Goal: Task Accomplishment & Management: Manage account settings

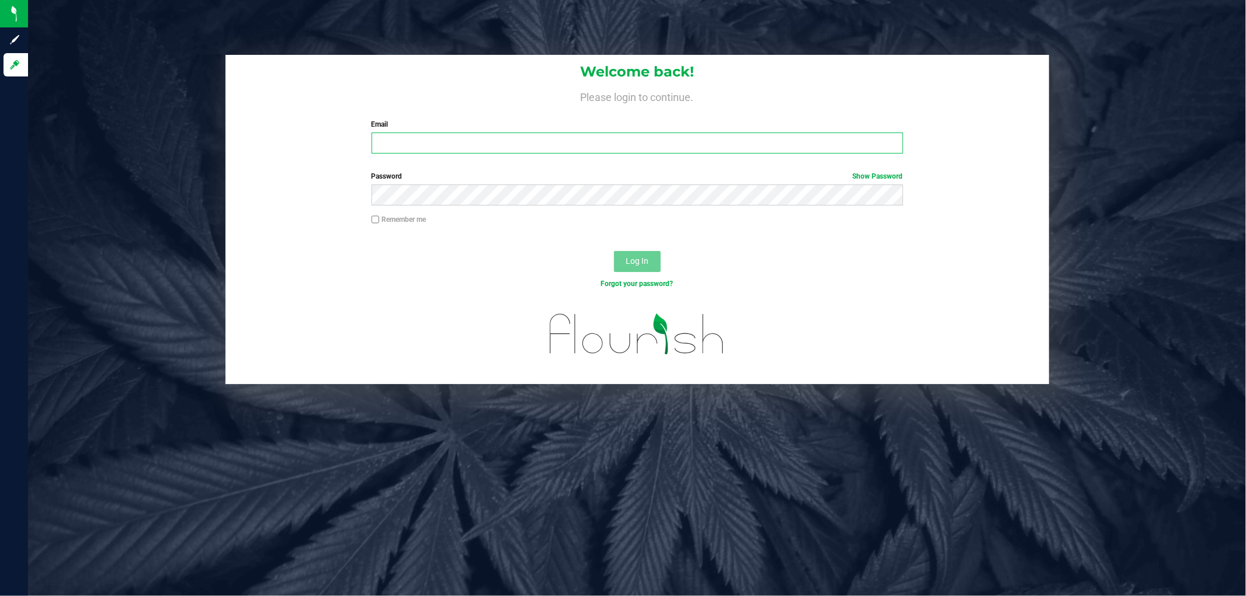
click at [400, 141] on input "Email" at bounding box center [638, 143] width 532 height 21
type input "[EMAIL_ADDRESS][DOMAIN_NAME]"
click at [614, 251] on button "Log In" at bounding box center [637, 261] width 47 height 21
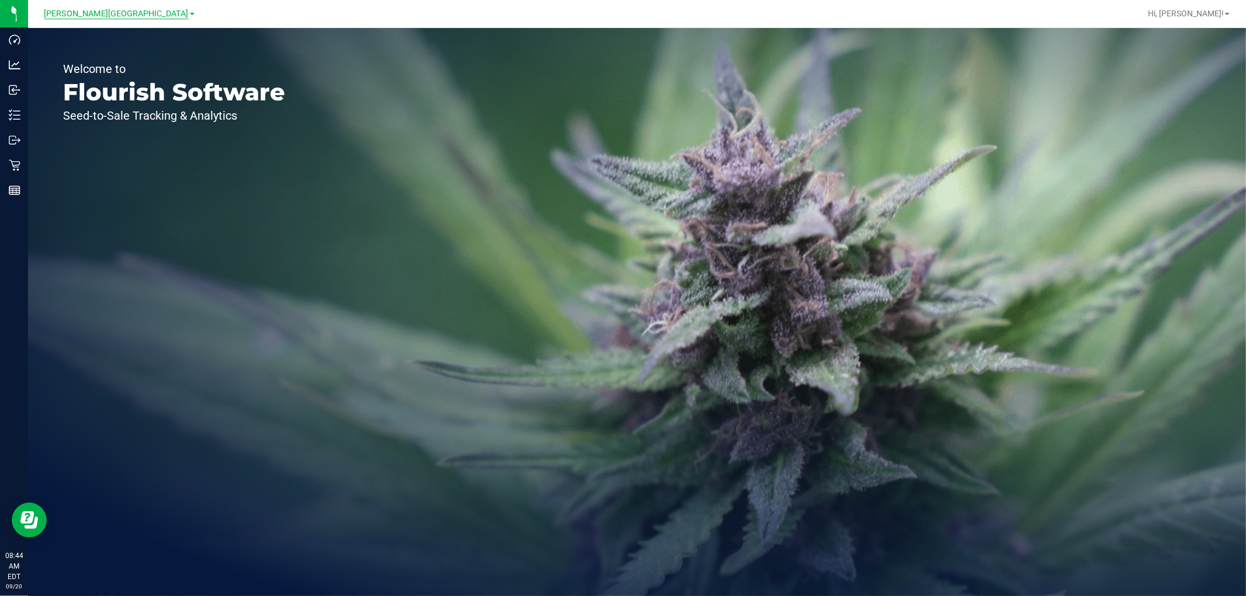
click at [121, 13] on span "[PERSON_NAME][GEOGRAPHIC_DATA]" at bounding box center [116, 14] width 144 height 11
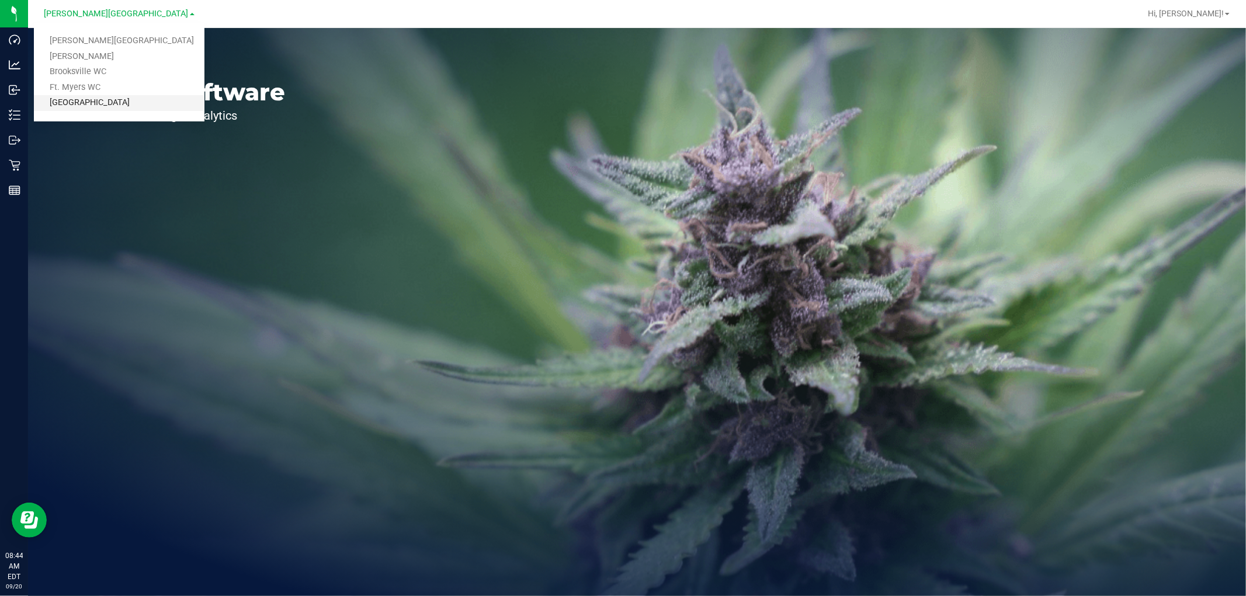
click at [123, 98] on link "[GEOGRAPHIC_DATA]" at bounding box center [119, 103] width 171 height 16
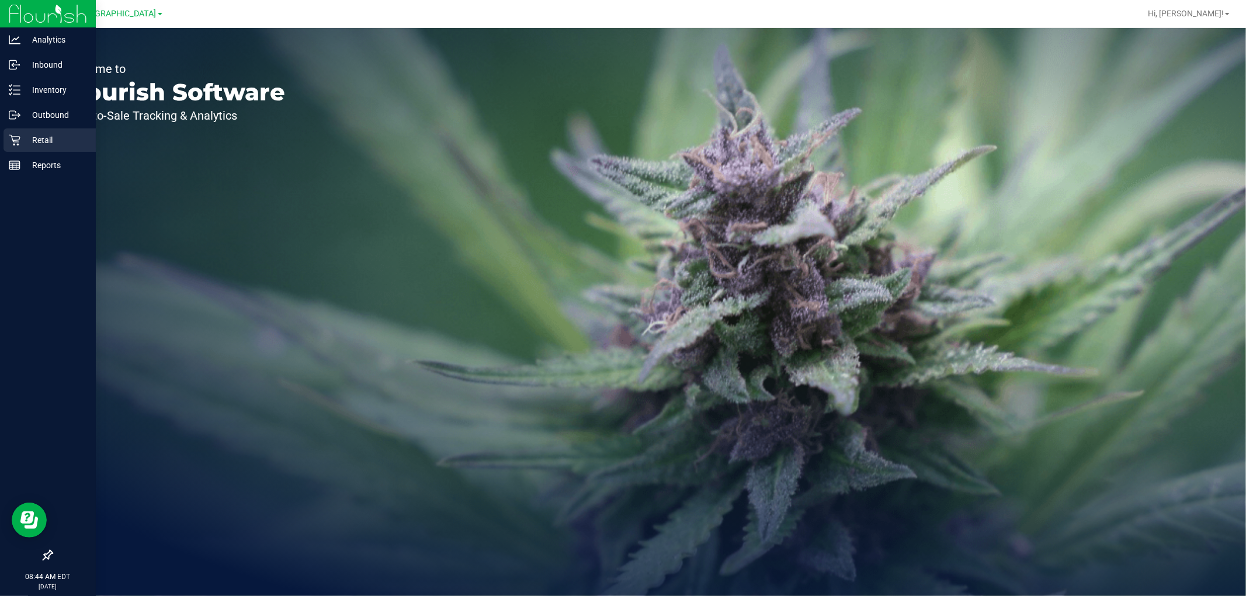
click at [33, 135] on p "Retail" at bounding box center [55, 140] width 70 height 14
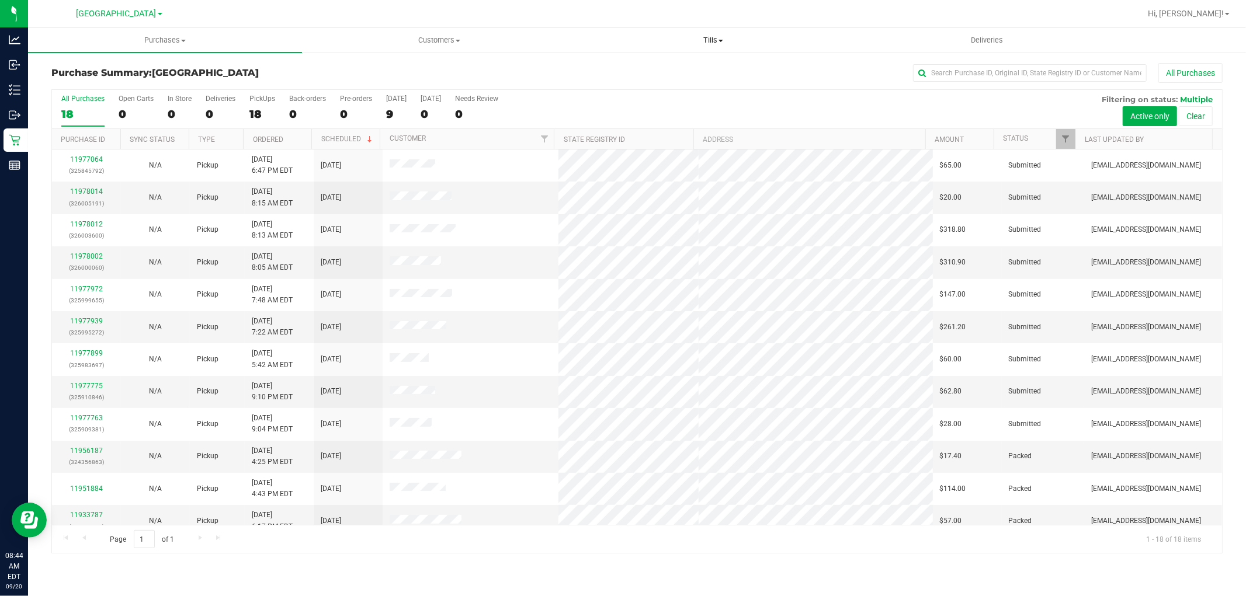
click at [707, 41] on span "Tills" at bounding box center [713, 40] width 273 height 11
click at [646, 72] on span "Manage tills" at bounding box center [615, 70] width 79 height 10
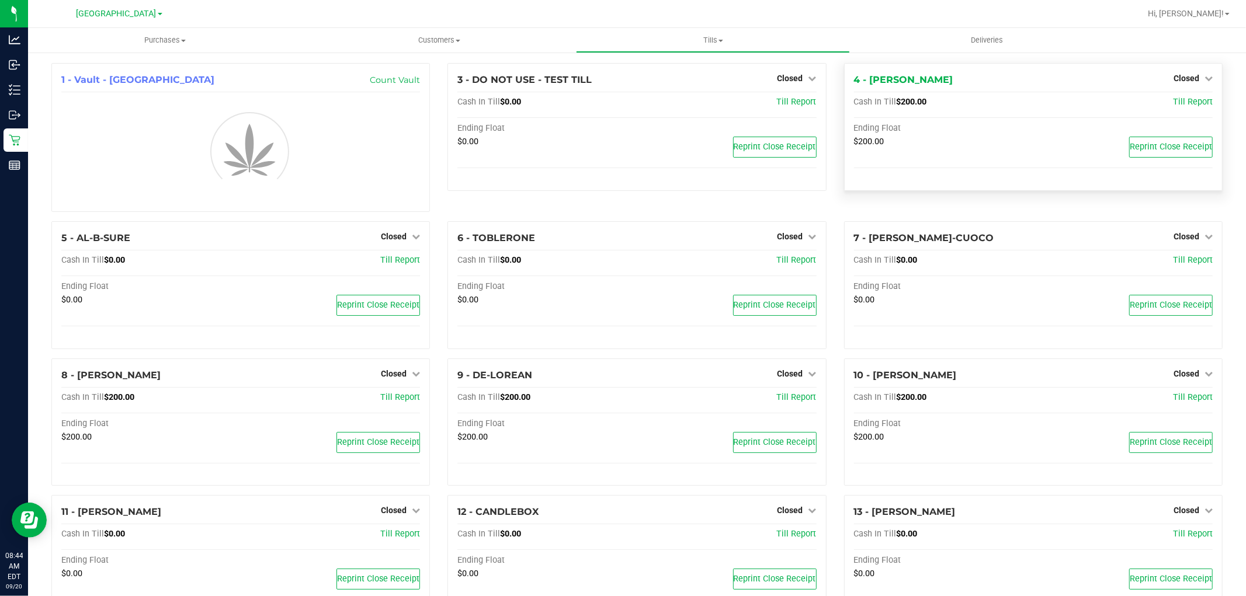
click at [1174, 79] on span "Closed" at bounding box center [1187, 78] width 26 height 9
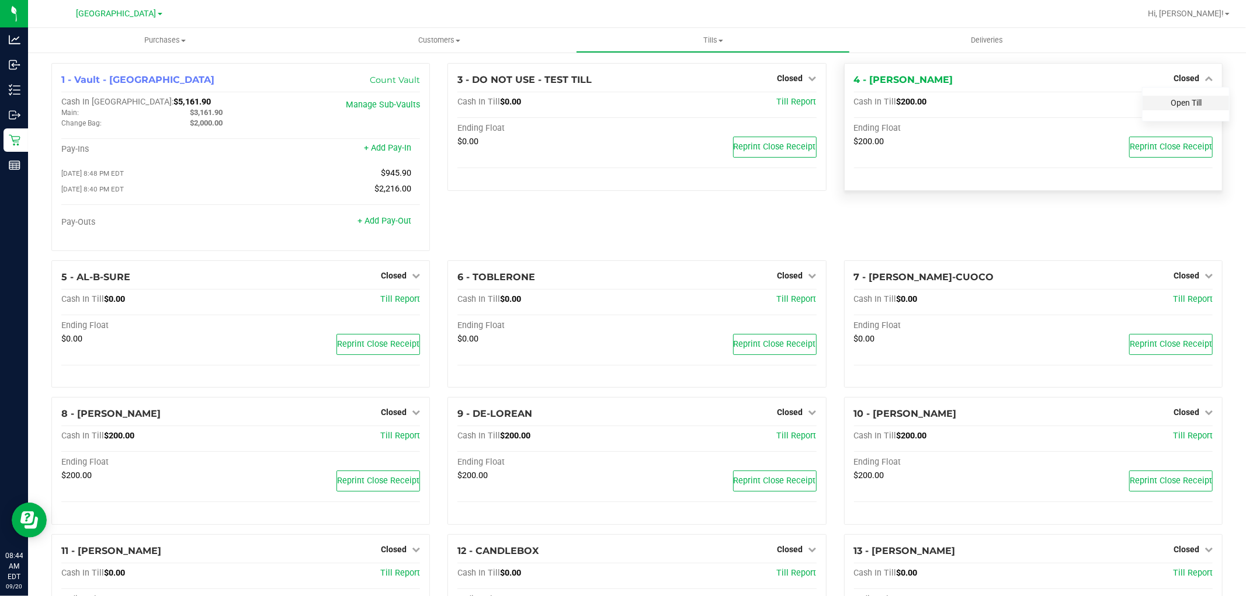
click at [1176, 104] on link "Open Till" at bounding box center [1186, 102] width 31 height 9
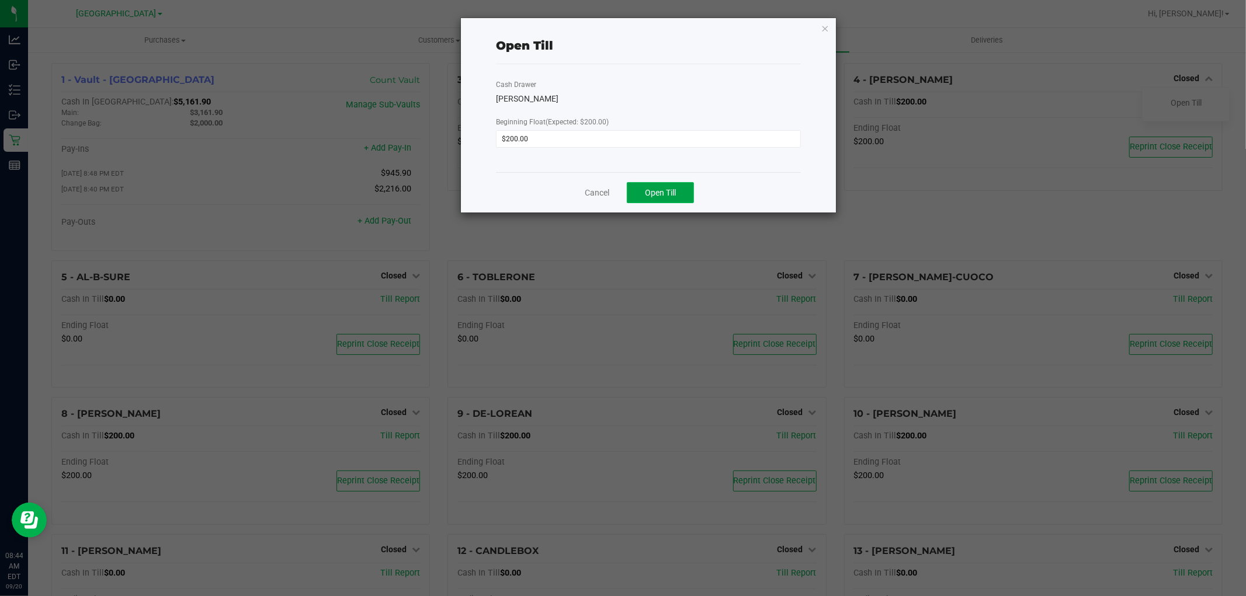
click at [689, 197] on button "Open Till" at bounding box center [660, 192] width 67 height 21
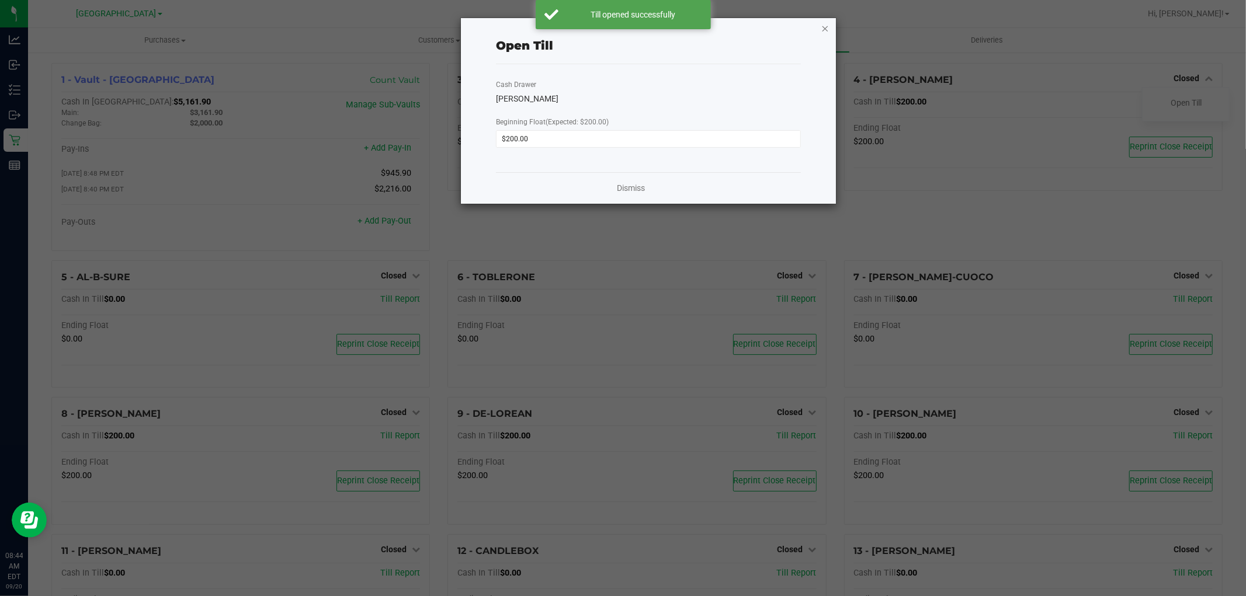
click at [827, 29] on icon "button" at bounding box center [825, 28] width 8 height 14
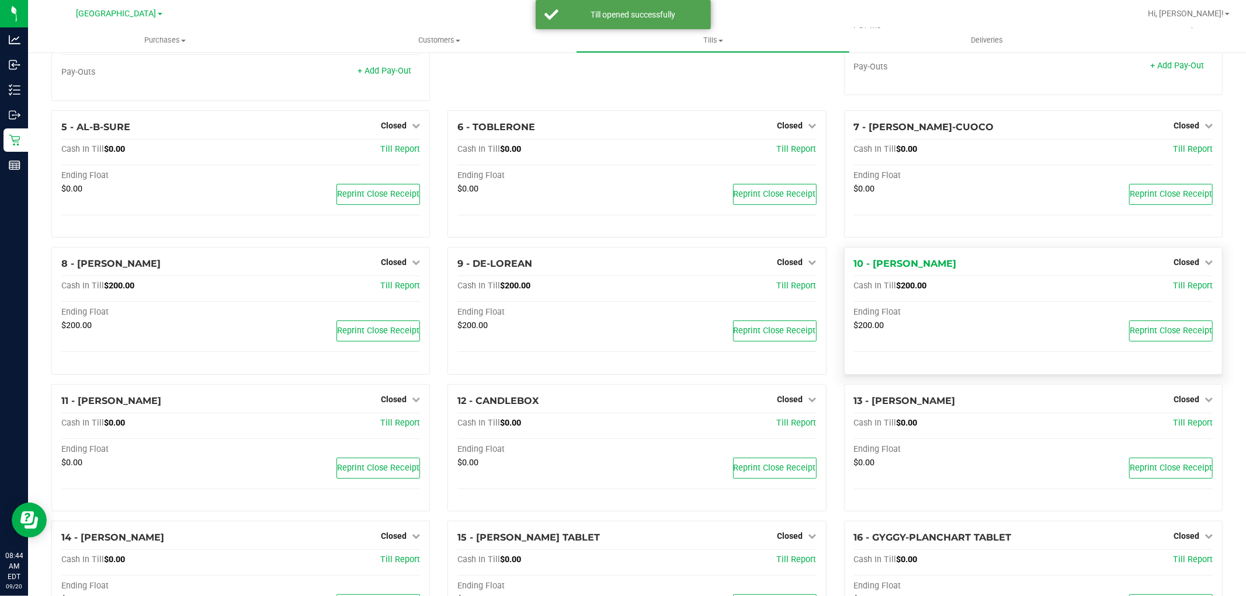
scroll to position [195, 0]
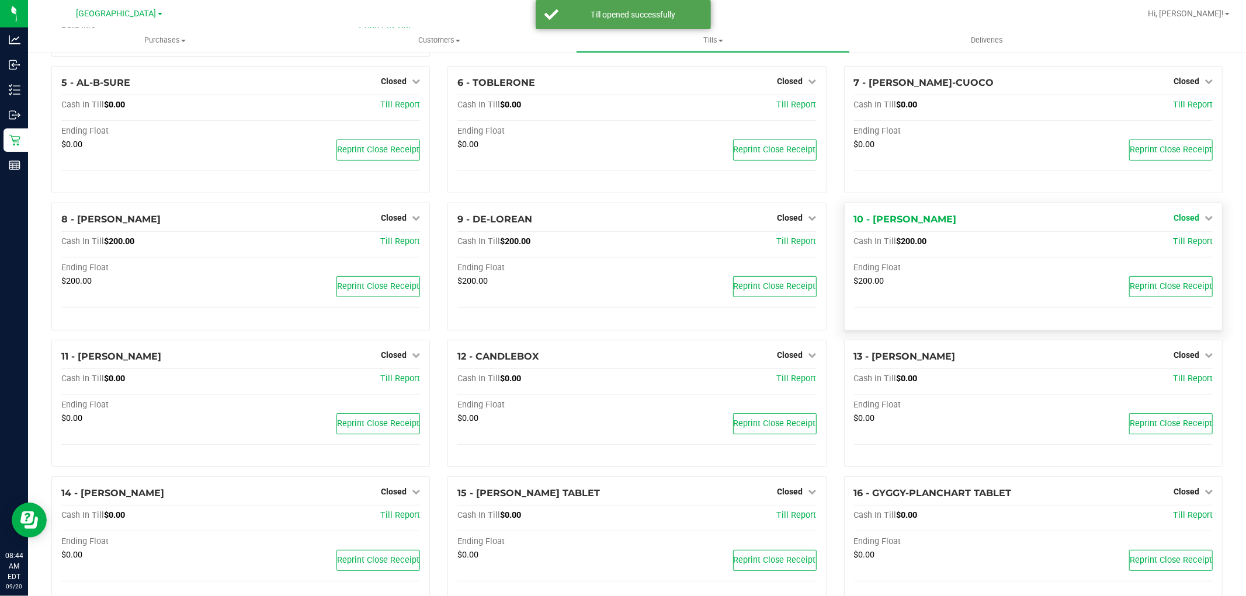
click at [1188, 220] on span "Closed" at bounding box center [1187, 217] width 26 height 9
click at [1172, 247] on link "Open Till" at bounding box center [1186, 242] width 31 height 9
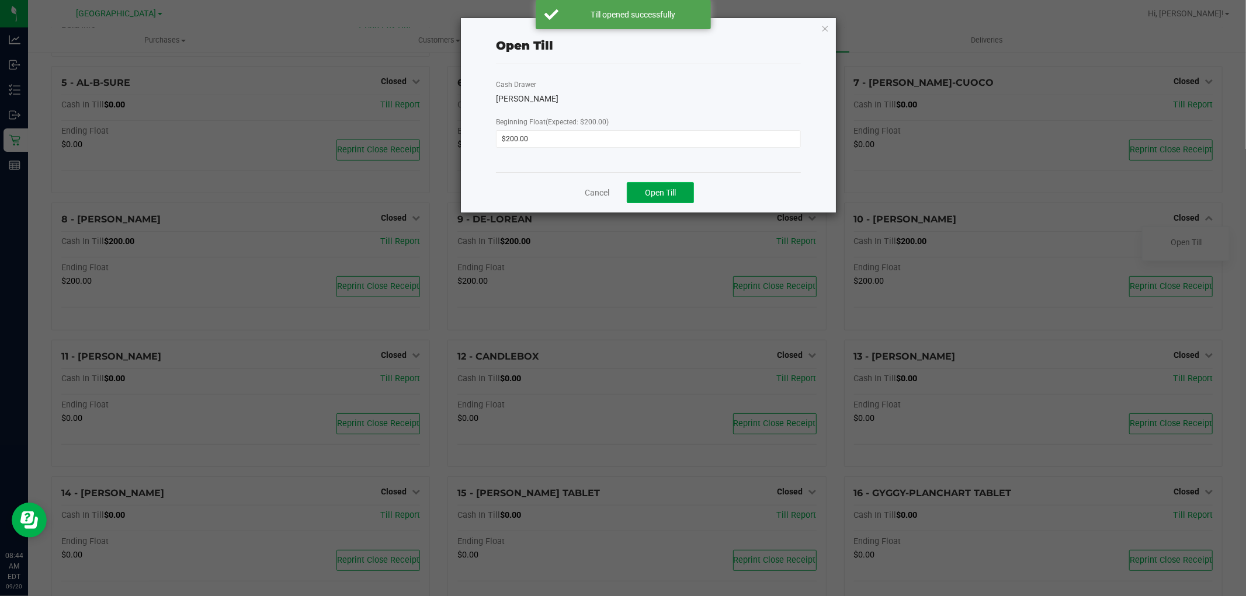
click at [656, 189] on span "Open Till" at bounding box center [660, 192] width 31 height 9
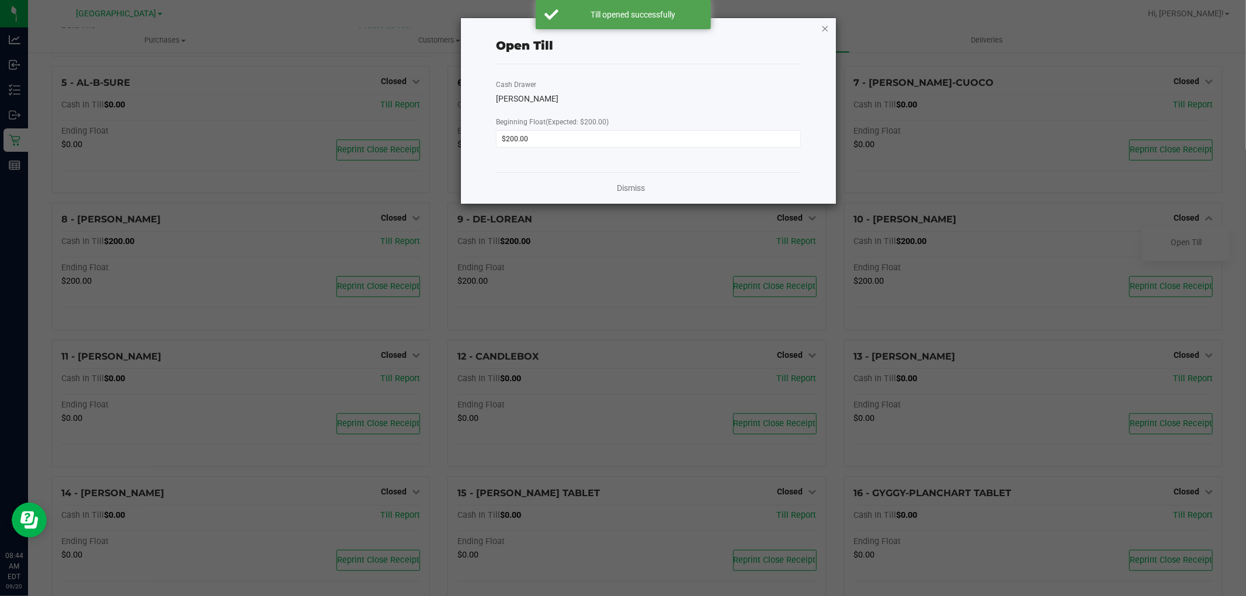
click at [824, 27] on icon "button" at bounding box center [825, 28] width 8 height 14
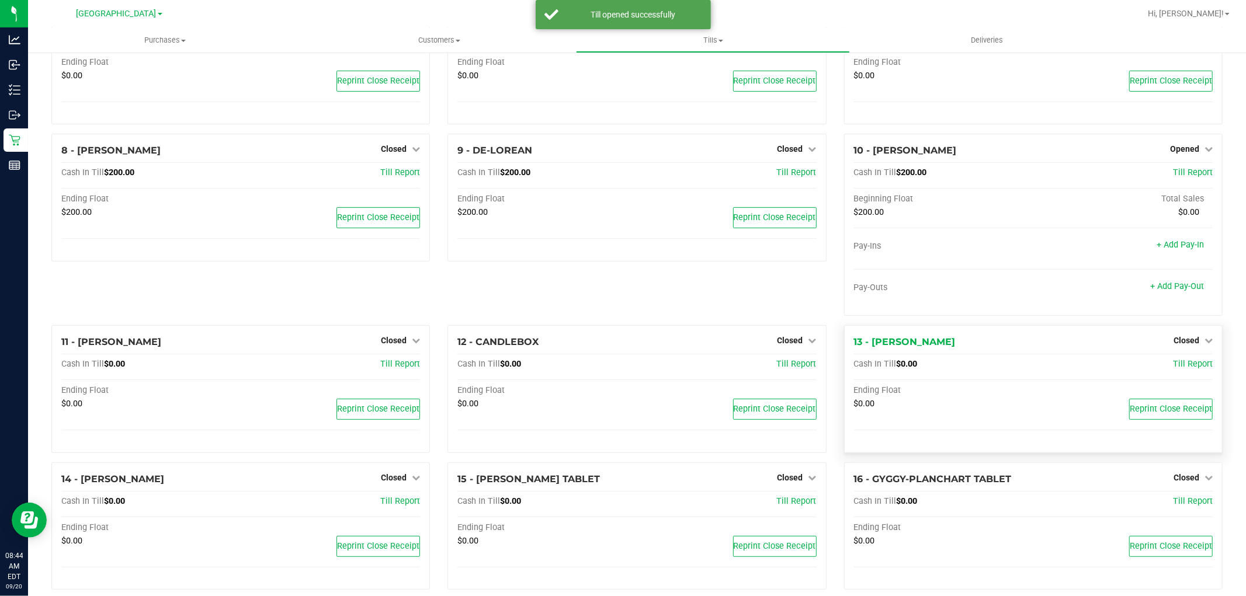
scroll to position [0, 0]
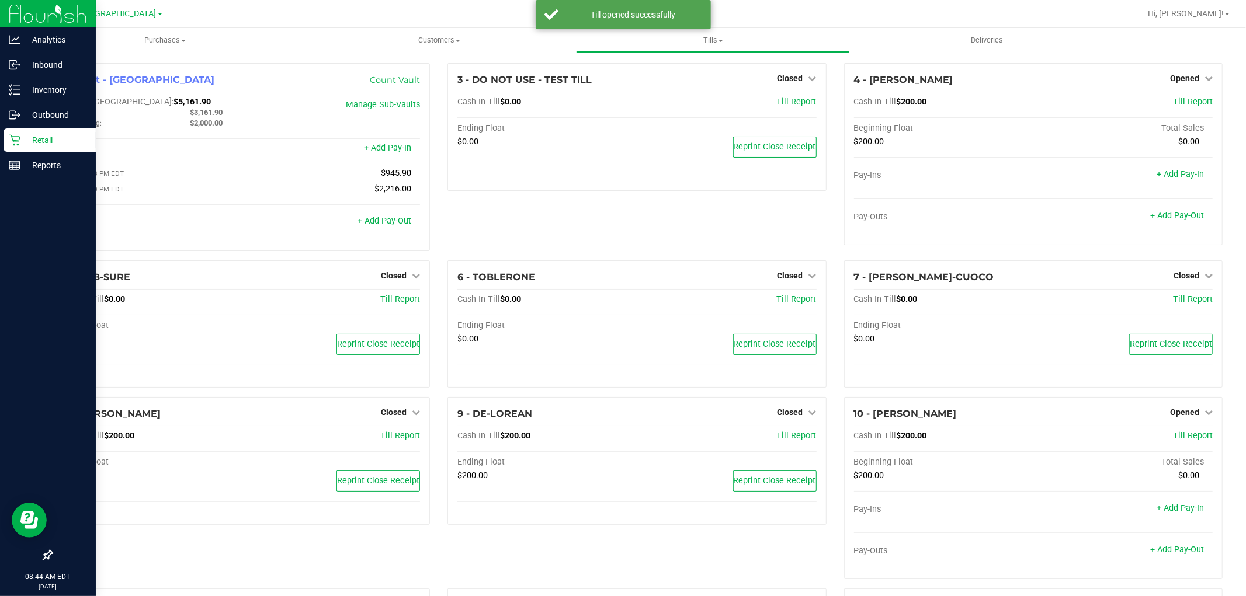
click at [34, 134] on p "Retail" at bounding box center [55, 140] width 70 height 14
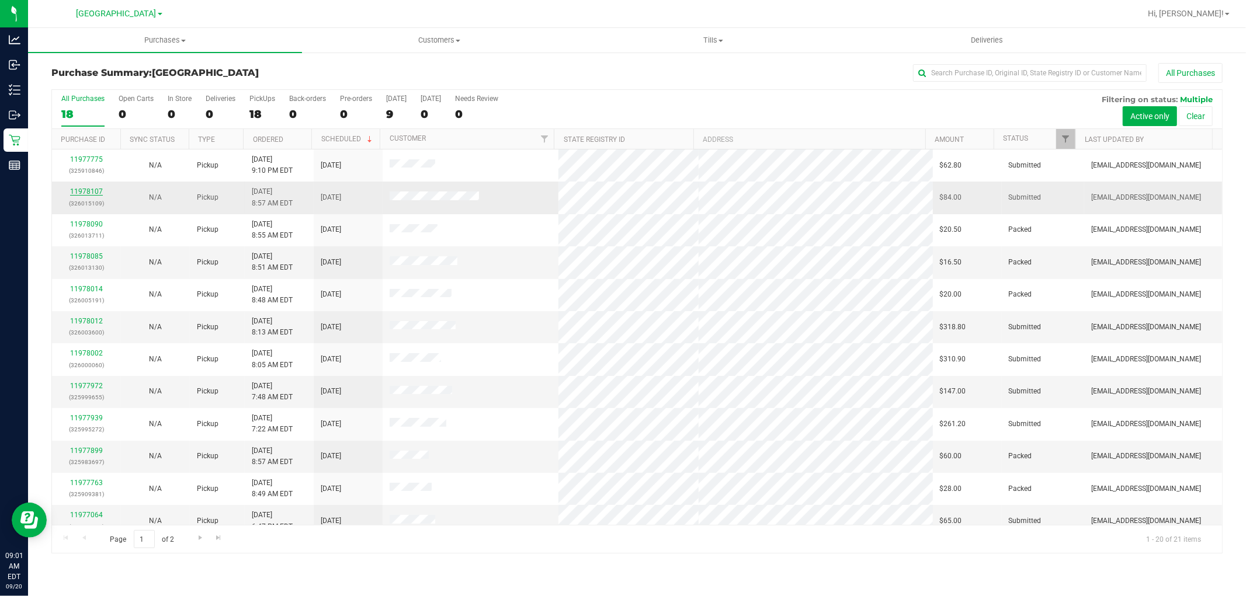
click at [76, 190] on link "11978107" at bounding box center [86, 192] width 33 height 8
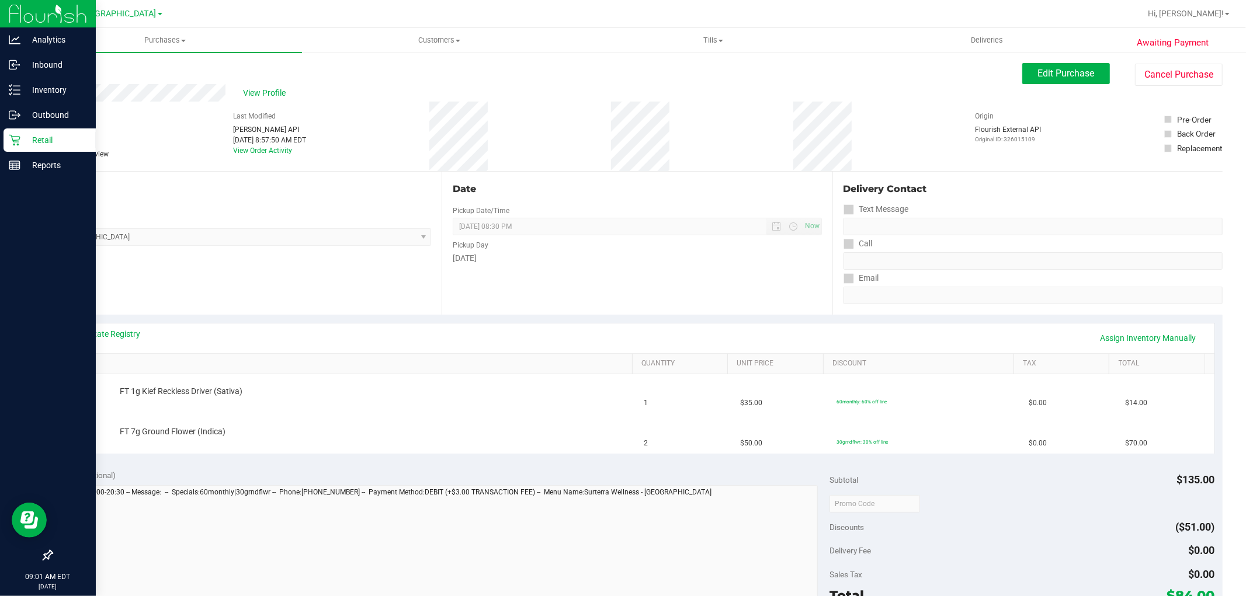
click at [50, 136] on p "Retail" at bounding box center [55, 140] width 70 height 14
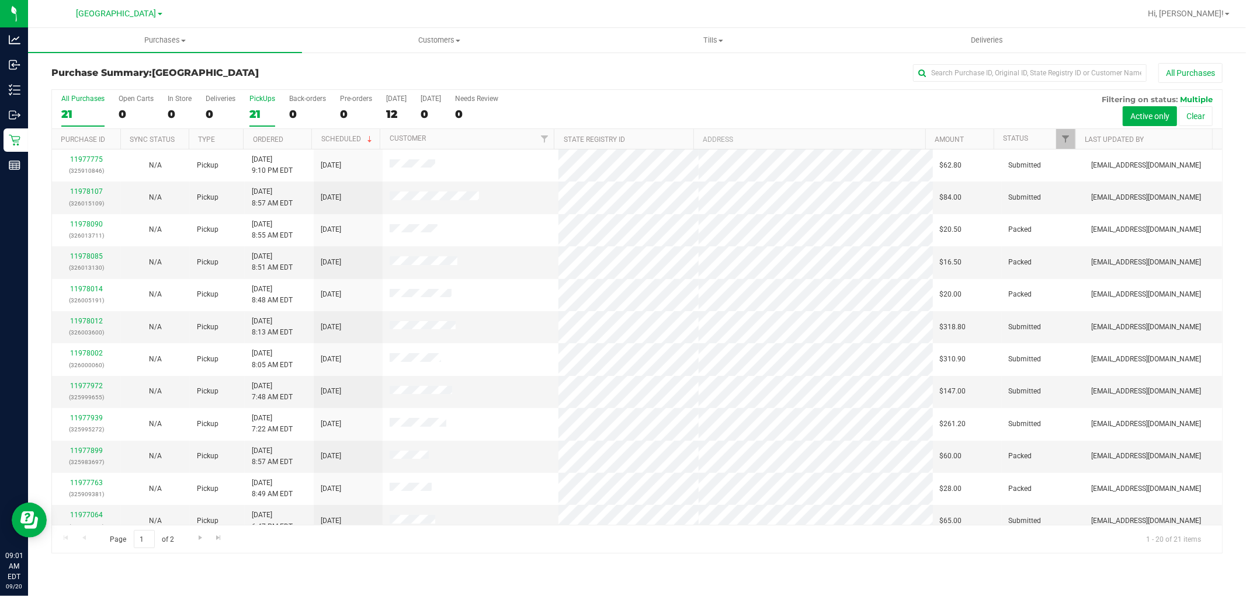
click at [261, 96] on div "PickUps" at bounding box center [262, 99] width 26 height 8
click at [0, 0] on input "PickUps 21" at bounding box center [0, 0] width 0 height 0
click at [85, 516] on link "11977064" at bounding box center [86, 515] width 33 height 8
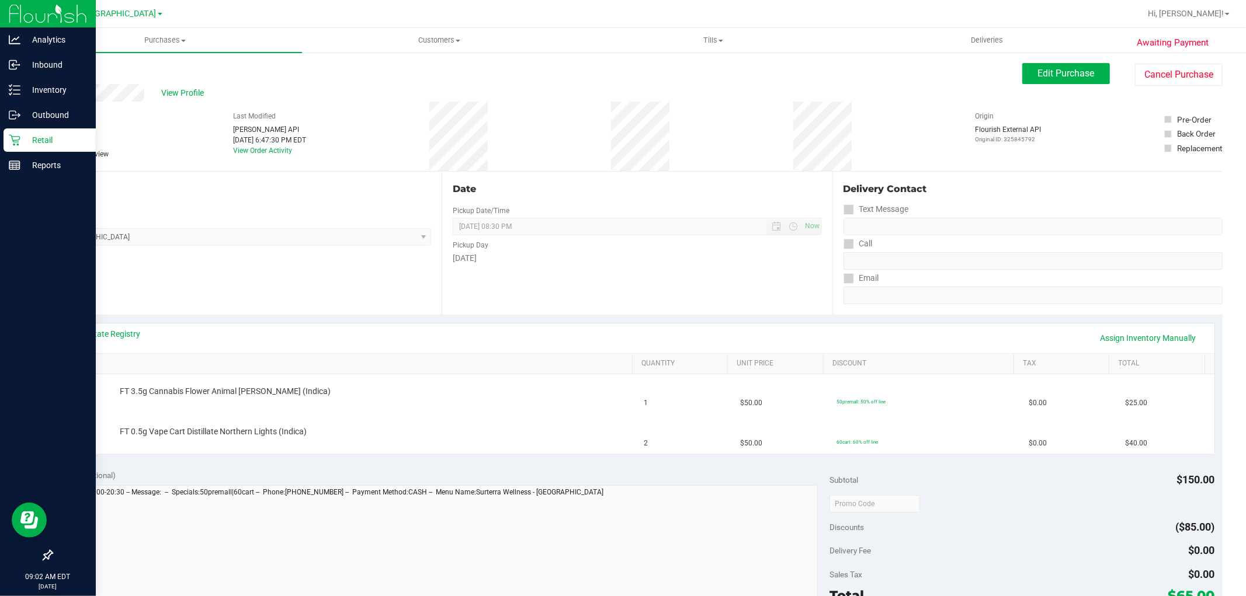
click at [49, 144] on p "Retail" at bounding box center [55, 140] width 70 height 14
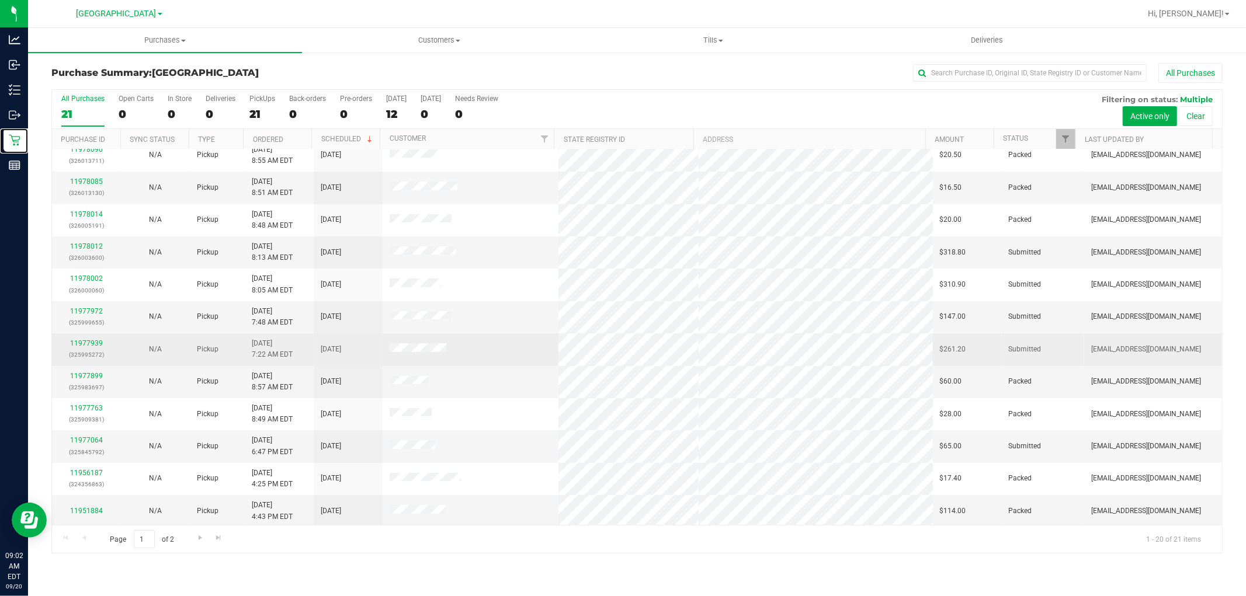
scroll to position [130, 0]
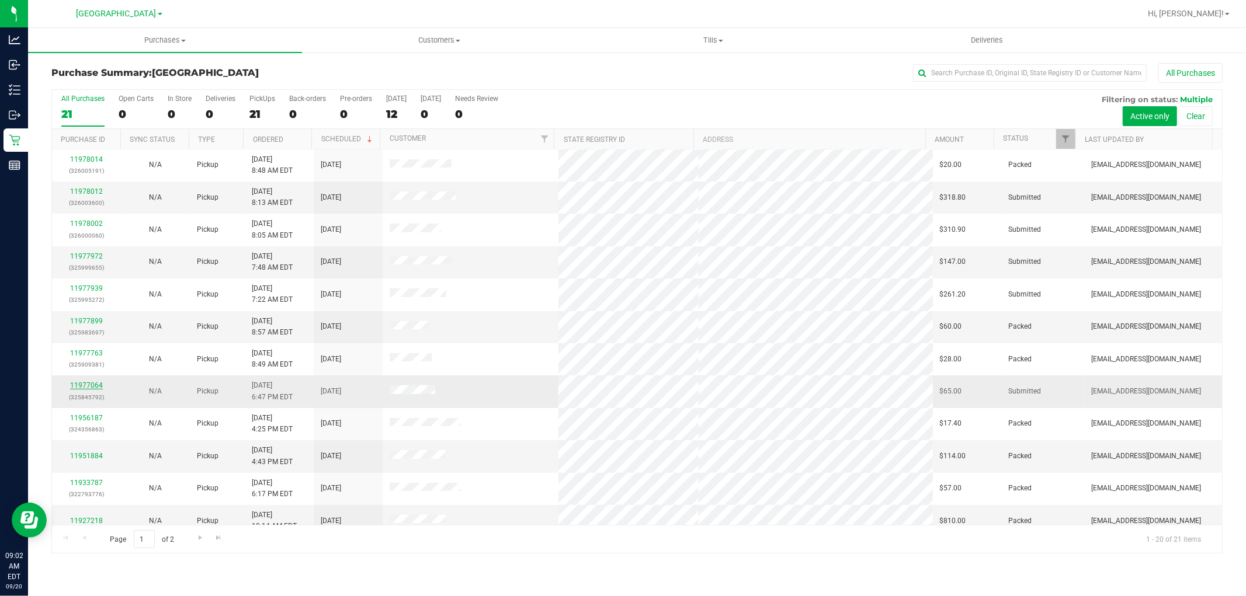
click at [82, 386] on link "11977064" at bounding box center [86, 385] width 33 height 8
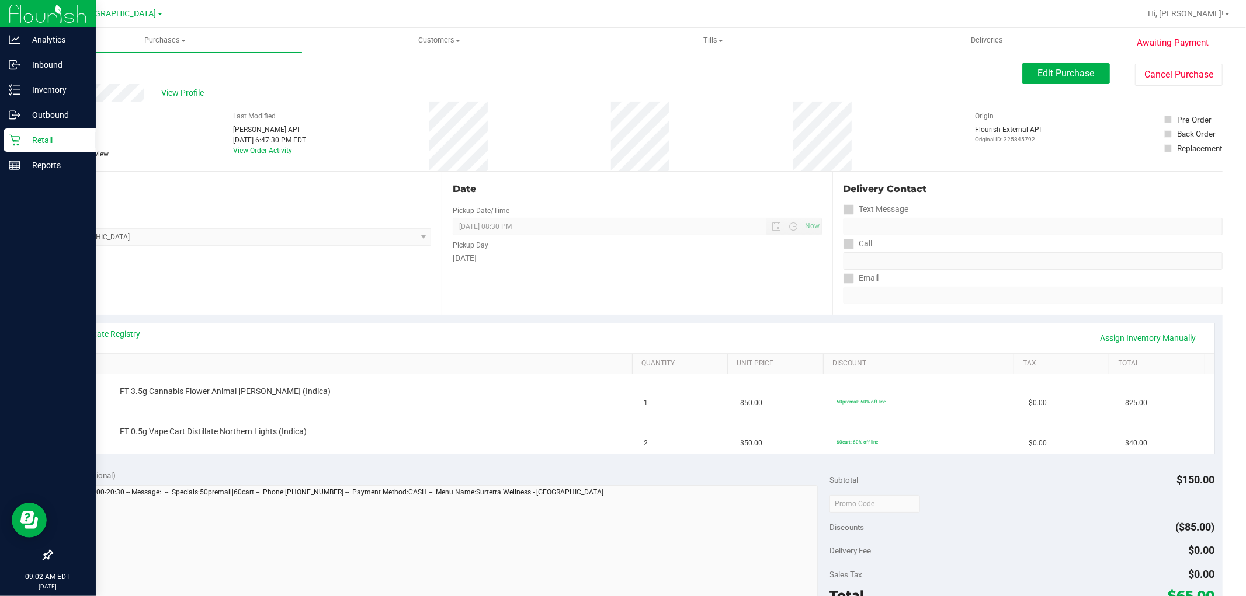
click at [32, 129] on div "Retail" at bounding box center [50, 140] width 92 height 23
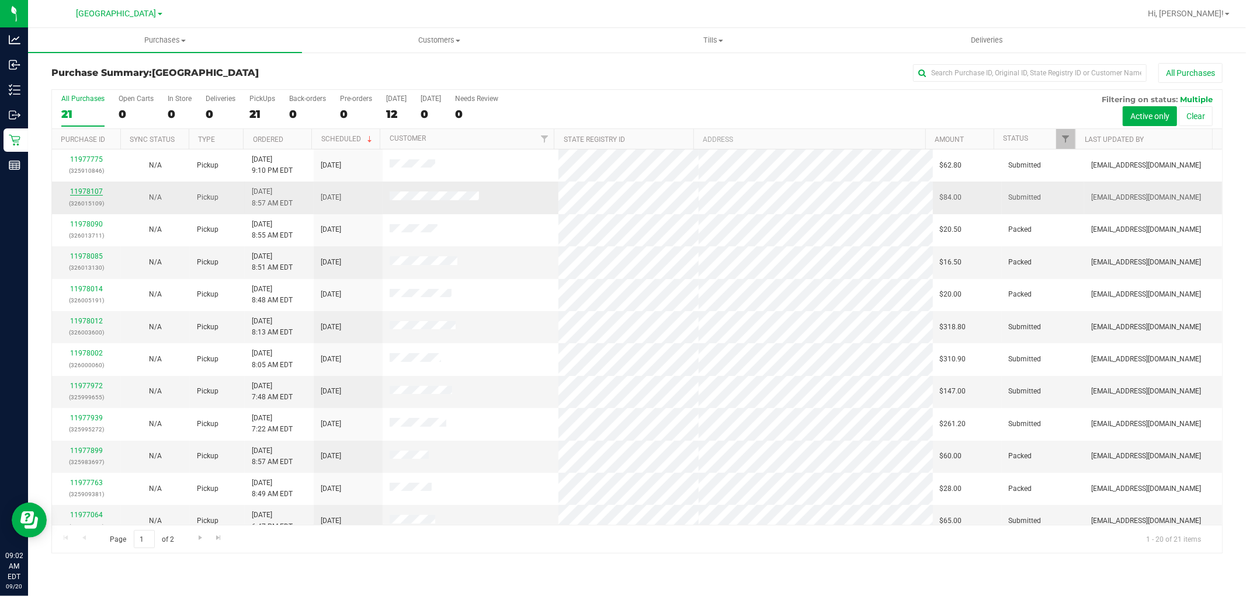
click at [96, 195] on link "11978107" at bounding box center [86, 192] width 33 height 8
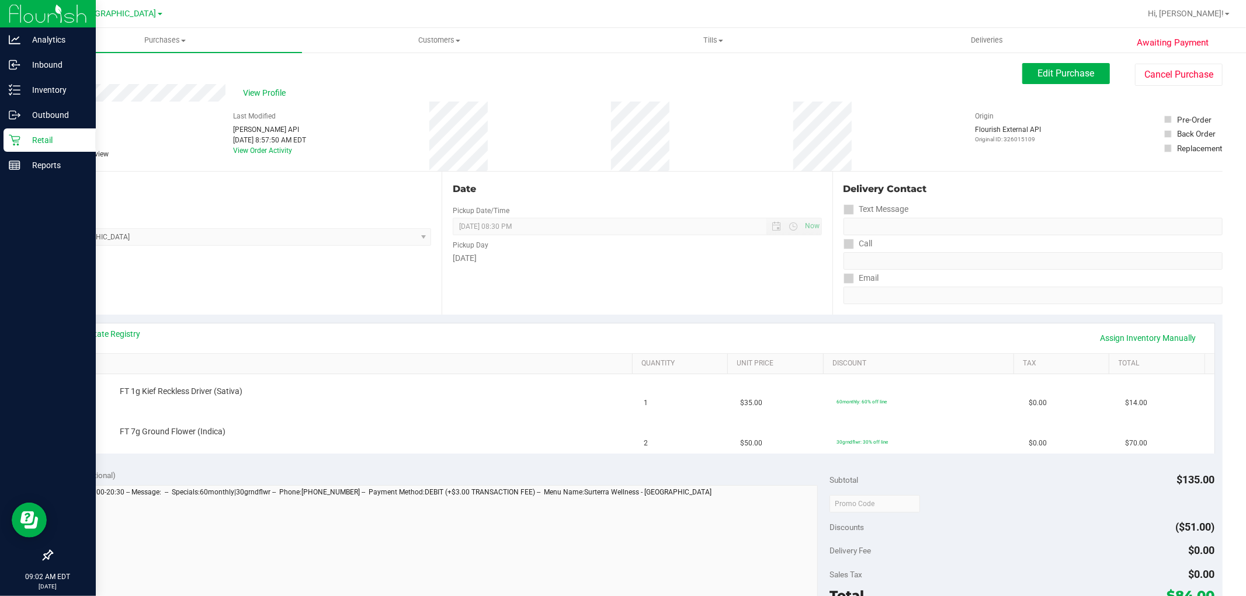
click at [44, 136] on p "Retail" at bounding box center [55, 140] width 70 height 14
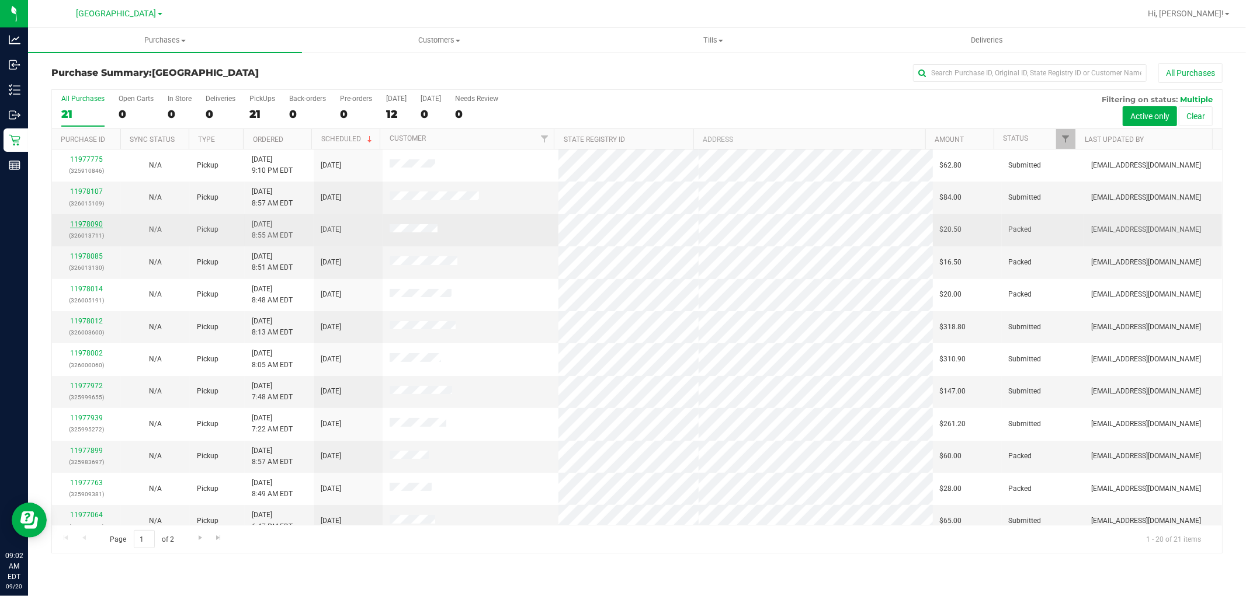
click at [90, 224] on link "11978090" at bounding box center [86, 224] width 33 height 8
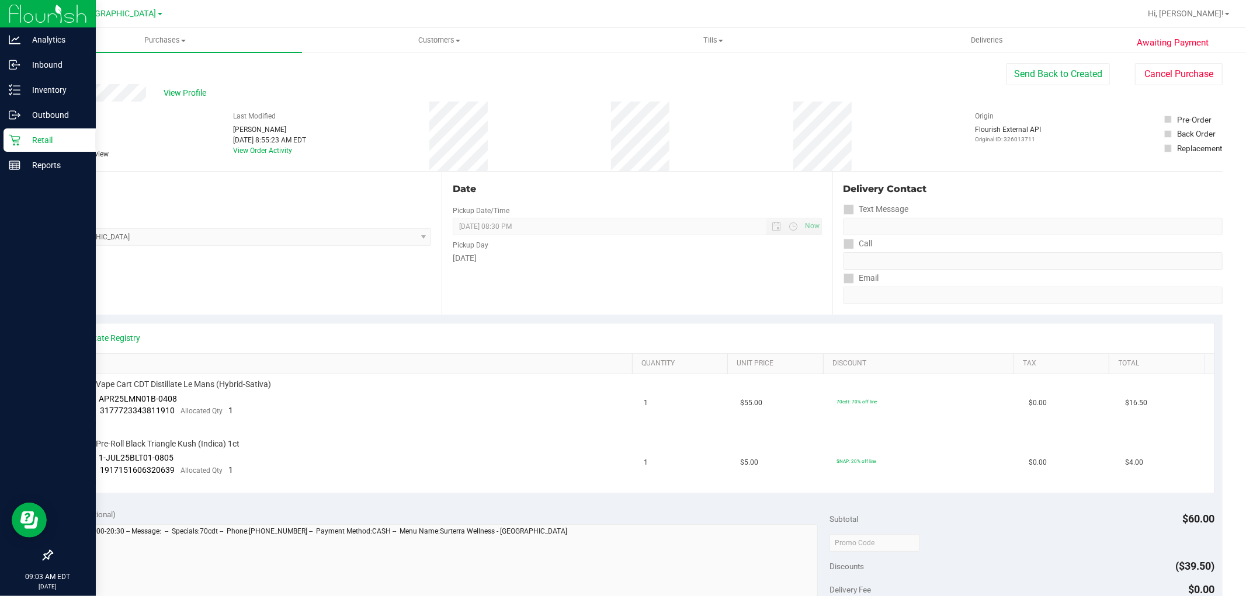
click at [50, 141] on p "Retail" at bounding box center [55, 140] width 70 height 14
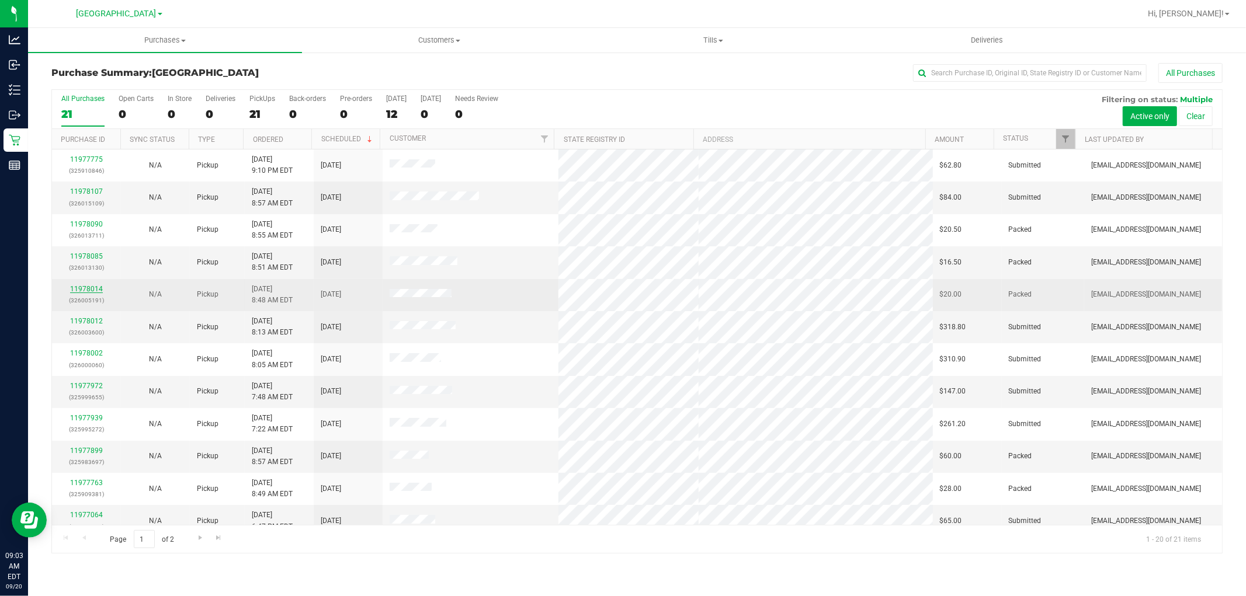
click at [84, 289] on link "11978014" at bounding box center [86, 289] width 33 height 8
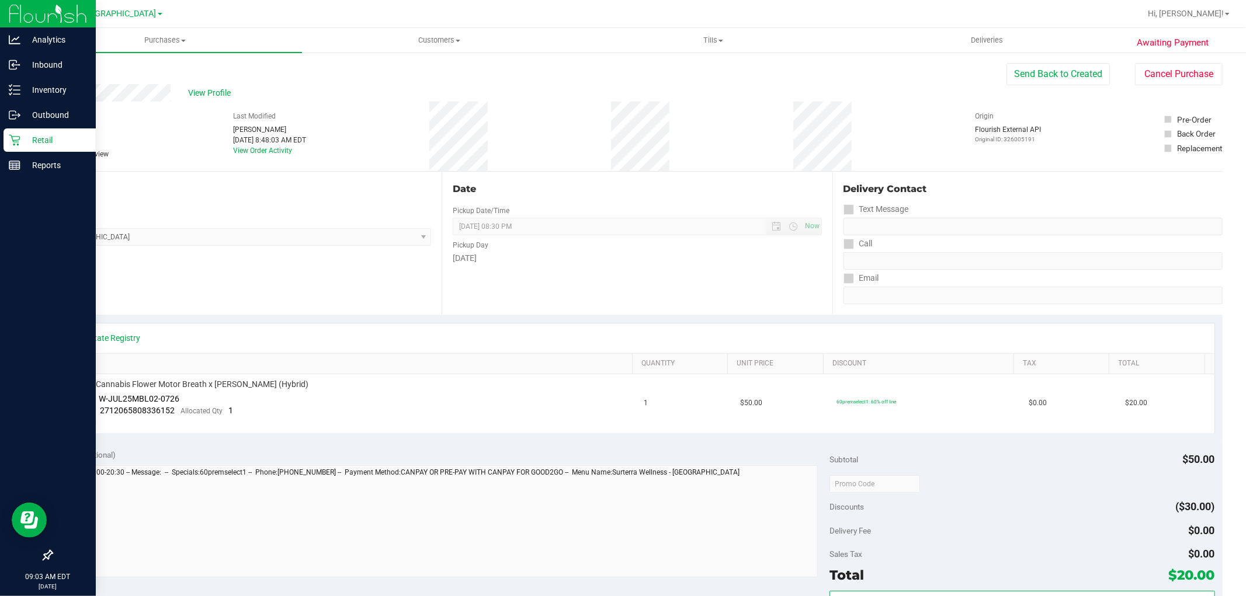
click at [36, 137] on p "Retail" at bounding box center [55, 140] width 70 height 14
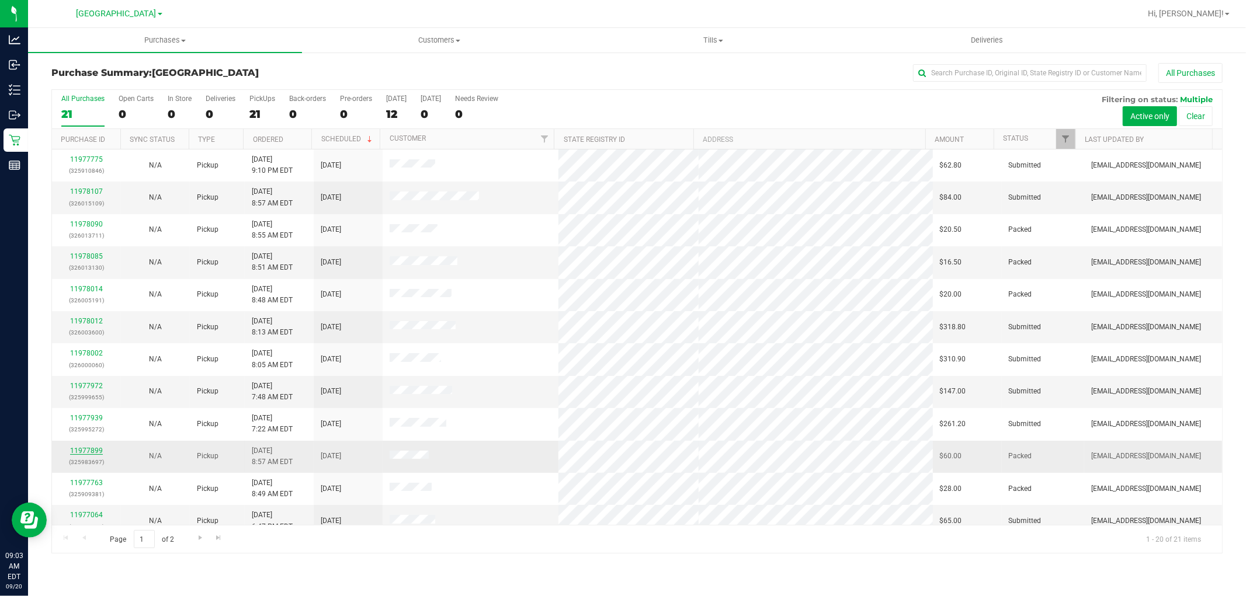
click at [74, 447] on link "11977899" at bounding box center [86, 451] width 33 height 8
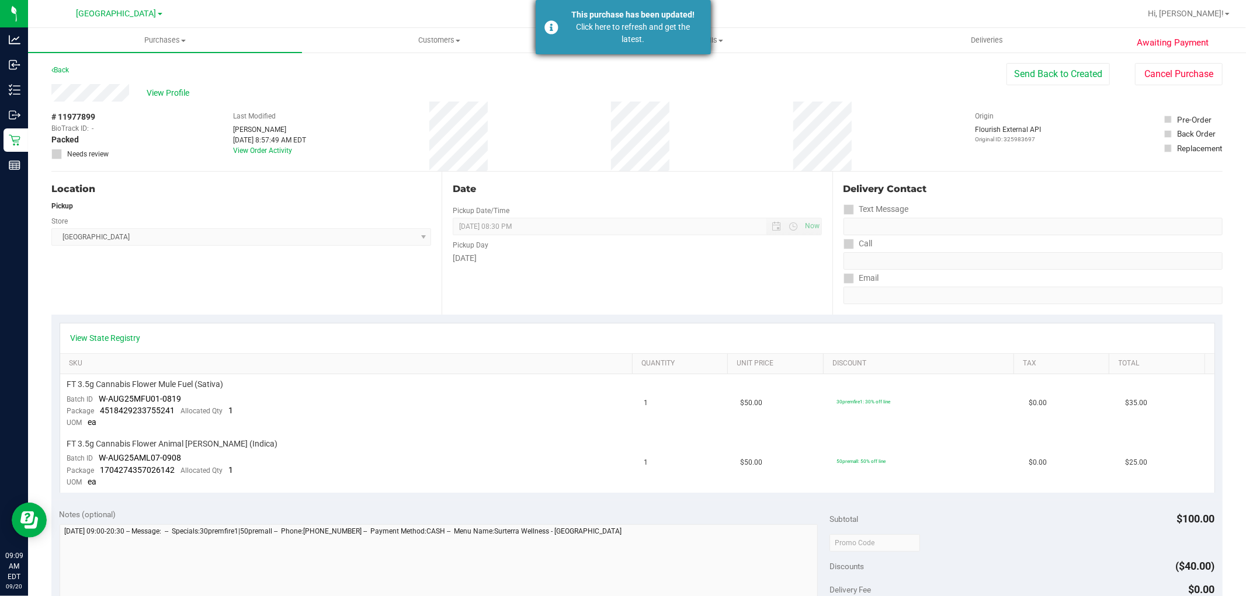
click at [633, 33] on div "Click here to refresh and get the latest." at bounding box center [633, 33] width 137 height 25
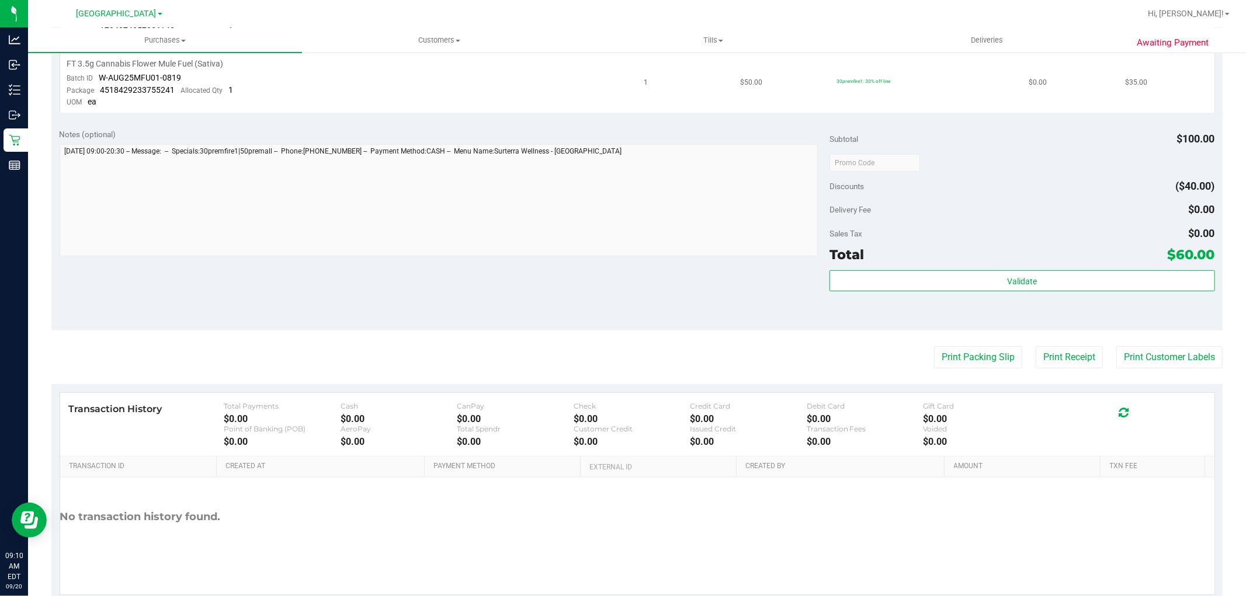
scroll to position [195, 0]
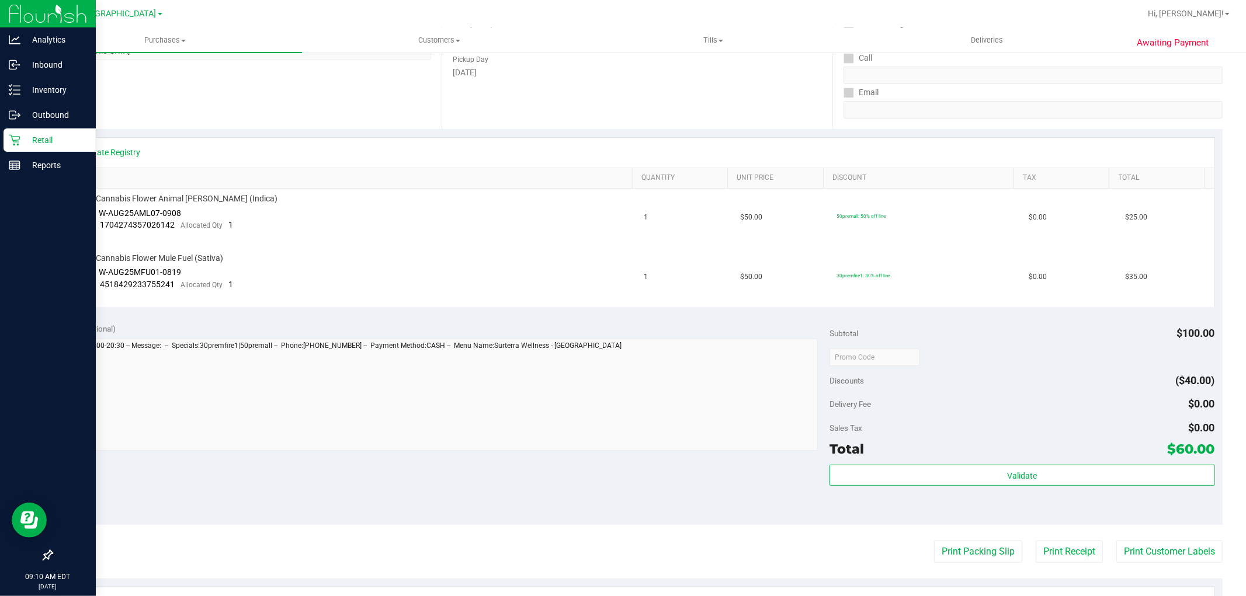
click at [45, 137] on p "Retail" at bounding box center [55, 140] width 70 height 14
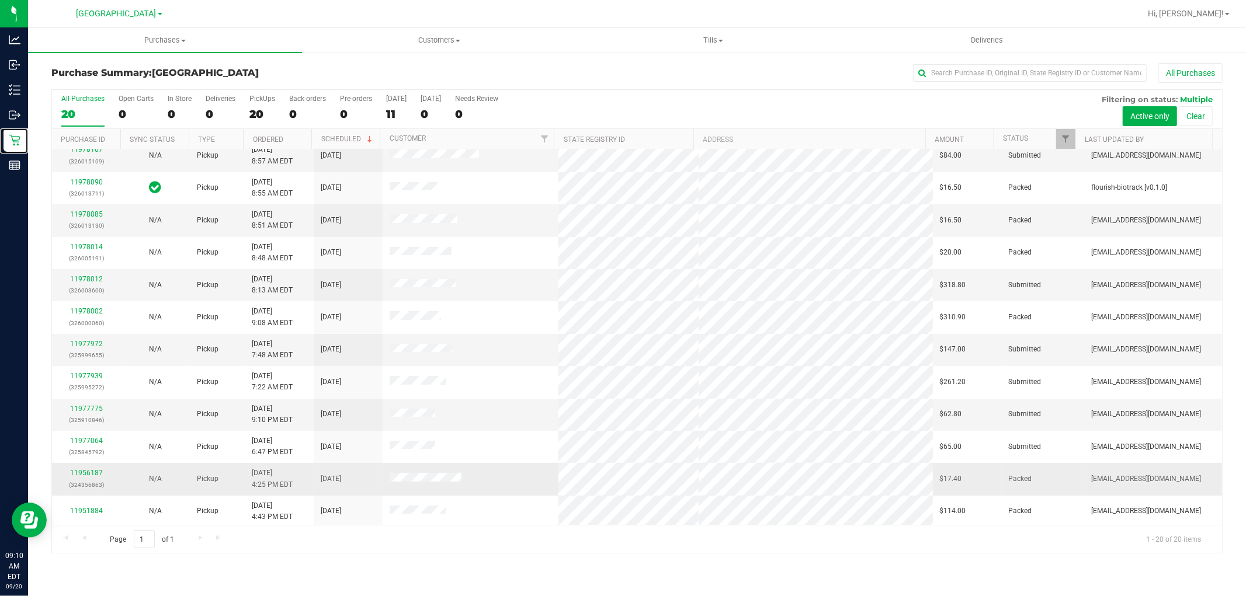
scroll to position [65, 0]
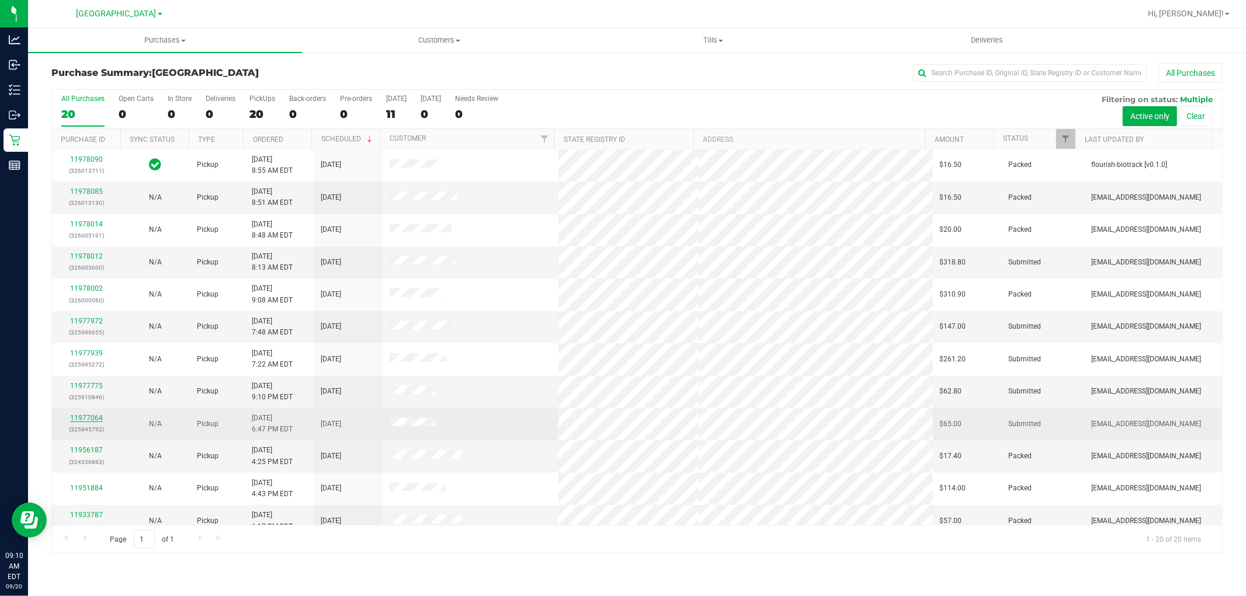
click at [92, 417] on link "11977064" at bounding box center [86, 418] width 33 height 8
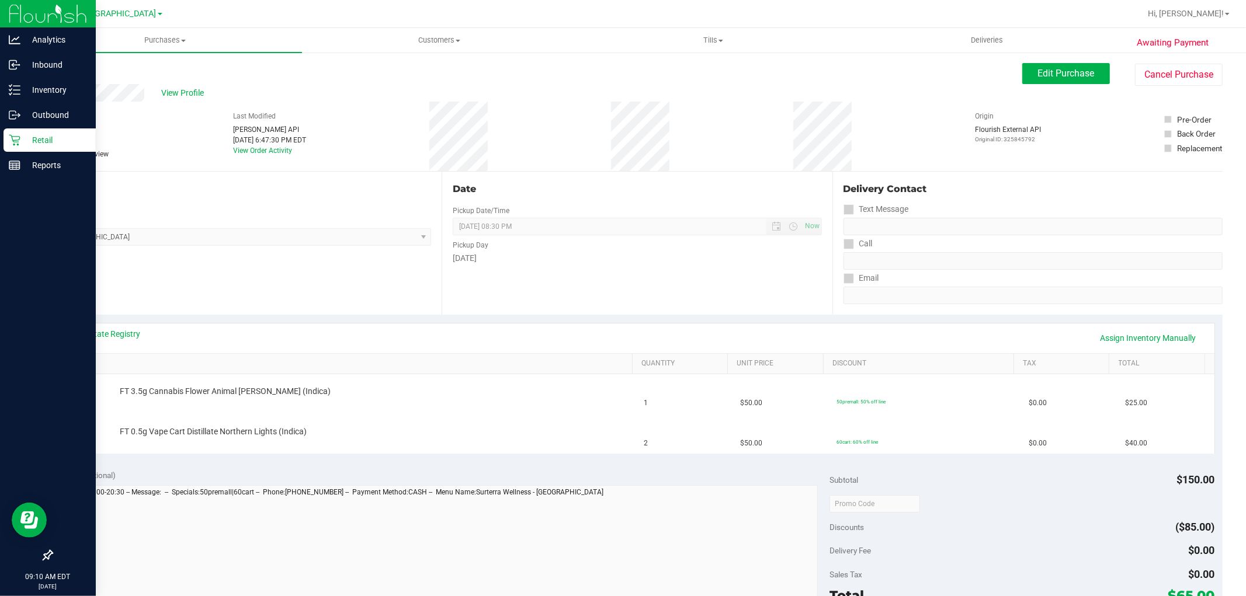
click at [18, 136] on icon at bounding box center [14, 140] width 11 height 11
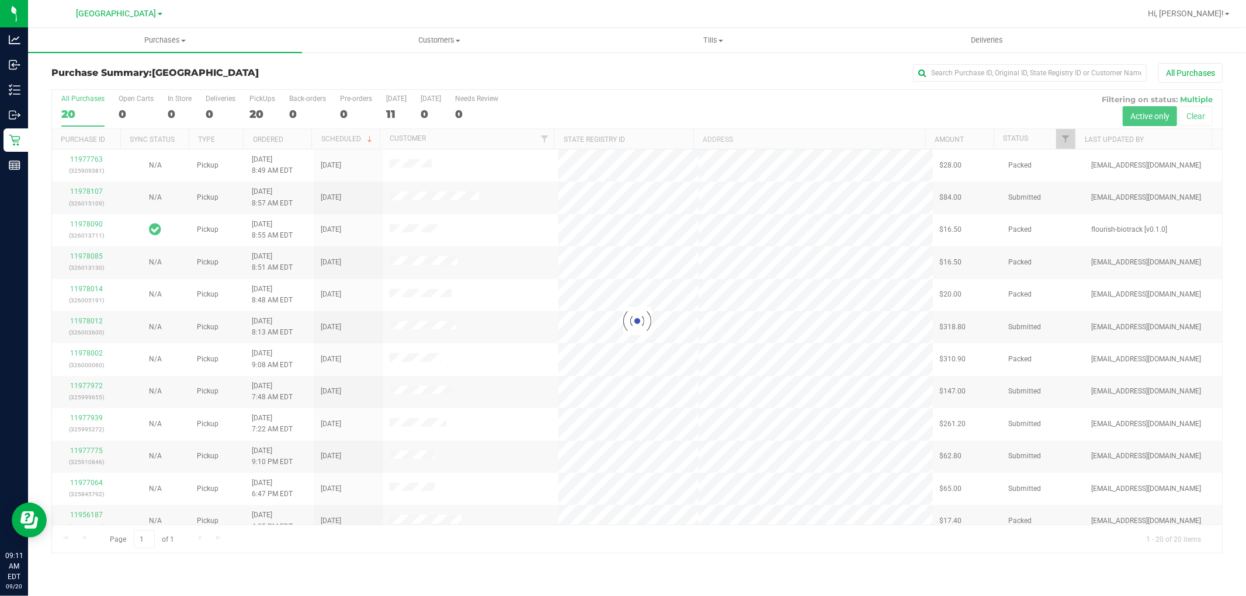
click at [92, 188] on div at bounding box center [637, 321] width 1170 height 463
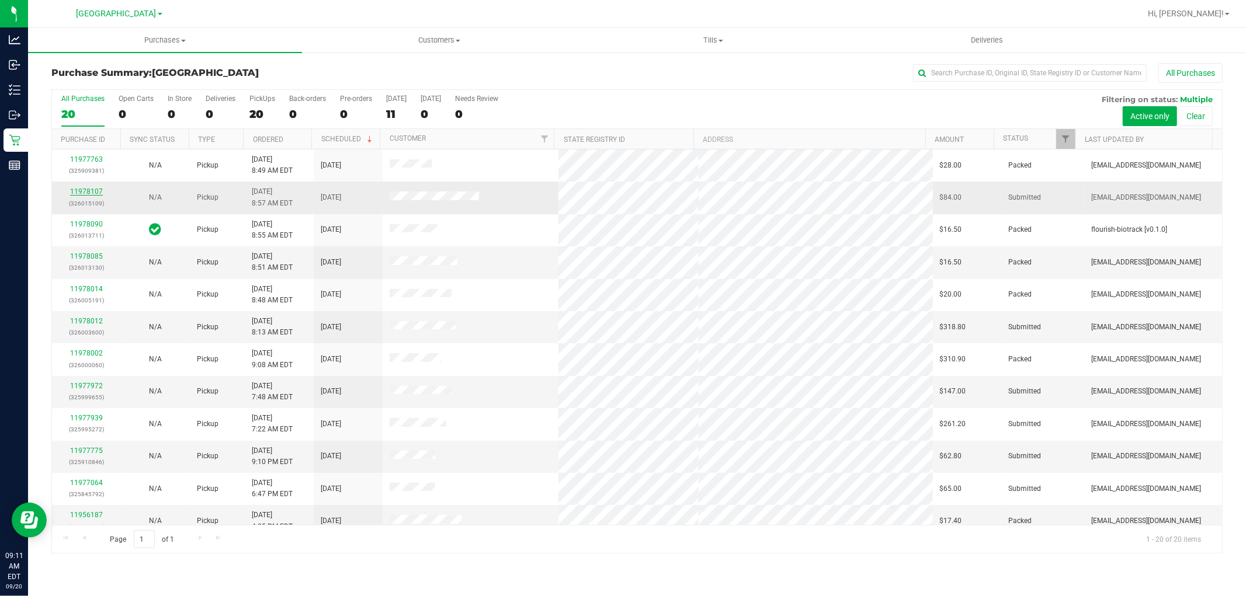
click at [92, 189] on link "11978107" at bounding box center [86, 192] width 33 height 8
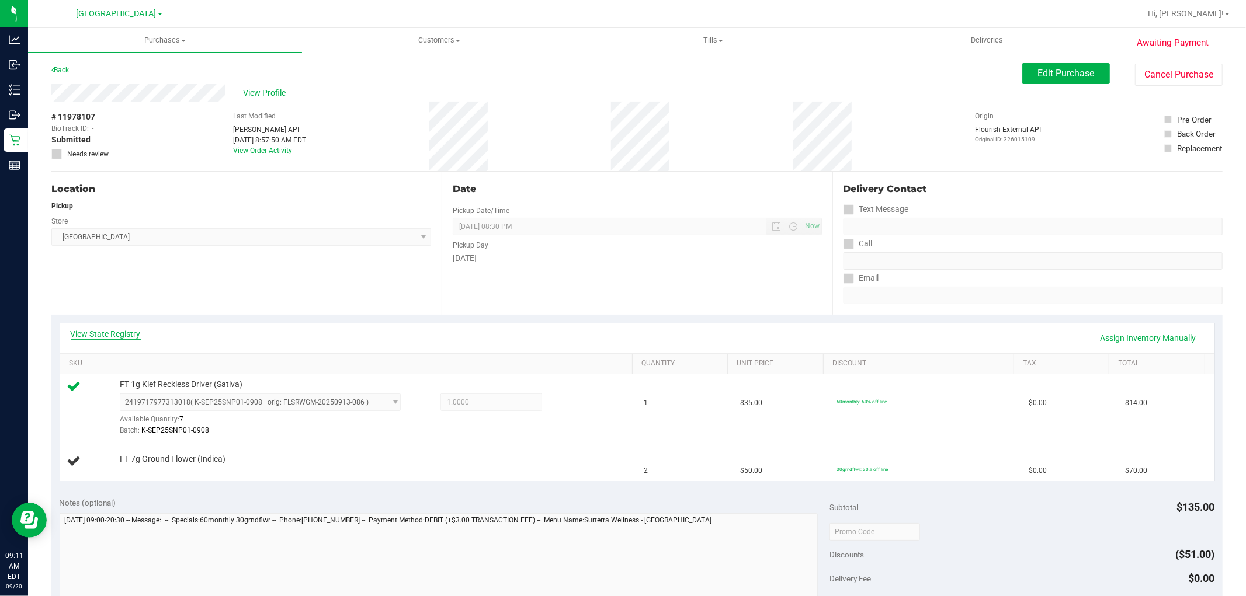
click at [114, 336] on link "View State Registry" at bounding box center [106, 334] width 70 height 12
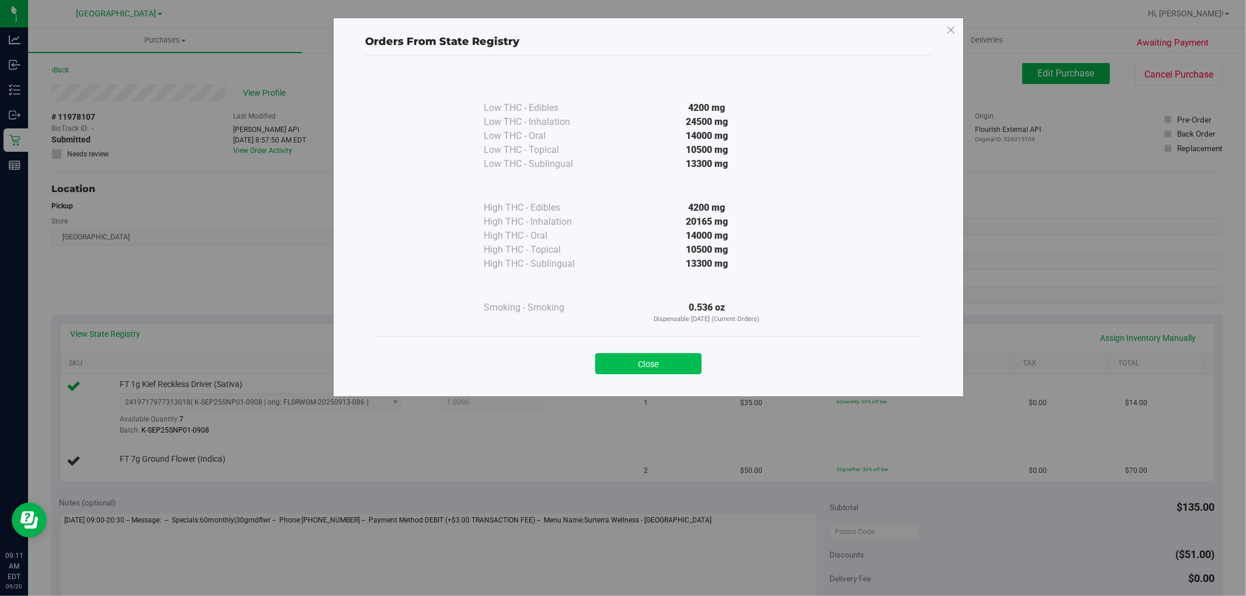
click at [650, 366] on button "Close" at bounding box center [648, 363] width 106 height 21
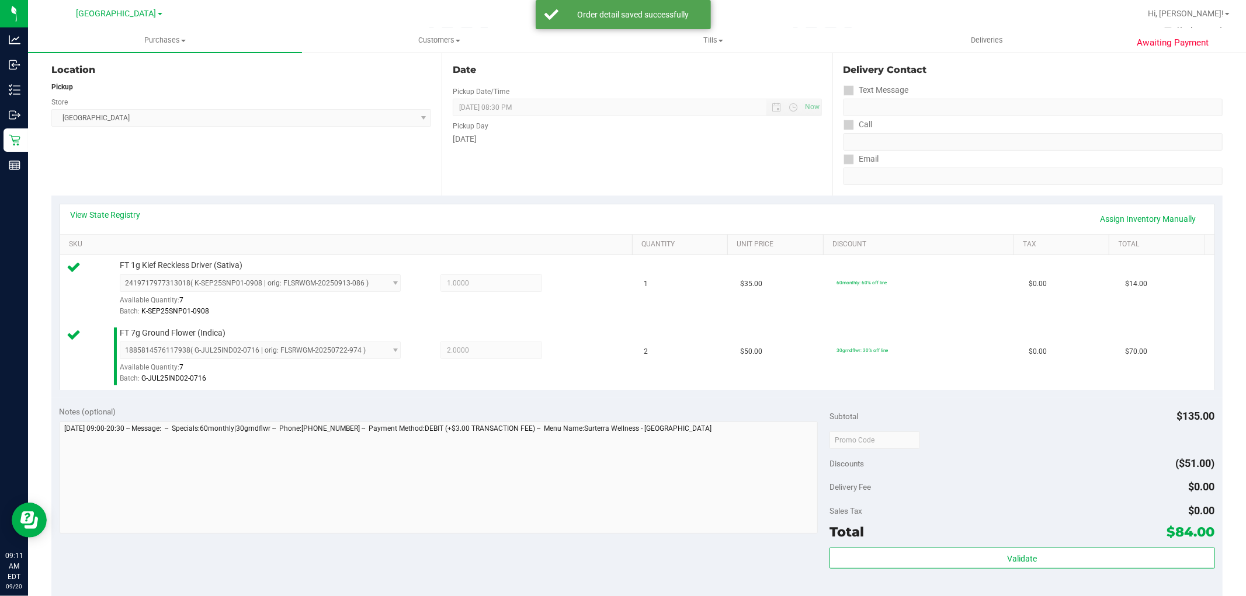
scroll to position [324, 0]
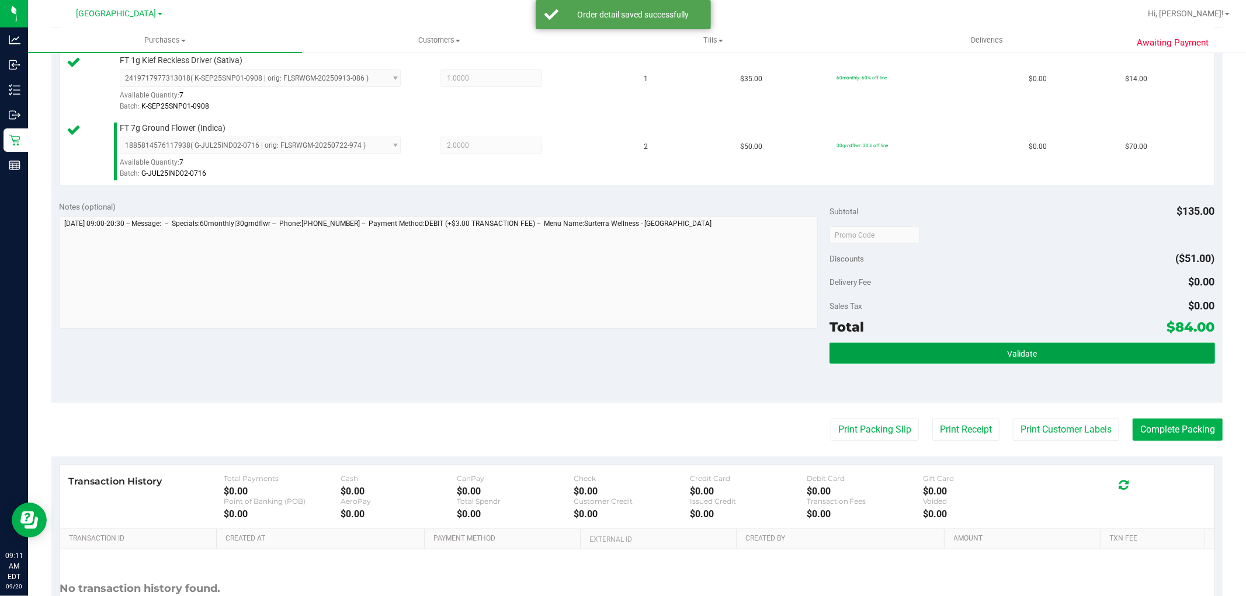
click at [1027, 356] on span "Validate" at bounding box center [1022, 353] width 30 height 9
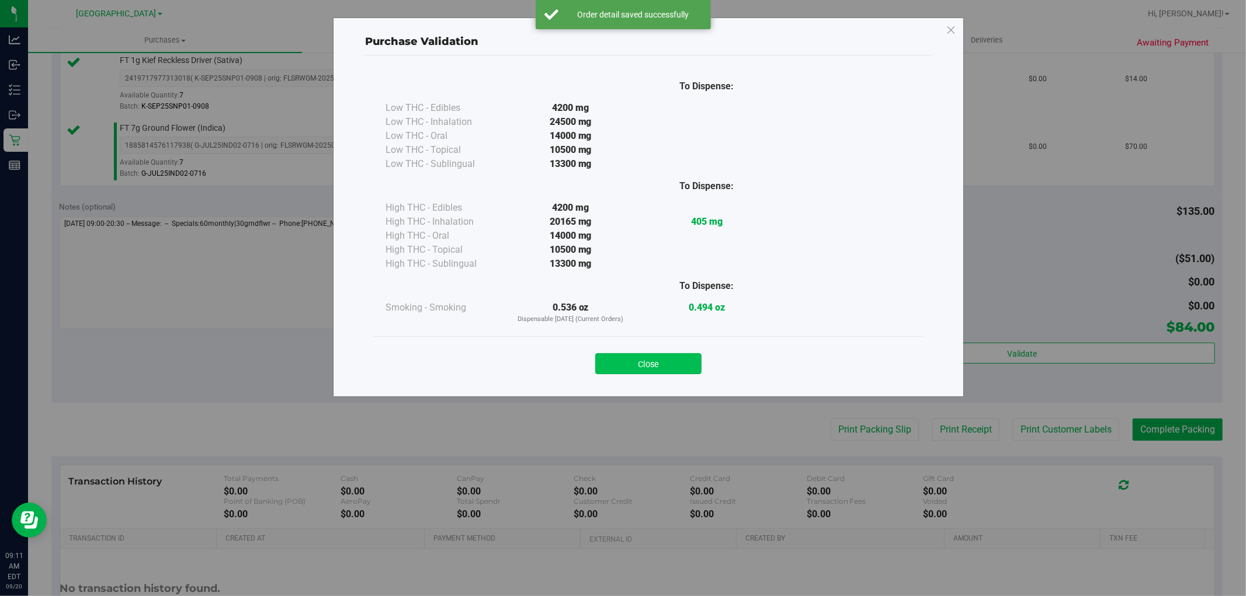
click at [667, 369] on button "Close" at bounding box center [648, 363] width 106 height 21
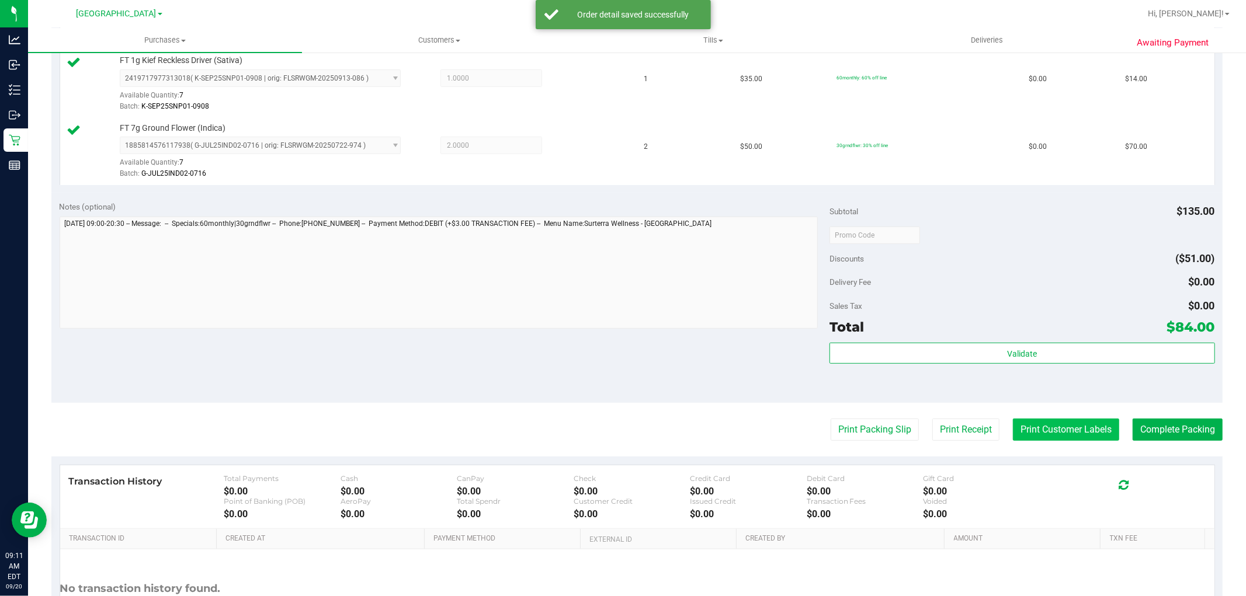
click at [1026, 426] on button "Print Customer Labels" at bounding box center [1066, 430] width 106 height 22
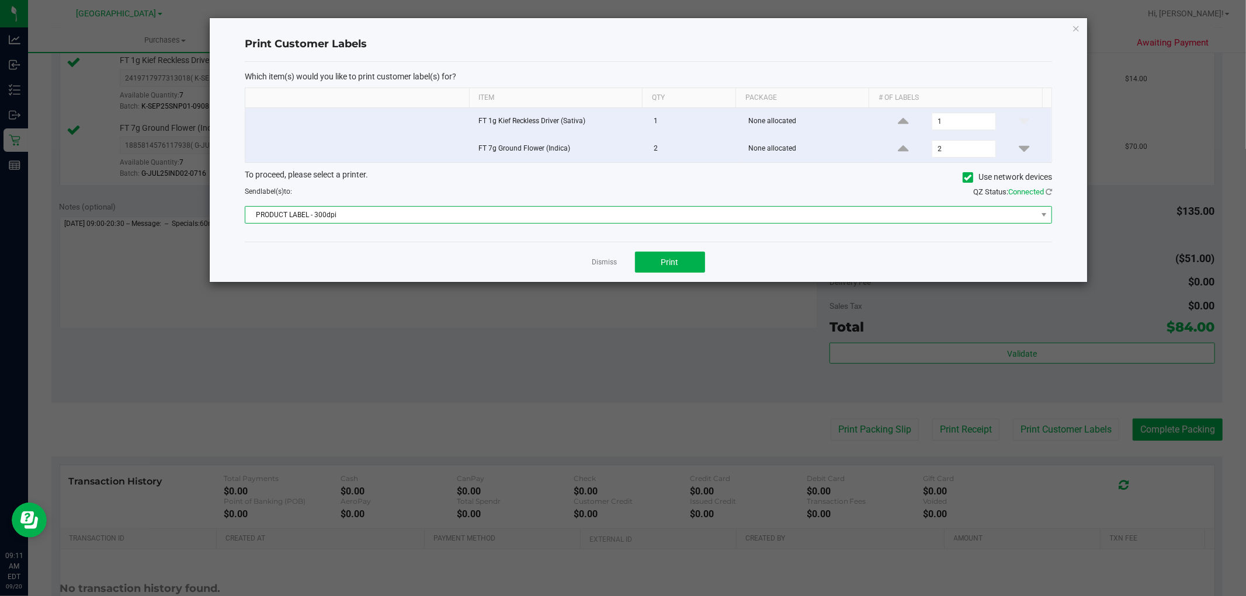
click at [608, 217] on span "PRODUCT LABEL - 300dpi" at bounding box center [641, 215] width 792 height 16
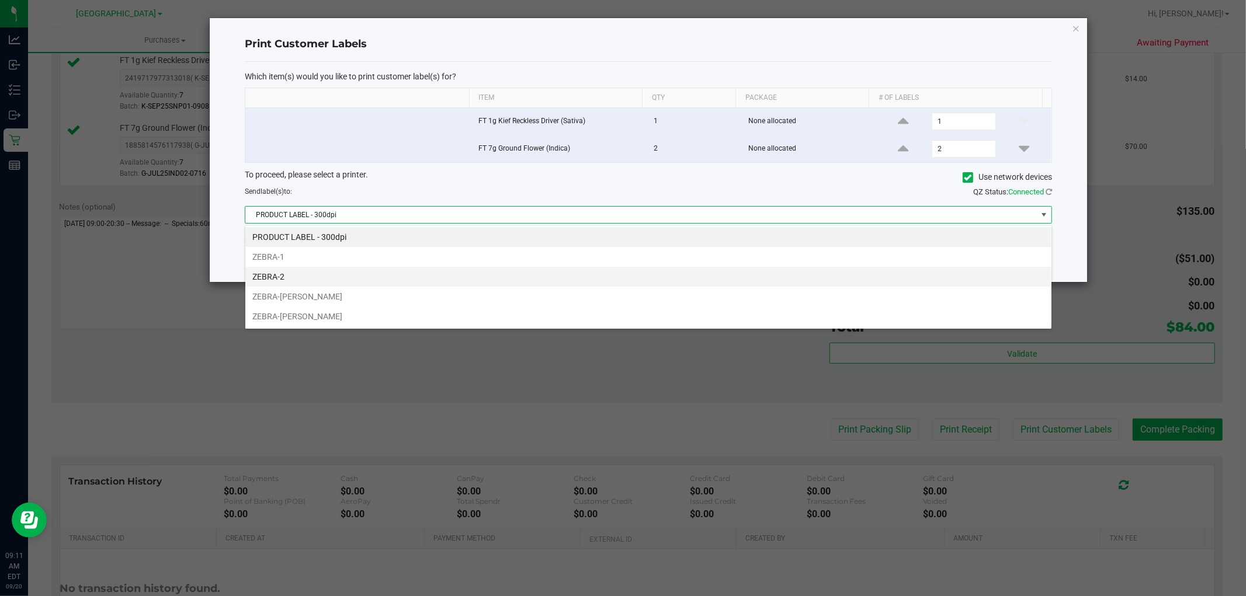
scroll to position [18, 807]
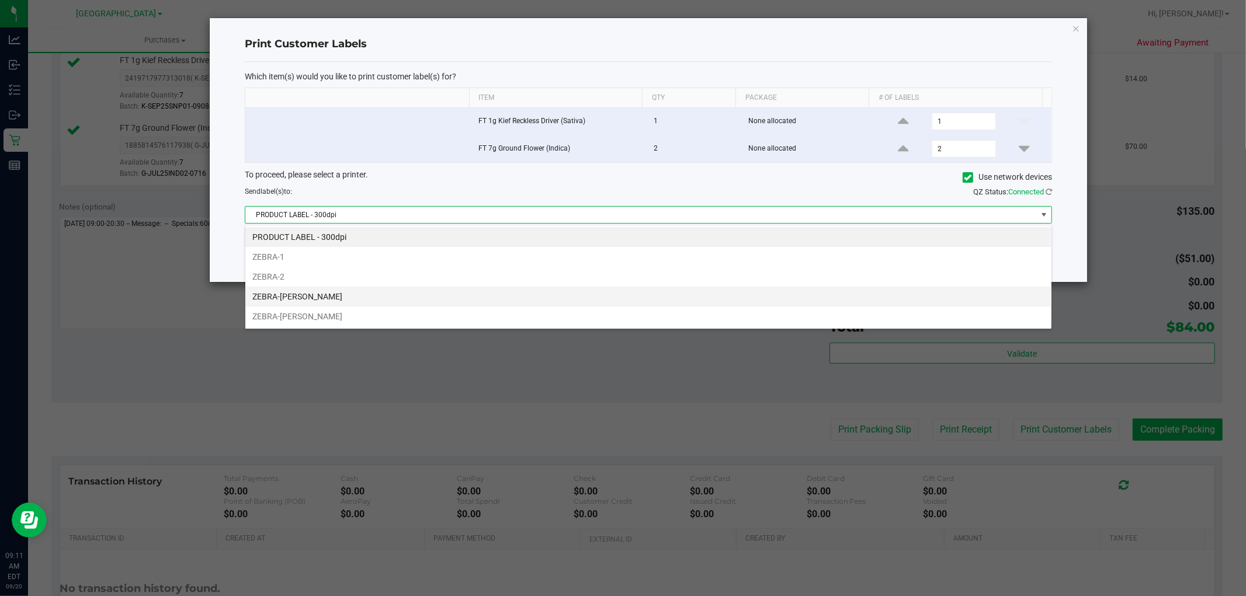
click at [390, 290] on li "ZEBRA-[PERSON_NAME]" at bounding box center [648, 297] width 806 height 20
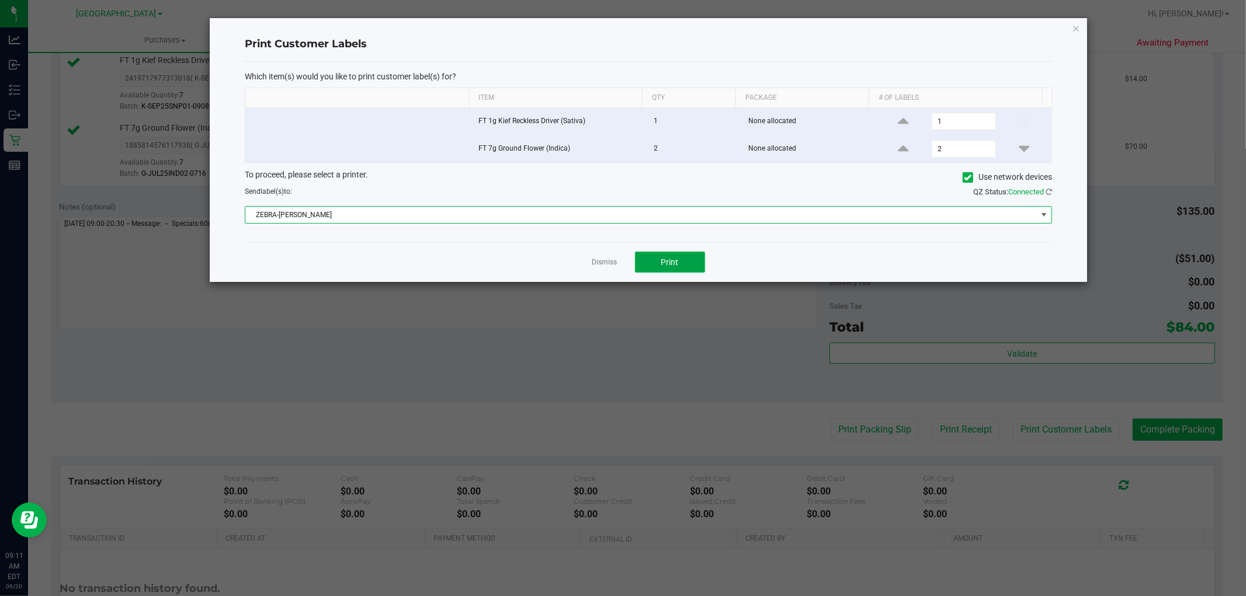
click at [650, 263] on button "Print" at bounding box center [670, 262] width 70 height 21
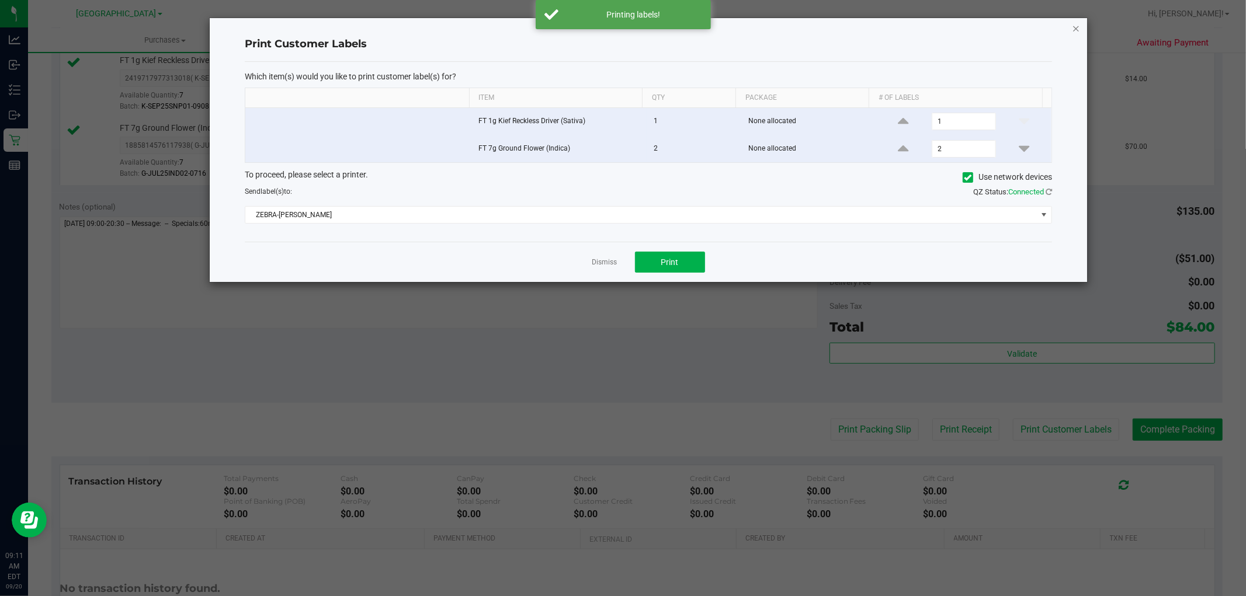
click at [1072, 27] on icon "button" at bounding box center [1076, 28] width 8 height 14
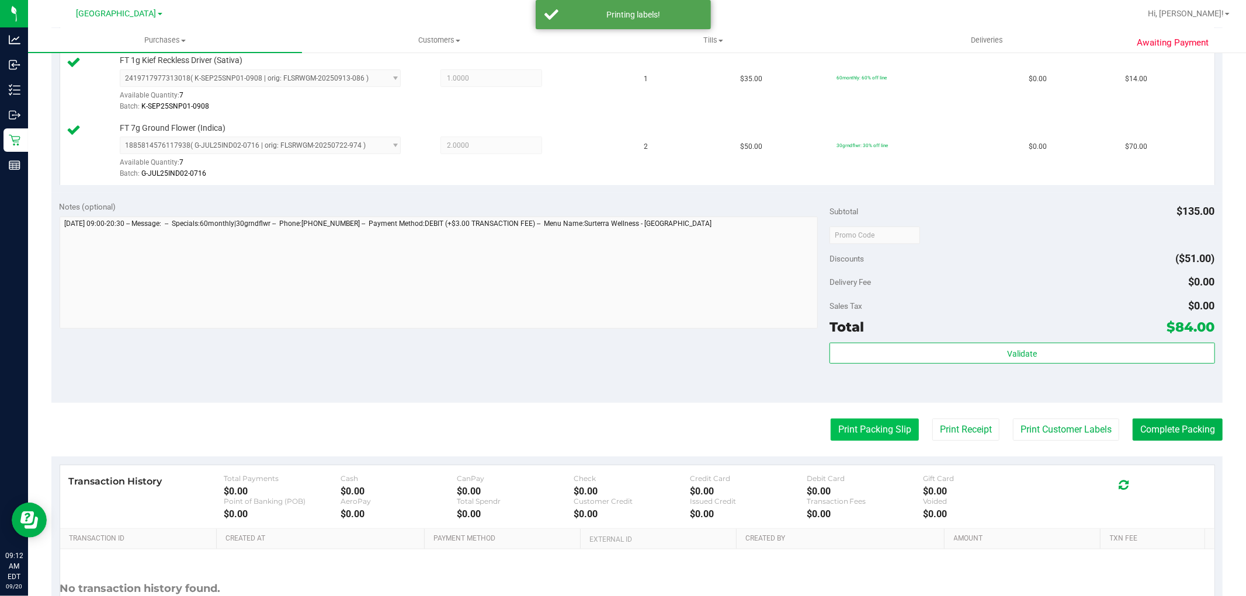
click at [861, 435] on button "Print Packing Slip" at bounding box center [875, 430] width 88 height 22
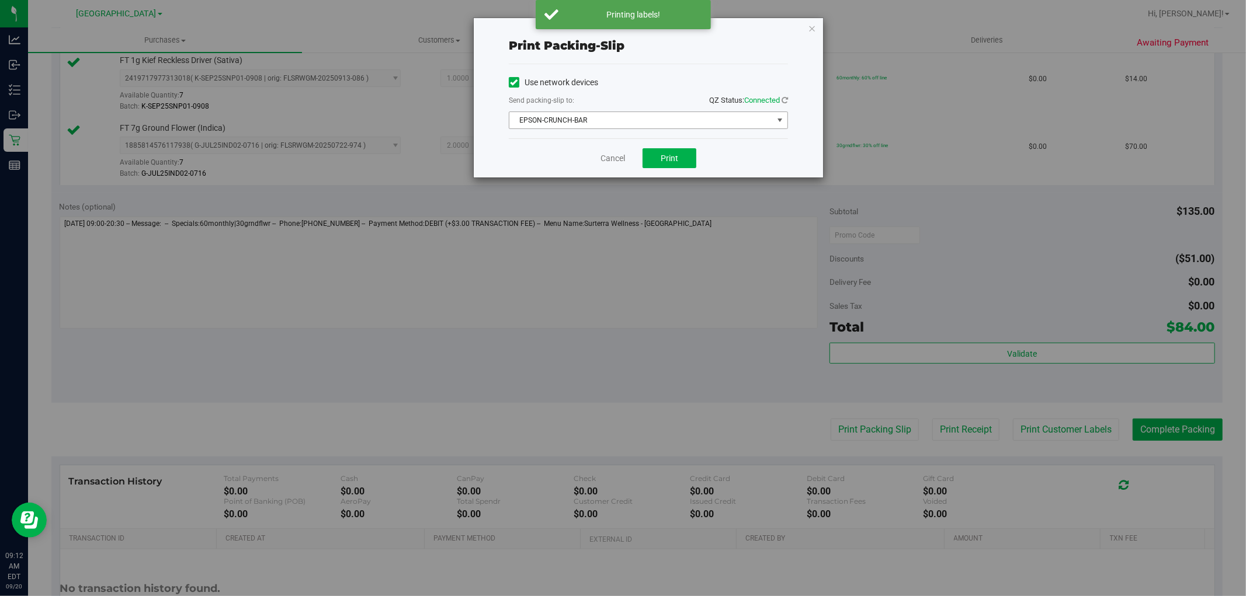
click at [571, 121] on span "EPSON-CRUNCH-BAR" at bounding box center [640, 120] width 263 height 16
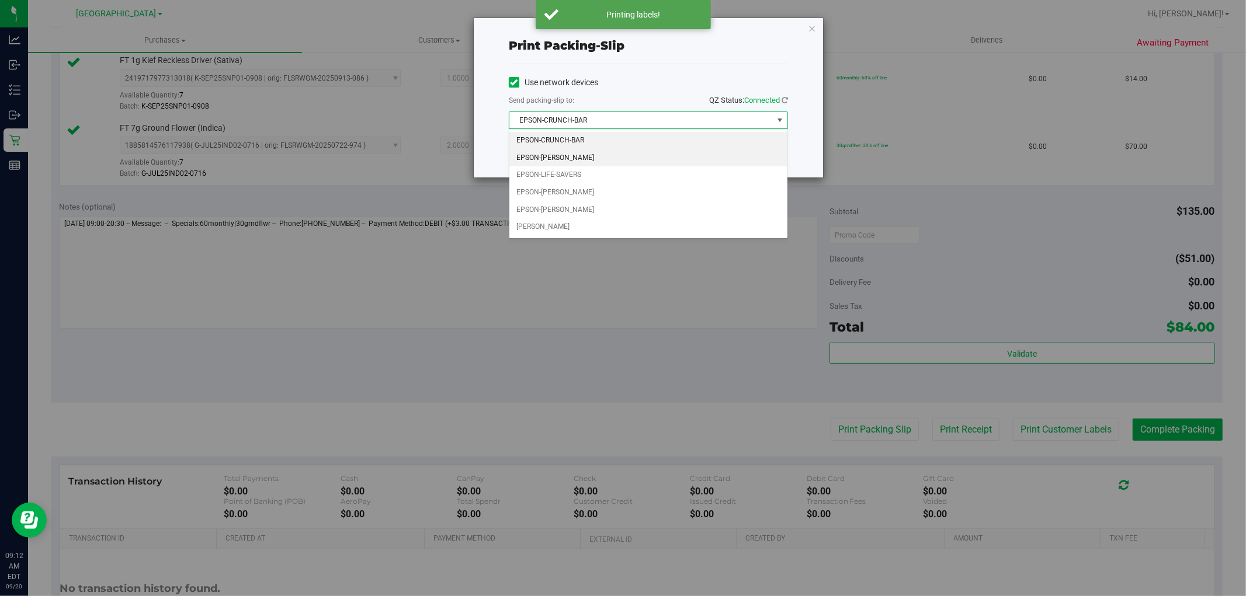
click at [564, 158] on li "EPSON-[PERSON_NAME]" at bounding box center [648, 159] width 278 height 18
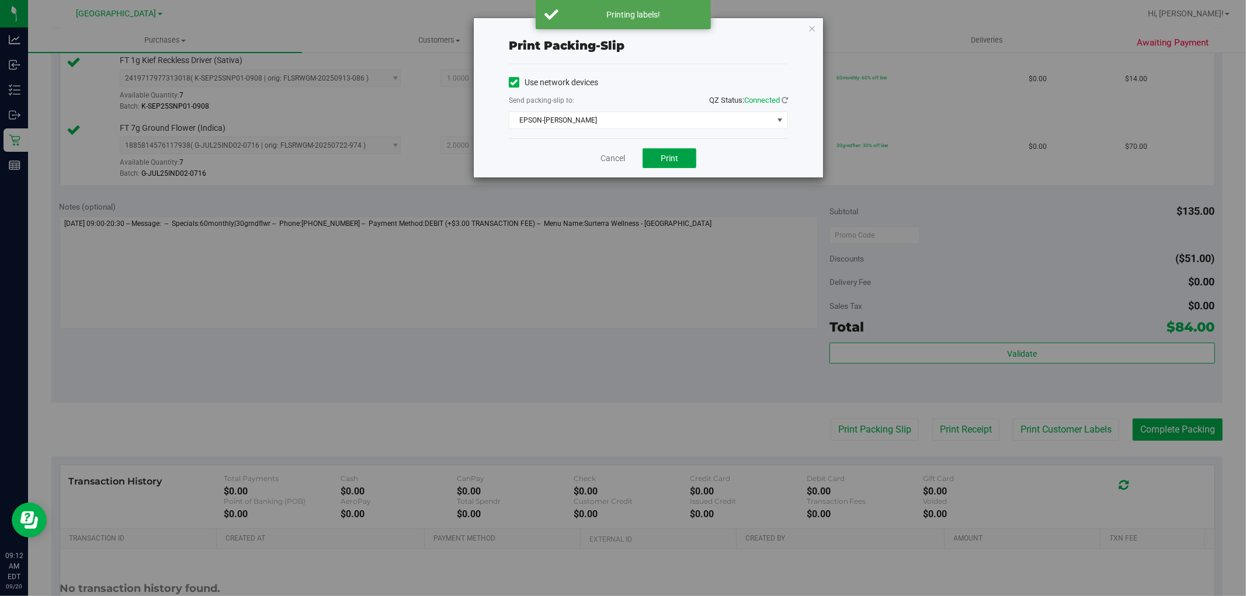
click at [685, 162] on button "Print" at bounding box center [670, 158] width 54 height 20
click at [813, 25] on icon "button" at bounding box center [812, 28] width 8 height 14
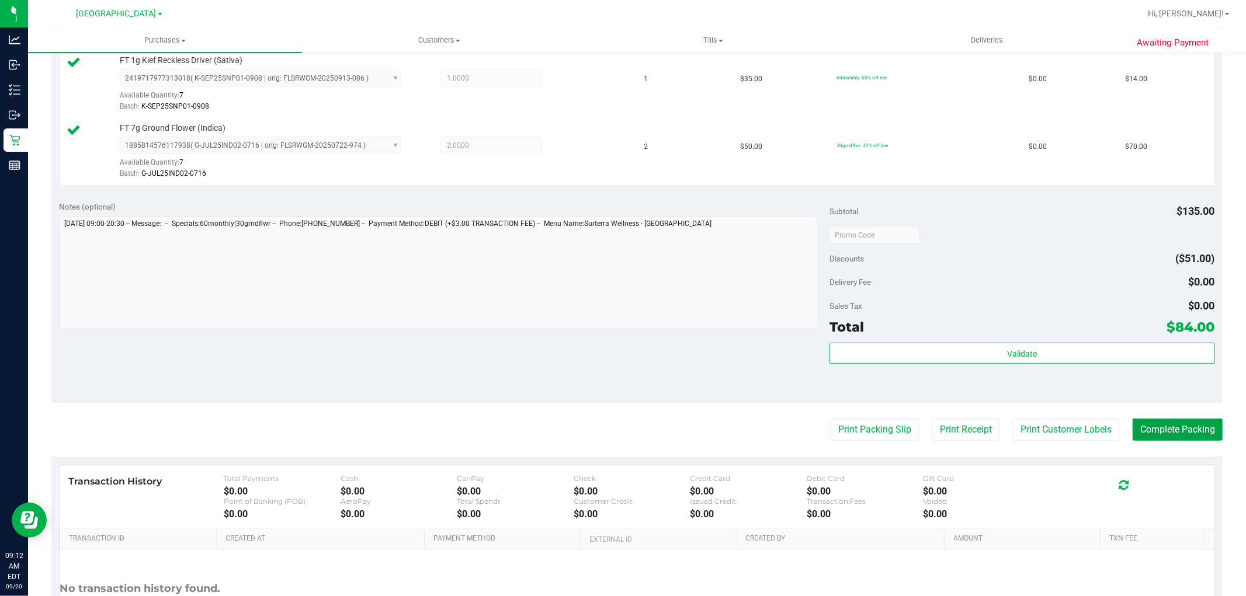
click at [1181, 423] on button "Complete Packing" at bounding box center [1178, 430] width 90 height 22
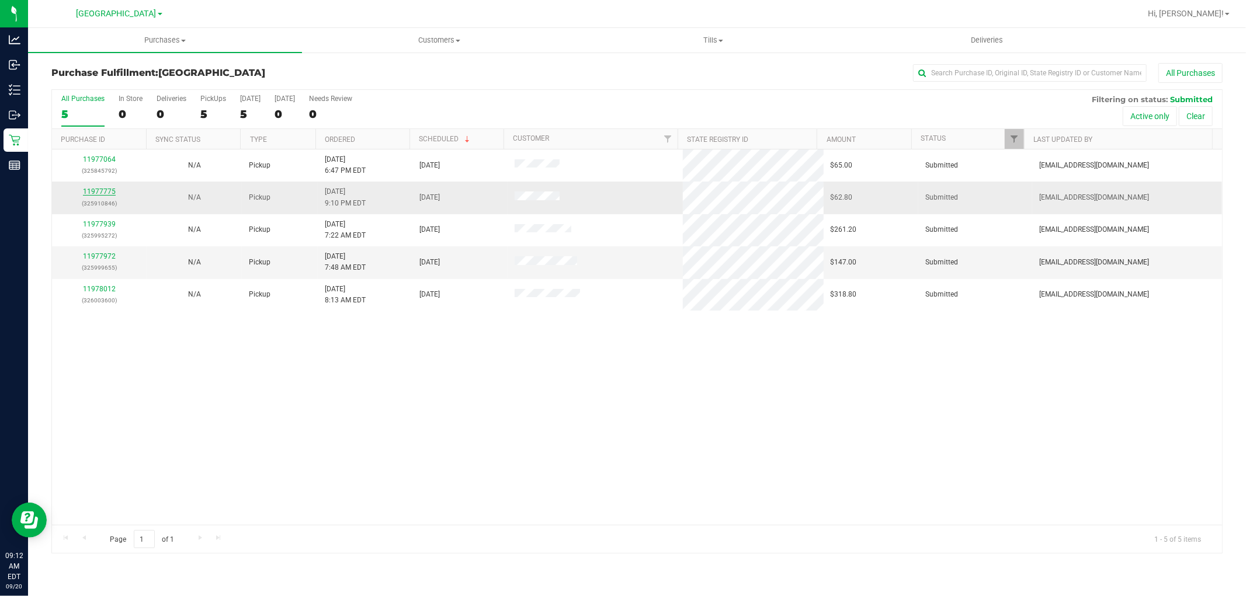
click at [98, 190] on link "11977775" at bounding box center [99, 192] width 33 height 8
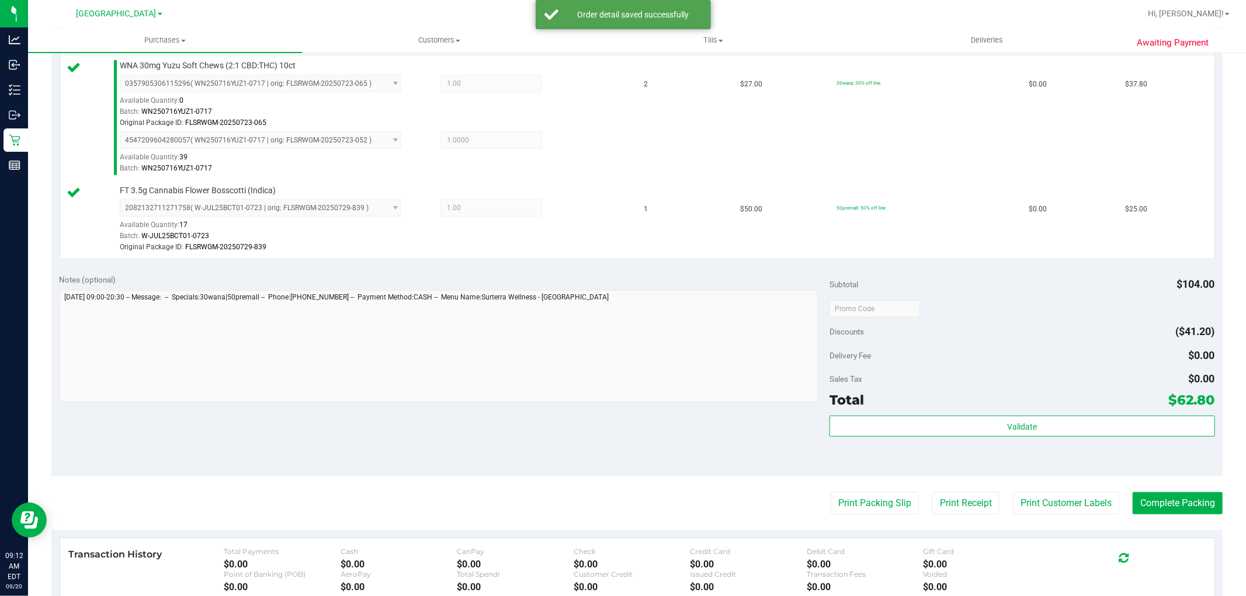
scroll to position [389, 0]
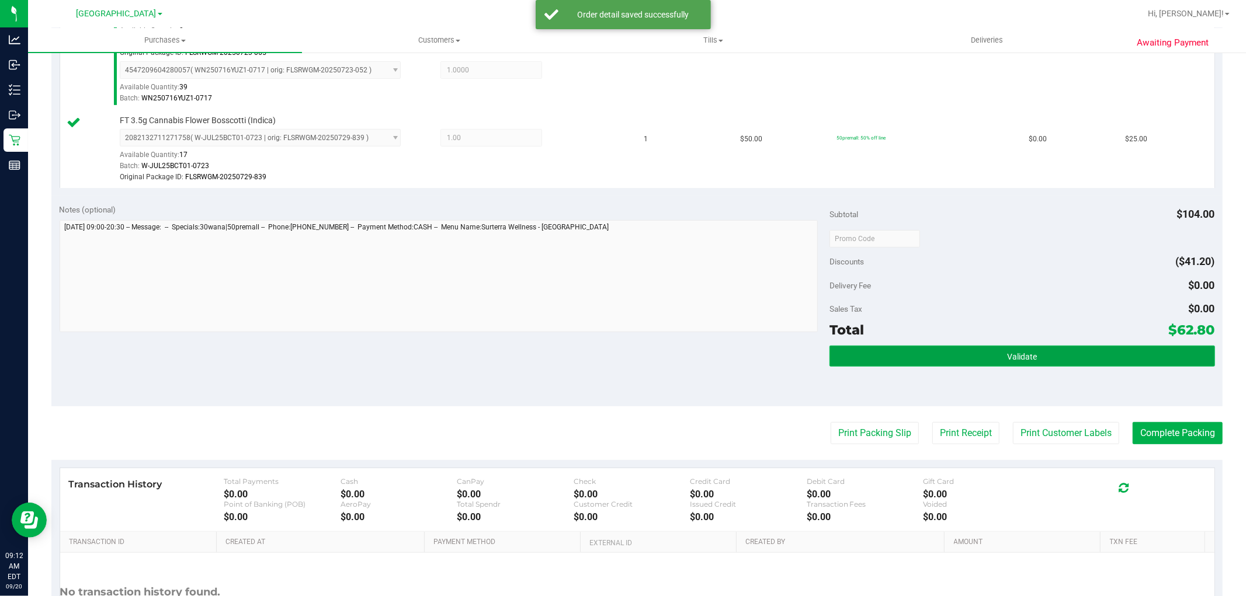
click at [996, 352] on button "Validate" at bounding box center [1022, 356] width 385 height 21
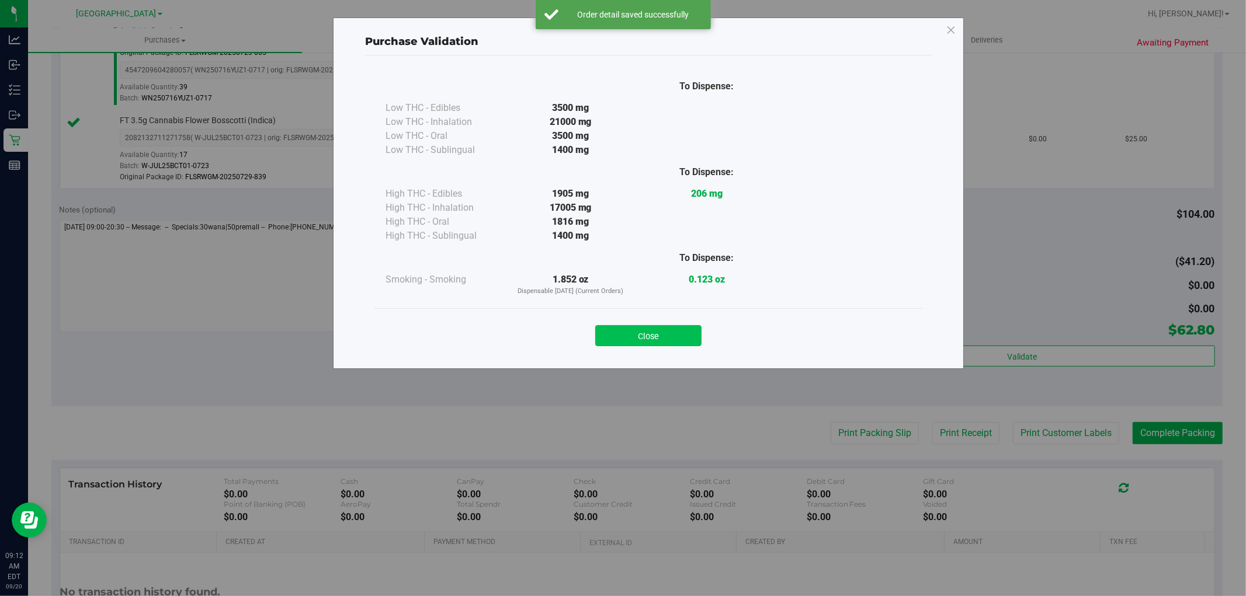
click at [674, 335] on button "Close" at bounding box center [648, 335] width 106 height 21
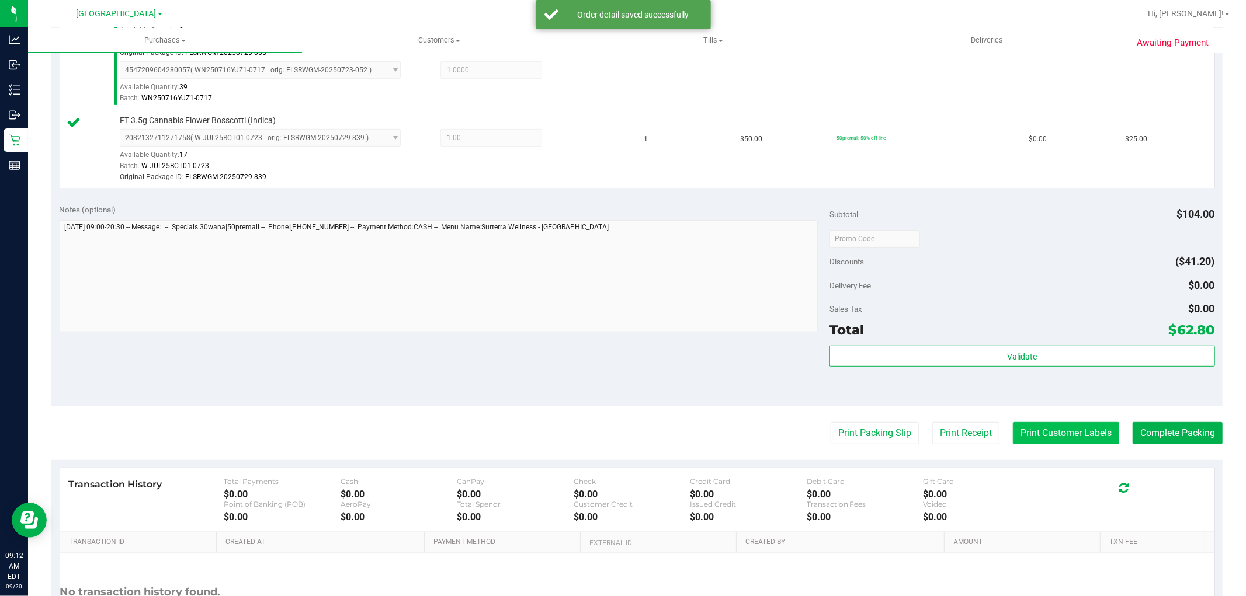
click at [1043, 433] on button "Print Customer Labels" at bounding box center [1066, 433] width 106 height 22
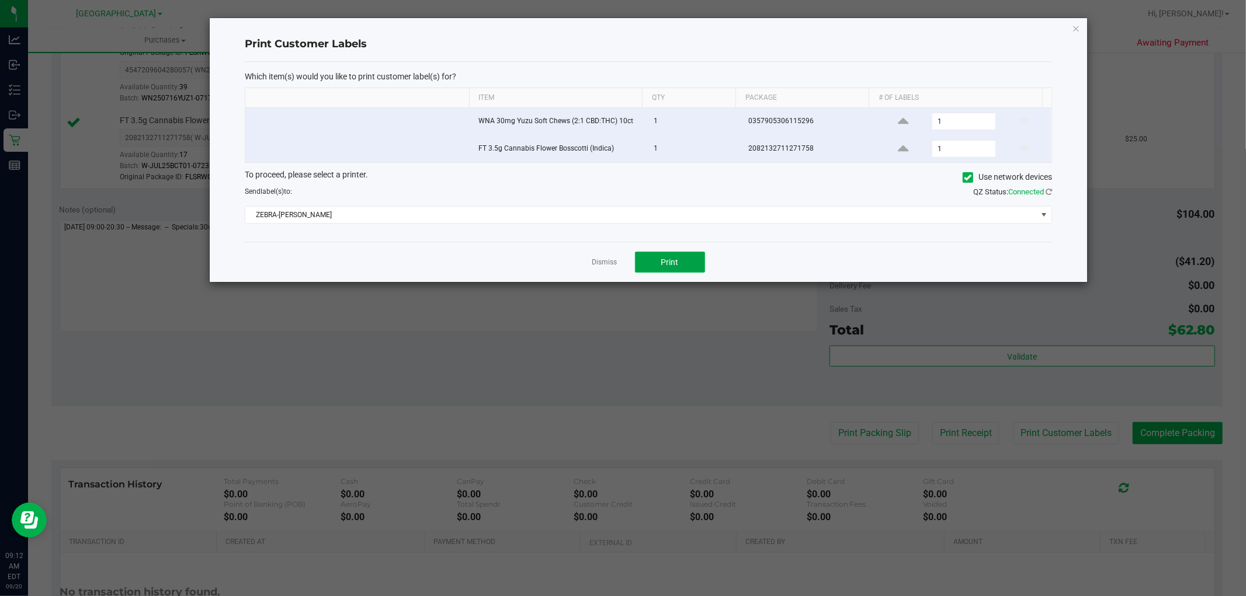
click at [678, 263] on span "Print" at bounding box center [670, 262] width 18 height 9
click at [939, 146] on input "1" at bounding box center [963, 149] width 63 height 16
click at [687, 261] on button "Print" at bounding box center [670, 262] width 70 height 21
click at [1075, 25] on icon "button" at bounding box center [1076, 28] width 8 height 14
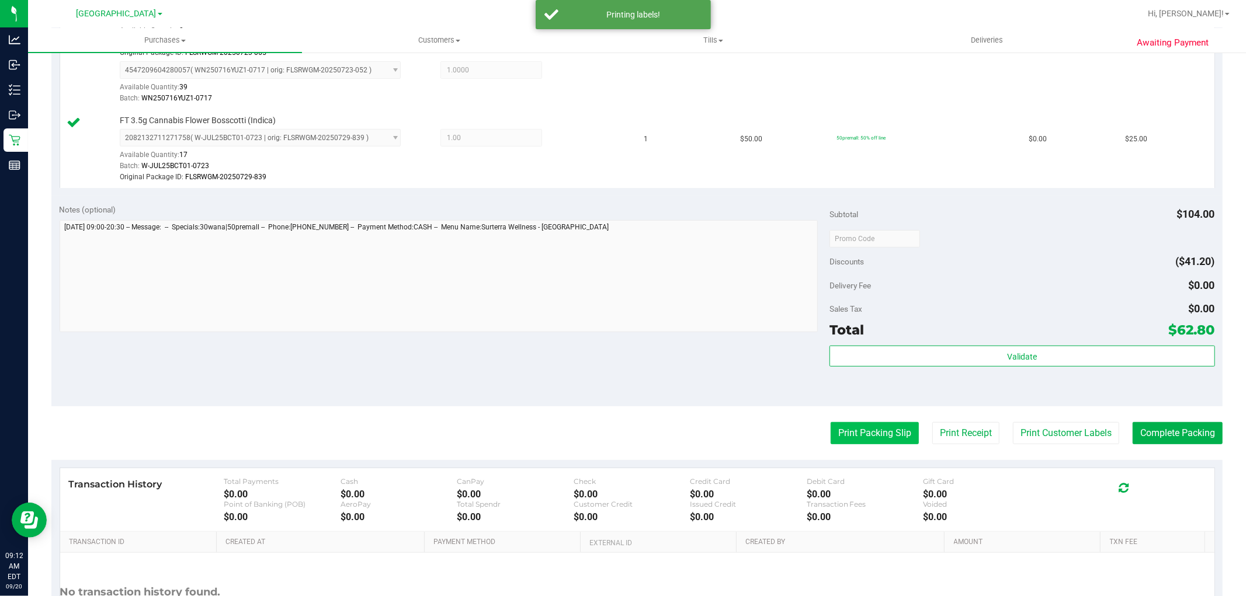
click at [882, 440] on button "Print Packing Slip" at bounding box center [875, 433] width 88 height 22
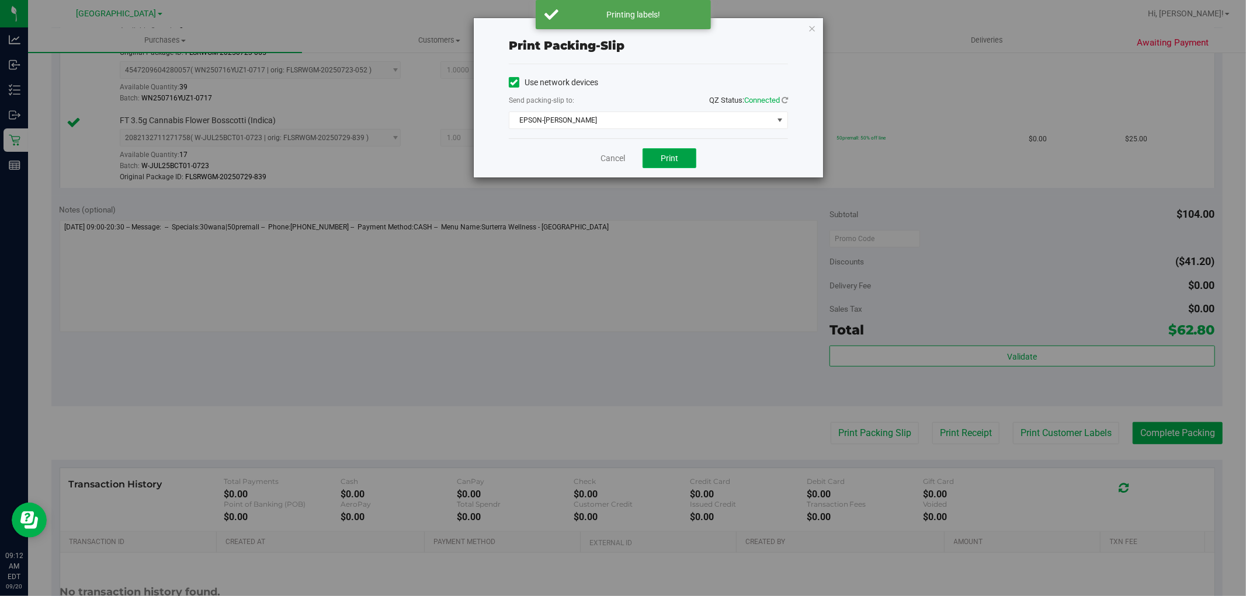
click at [682, 158] on button "Print" at bounding box center [670, 158] width 54 height 20
click at [811, 22] on icon "button" at bounding box center [812, 28] width 8 height 14
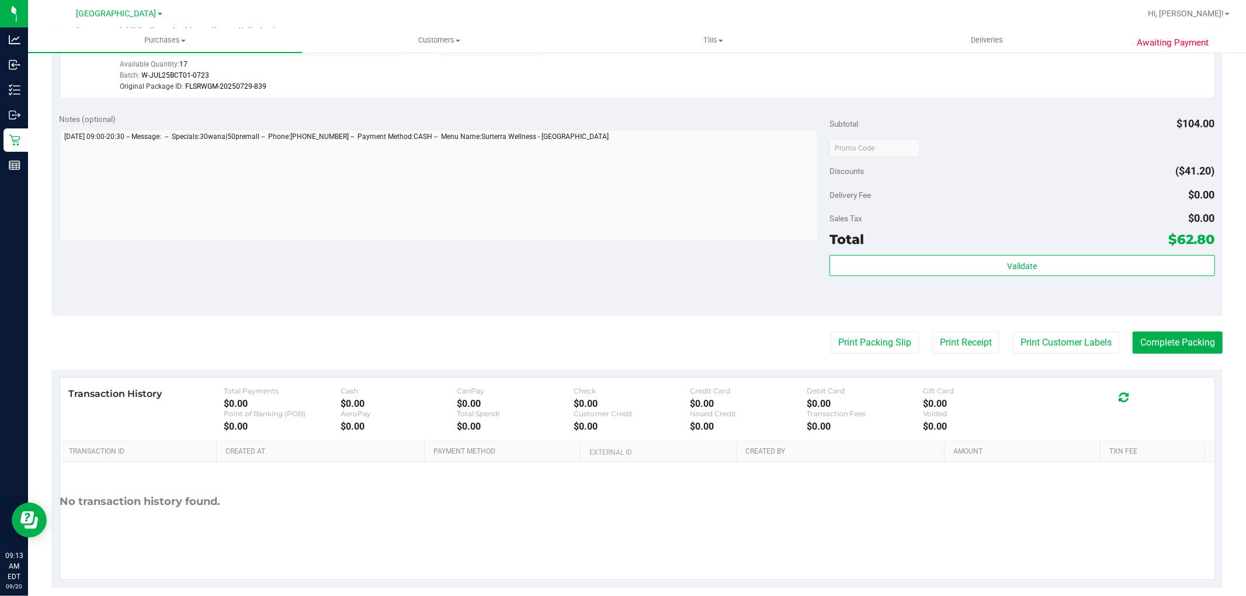
scroll to position [495, 0]
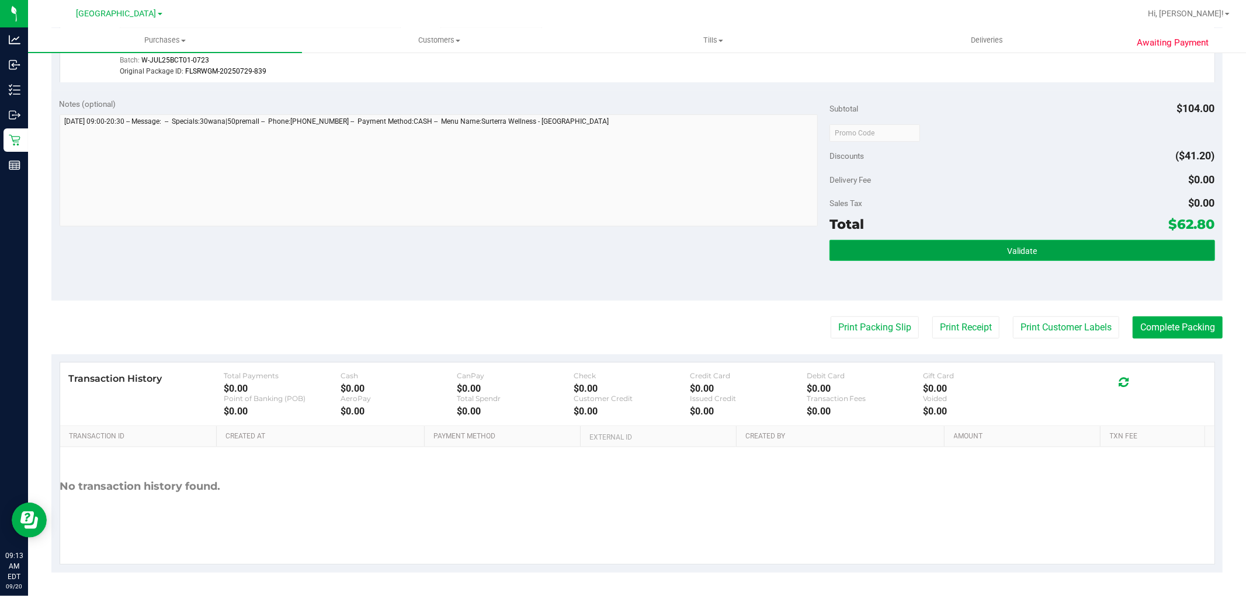
click at [1007, 251] on span "Validate" at bounding box center [1022, 251] width 30 height 9
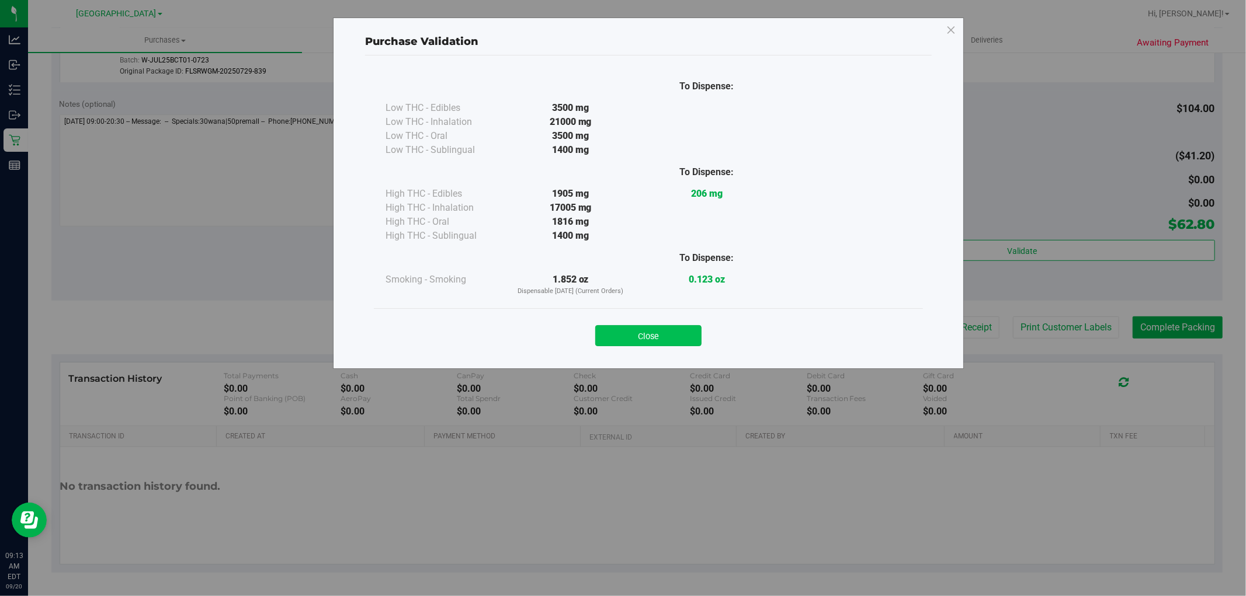
click at [646, 325] on button "Close" at bounding box center [648, 335] width 106 height 21
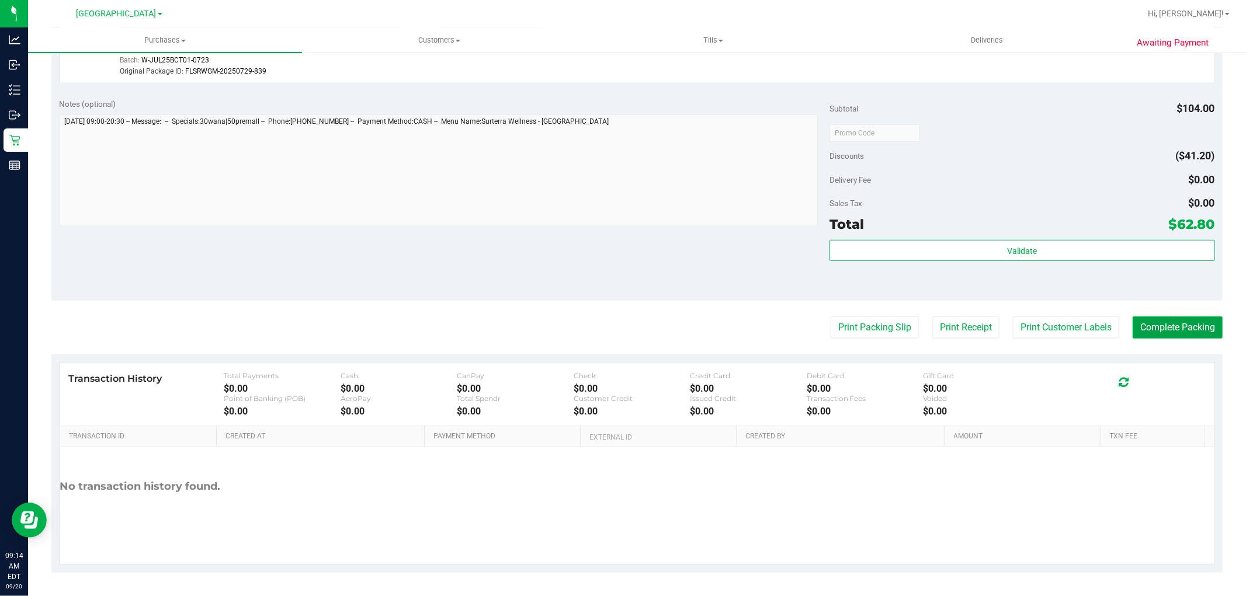
click at [1161, 332] on button "Complete Packing" at bounding box center [1178, 328] width 90 height 22
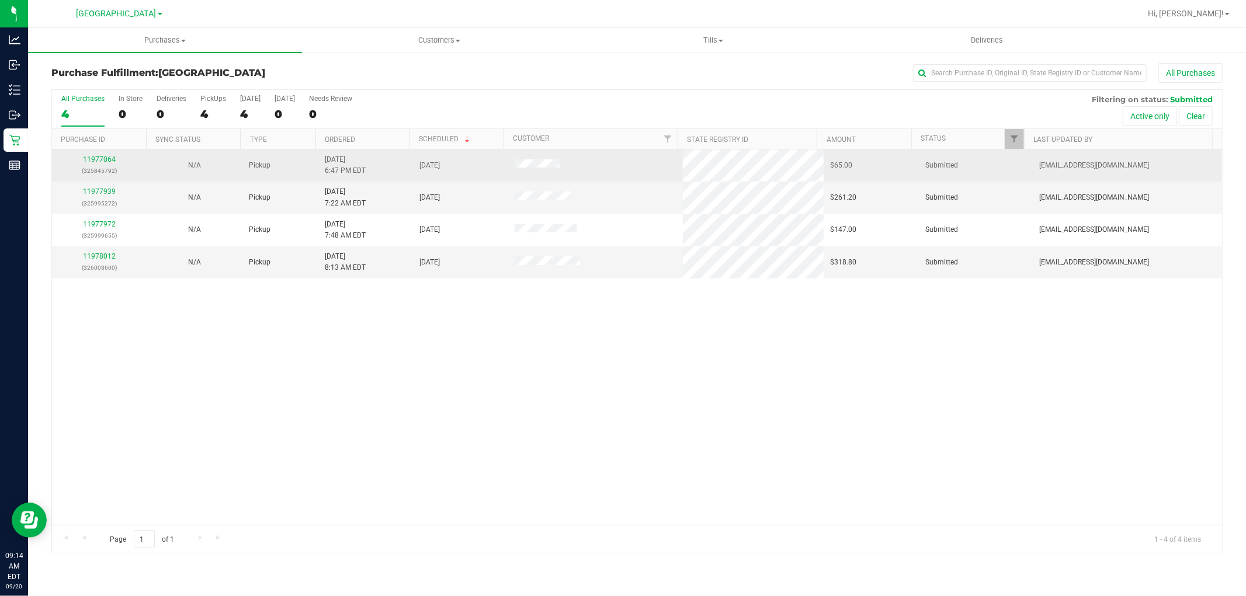
click at [104, 155] on div "11977064 (325845792)" at bounding box center [99, 165] width 81 height 22
click at [105, 159] on link "11977064" at bounding box center [99, 159] width 33 height 8
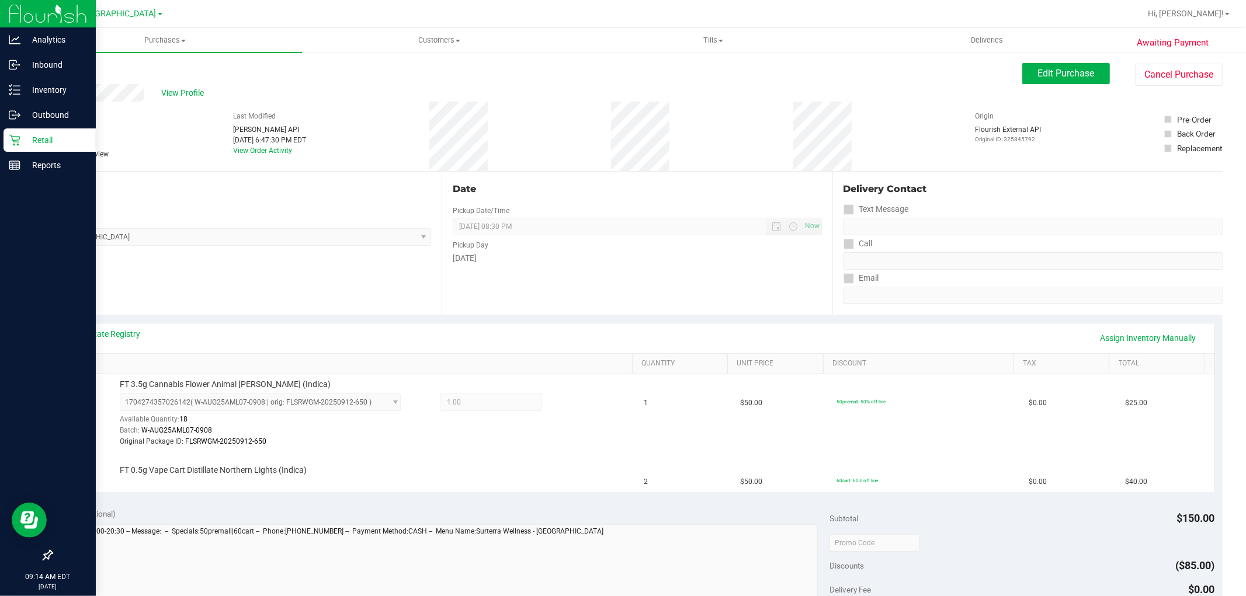
click at [20, 139] on p "Retail" at bounding box center [55, 140] width 70 height 14
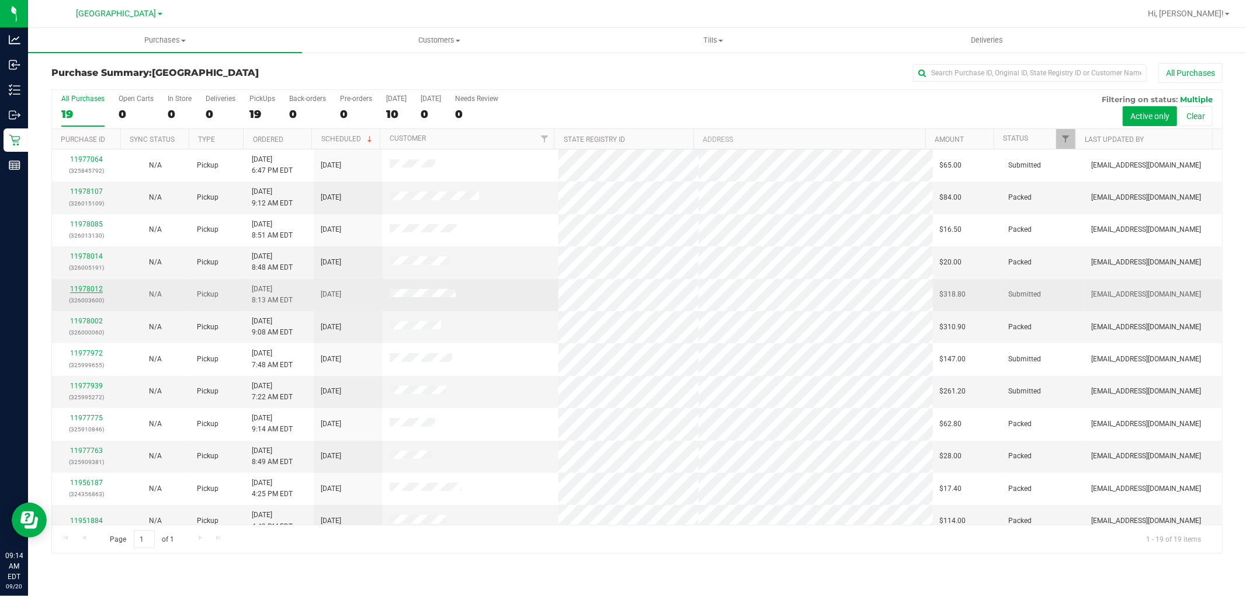
click at [91, 288] on link "11978012" at bounding box center [86, 289] width 33 height 8
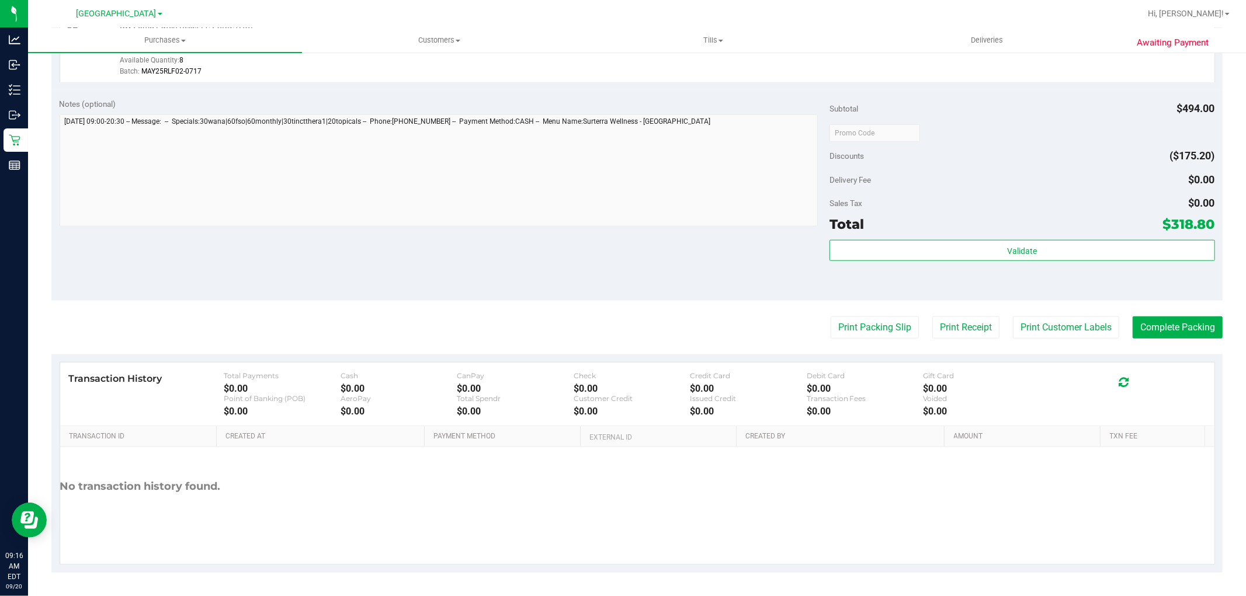
scroll to position [833, 0]
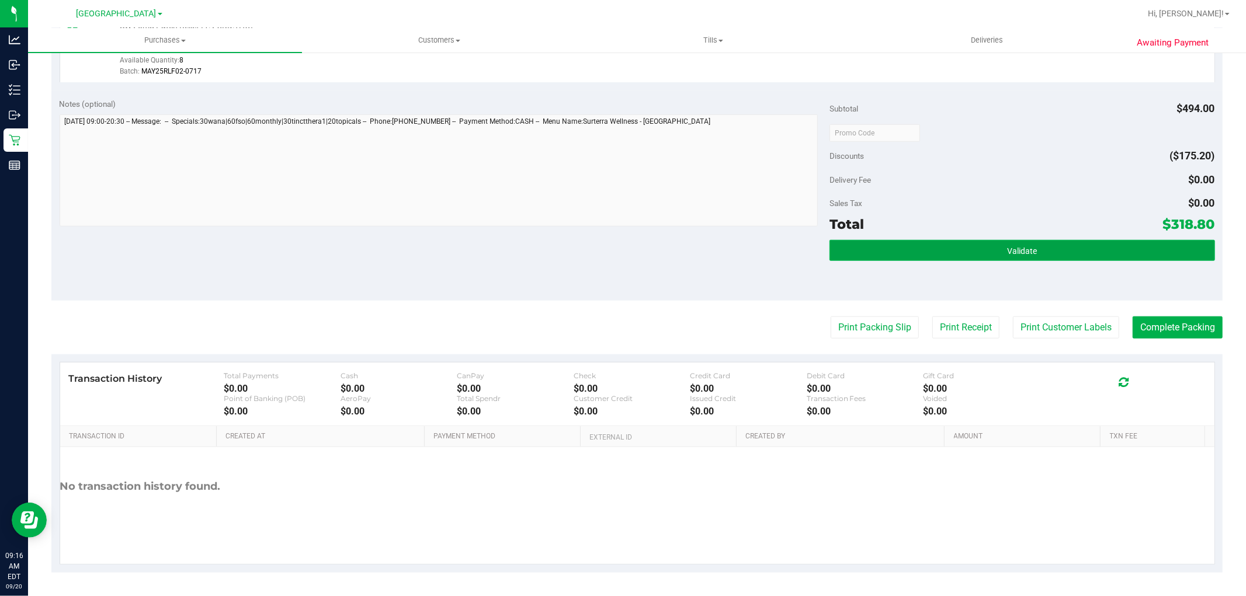
click at [963, 252] on button "Validate" at bounding box center [1022, 250] width 385 height 21
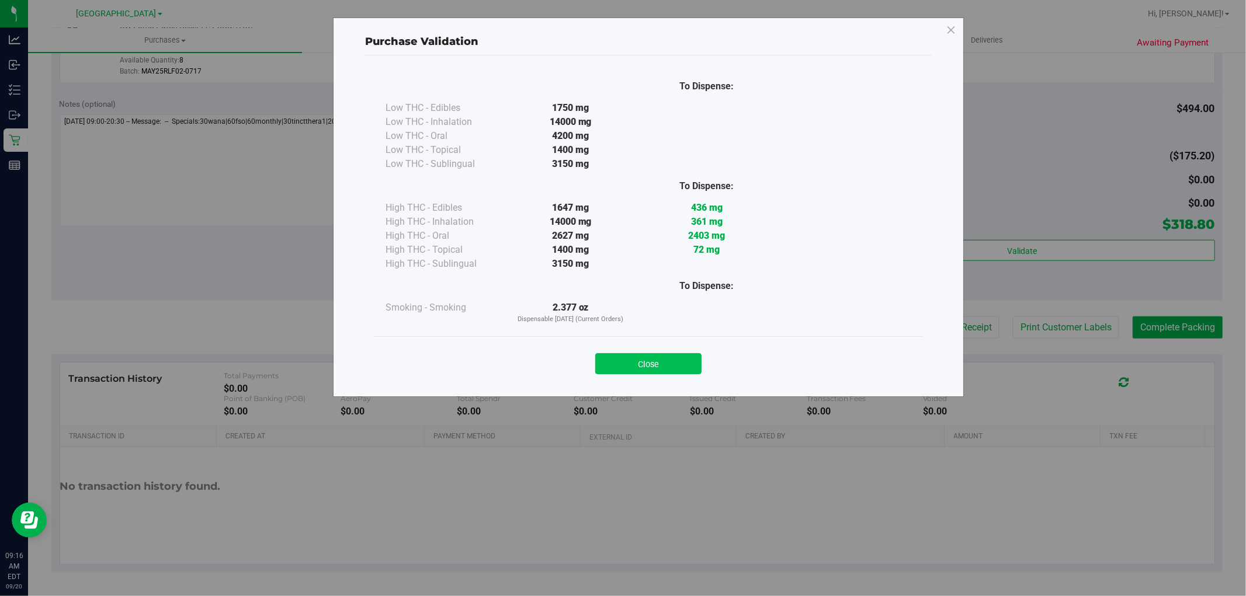
click at [657, 360] on button "Close" at bounding box center [648, 363] width 106 height 21
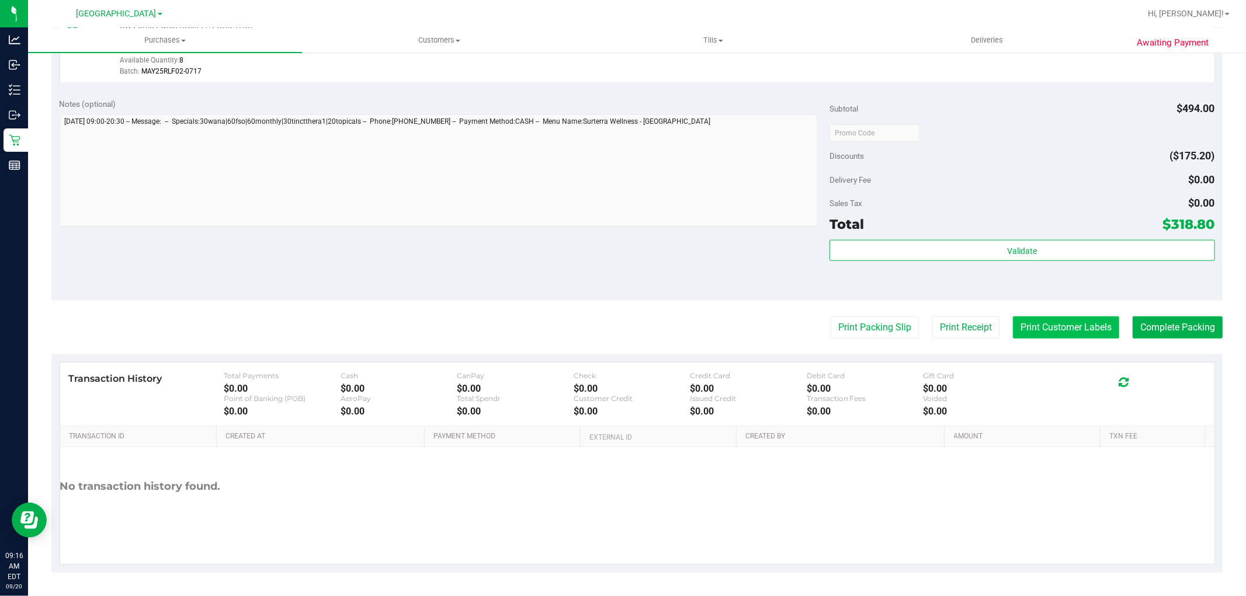
click at [1034, 325] on button "Print Customer Labels" at bounding box center [1066, 328] width 106 height 22
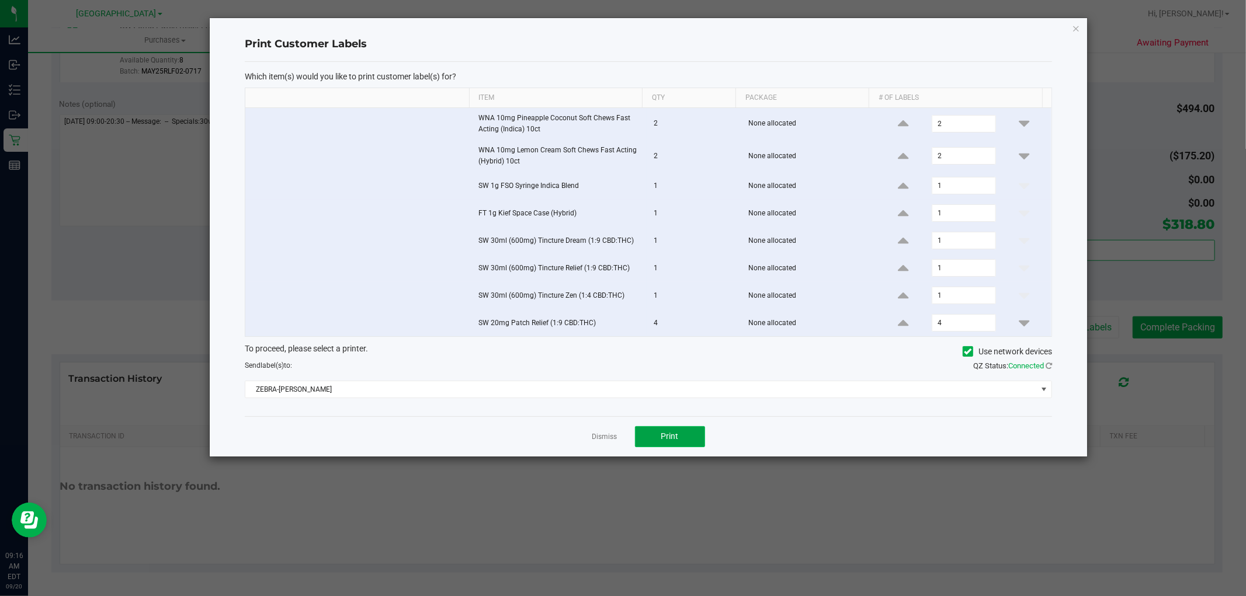
click at [672, 435] on span "Print" at bounding box center [670, 436] width 18 height 9
click at [1075, 27] on icon "button" at bounding box center [1076, 28] width 8 height 14
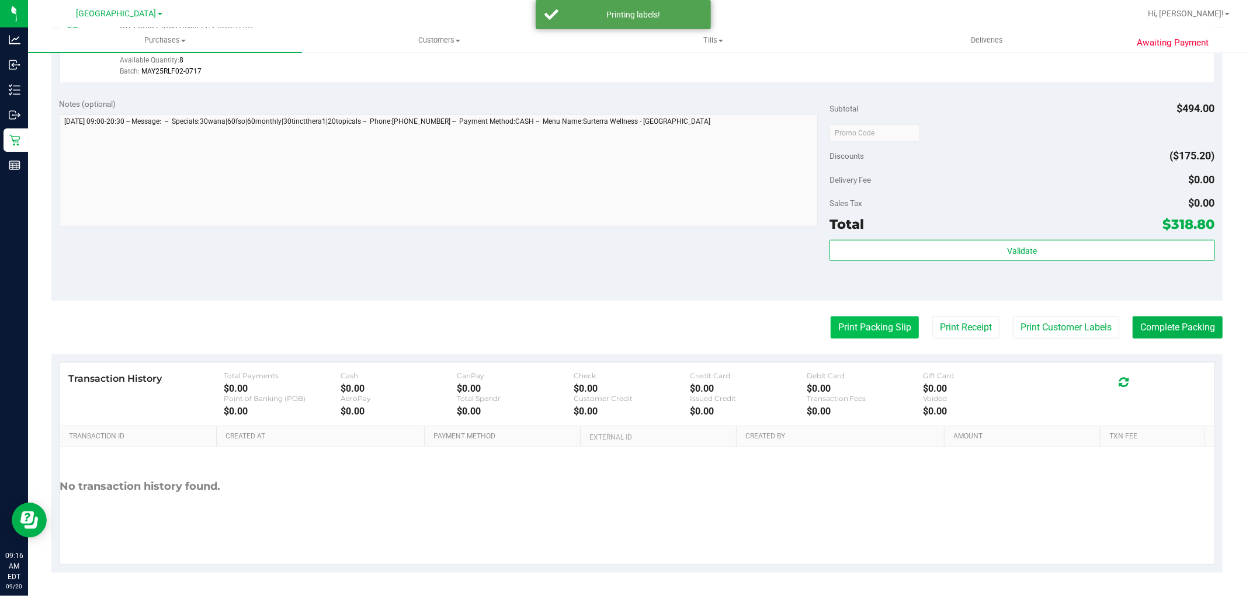
click at [862, 325] on button "Print Packing Slip" at bounding box center [875, 328] width 88 height 22
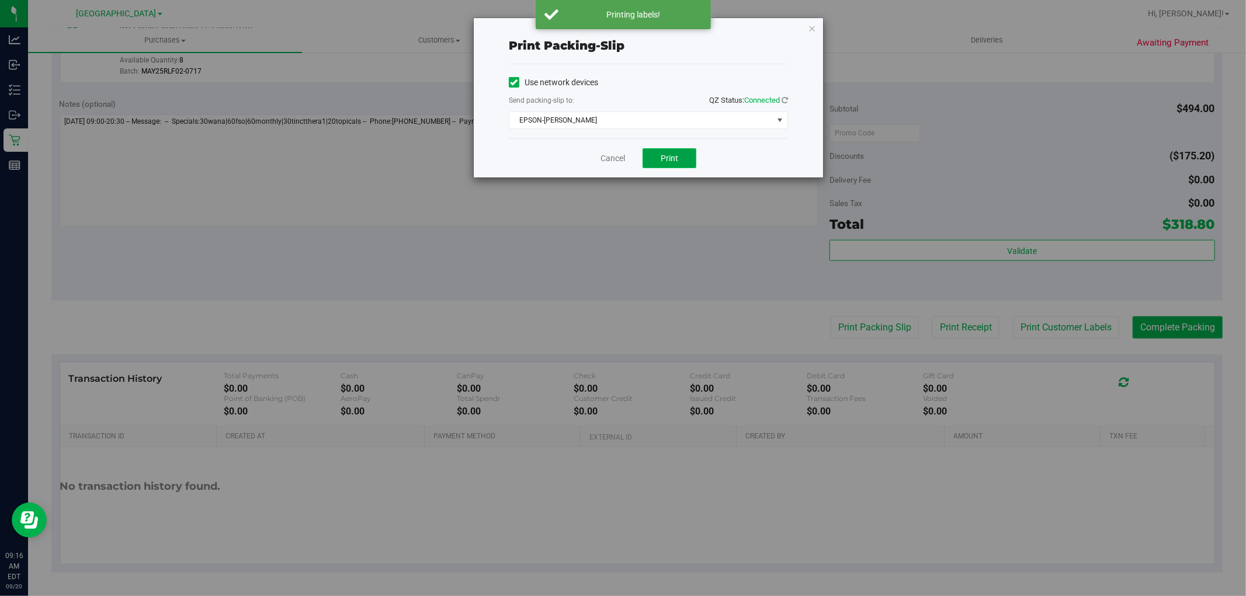
click at [662, 154] on span "Print" at bounding box center [670, 158] width 18 height 9
click at [810, 27] on icon "button" at bounding box center [812, 28] width 8 height 14
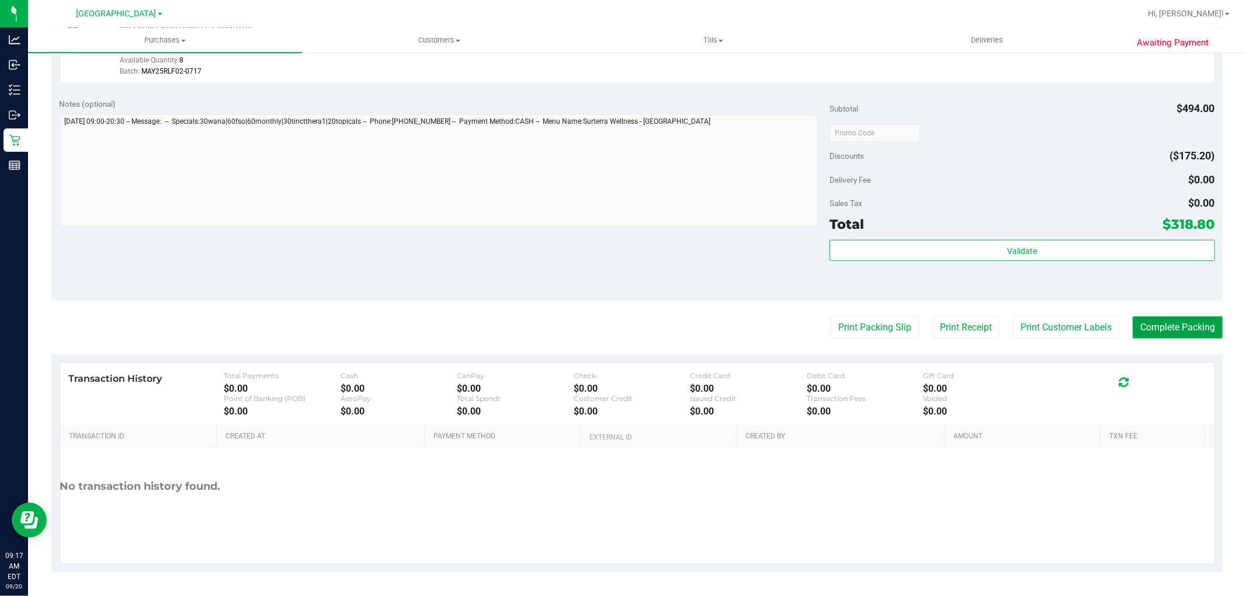
click at [1173, 336] on button "Complete Packing" at bounding box center [1178, 328] width 90 height 22
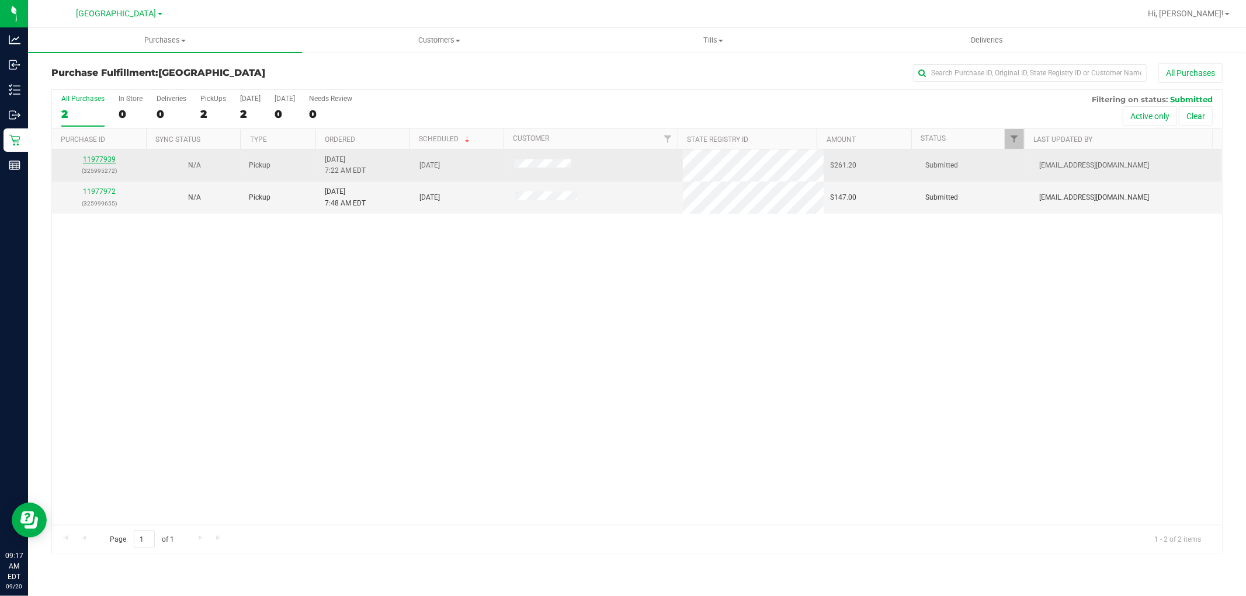
click at [106, 158] on link "11977939" at bounding box center [99, 159] width 33 height 8
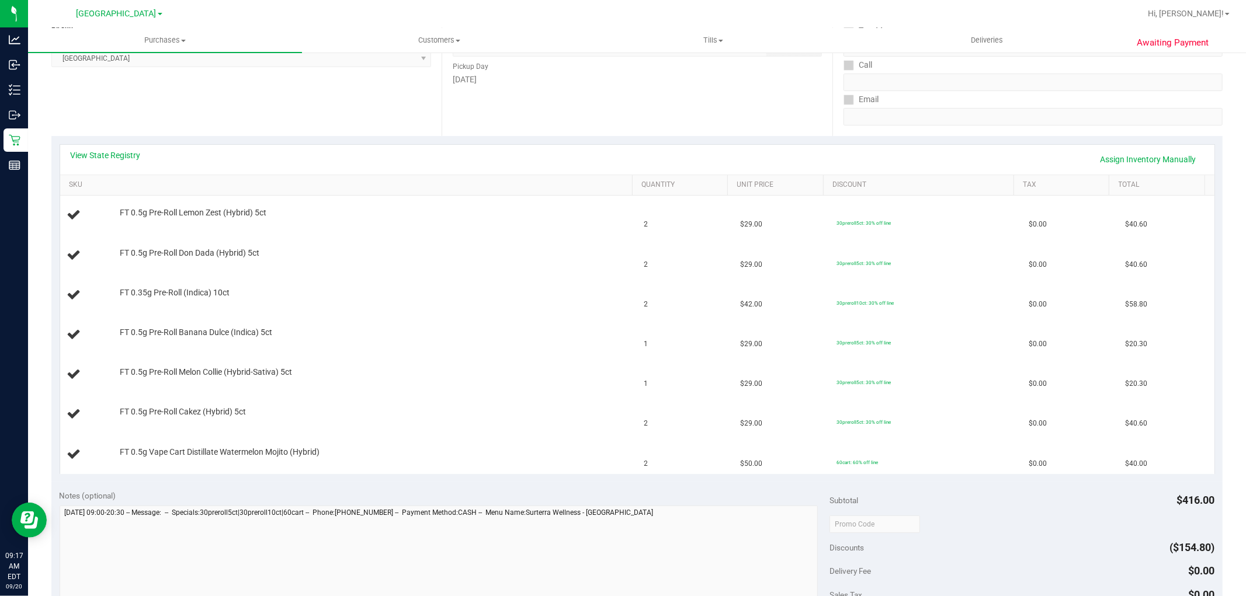
scroll to position [179, 0]
click at [112, 157] on link "View State Registry" at bounding box center [106, 155] width 70 height 12
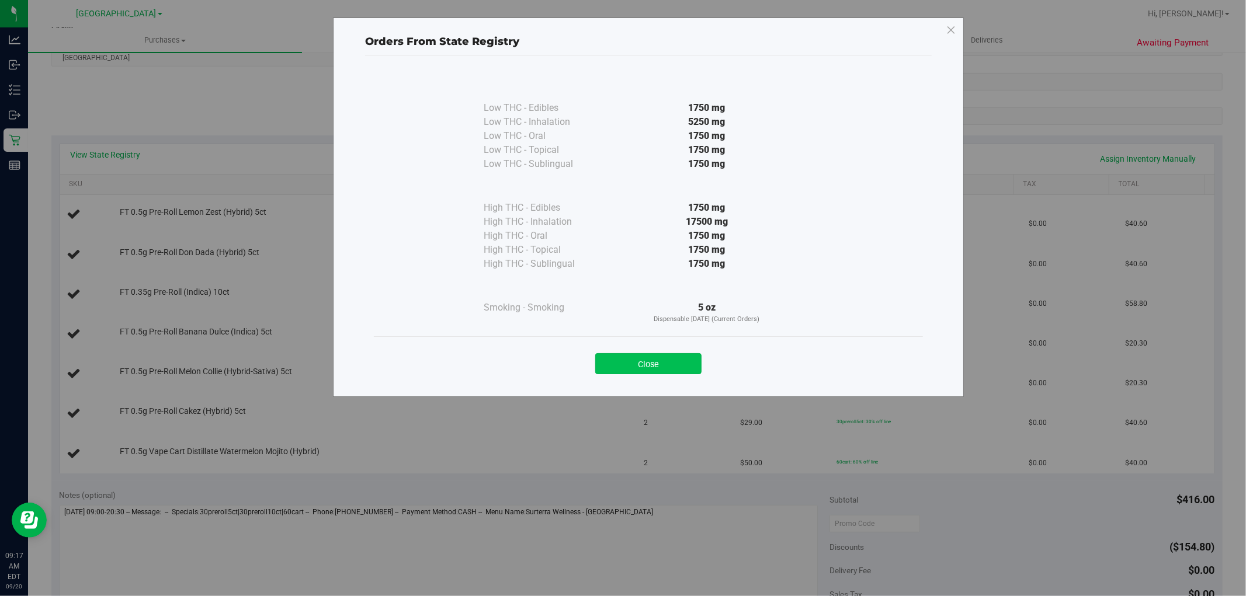
click at [645, 366] on button "Close" at bounding box center [648, 363] width 106 height 21
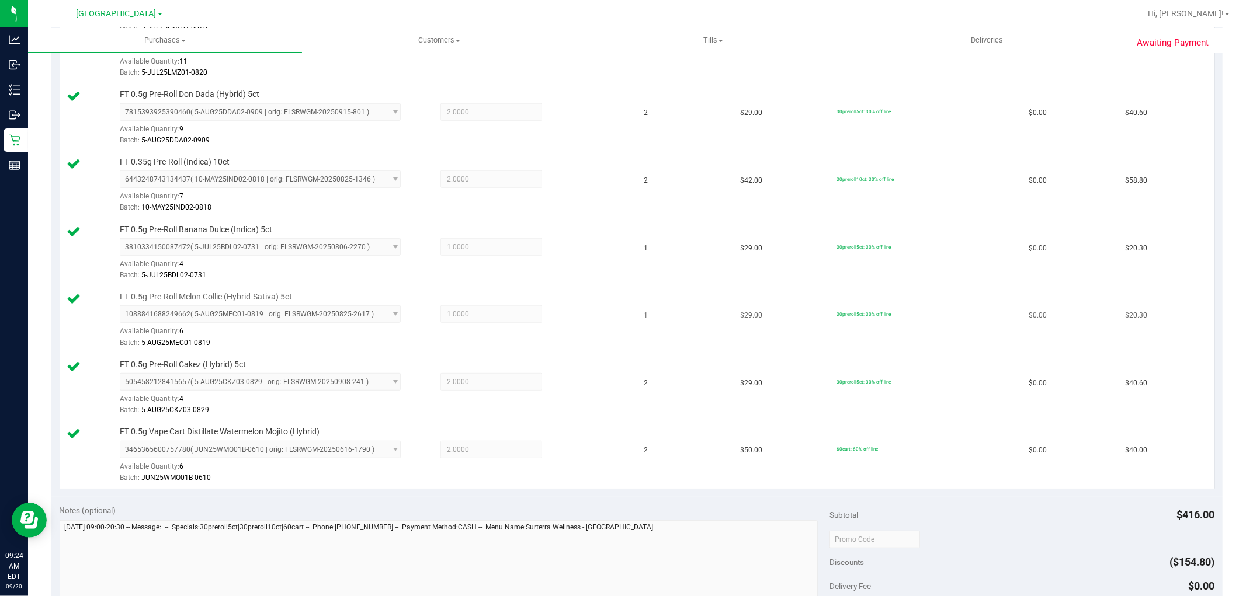
scroll to position [504, 0]
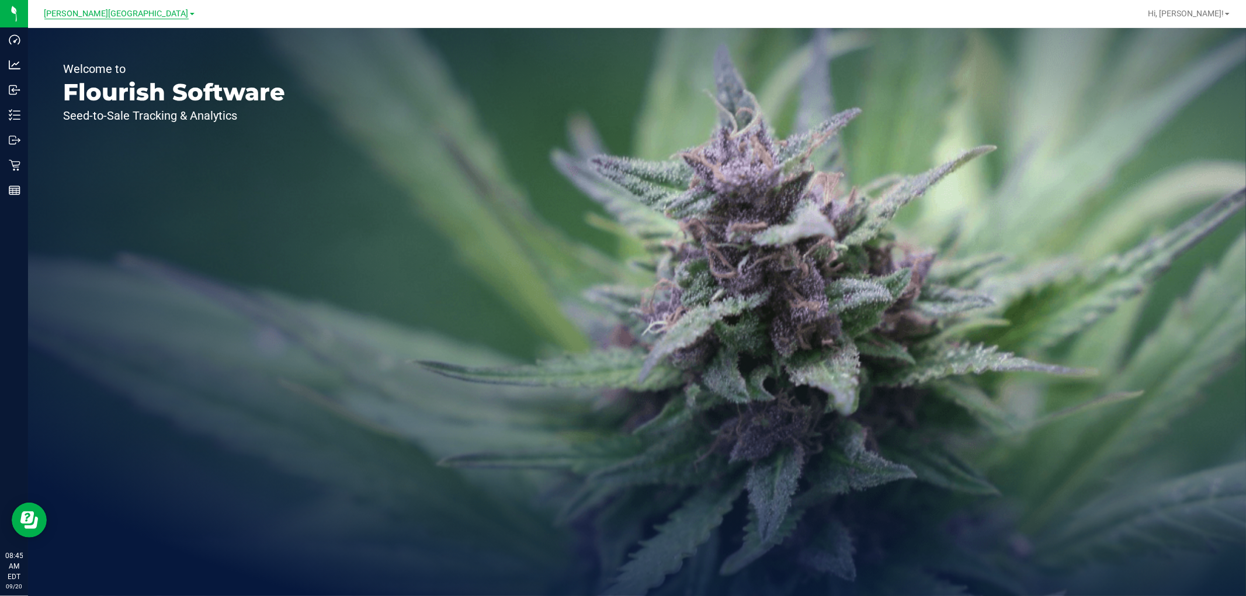
click at [129, 15] on span "[PERSON_NAME][GEOGRAPHIC_DATA]" at bounding box center [116, 14] width 144 height 11
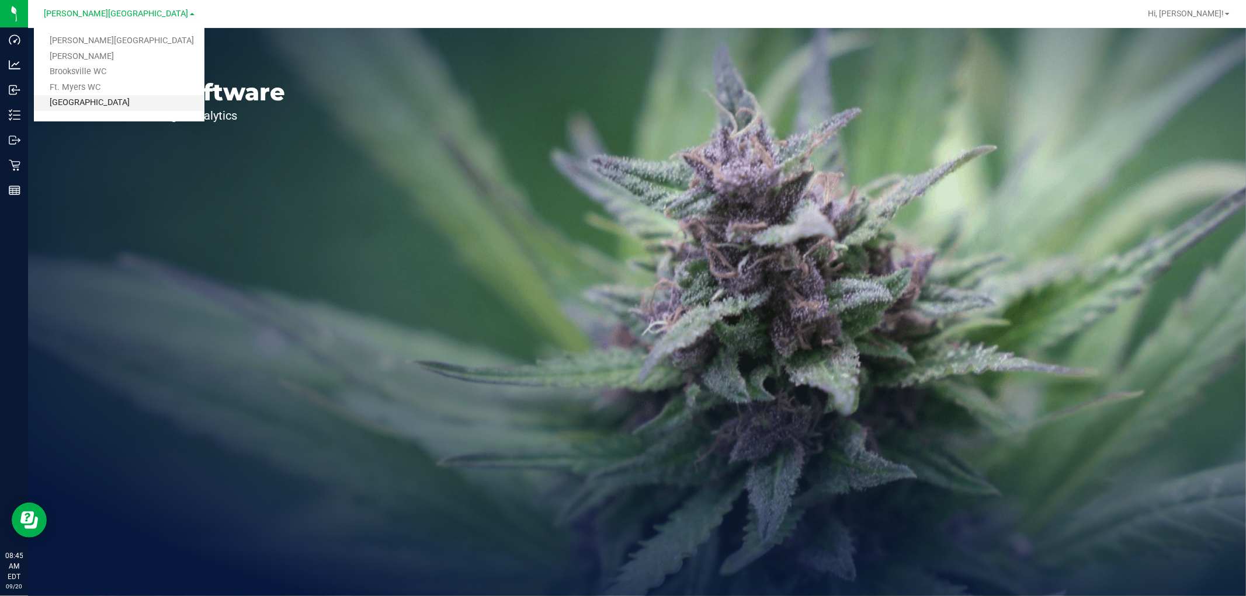
click at [102, 99] on link "[GEOGRAPHIC_DATA]" at bounding box center [119, 103] width 171 height 16
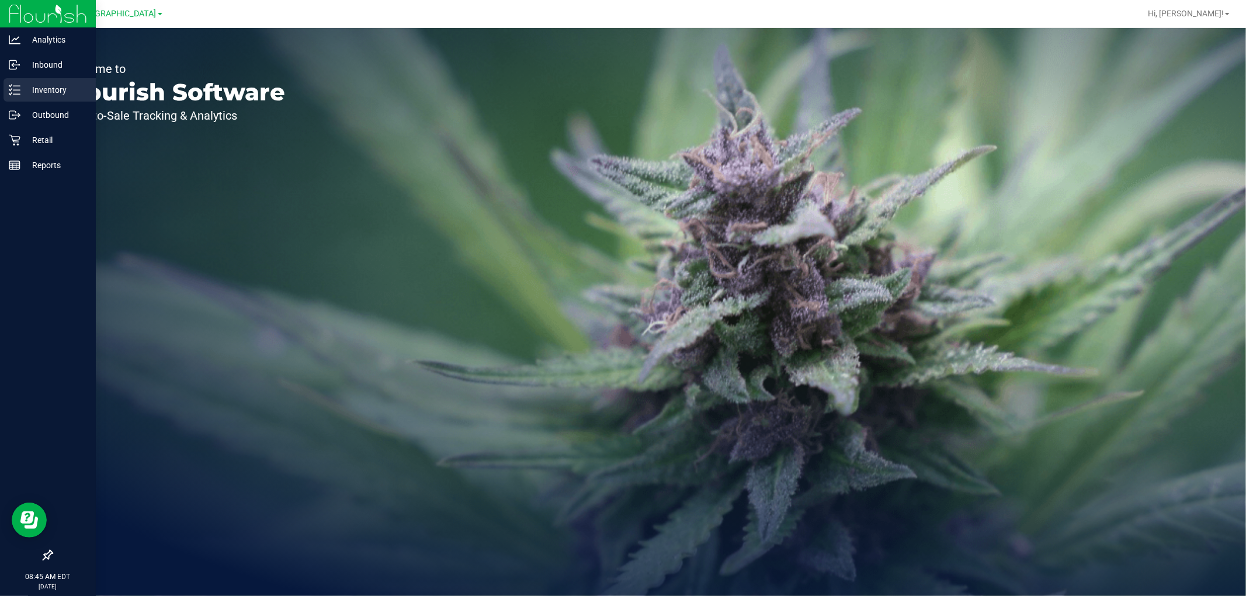
click at [25, 88] on p "Inventory" at bounding box center [55, 90] width 70 height 14
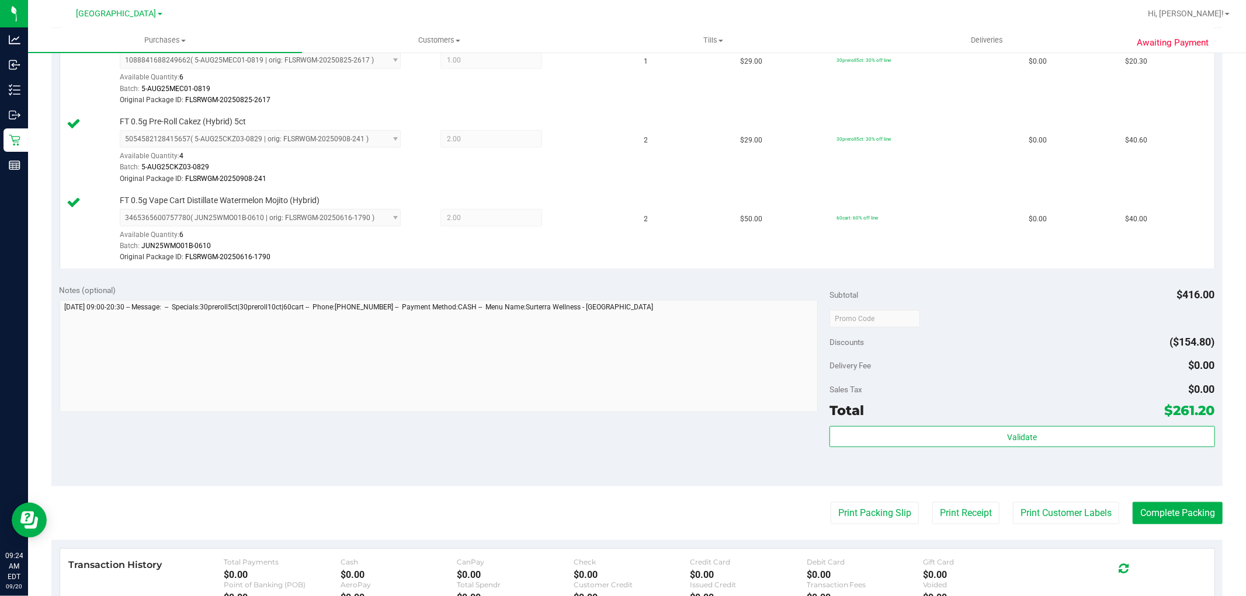
scroll to position [901, 0]
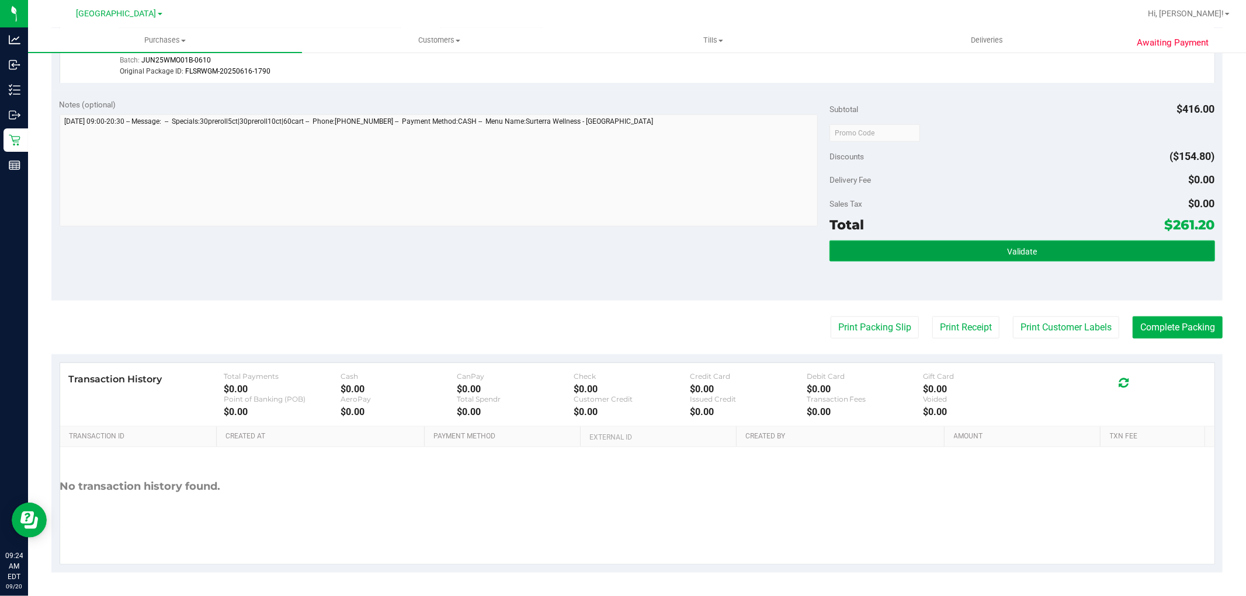
click at [1014, 255] on span "Validate" at bounding box center [1022, 251] width 30 height 9
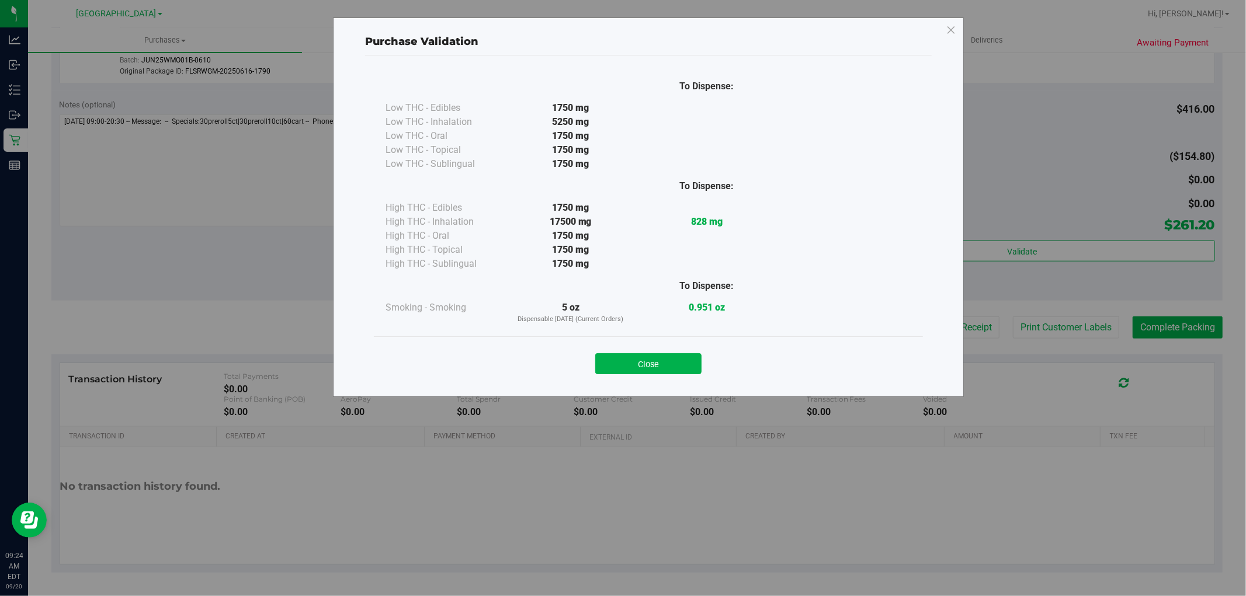
drag, startPoint x: 682, startPoint y: 362, endPoint x: 822, endPoint y: 343, distance: 140.9
click at [684, 362] on button "Close" at bounding box center [648, 363] width 106 height 21
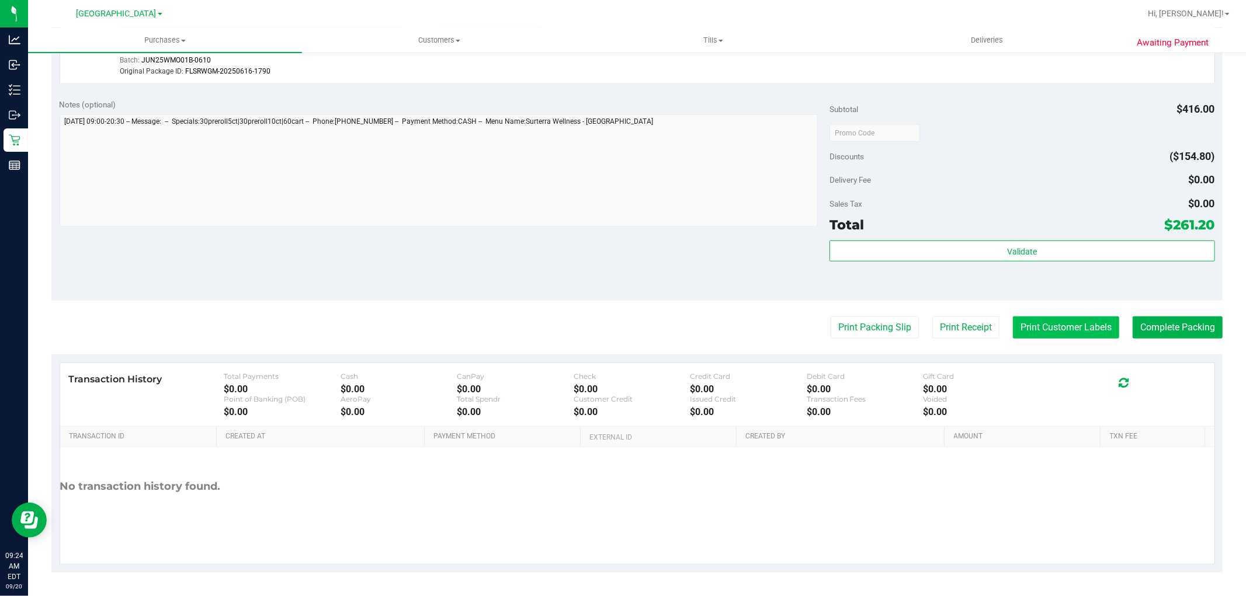
click at [1040, 331] on button "Print Customer Labels" at bounding box center [1066, 328] width 106 height 22
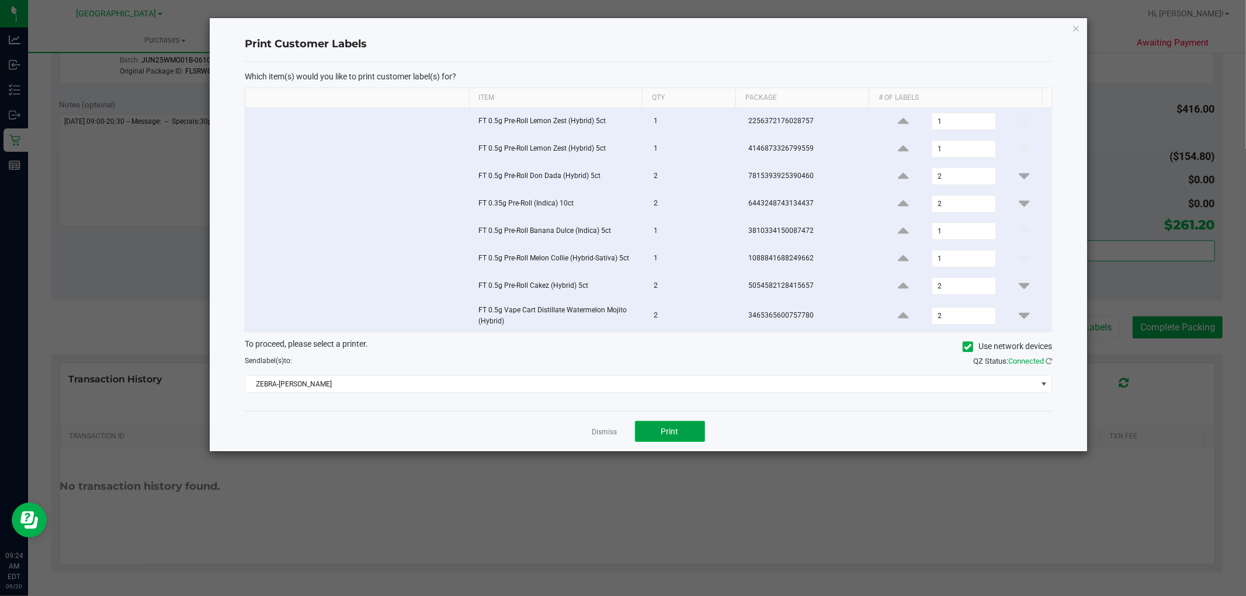
click at [668, 433] on span "Print" at bounding box center [670, 431] width 18 height 9
click at [1077, 25] on icon "button" at bounding box center [1076, 28] width 8 height 14
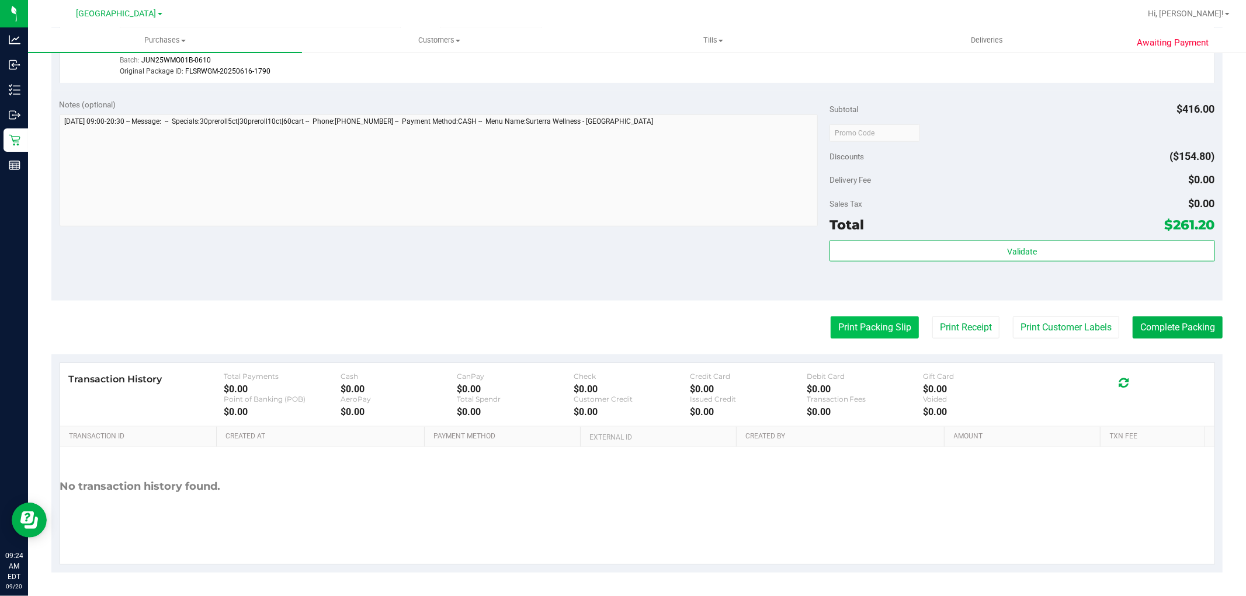
click at [870, 331] on button "Print Packing Slip" at bounding box center [875, 328] width 88 height 22
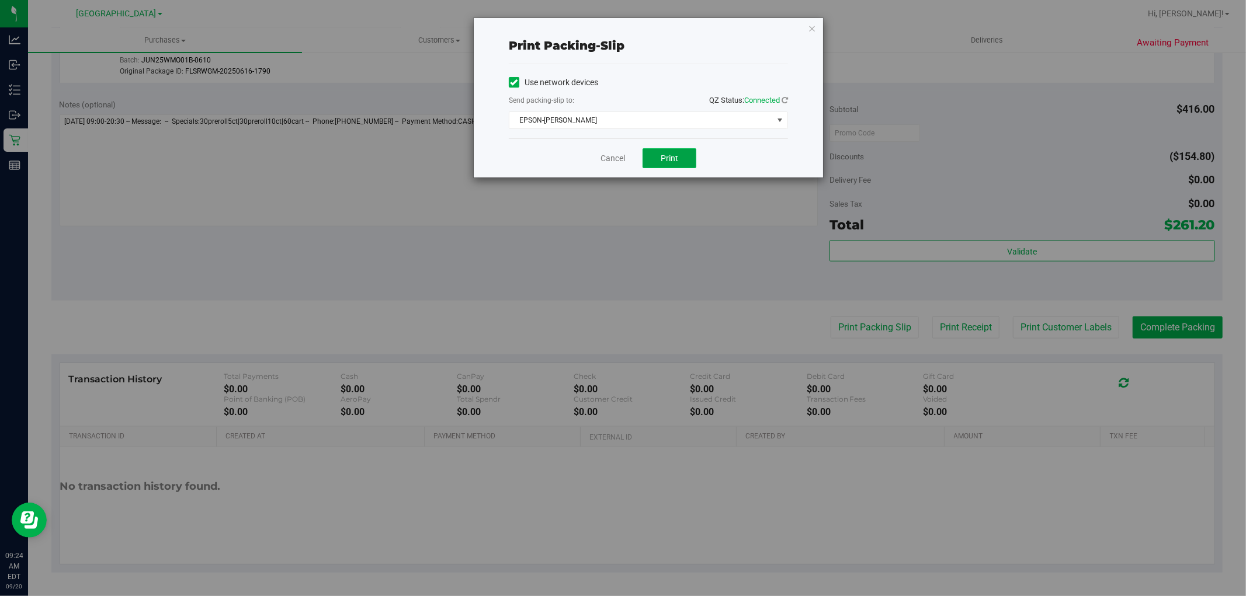
click at [679, 155] on button "Print" at bounding box center [670, 158] width 54 height 20
click at [813, 27] on icon "button" at bounding box center [812, 28] width 8 height 14
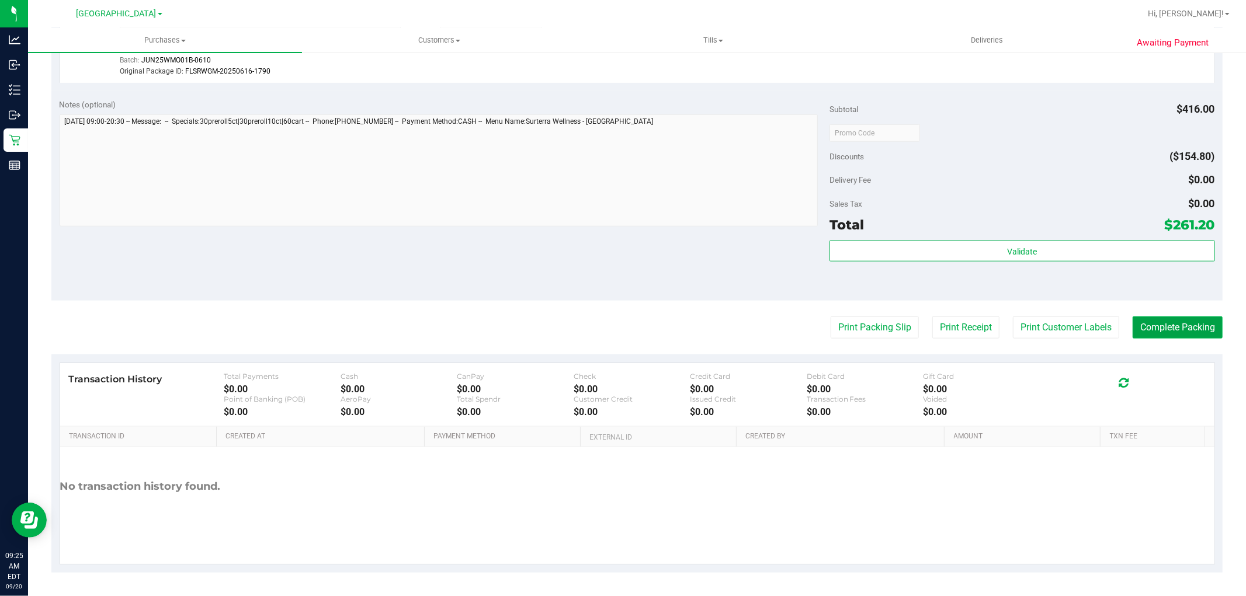
click at [1153, 334] on button "Complete Packing" at bounding box center [1178, 328] width 90 height 22
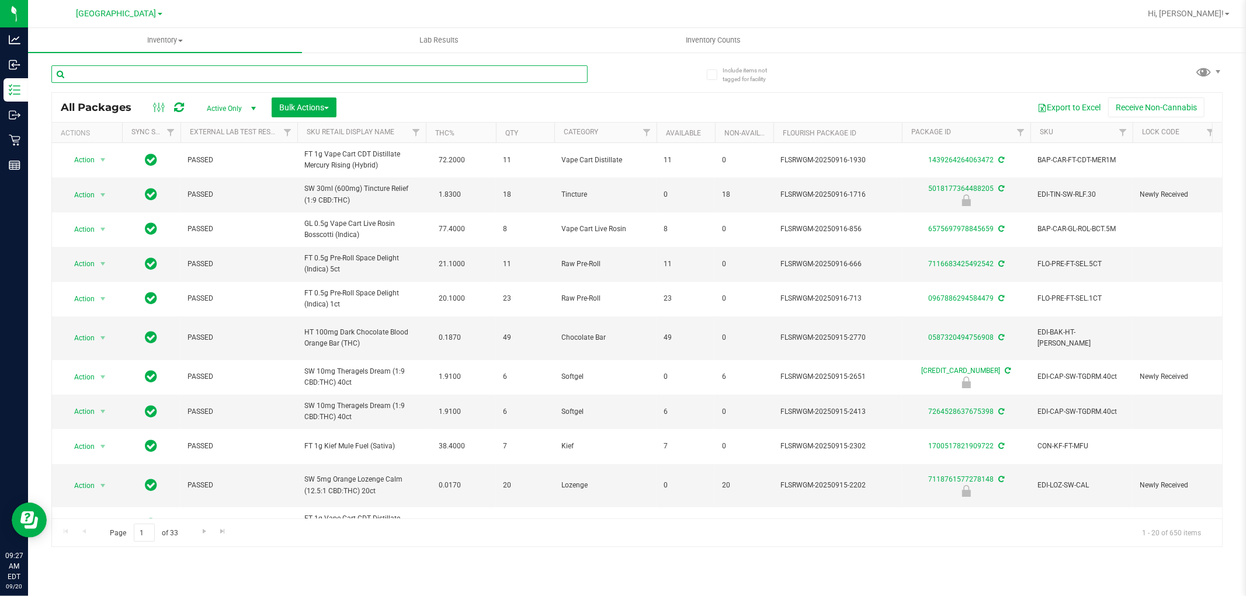
click at [290, 78] on input "text" at bounding box center [319, 74] width 536 height 18
type input "1666328261004884"
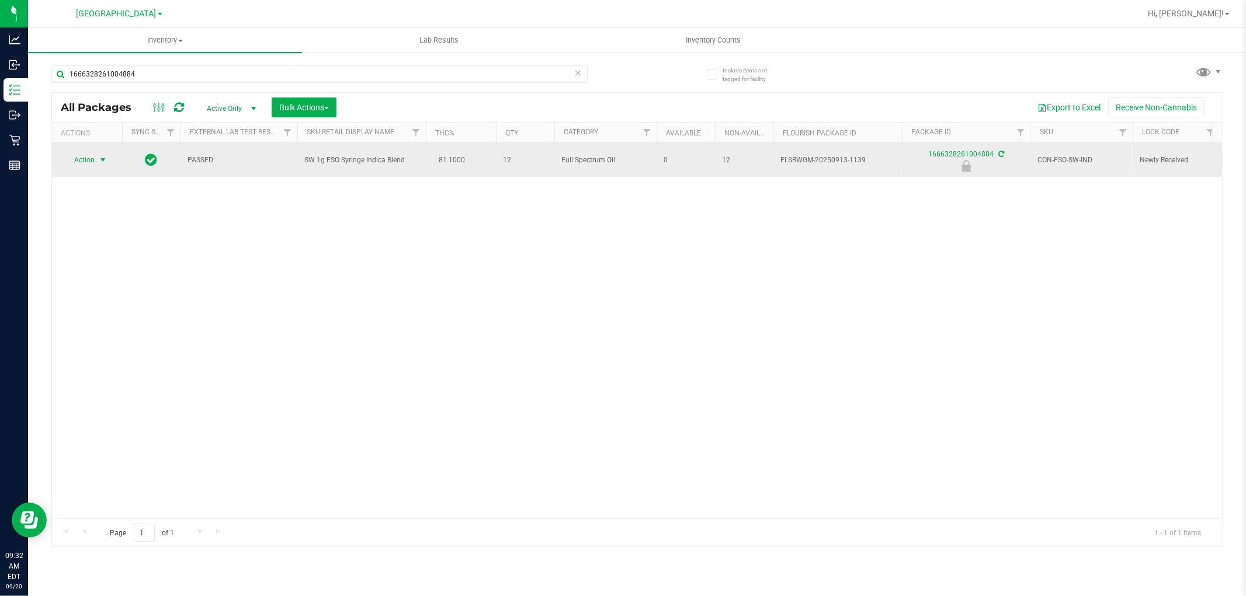
click at [95, 155] on span "Action" at bounding box center [80, 160] width 32 height 16
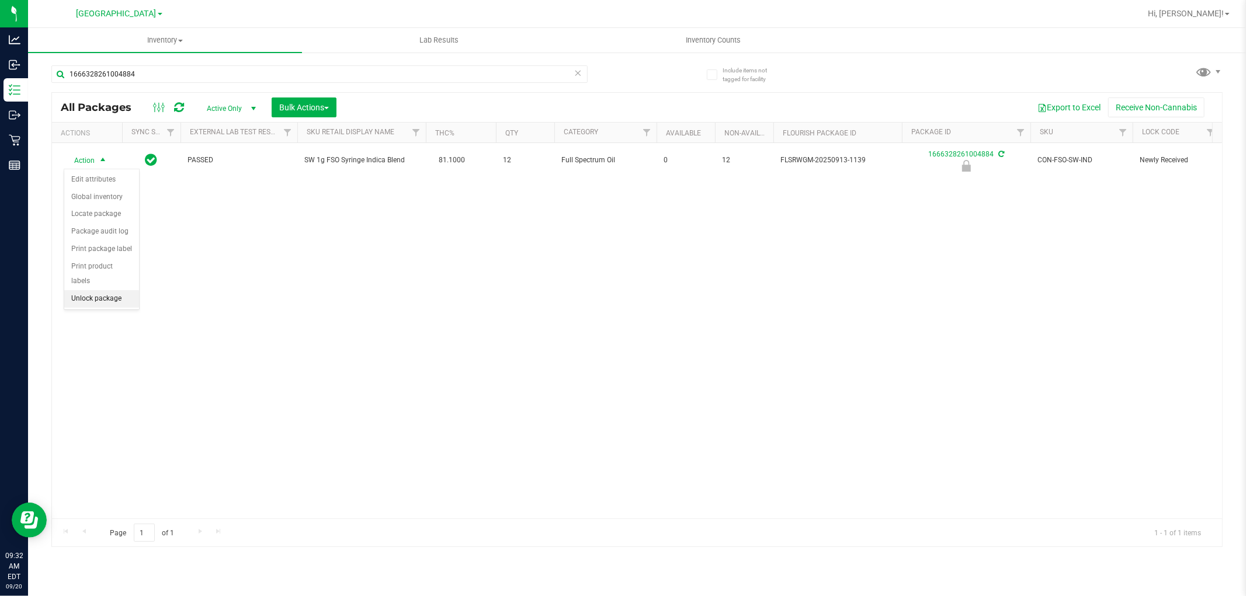
click at [109, 299] on li "Unlock package" at bounding box center [101, 299] width 75 height 18
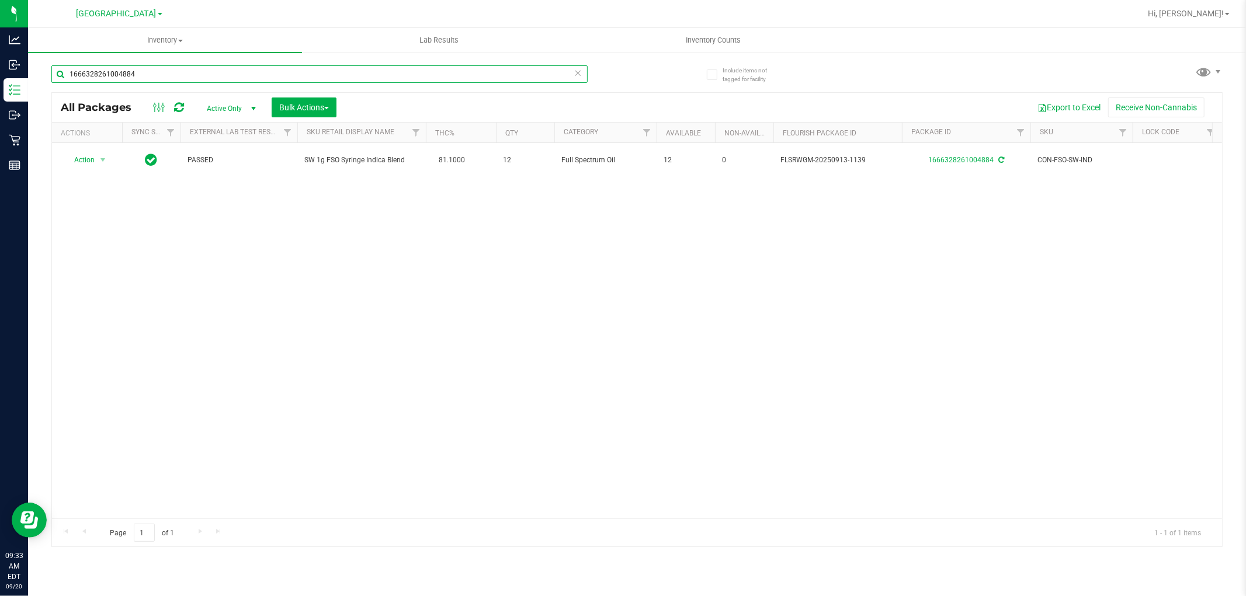
click at [176, 73] on input "1666328261004884" at bounding box center [319, 74] width 536 height 18
type input "2386448053823224"
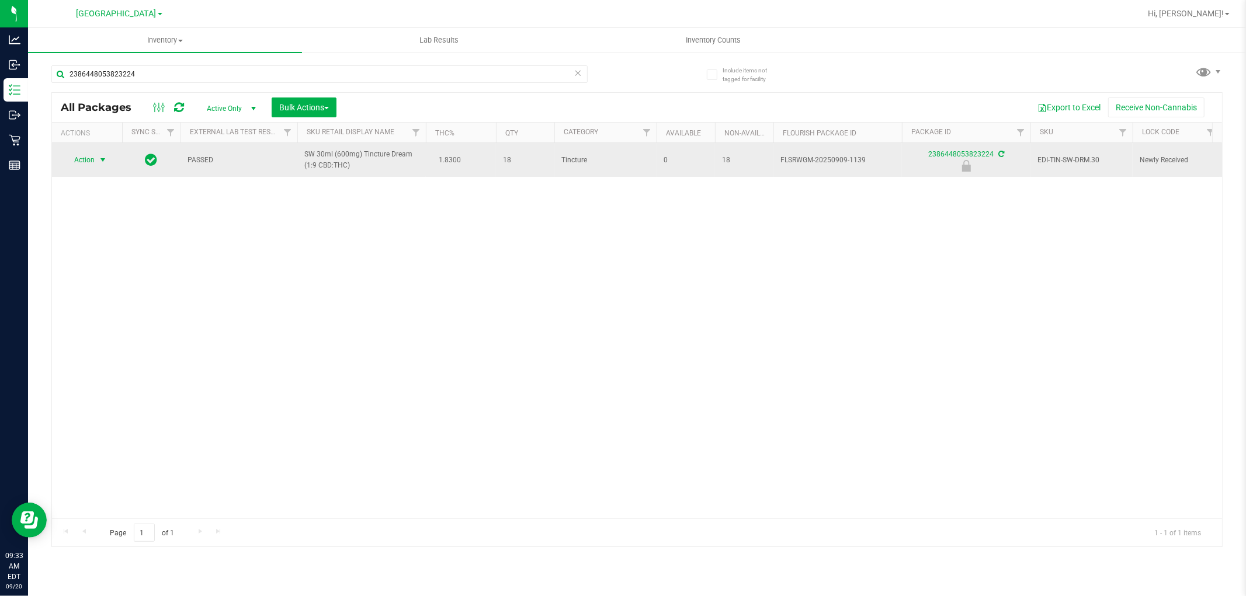
click at [96, 160] on span "select" at bounding box center [103, 160] width 15 height 16
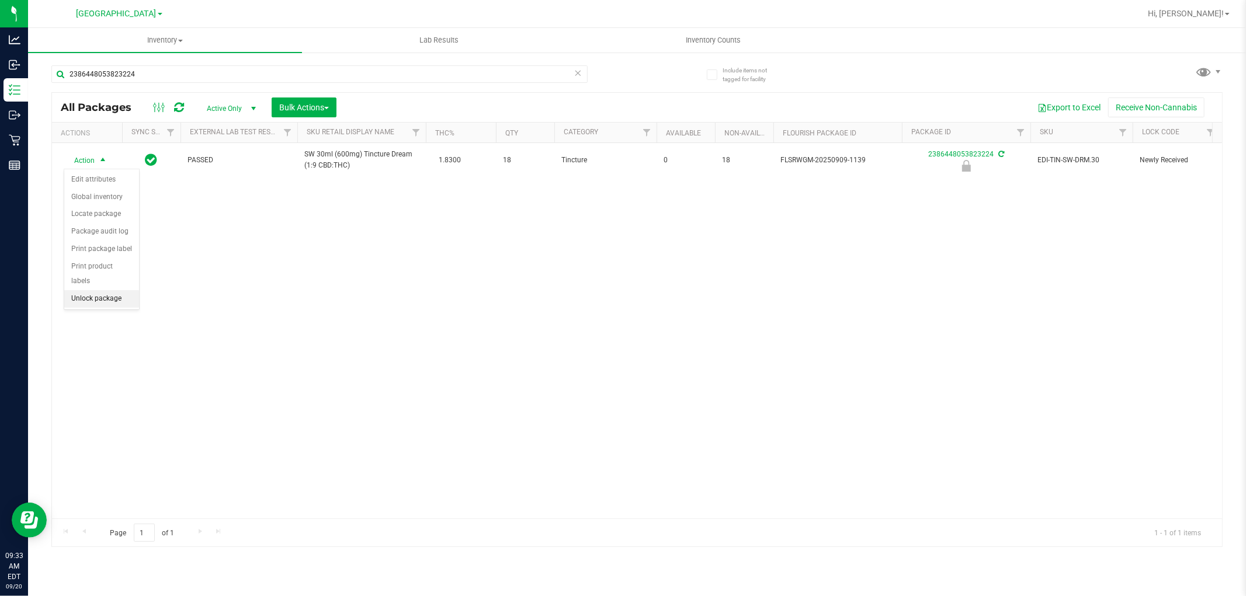
click at [111, 296] on li "Unlock package" at bounding box center [101, 299] width 75 height 18
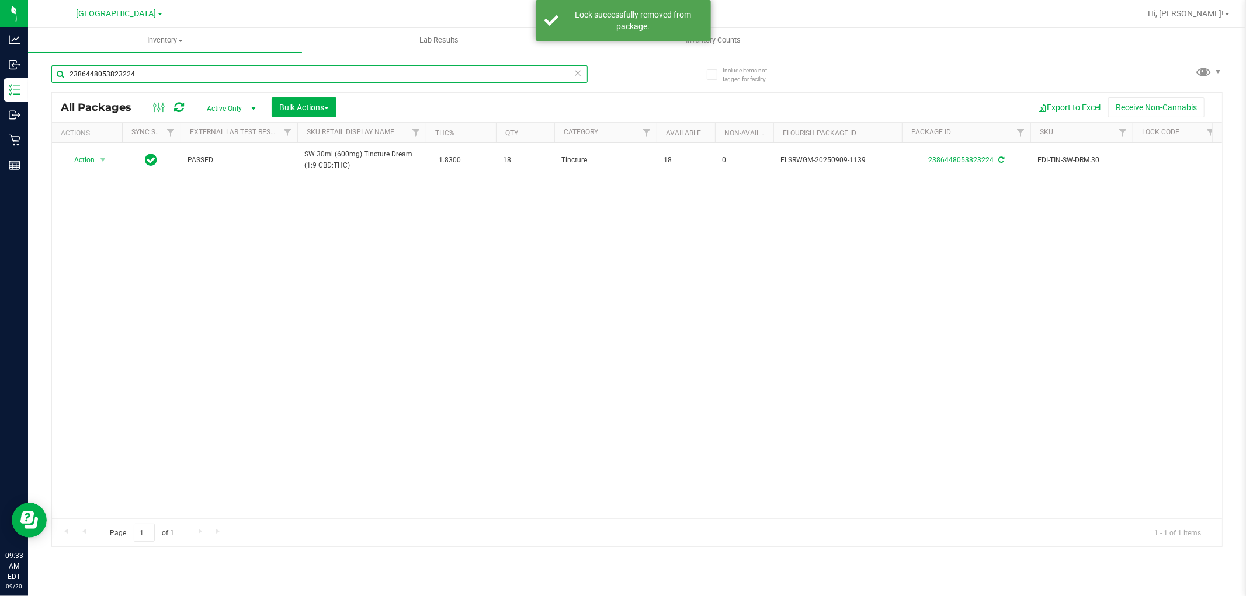
click at [187, 73] on input "2386448053823224" at bounding box center [319, 74] width 536 height 18
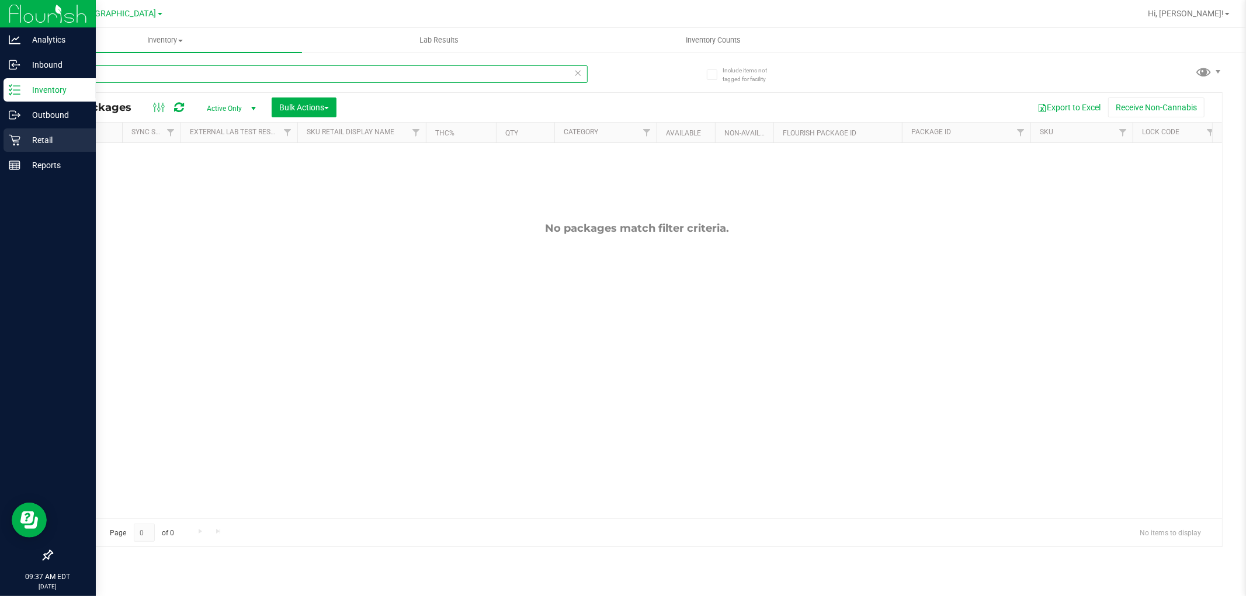
type input "-+"
click at [20, 141] on p "Retail" at bounding box center [55, 140] width 70 height 14
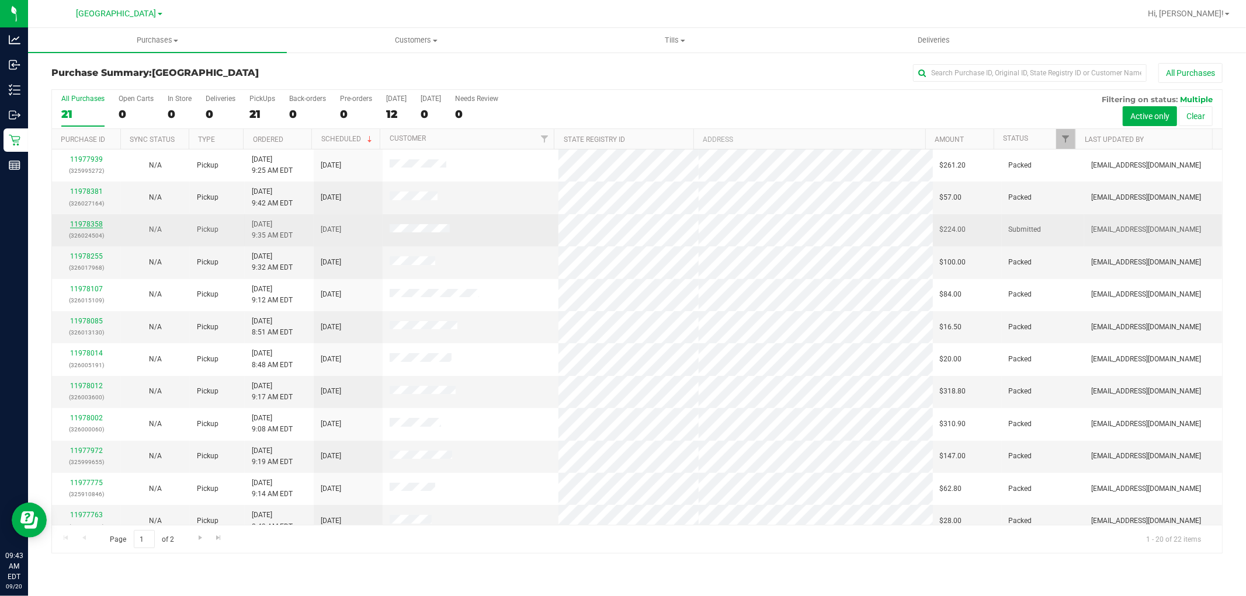
click at [98, 224] on link "11978358" at bounding box center [86, 224] width 33 height 8
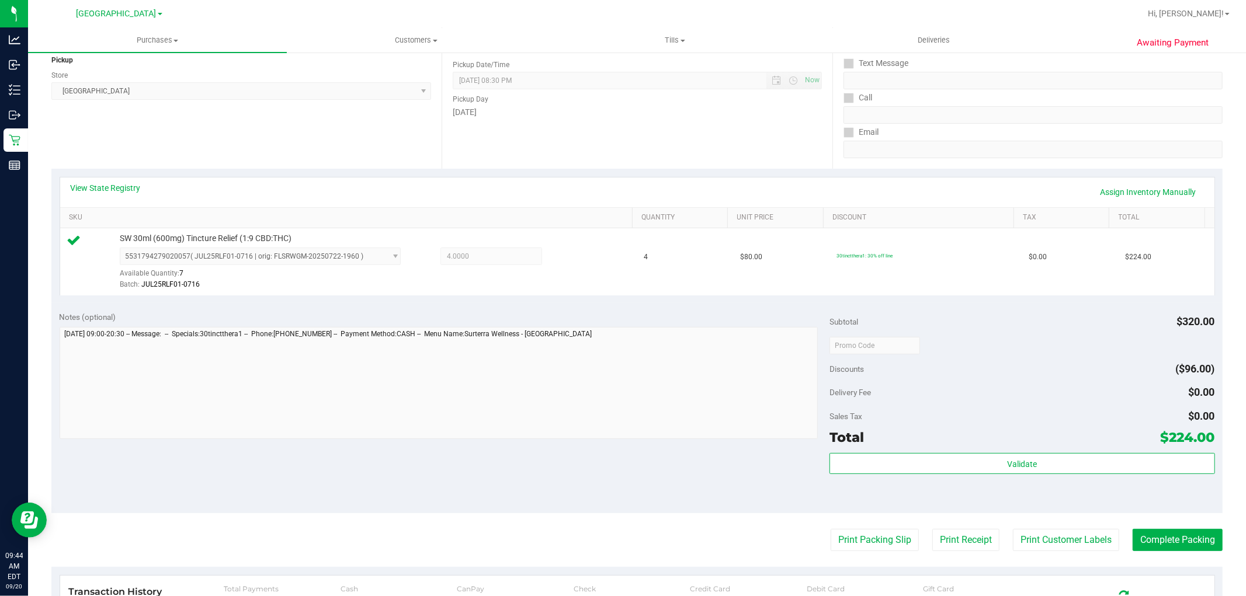
scroll to position [324, 0]
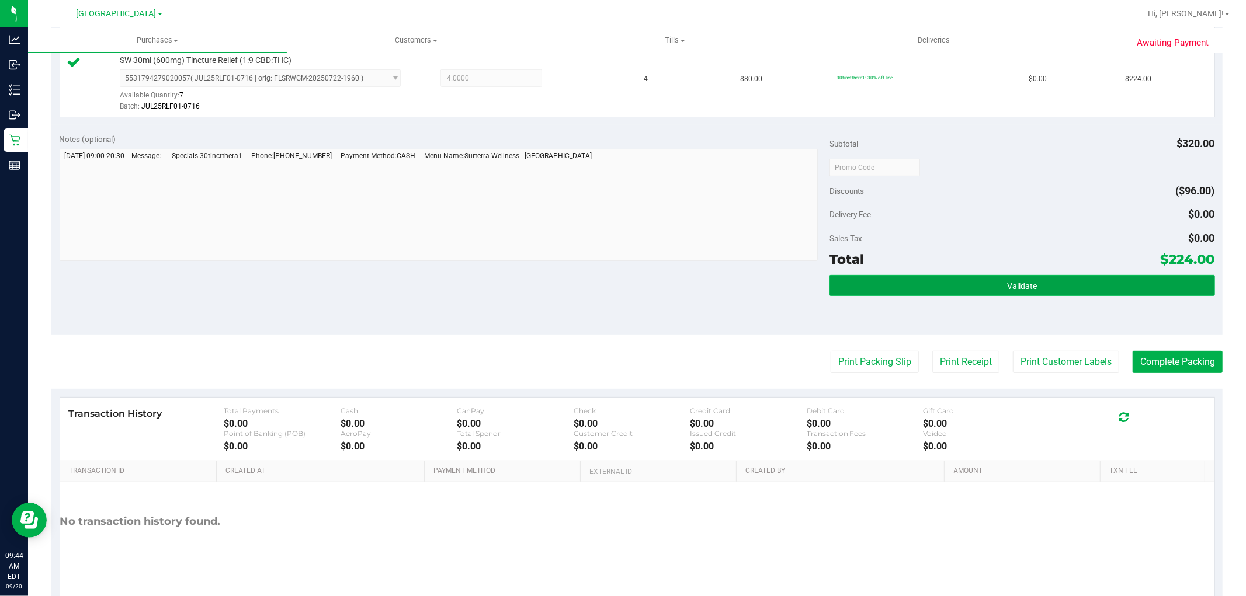
click at [962, 278] on button "Validate" at bounding box center [1022, 285] width 385 height 21
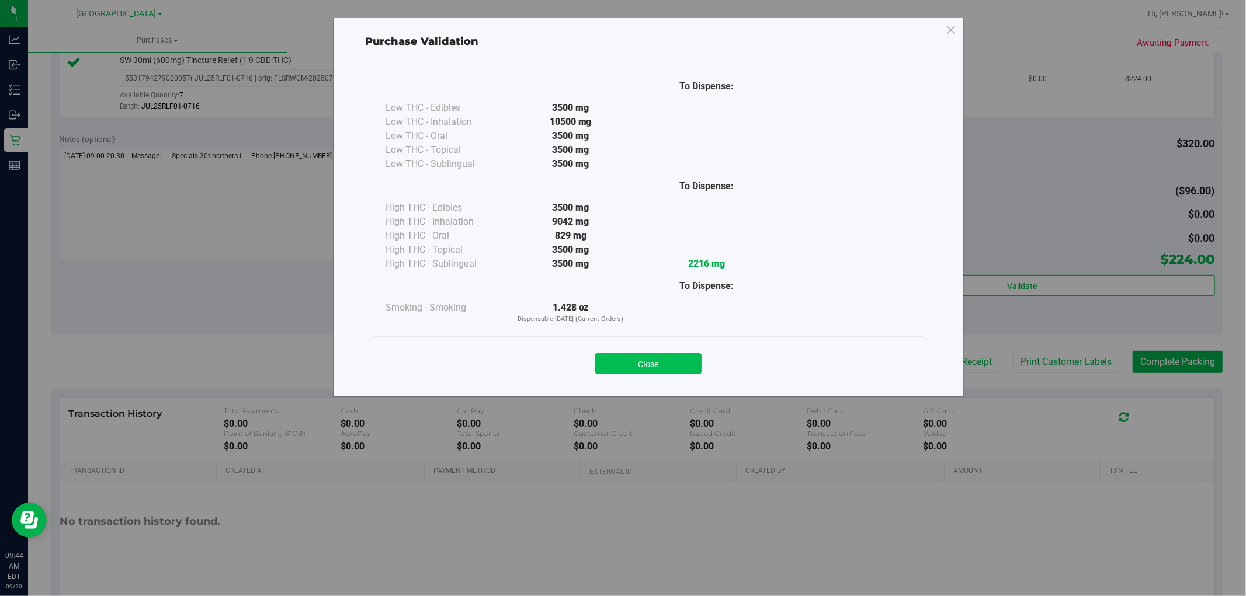
click at [657, 368] on button "Close" at bounding box center [648, 363] width 106 height 21
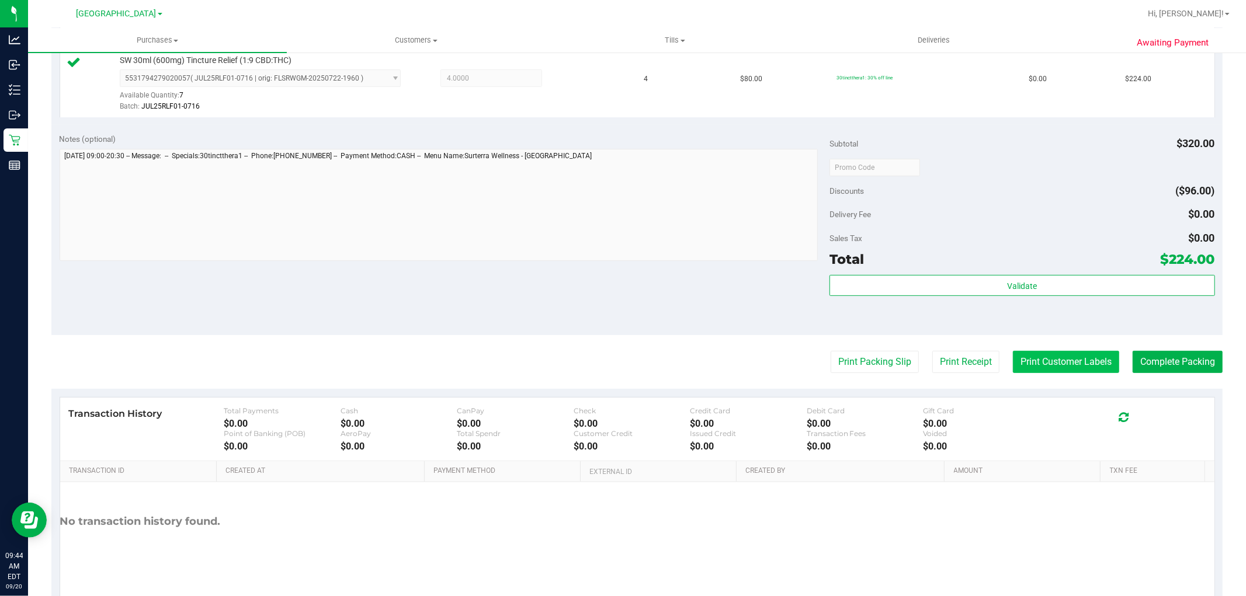
click at [1066, 365] on button "Print Customer Labels" at bounding box center [1066, 362] width 106 height 22
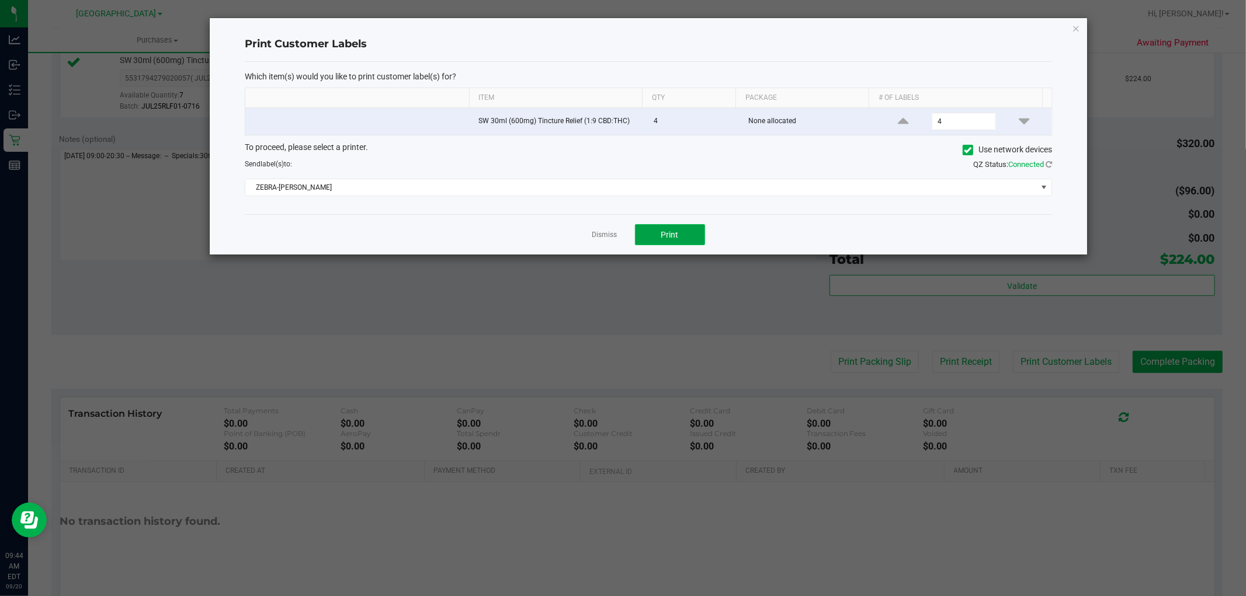
click at [670, 234] on span "Print" at bounding box center [670, 234] width 18 height 9
click at [608, 231] on link "Dismiss" at bounding box center [604, 235] width 25 height 10
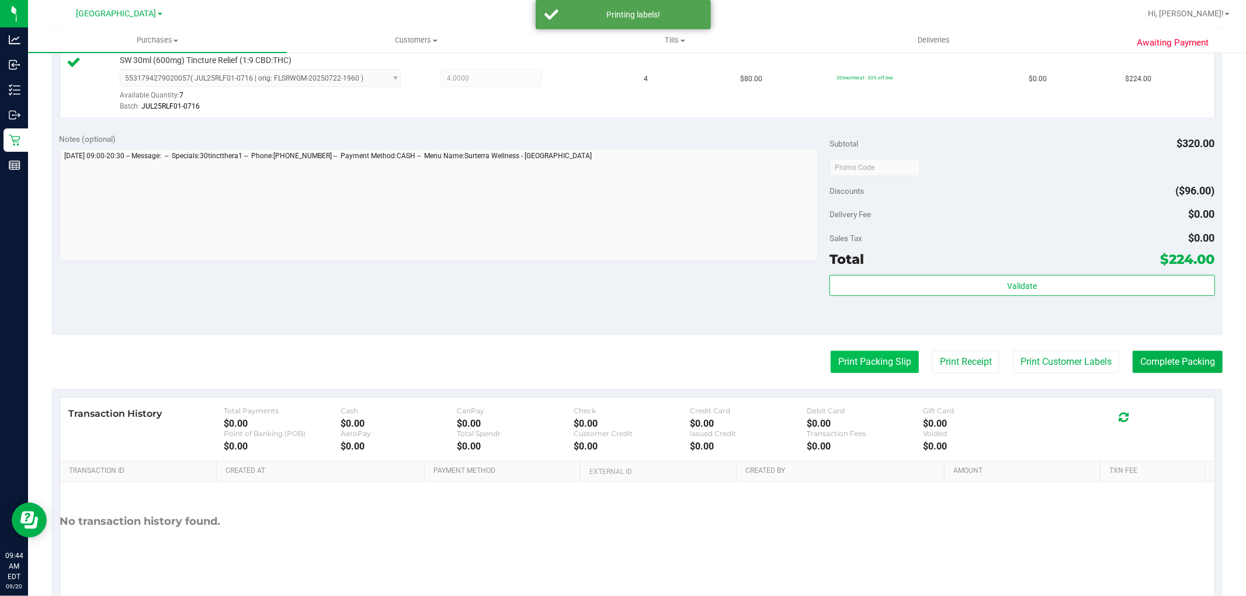
click at [879, 356] on button "Print Packing Slip" at bounding box center [875, 362] width 88 height 22
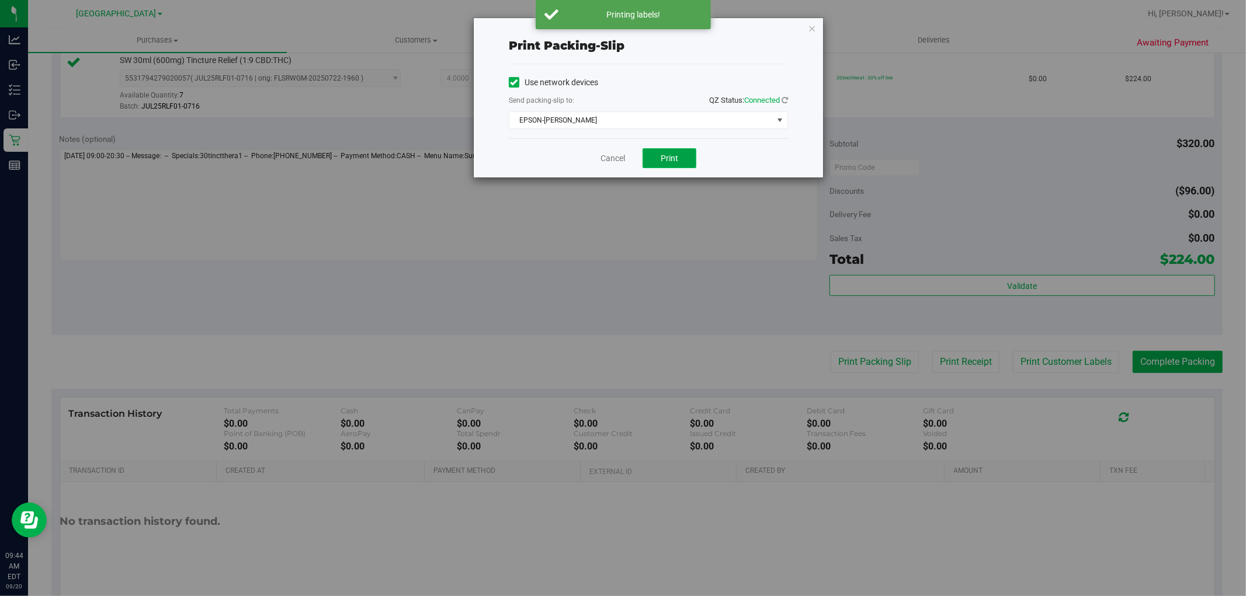
click at [672, 154] on span "Print" at bounding box center [670, 158] width 18 height 9
click at [613, 153] on link "Cancel" at bounding box center [613, 158] width 25 height 12
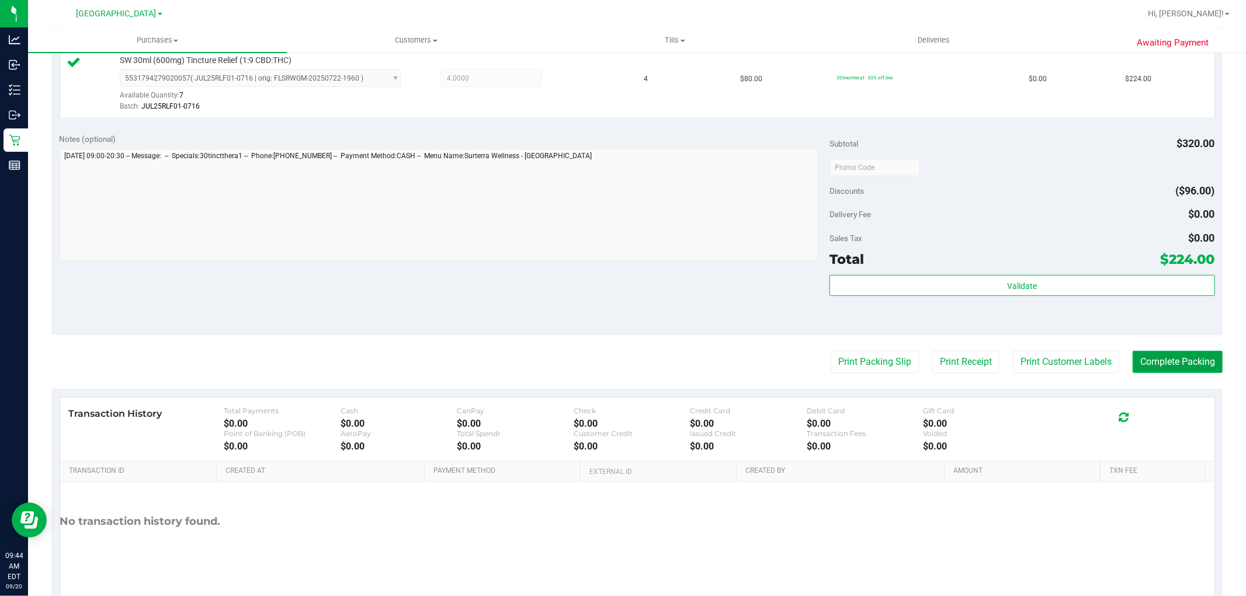
click at [1165, 358] on button "Complete Packing" at bounding box center [1178, 362] width 90 height 22
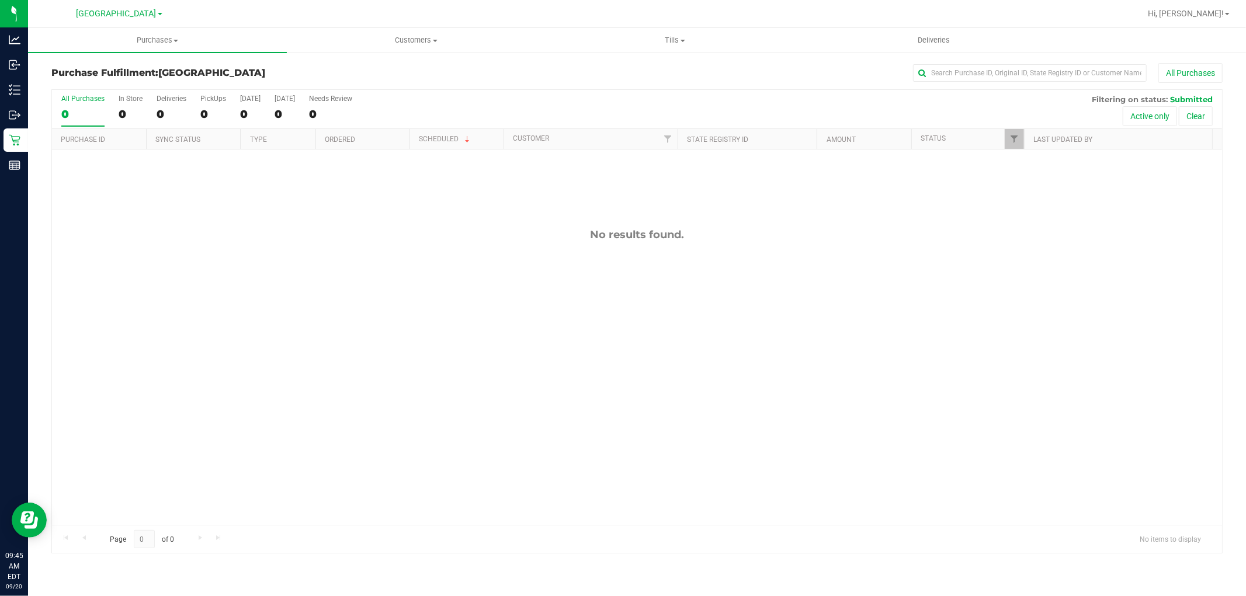
click at [12, 140] on icon at bounding box center [15, 140] width 12 height 12
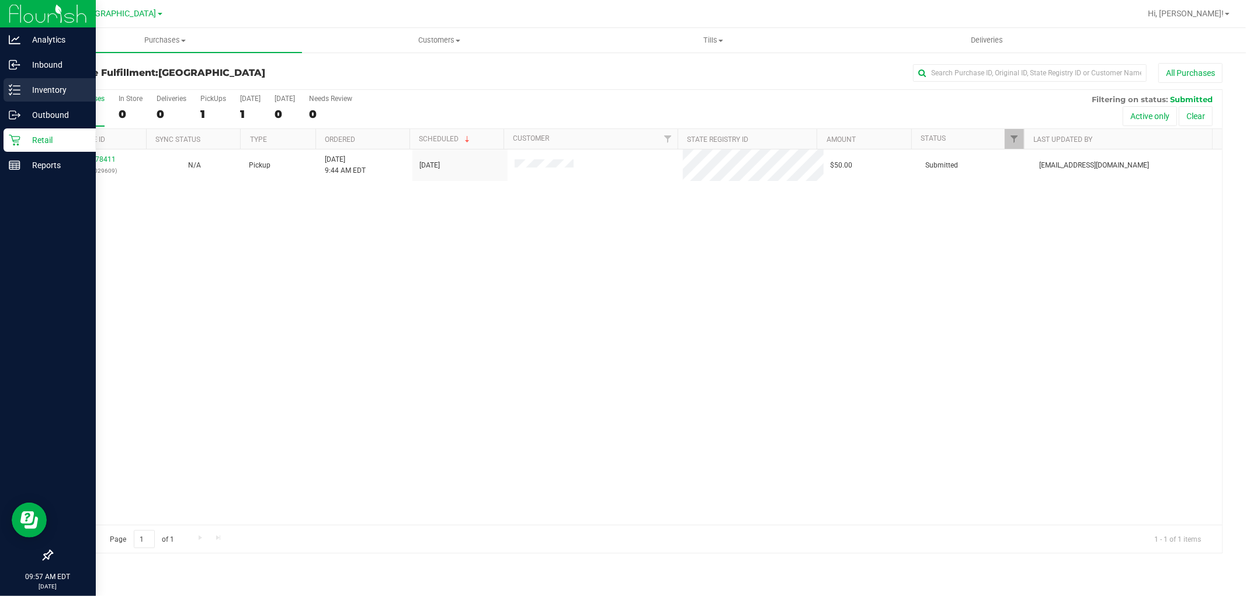
click at [43, 86] on p "Inventory" at bounding box center [55, 90] width 70 height 14
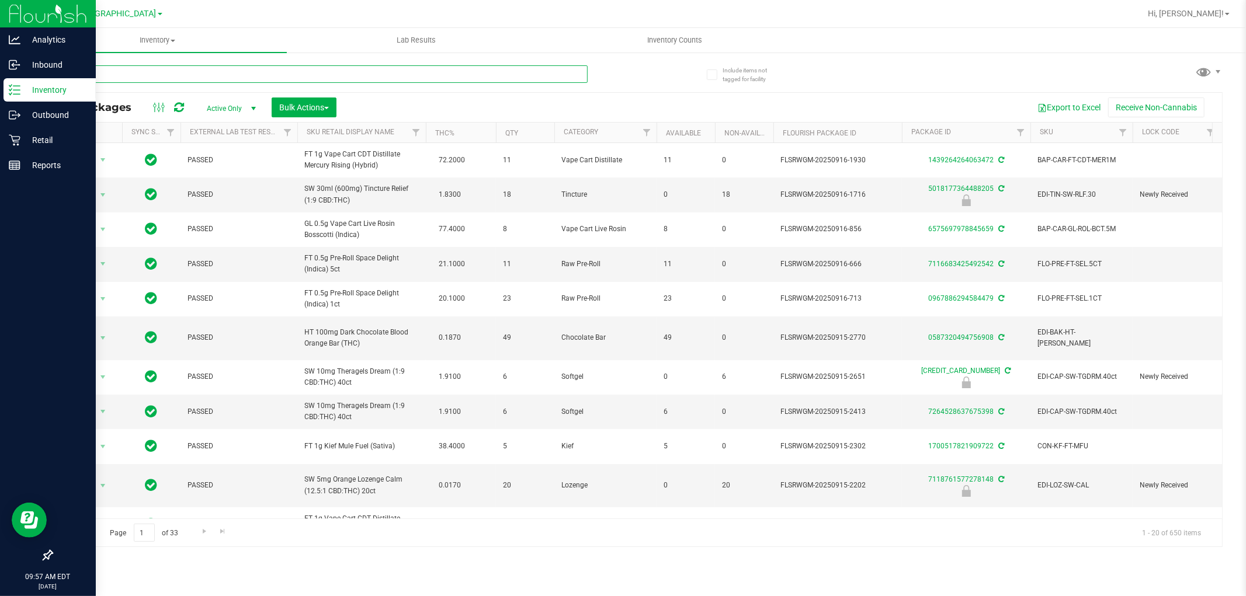
click at [89, 76] on input "text" at bounding box center [319, 74] width 536 height 18
type input "7320849610386952"
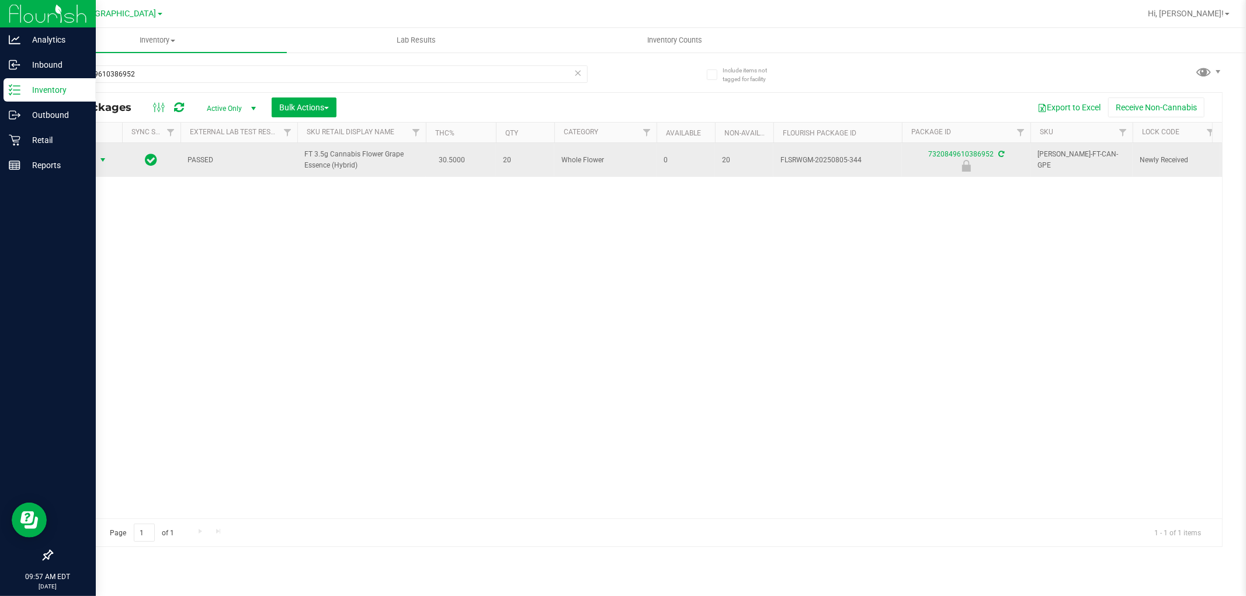
click at [103, 160] on span "select" at bounding box center [102, 159] width 9 height 9
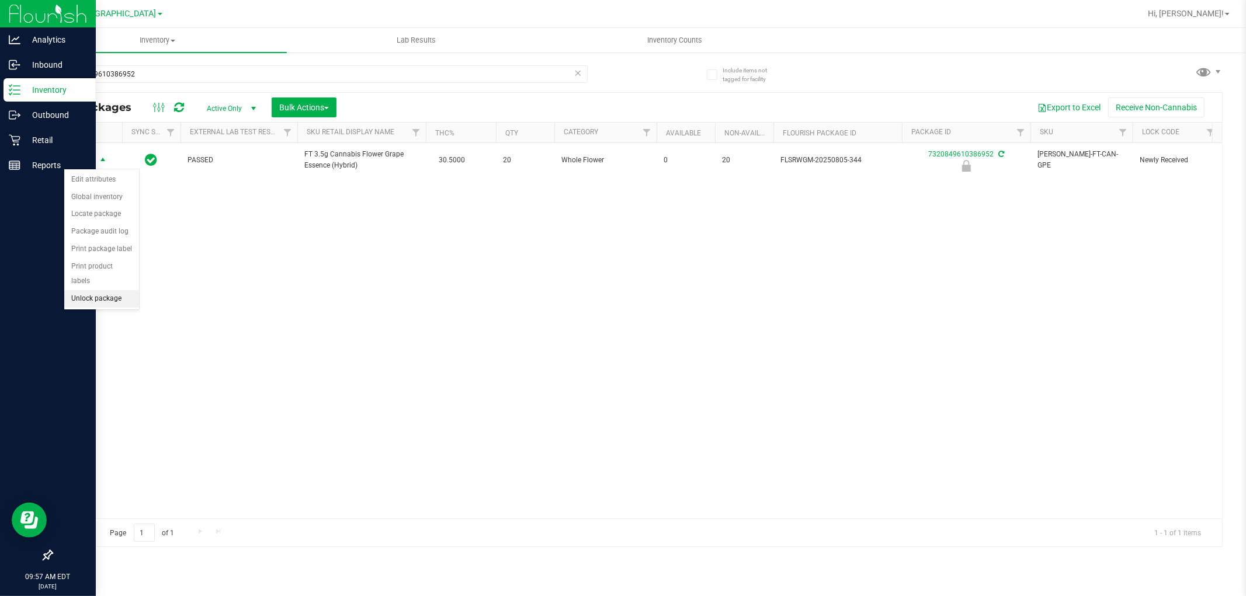
click at [117, 297] on li "Unlock package" at bounding box center [101, 299] width 75 height 18
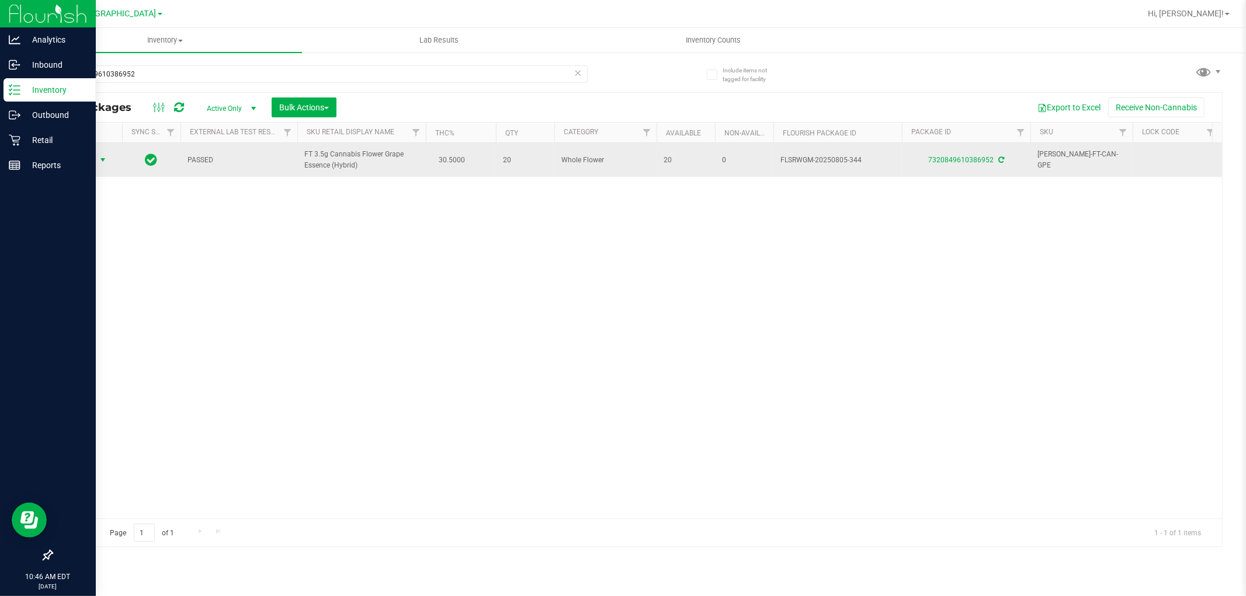
click at [92, 155] on span "Action" at bounding box center [80, 160] width 32 height 16
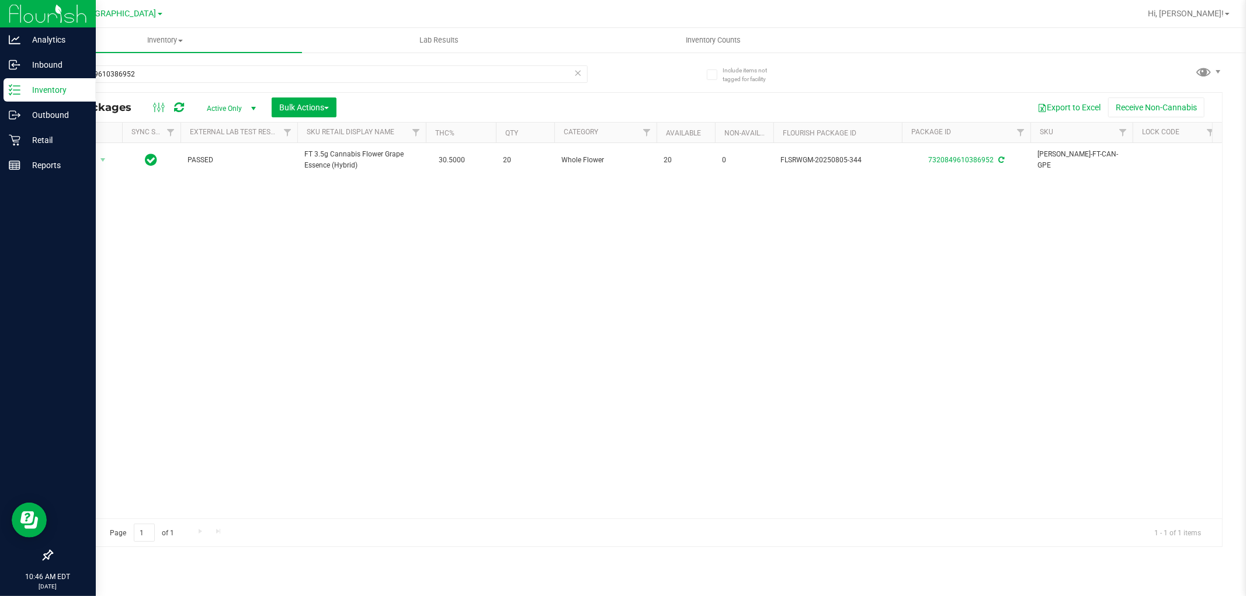
click at [283, 218] on div "Action Action Adjust qty Create package Edit attributes Global inventory Locate…" at bounding box center [637, 331] width 1170 height 376
click at [31, 131] on div "Retail" at bounding box center [50, 140] width 92 height 23
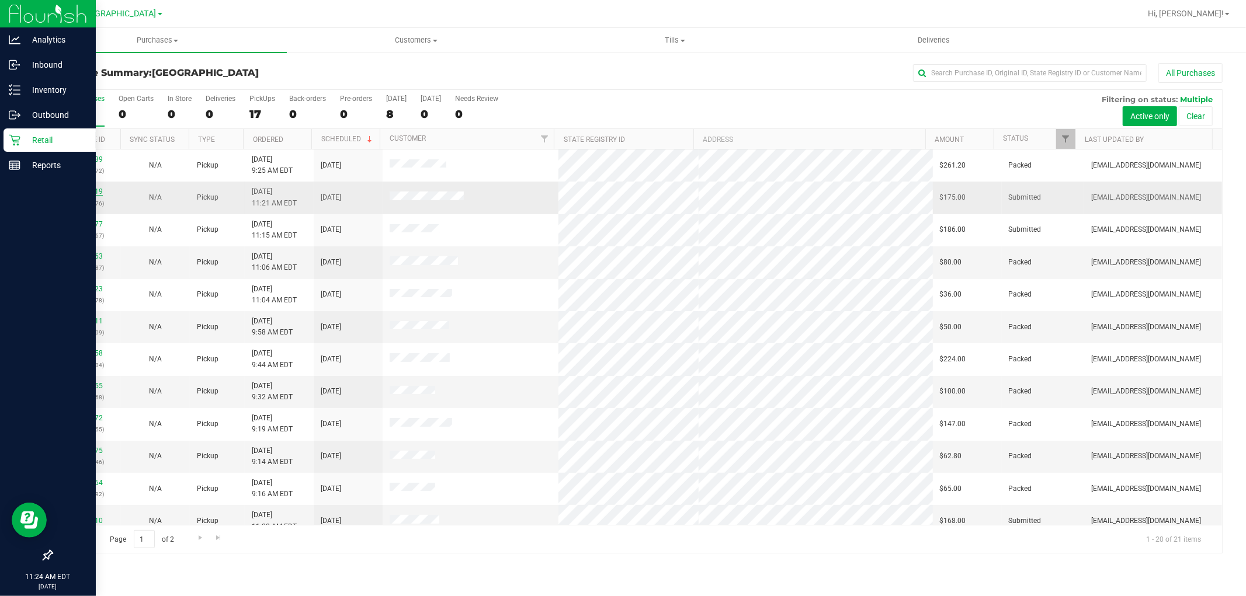
click at [90, 189] on link "11979119" at bounding box center [86, 192] width 33 height 8
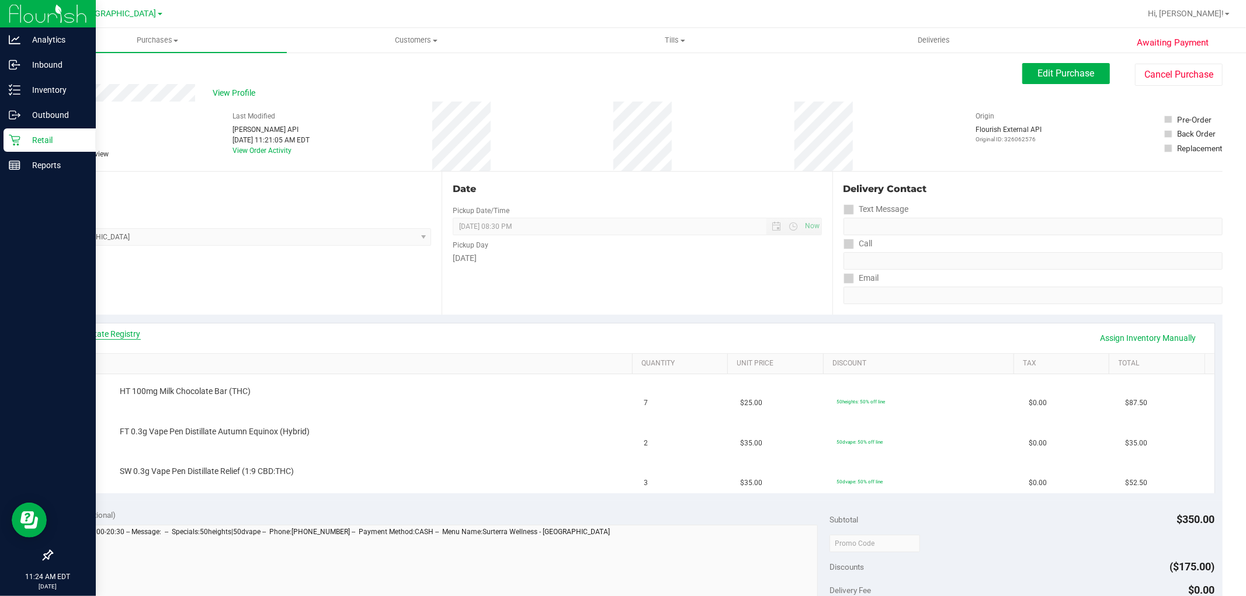
click at [127, 334] on link "View State Registry" at bounding box center [106, 334] width 70 height 12
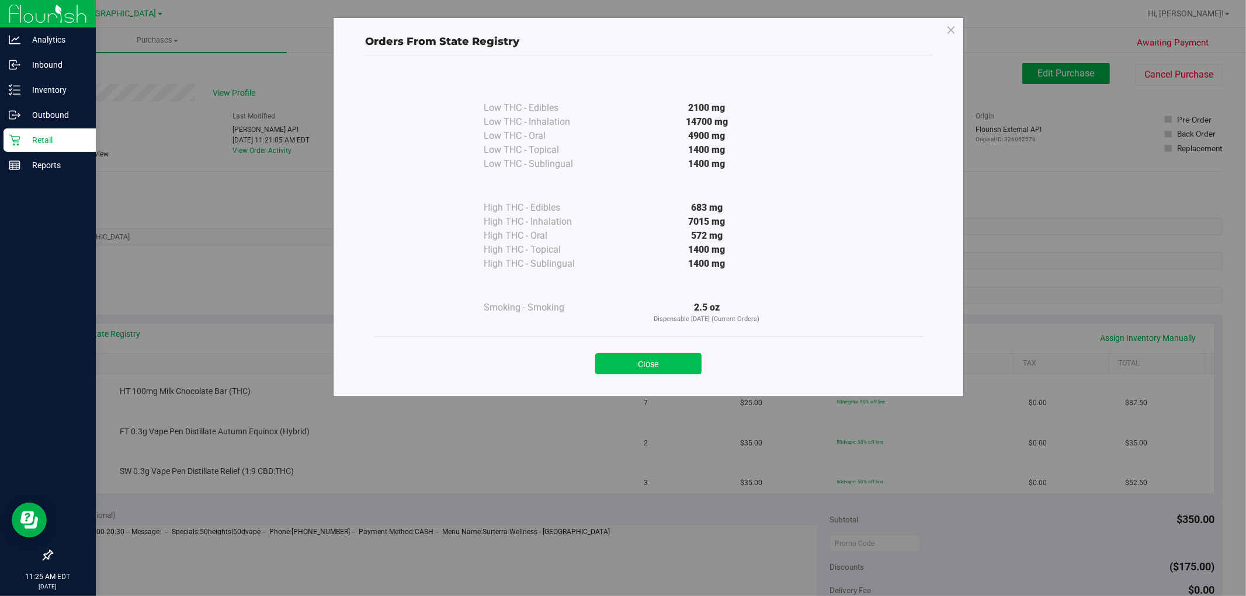
click at [658, 359] on button "Close" at bounding box center [648, 363] width 106 height 21
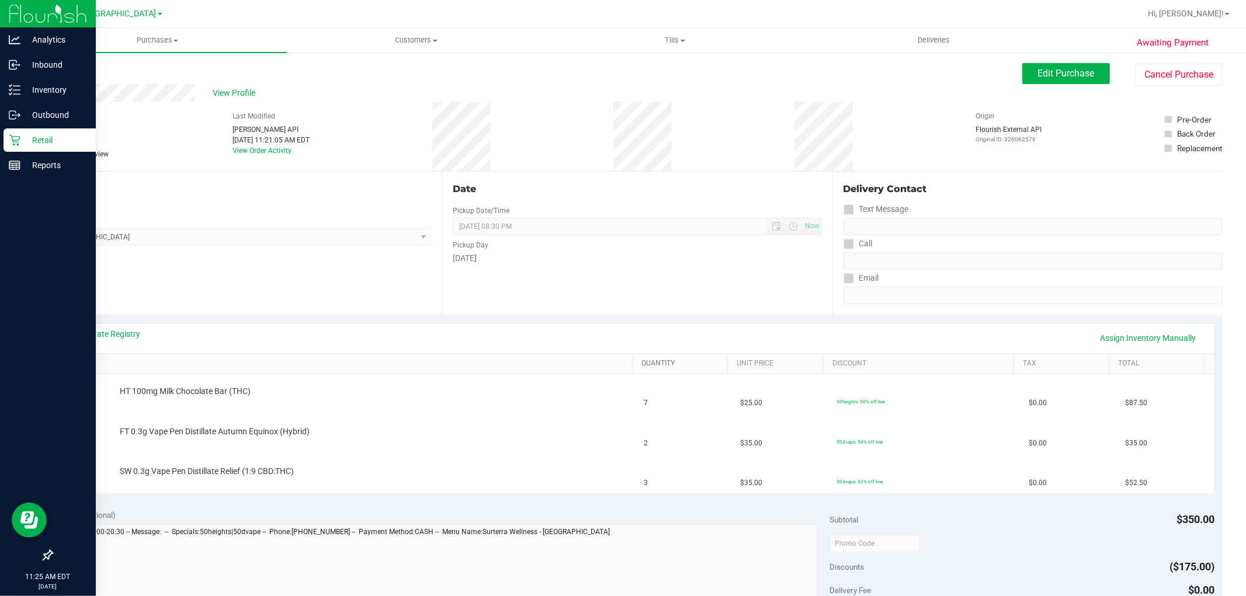
click at [658, 359] on link "Quantity" at bounding box center [682, 363] width 82 height 9
click at [599, 271] on div "Date Pickup Date/Time [DATE] Now [DATE] 08:30 PM Now Pickup Day [DATE]" at bounding box center [637, 243] width 390 height 143
click at [603, 270] on div "Date Pickup Date/Time [DATE] Now [DATE] 08:30 PM Now Pickup Day [DATE]" at bounding box center [637, 243] width 390 height 143
click at [111, 331] on link "View State Registry" at bounding box center [106, 334] width 70 height 12
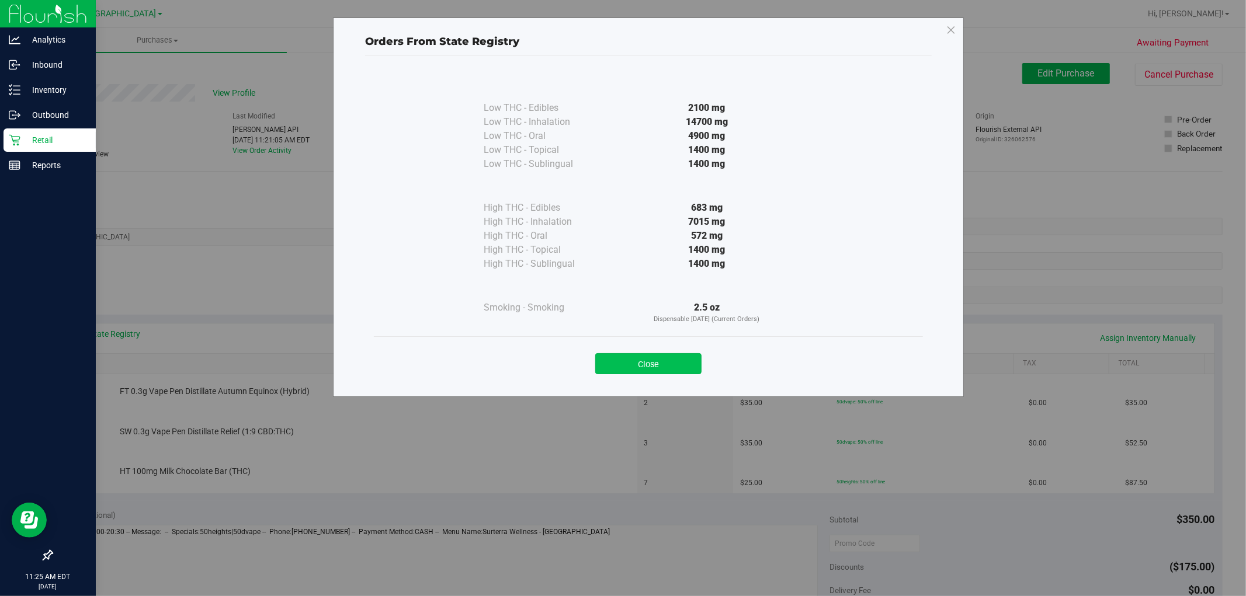
click at [681, 359] on button "Close" at bounding box center [648, 363] width 106 height 21
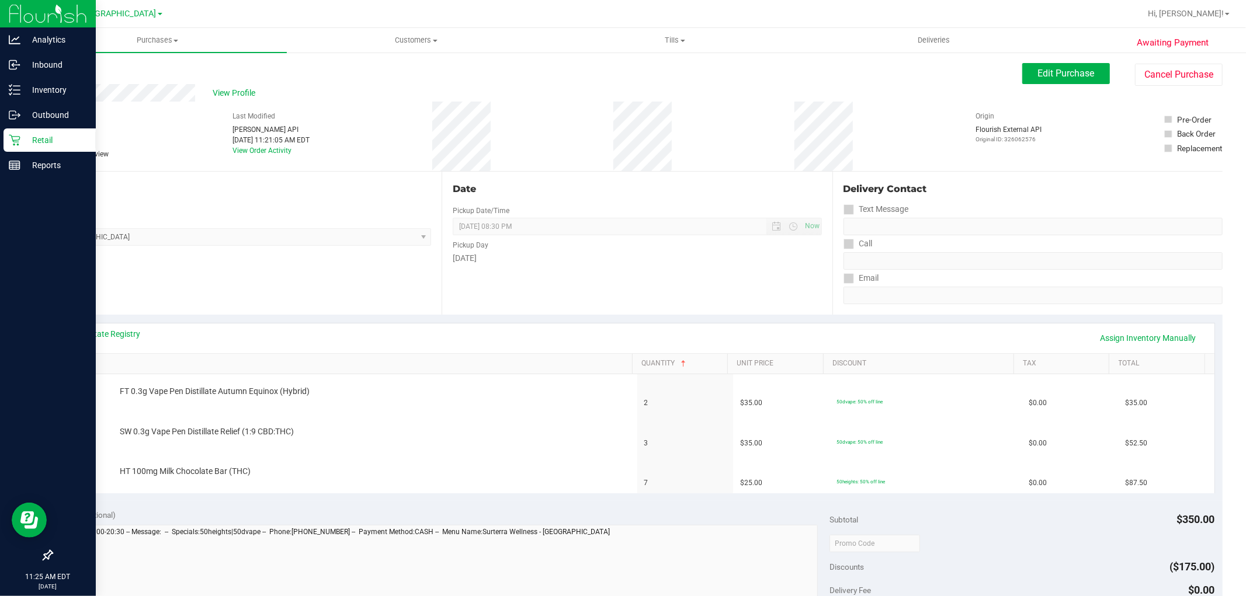
click at [44, 134] on p "Retail" at bounding box center [55, 140] width 70 height 14
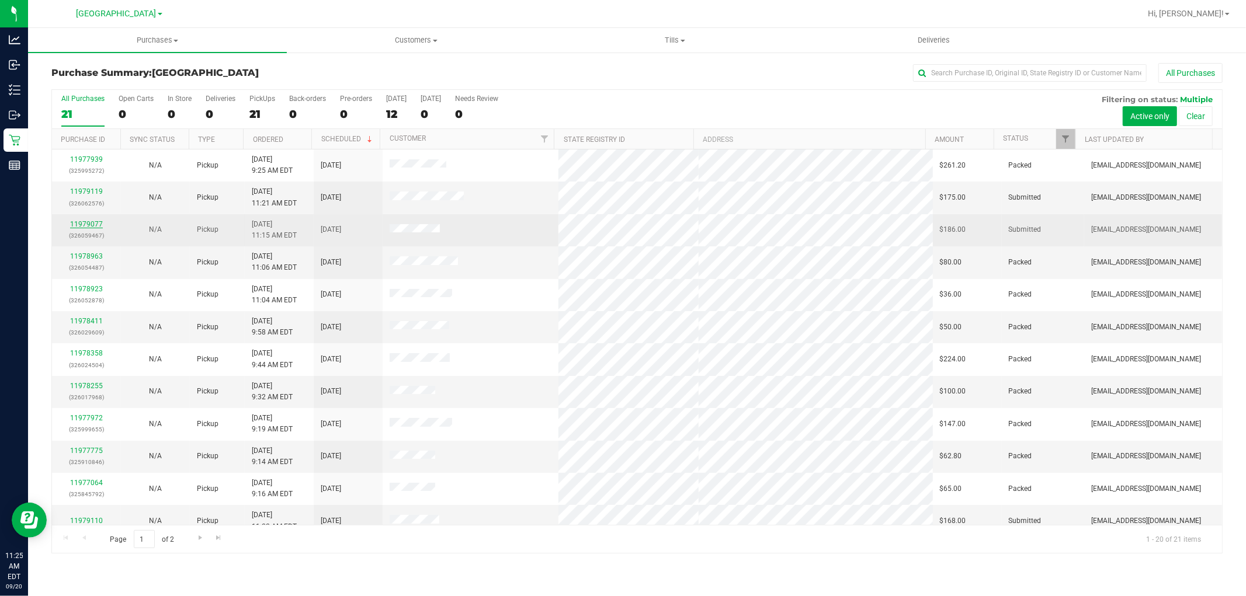
click at [82, 223] on link "11979077" at bounding box center [86, 224] width 33 height 8
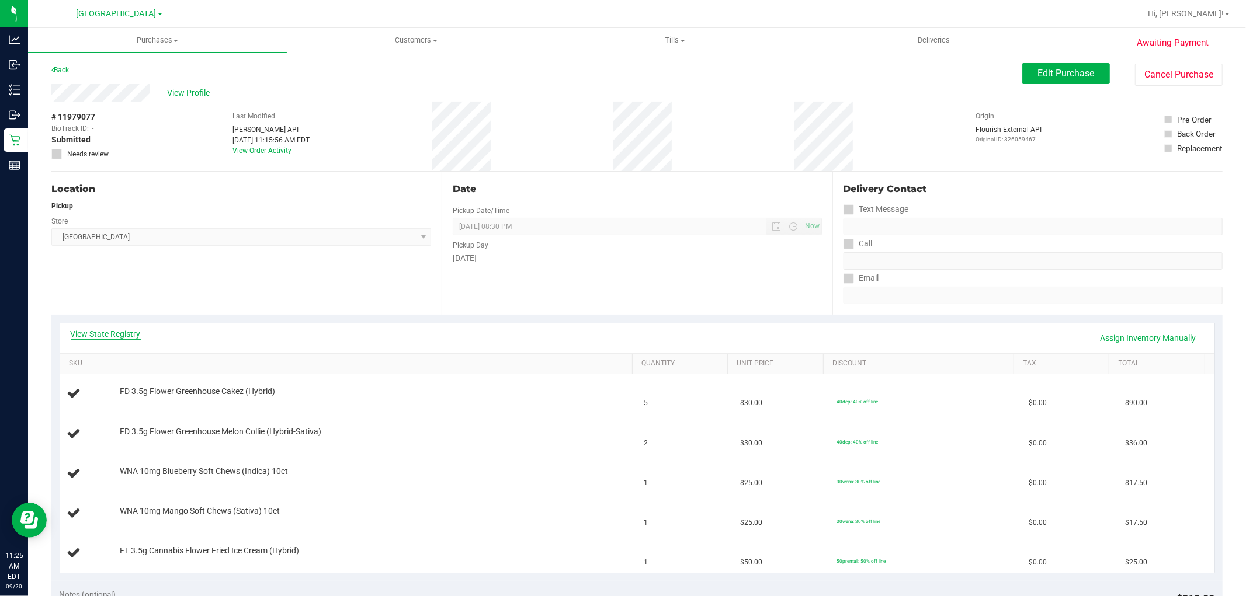
click at [89, 329] on link "View State Registry" at bounding box center [106, 334] width 70 height 12
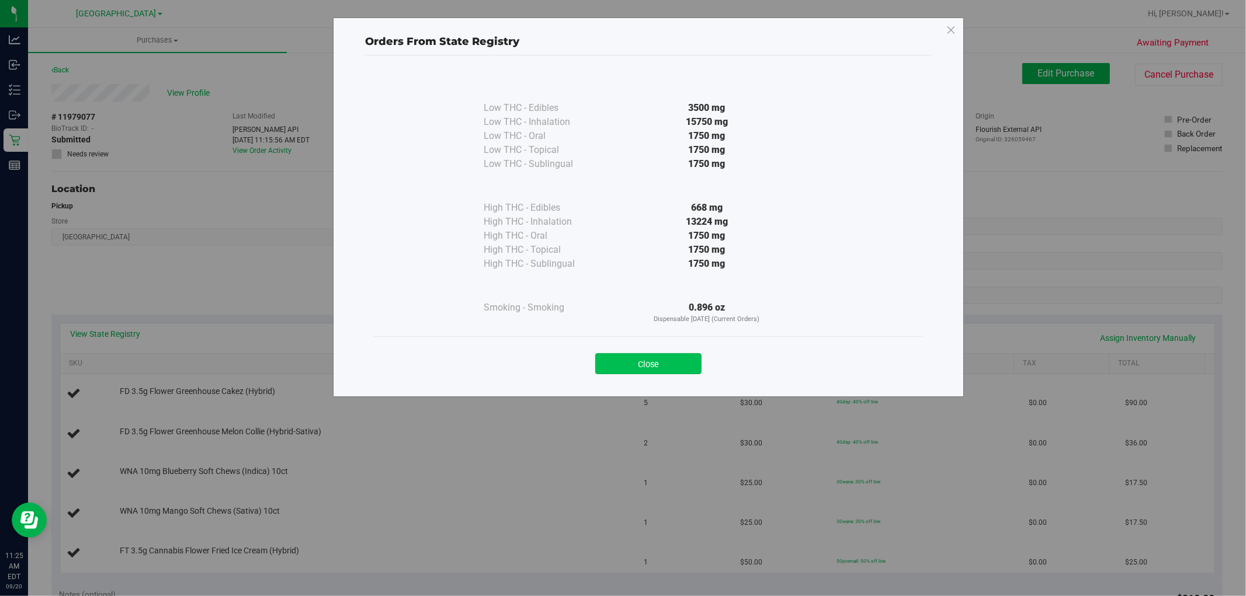
click at [662, 358] on button "Close" at bounding box center [648, 363] width 106 height 21
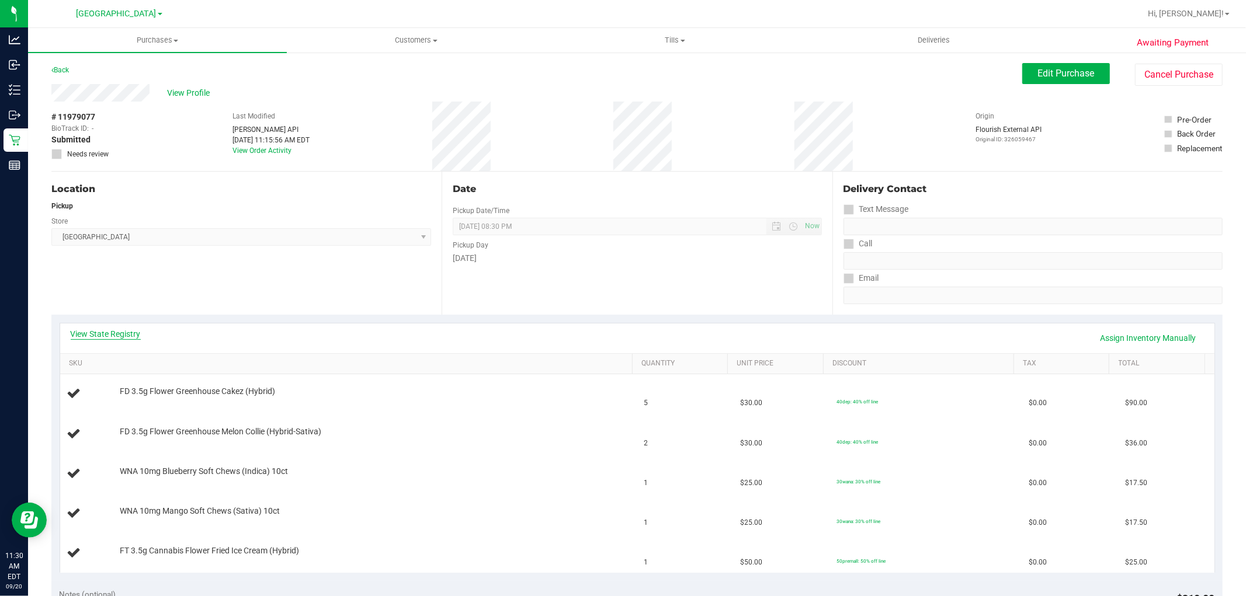
click at [118, 331] on link "View State Registry" at bounding box center [106, 334] width 70 height 12
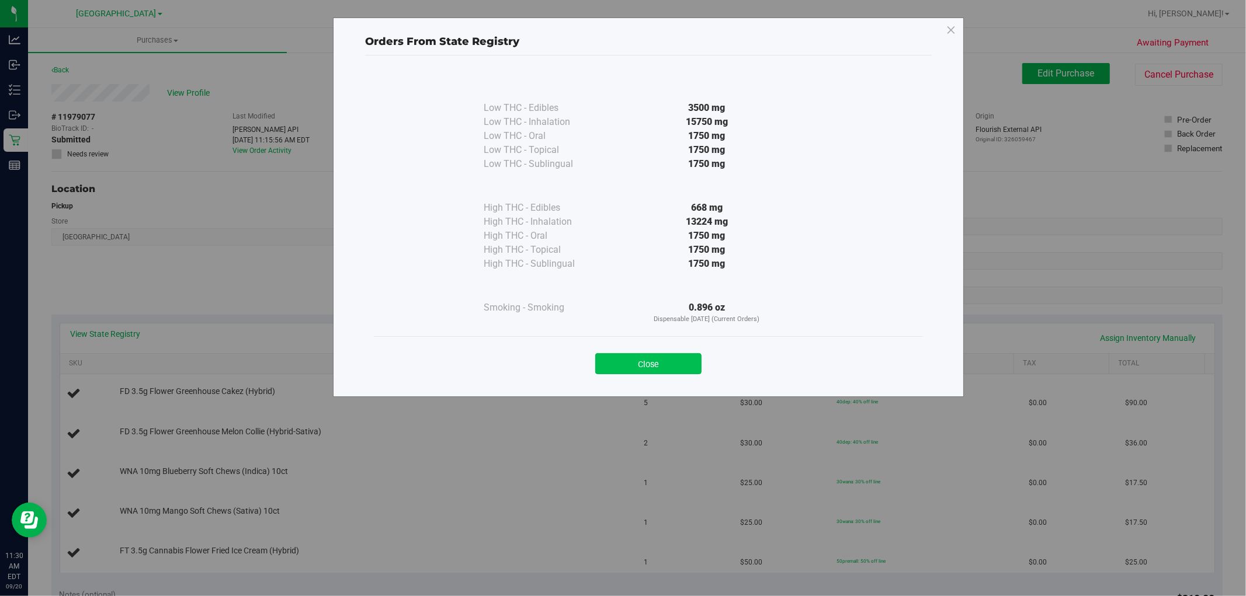
click at [662, 367] on button "Close" at bounding box center [648, 363] width 106 height 21
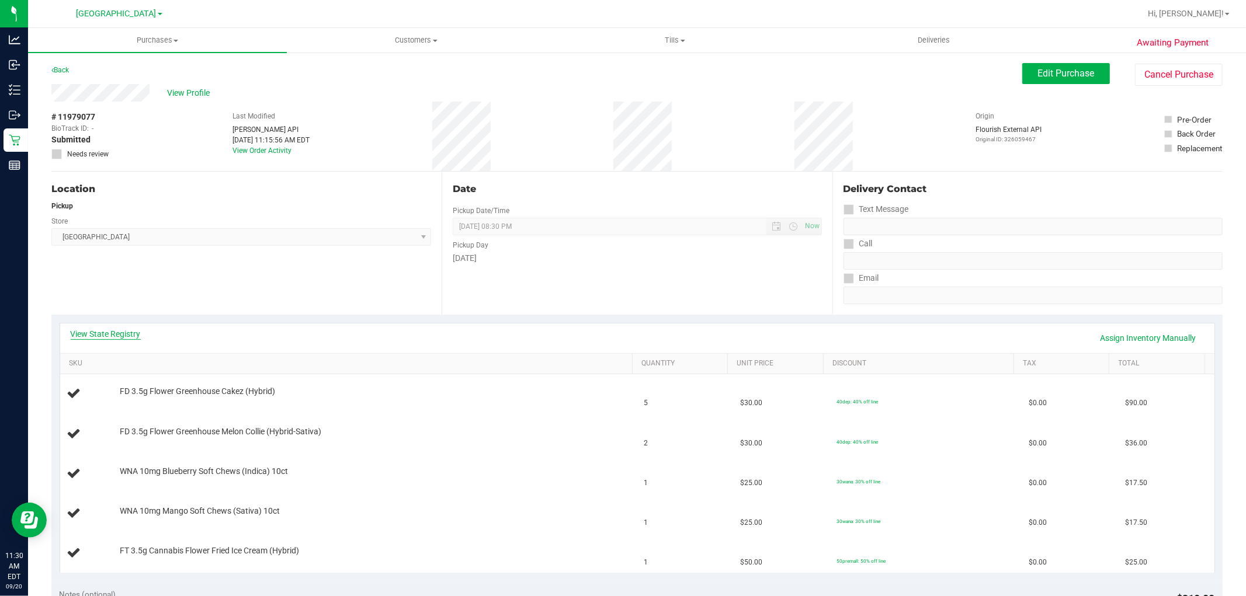
click at [107, 329] on link "View State Registry" at bounding box center [106, 334] width 70 height 12
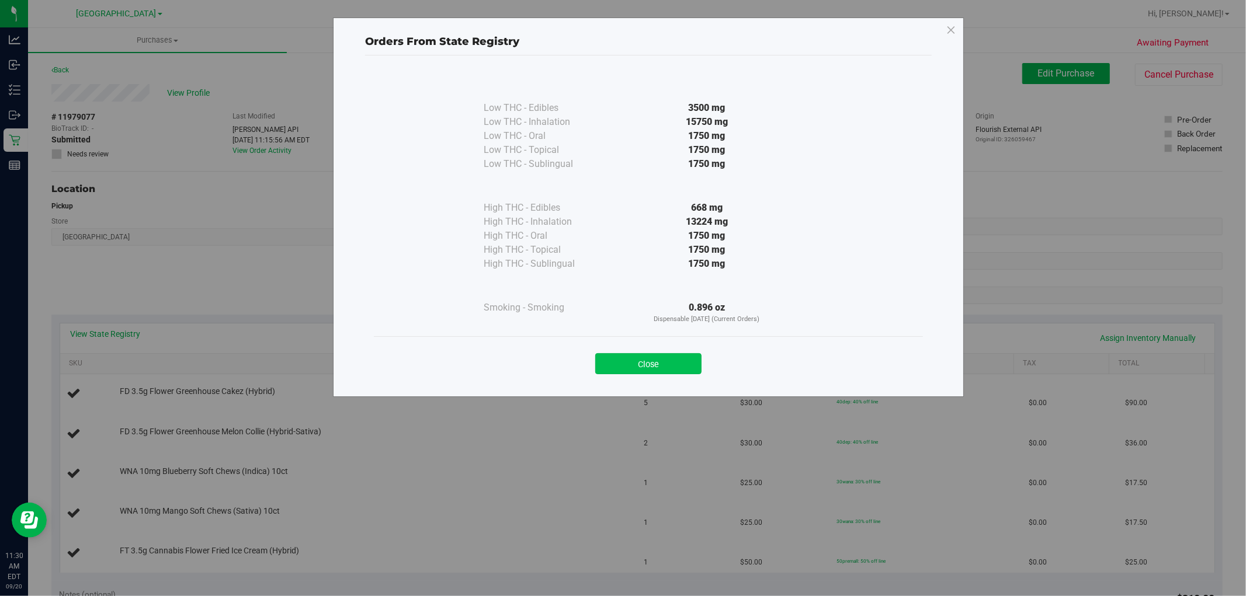
click at [650, 365] on button "Close" at bounding box center [648, 363] width 106 height 21
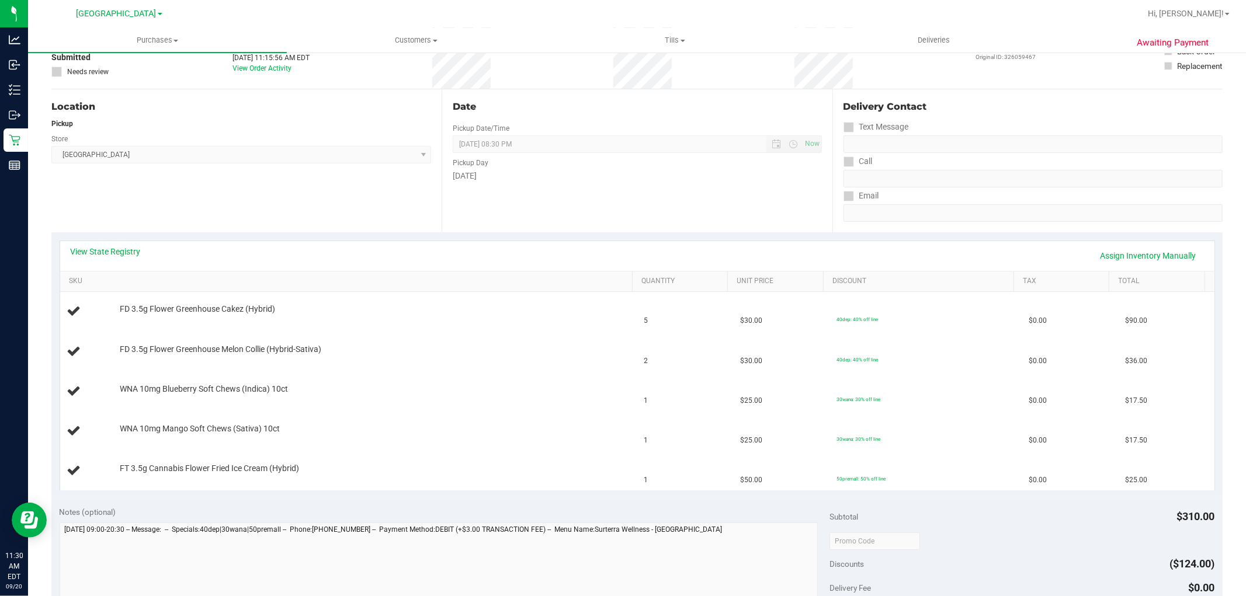
scroll to position [65, 0]
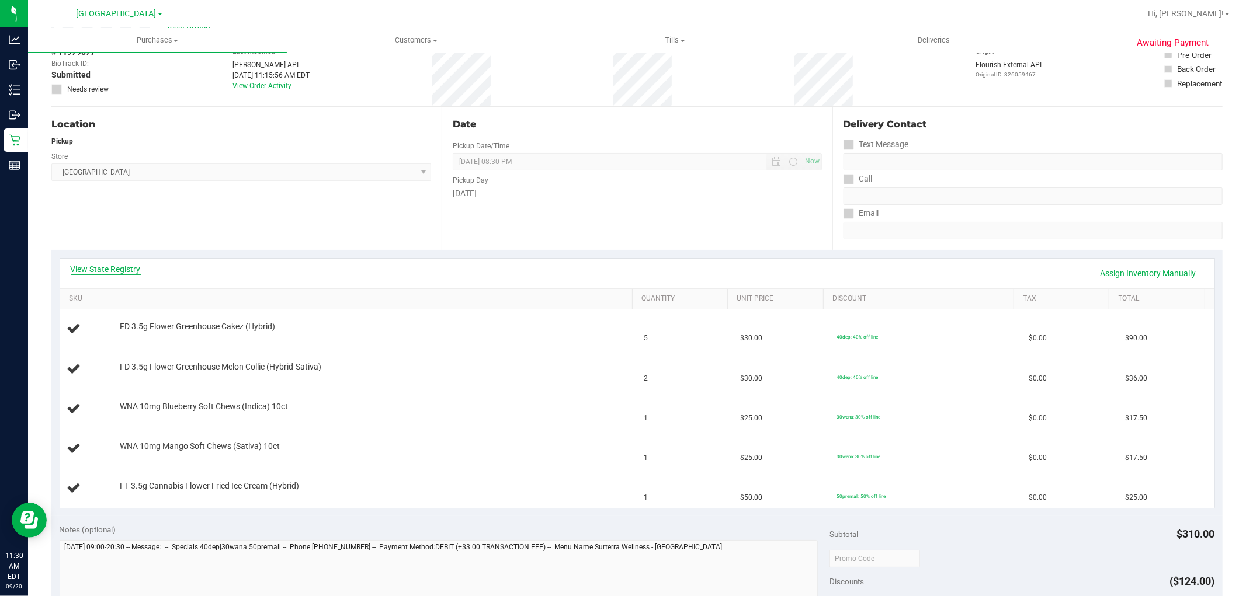
click at [116, 272] on link "View State Registry" at bounding box center [106, 269] width 70 height 12
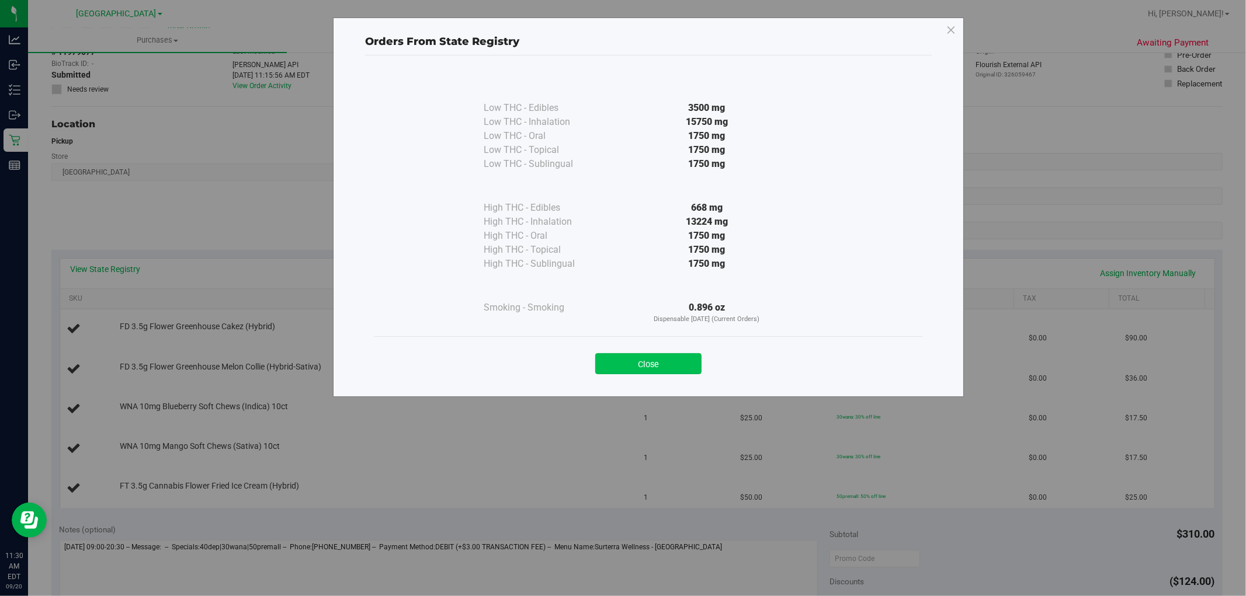
click at [617, 359] on button "Close" at bounding box center [648, 363] width 106 height 21
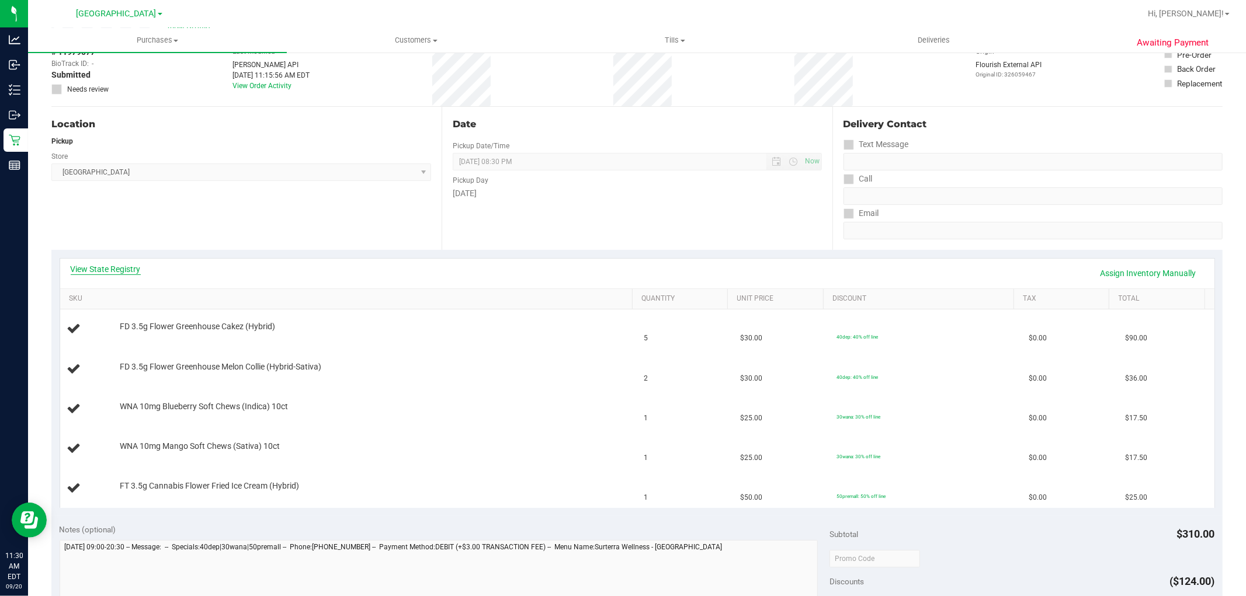
click at [126, 272] on link "View State Registry" at bounding box center [106, 269] width 70 height 12
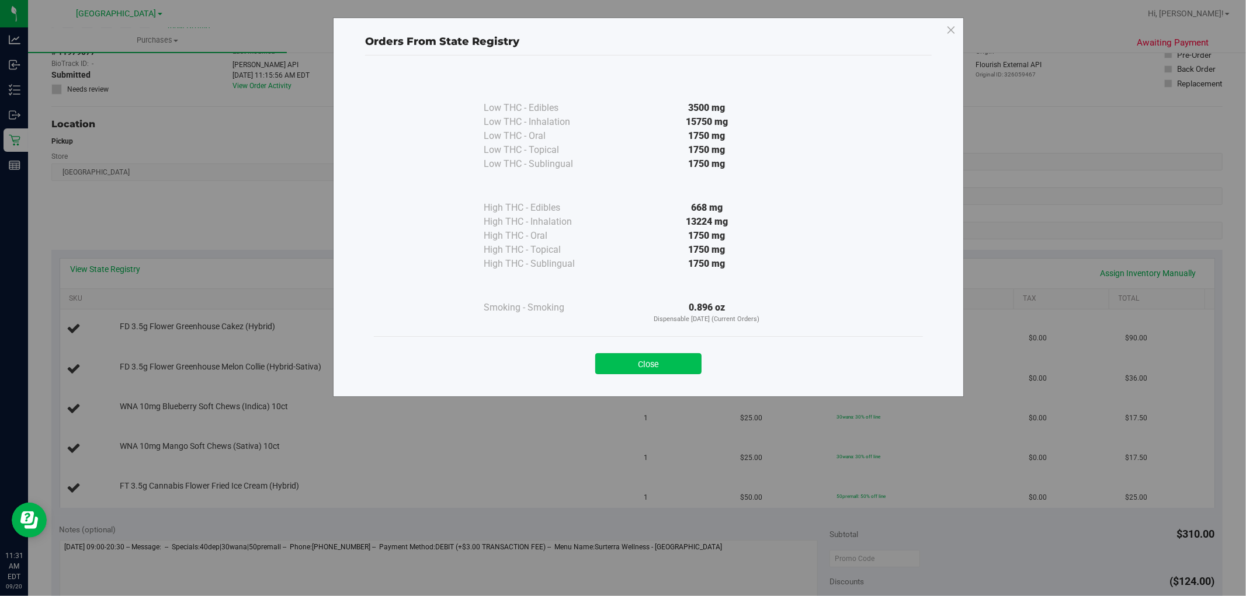
click at [614, 363] on button "Close" at bounding box center [648, 363] width 106 height 21
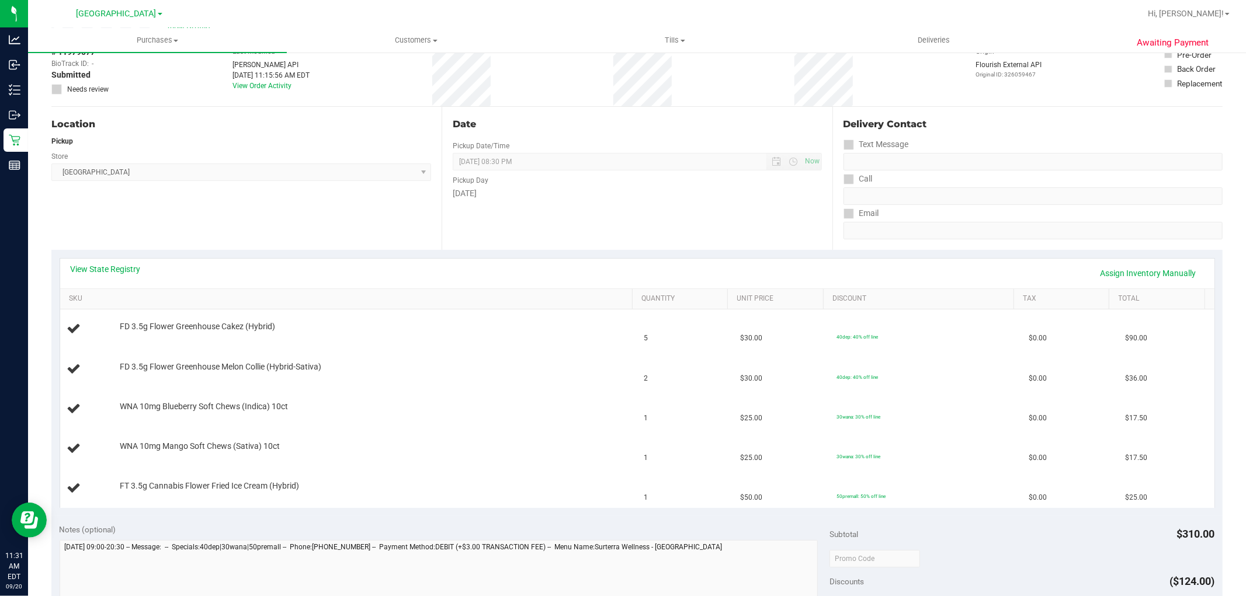
scroll to position [0, 0]
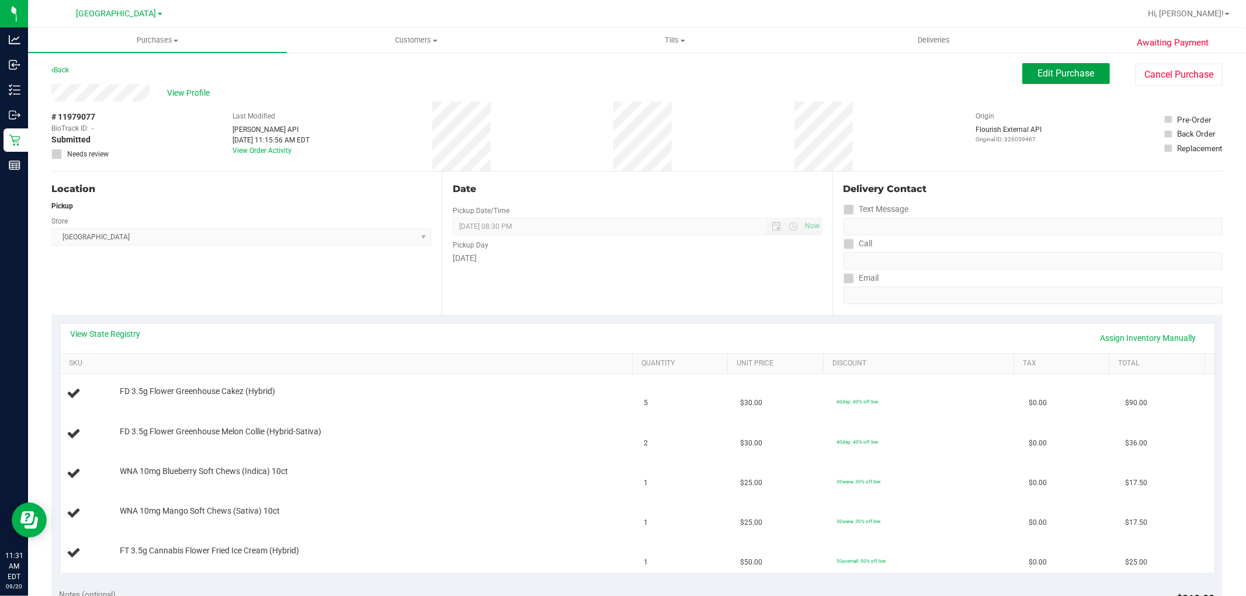
click at [1066, 66] on button "Edit Purchase" at bounding box center [1066, 73] width 88 height 21
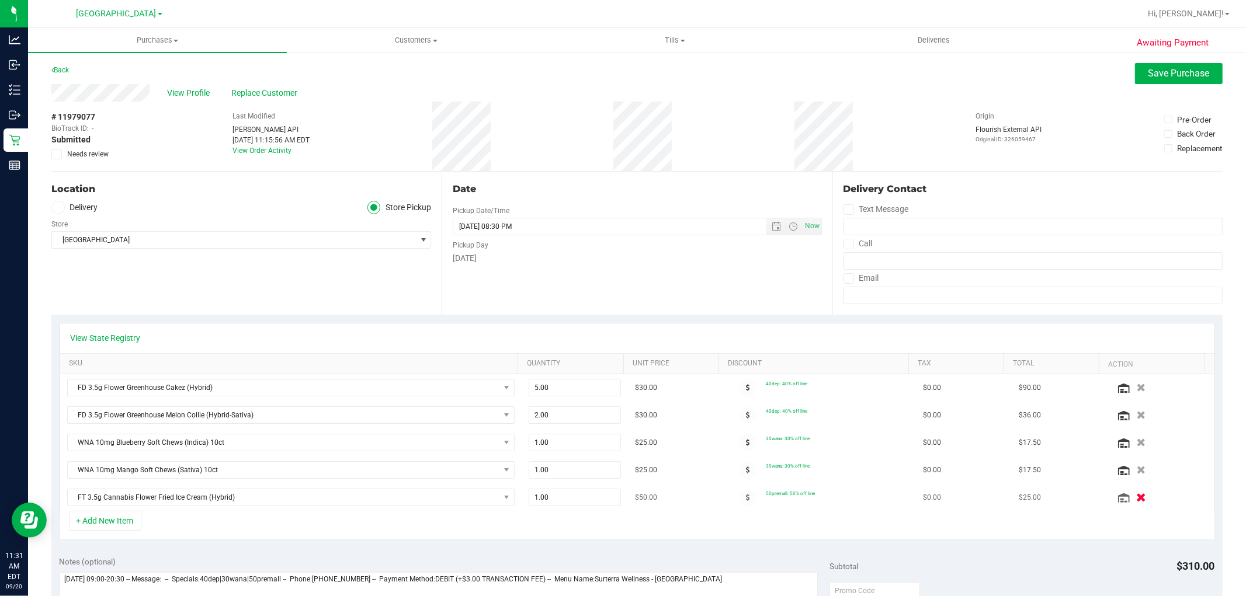
click at [1136, 499] on icon "button" at bounding box center [1141, 498] width 10 height 9
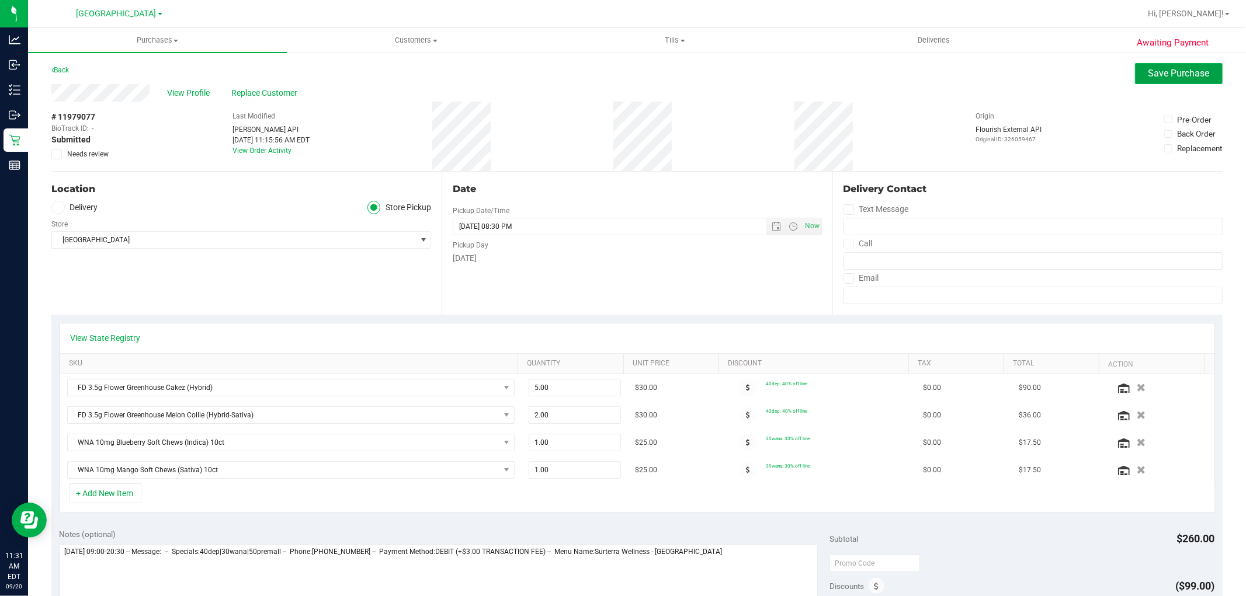
click at [1148, 68] on span "Save Purchase" at bounding box center [1178, 73] width 61 height 11
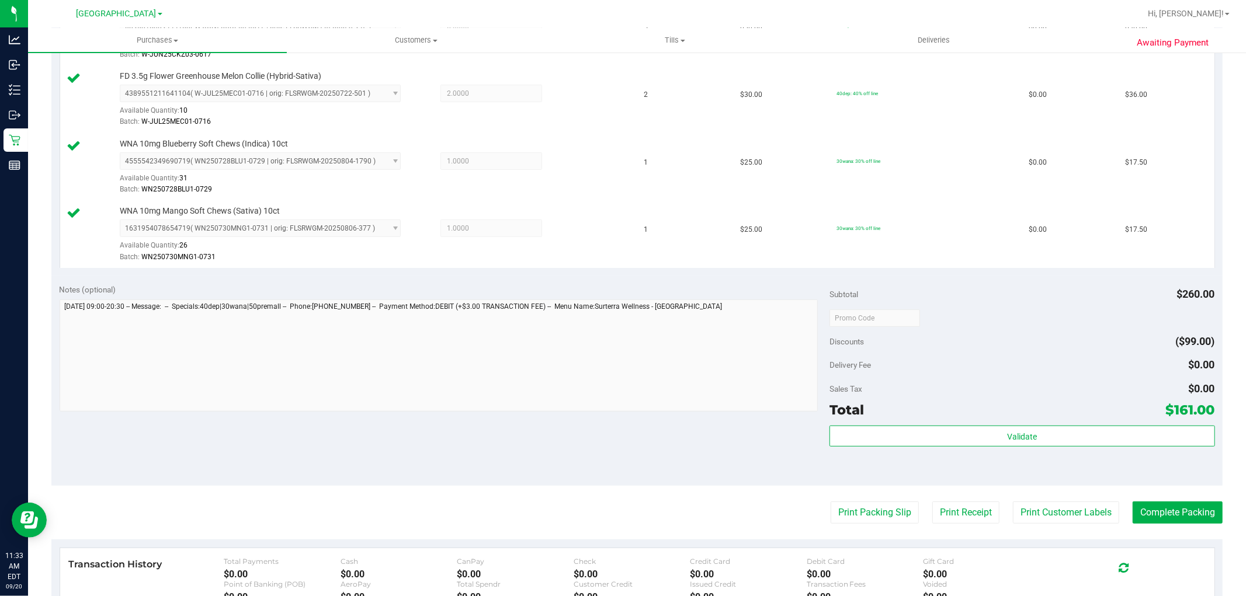
scroll to position [454, 0]
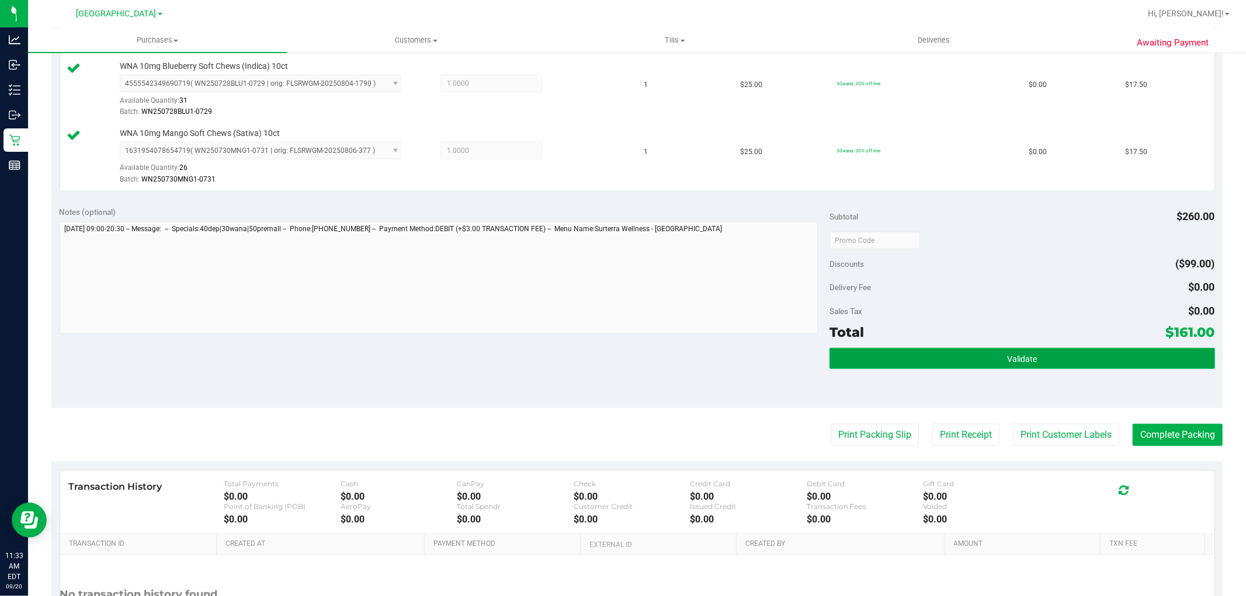
click at [917, 359] on button "Validate" at bounding box center [1022, 358] width 385 height 21
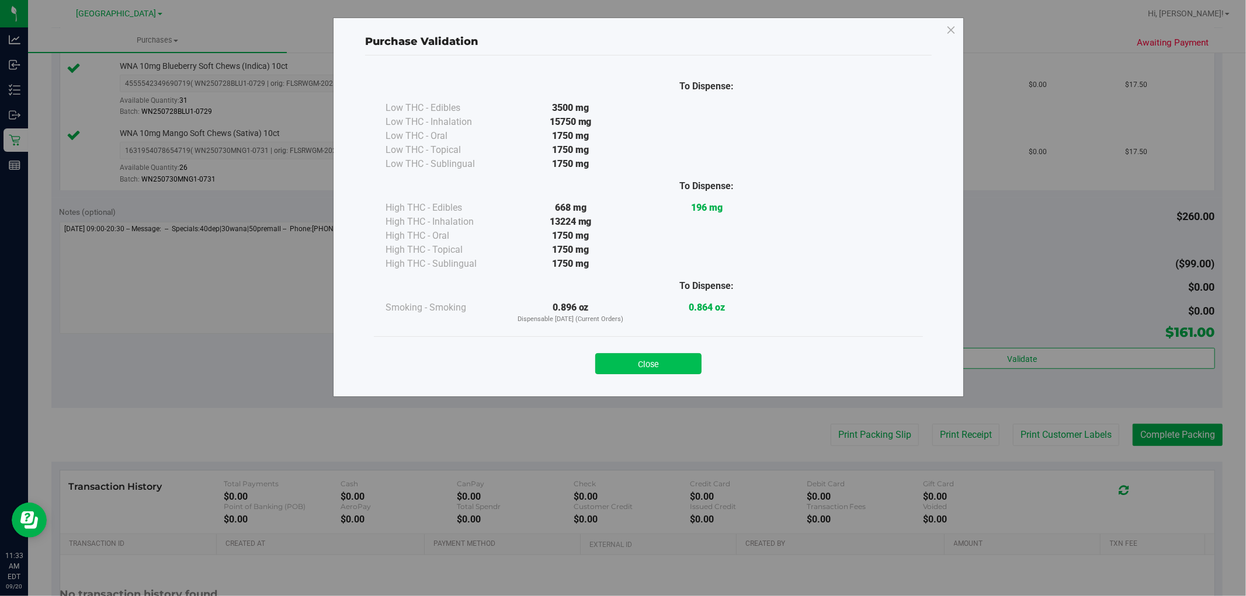
click at [652, 358] on button "Close" at bounding box center [648, 363] width 106 height 21
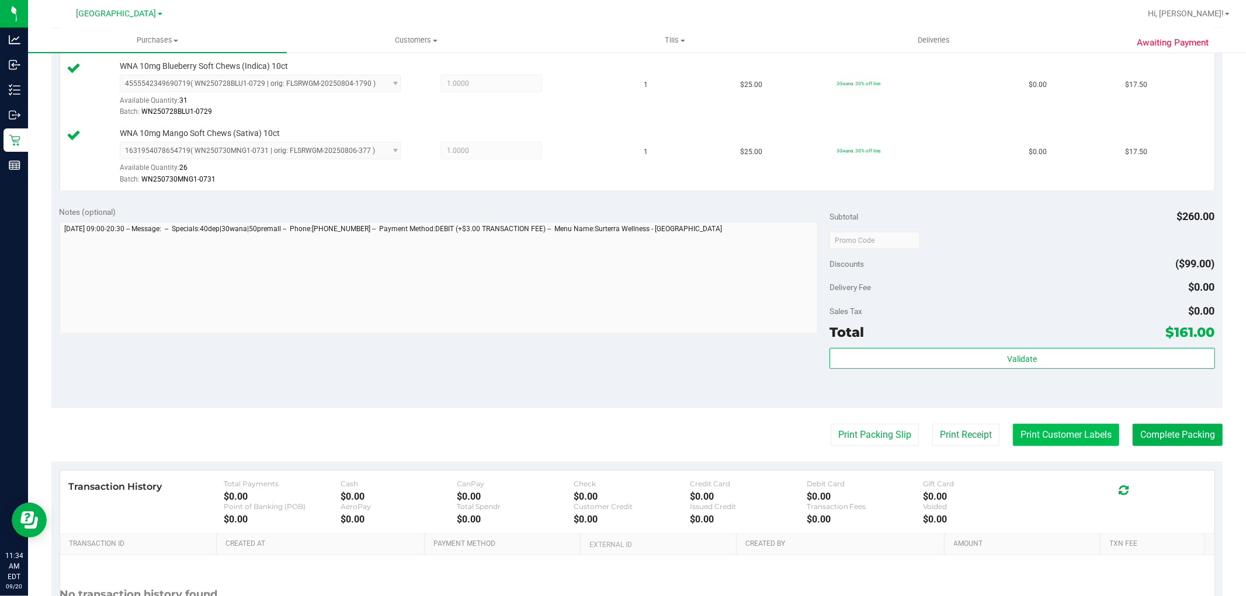
click at [1077, 433] on button "Print Customer Labels" at bounding box center [1066, 435] width 106 height 22
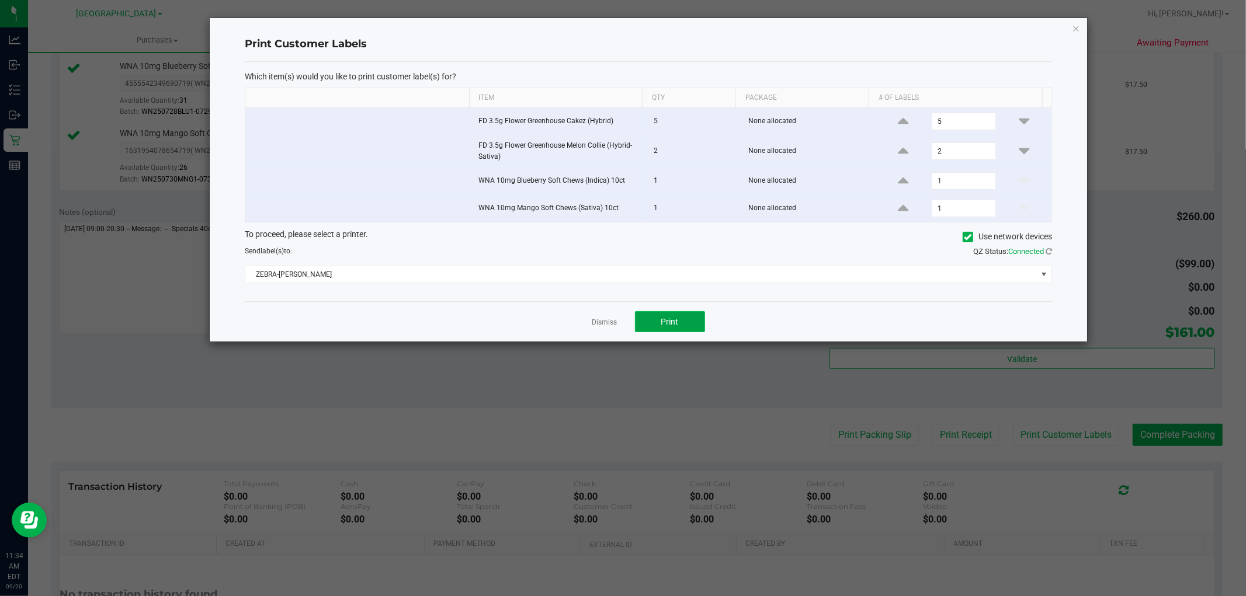
click at [670, 318] on span "Print" at bounding box center [670, 321] width 18 height 9
click at [598, 324] on link "Dismiss" at bounding box center [604, 323] width 25 height 10
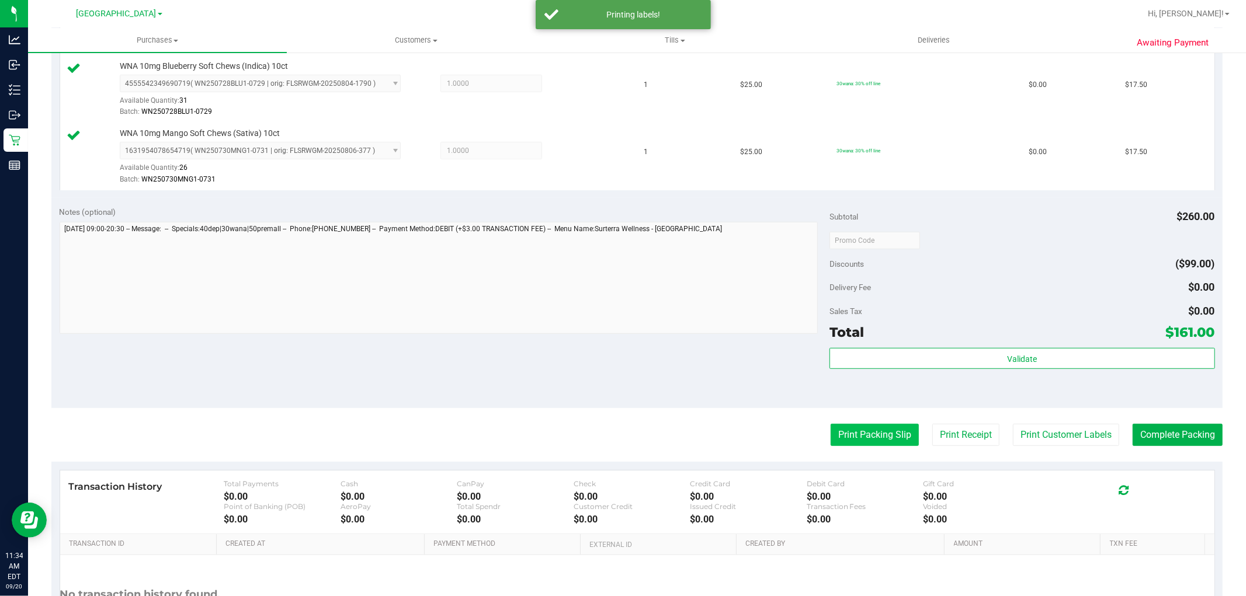
click at [879, 434] on button "Print Packing Slip" at bounding box center [875, 435] width 88 height 22
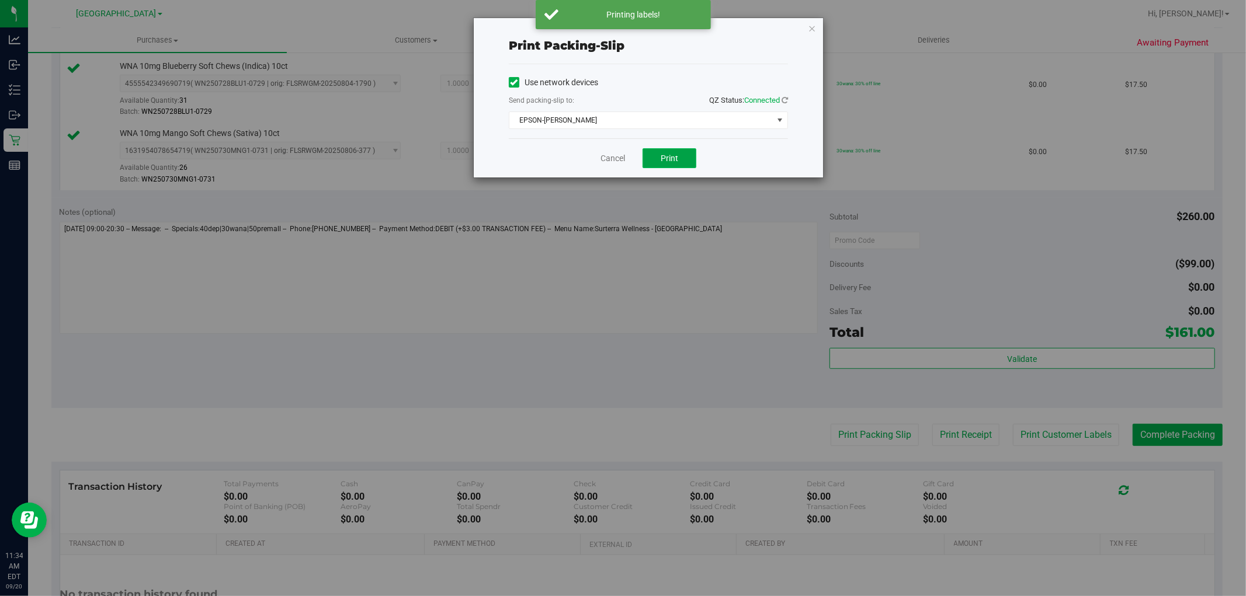
click at [675, 155] on span "Print" at bounding box center [670, 158] width 18 height 9
click at [613, 158] on link "Cancel" at bounding box center [613, 158] width 25 height 12
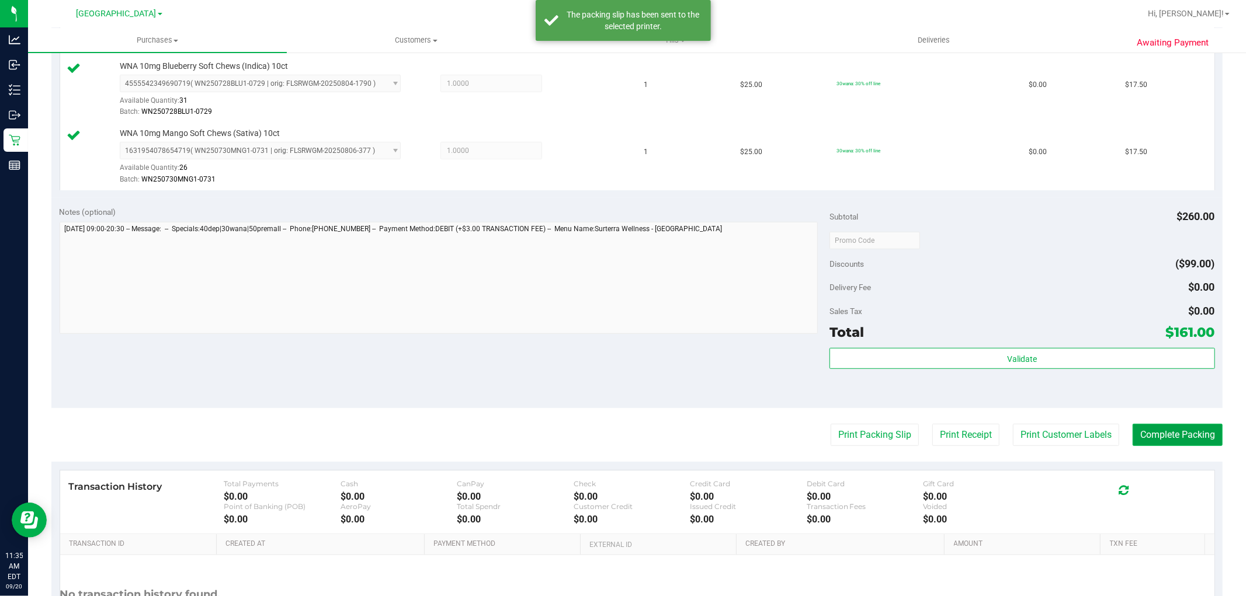
click at [1154, 434] on button "Complete Packing" at bounding box center [1178, 435] width 90 height 22
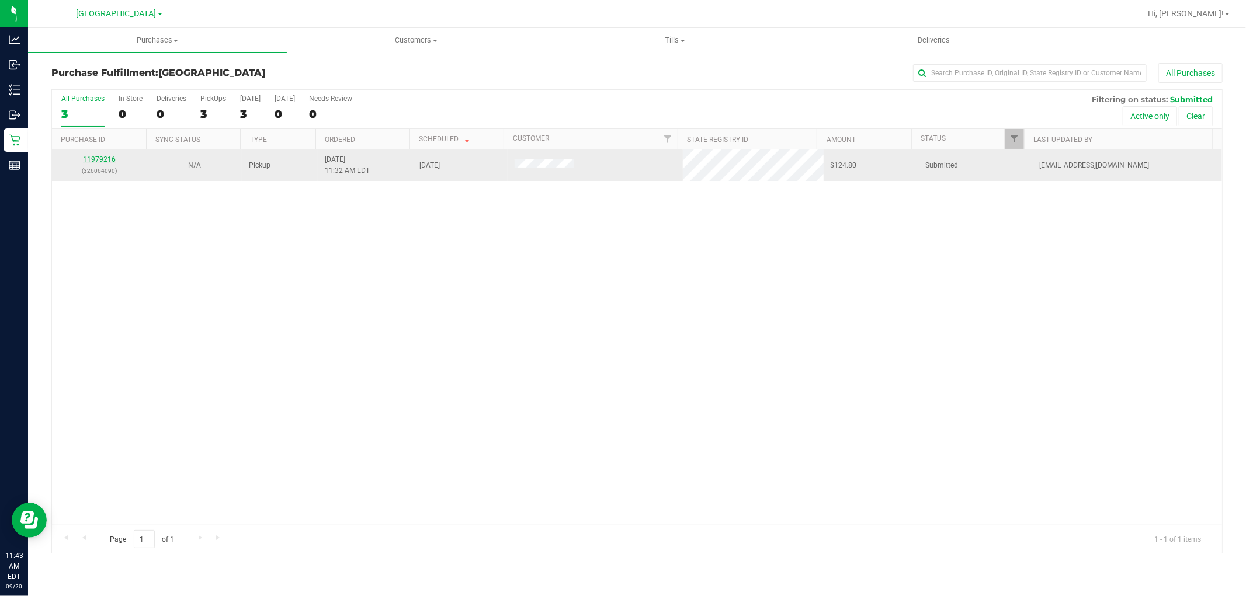
click at [110, 159] on link "11979216" at bounding box center [99, 159] width 33 height 8
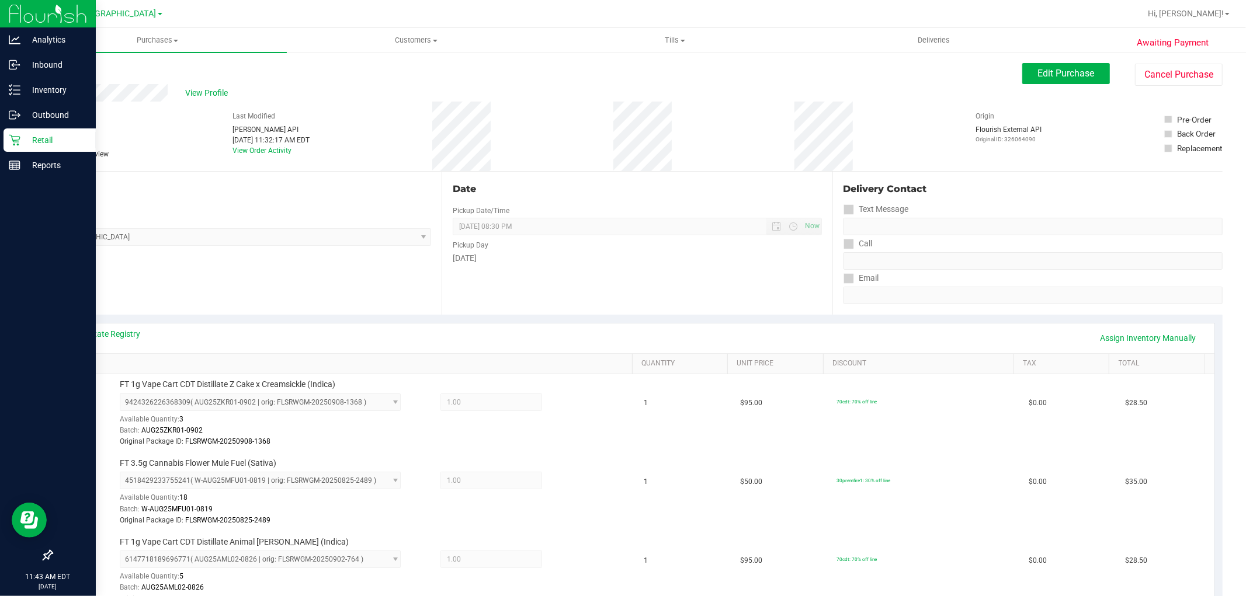
click at [45, 132] on div "Retail" at bounding box center [50, 140] width 92 height 23
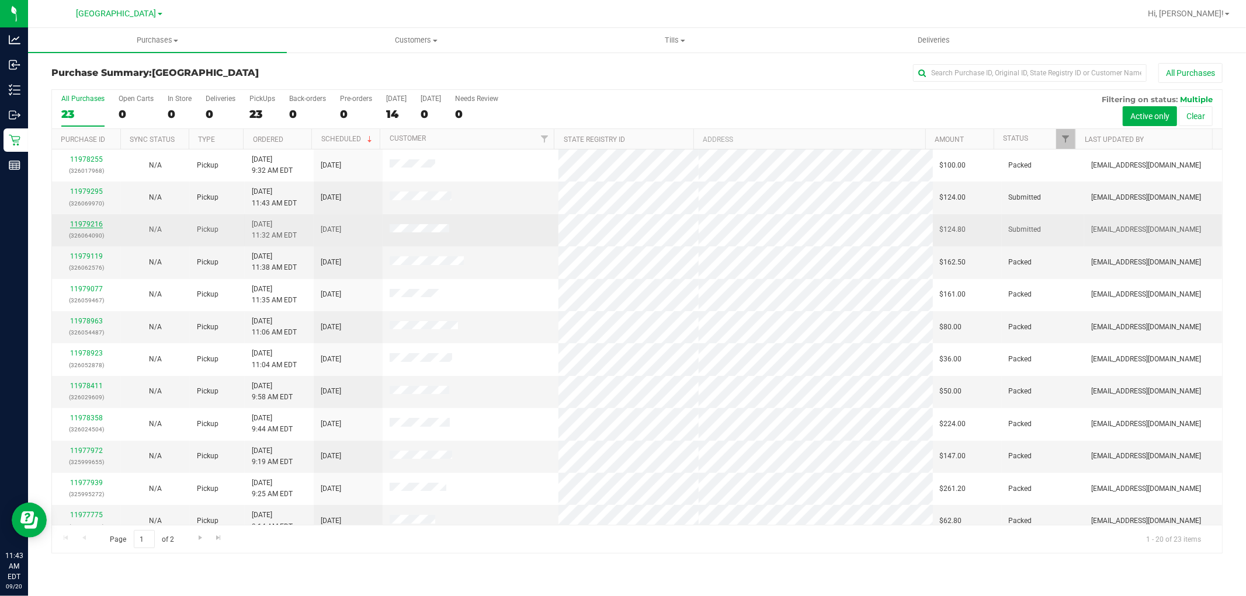
click at [85, 224] on link "11979216" at bounding box center [86, 224] width 33 height 8
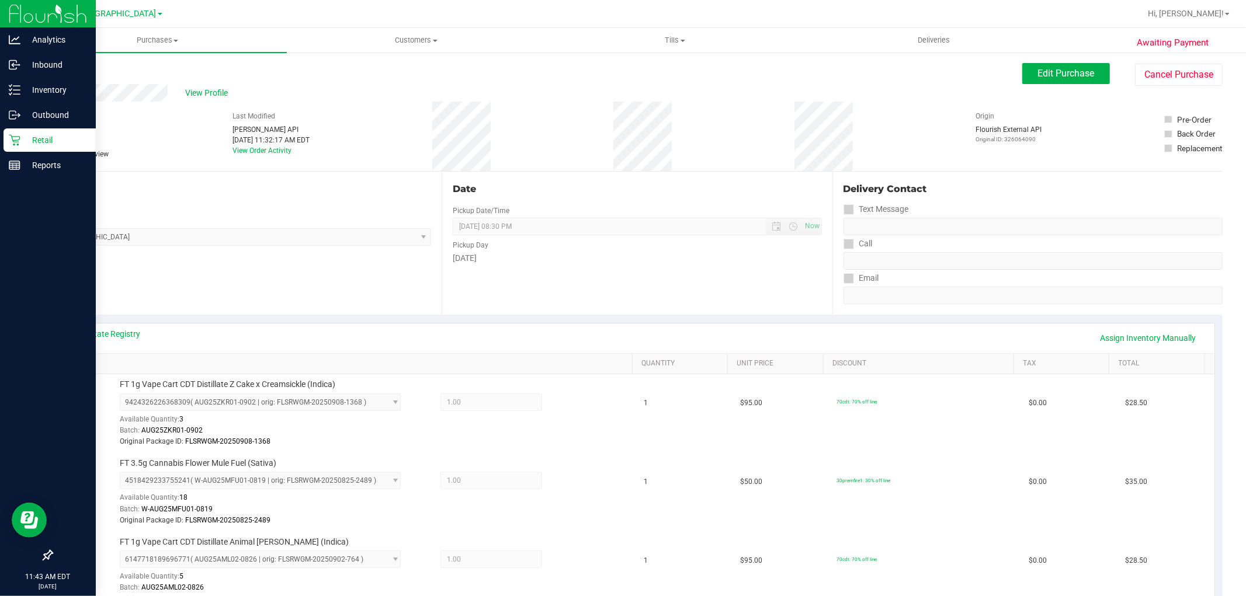
click at [37, 135] on p "Retail" at bounding box center [55, 140] width 70 height 14
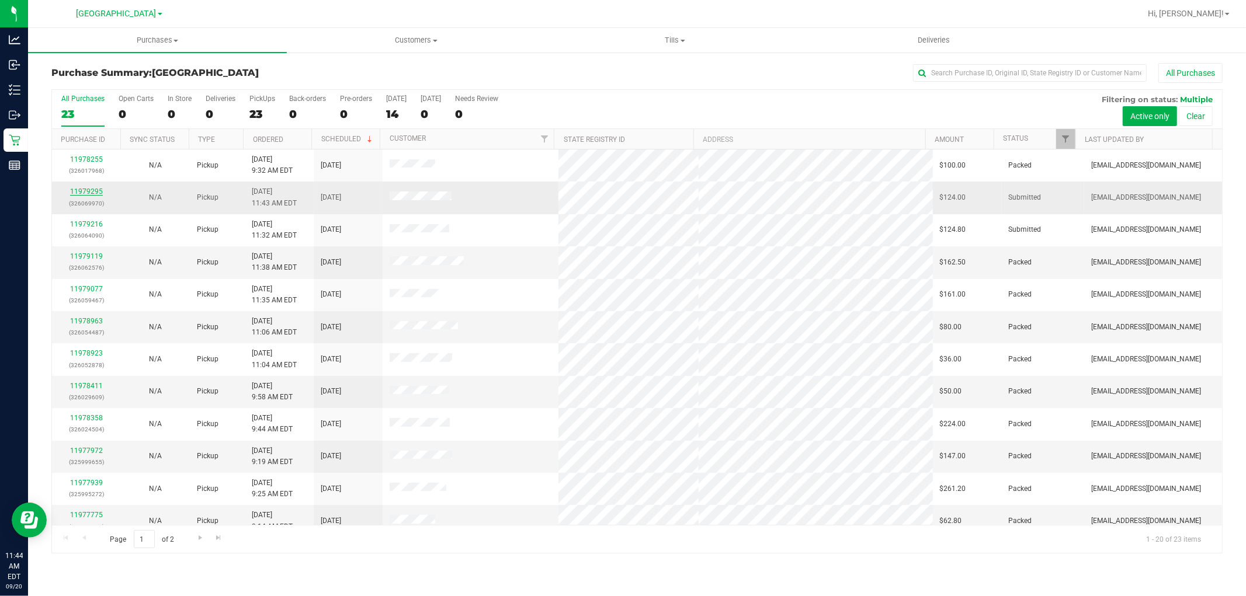
click at [85, 193] on link "11979295" at bounding box center [86, 192] width 33 height 8
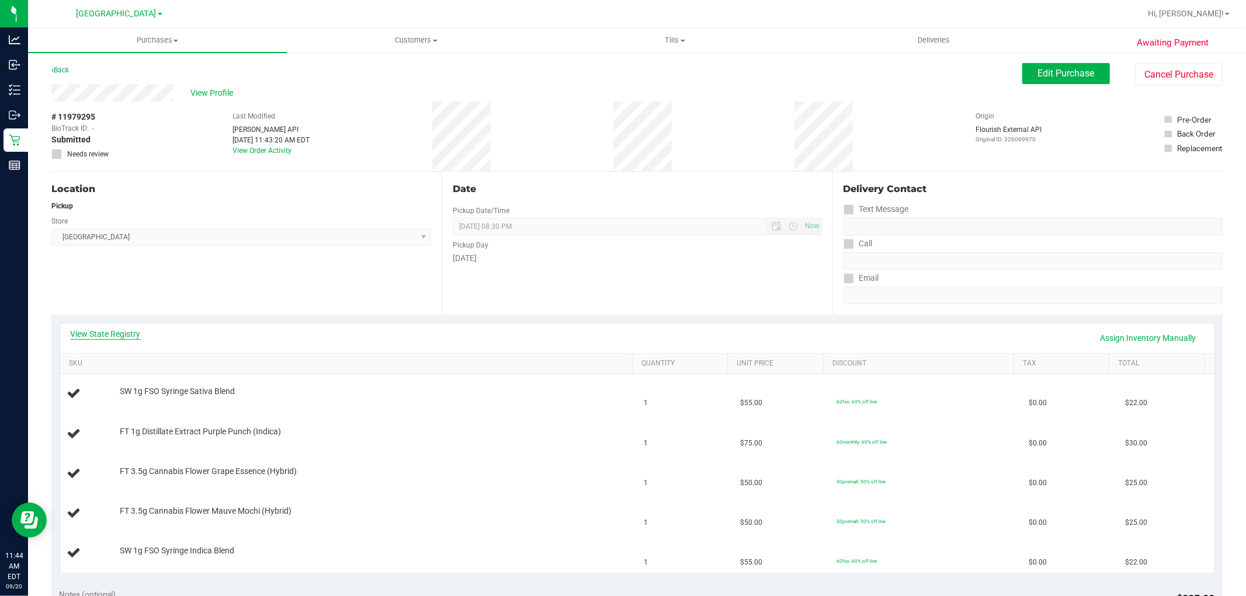
click at [78, 336] on link "View State Registry" at bounding box center [106, 334] width 70 height 12
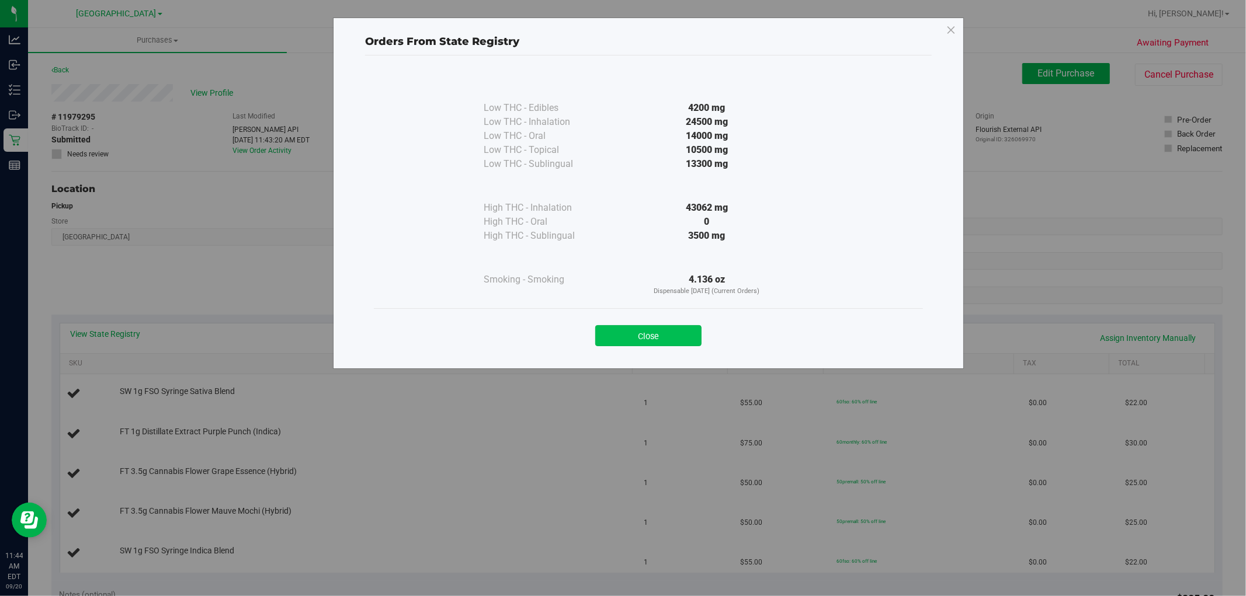
click at [634, 331] on button "Close" at bounding box center [648, 335] width 106 height 21
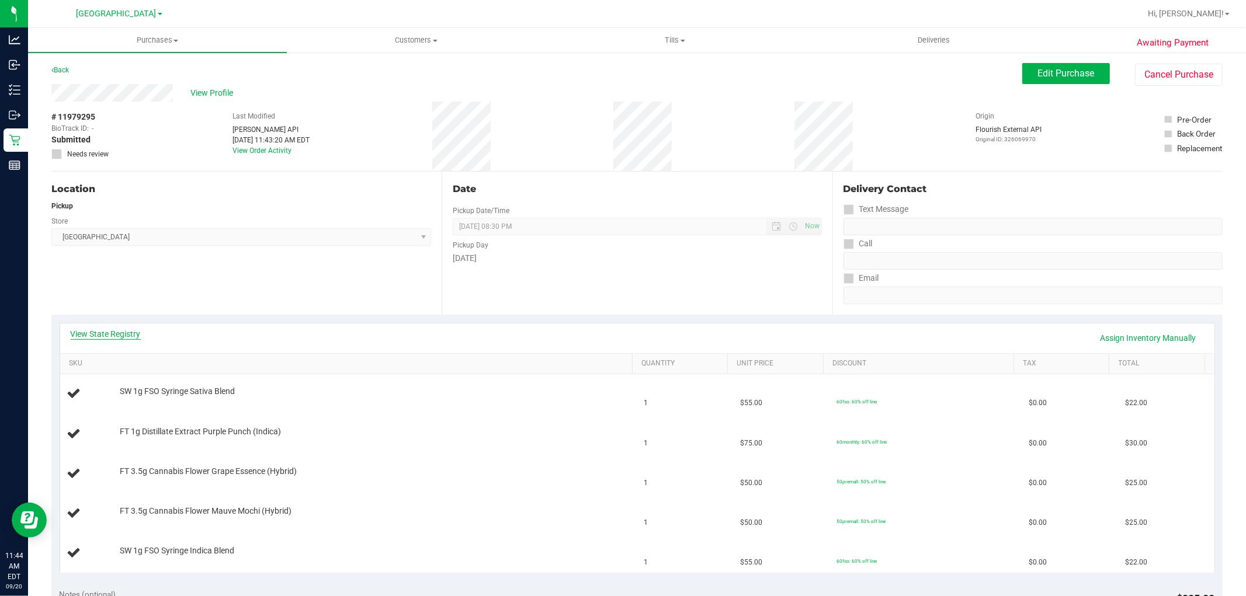
click at [129, 334] on link "View State Registry" at bounding box center [106, 334] width 70 height 12
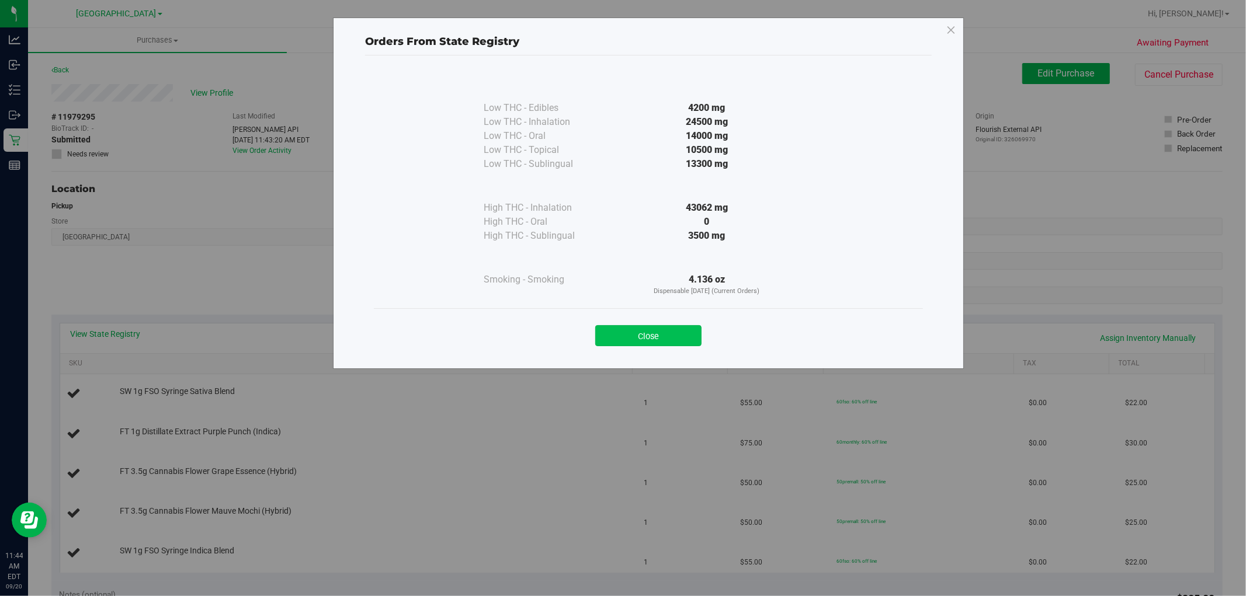
click at [640, 334] on button "Close" at bounding box center [648, 335] width 106 height 21
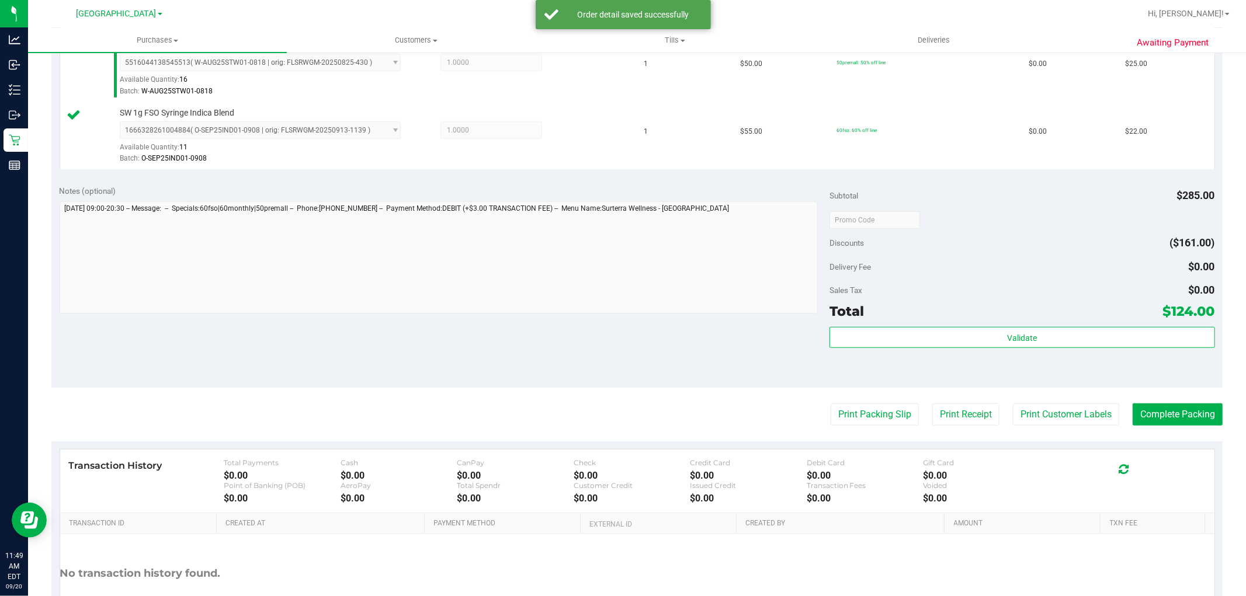
scroll to position [584, 0]
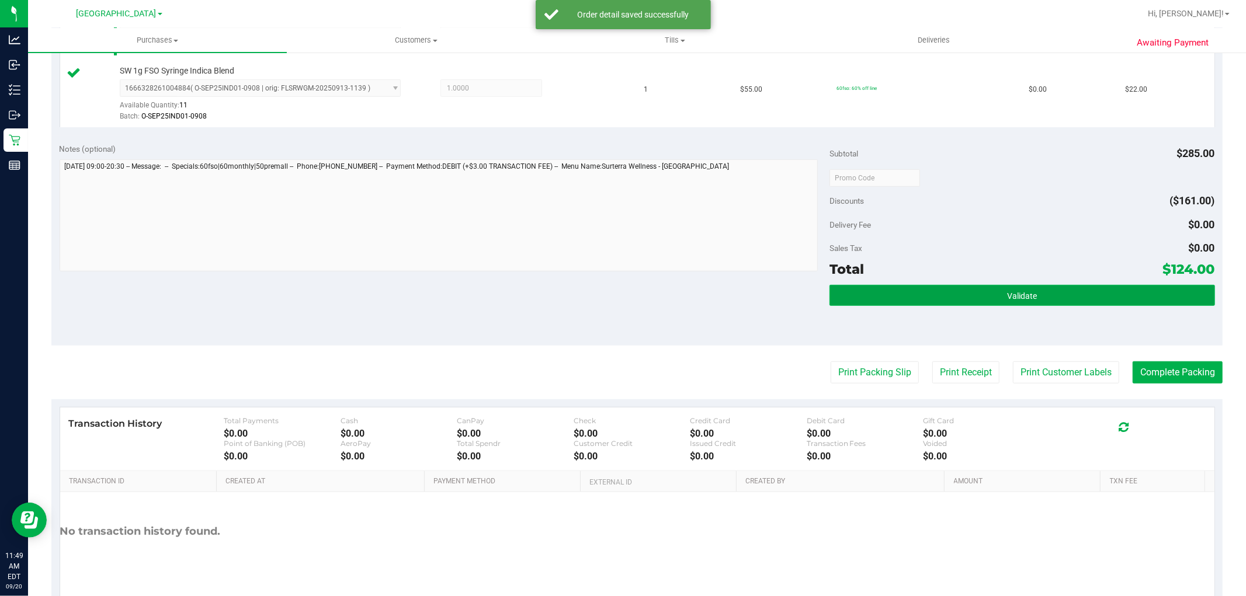
click at [1017, 300] on span "Validate" at bounding box center [1022, 295] width 30 height 9
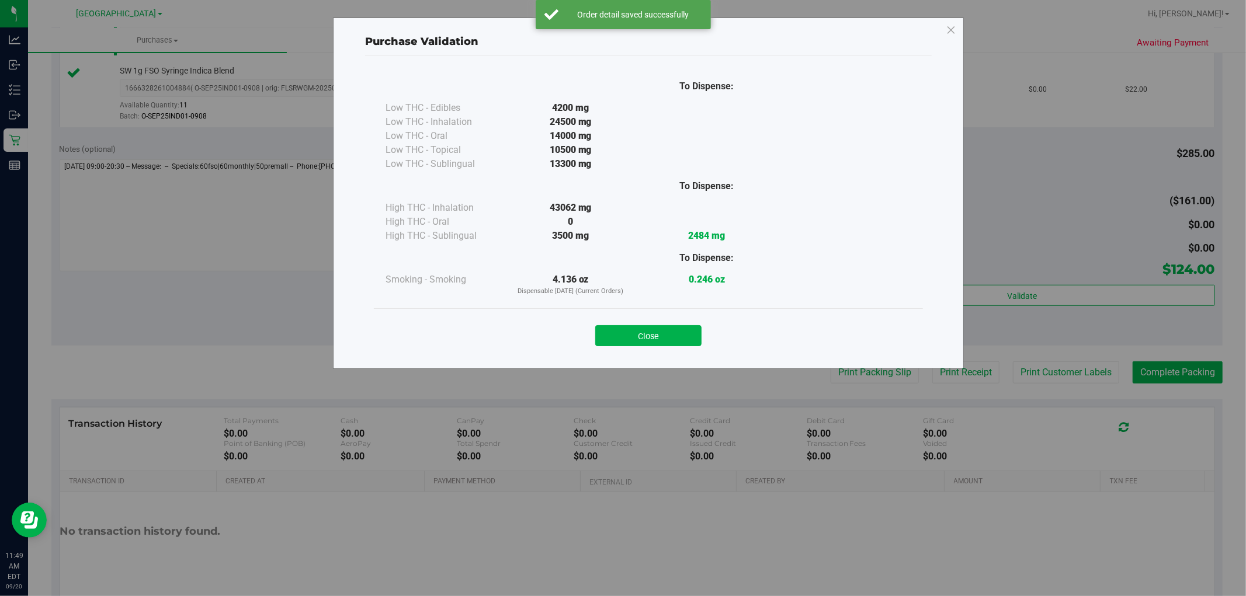
click at [650, 321] on div "Close" at bounding box center [649, 332] width 532 height 29
click at [654, 339] on button "Close" at bounding box center [648, 335] width 106 height 21
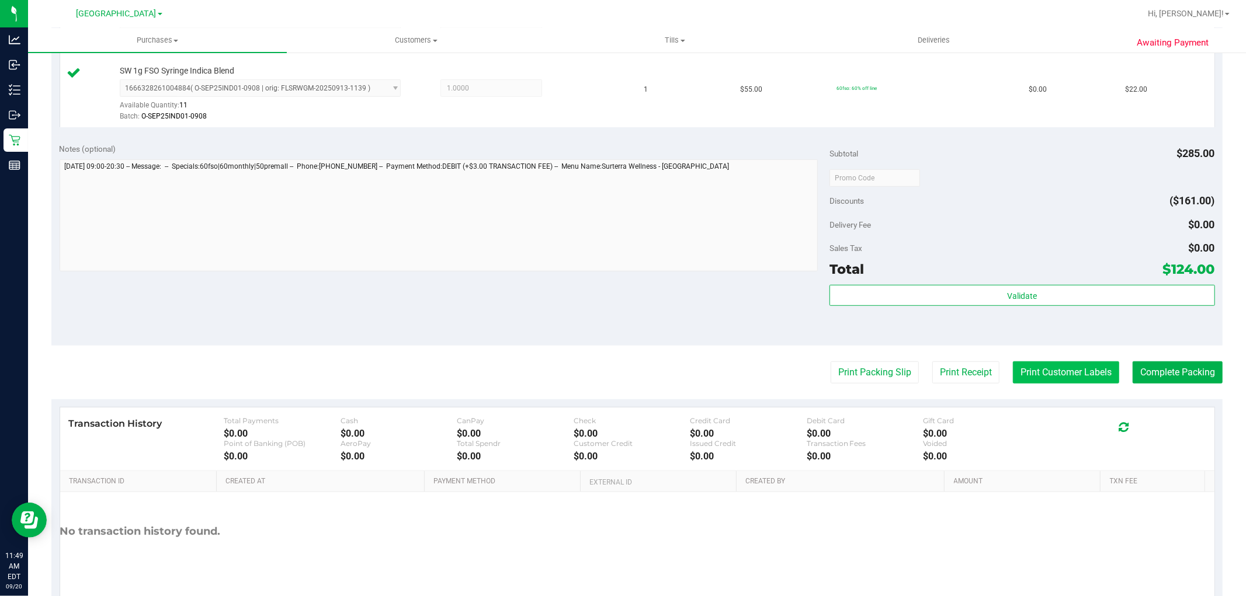
click at [1048, 374] on button "Print Customer Labels" at bounding box center [1066, 373] width 106 height 22
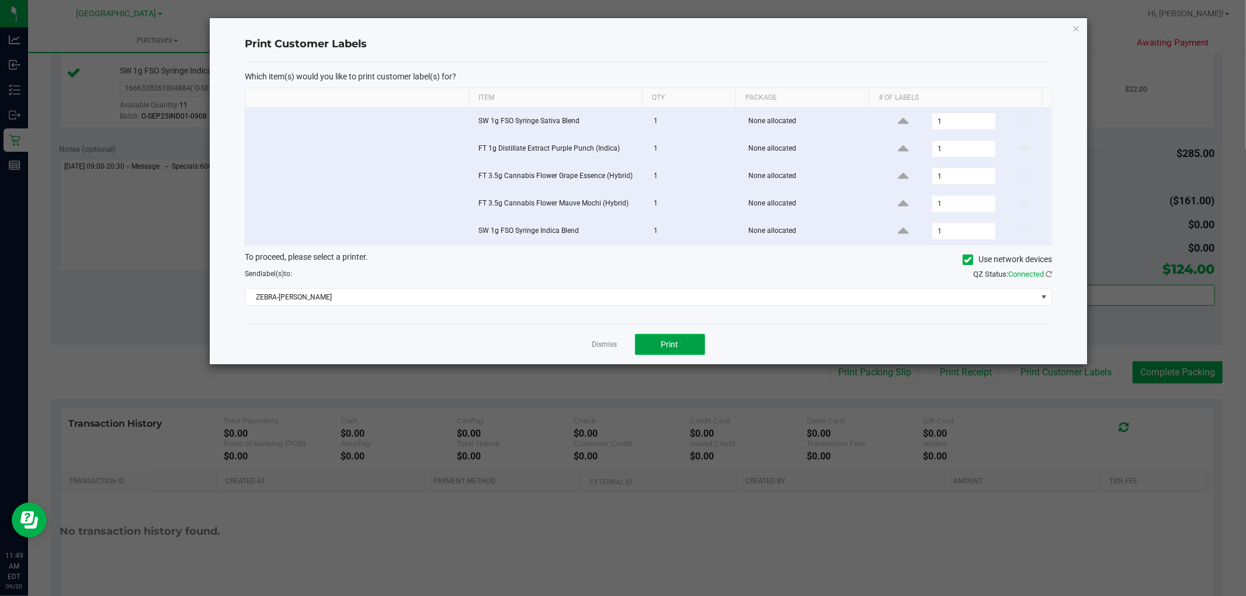
click at [679, 348] on button "Print" at bounding box center [670, 344] width 70 height 21
click at [1079, 27] on icon "button" at bounding box center [1076, 28] width 8 height 14
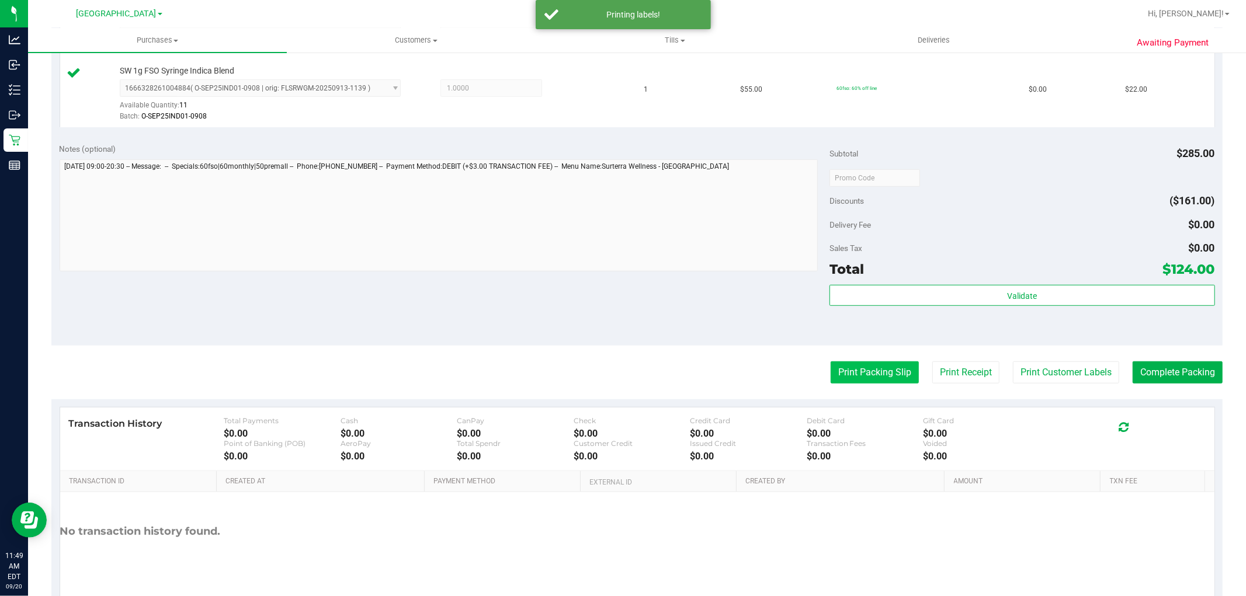
click at [867, 372] on button "Print Packing Slip" at bounding box center [875, 373] width 88 height 22
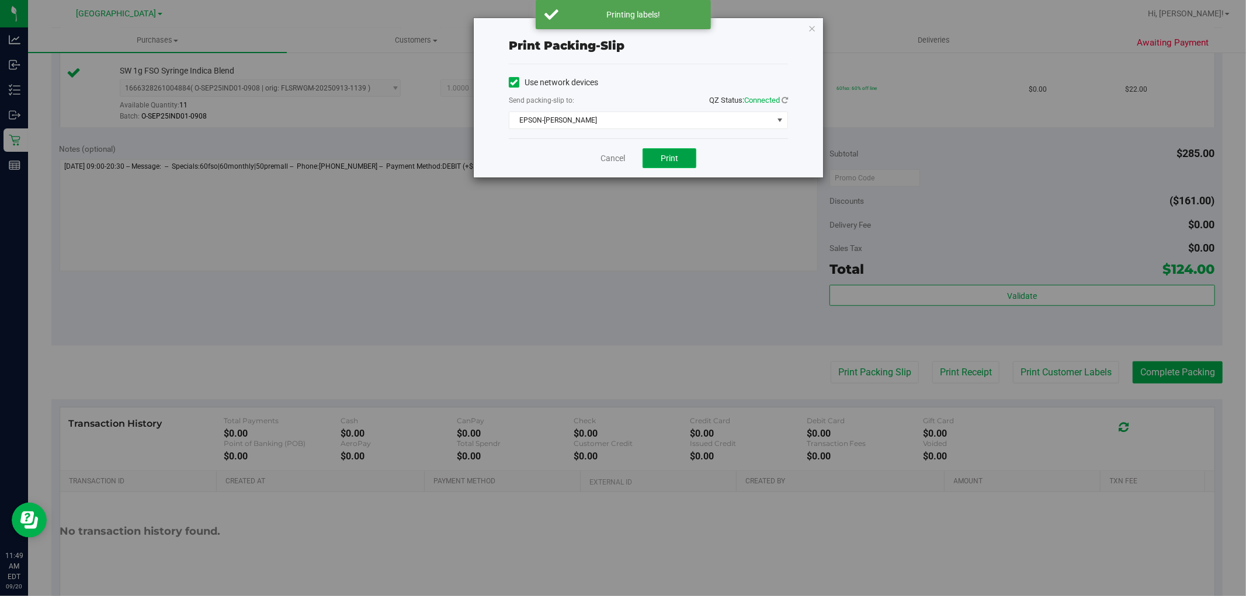
click at [672, 161] on span "Print" at bounding box center [670, 158] width 18 height 9
click at [809, 27] on icon "button" at bounding box center [812, 28] width 8 height 14
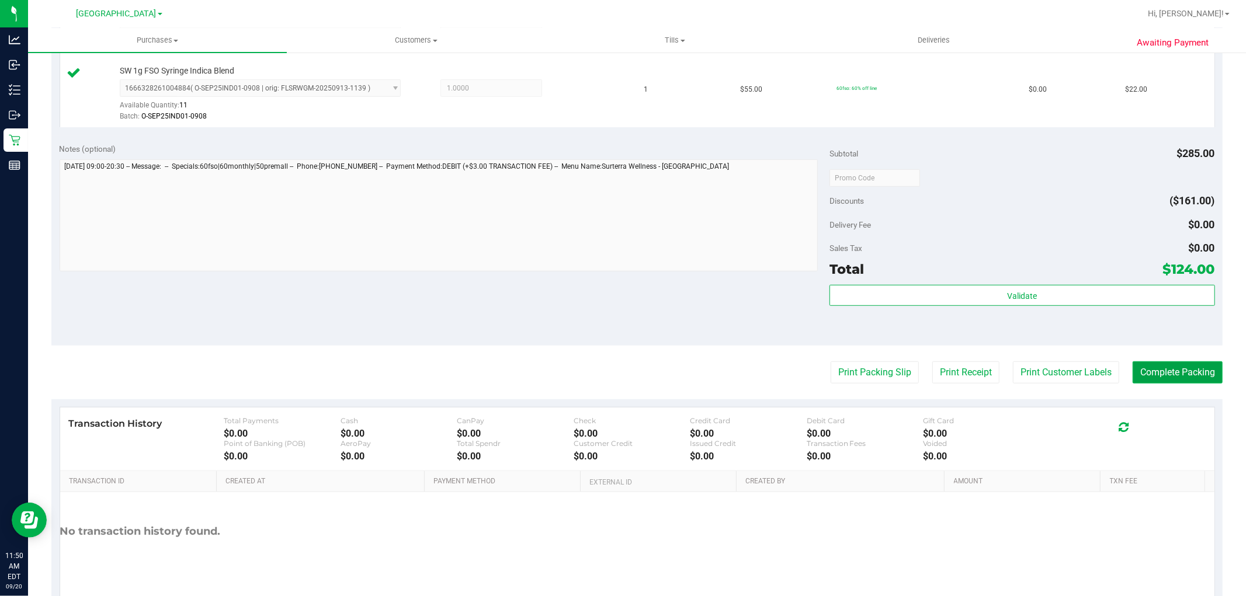
click at [1171, 374] on button "Complete Packing" at bounding box center [1178, 373] width 90 height 22
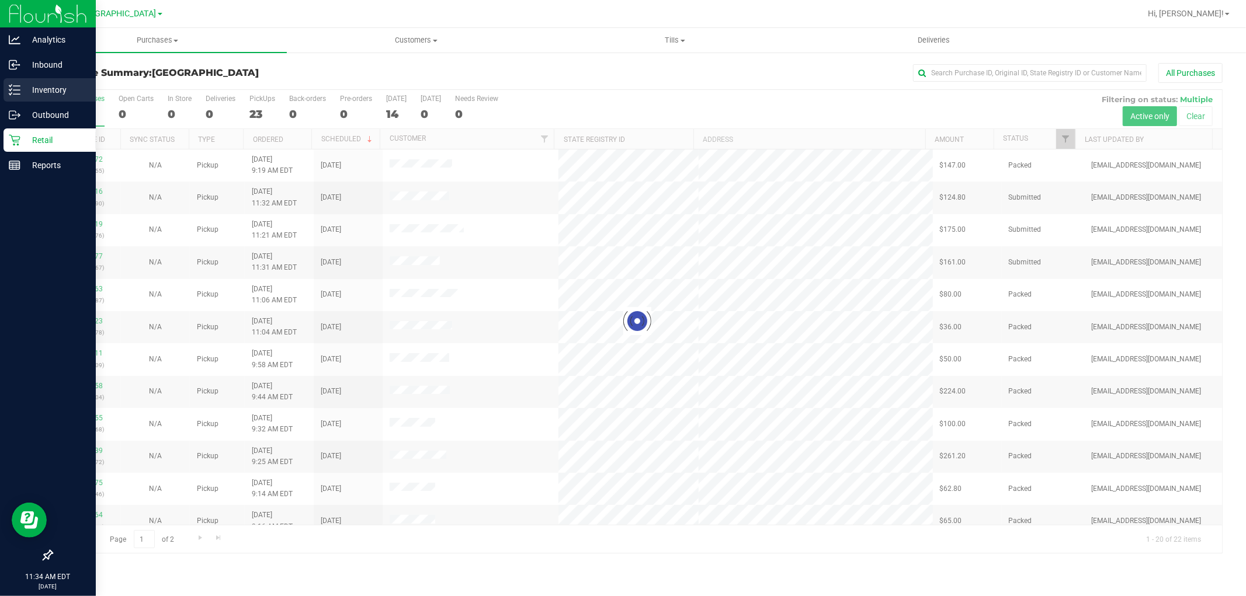
click at [20, 91] on p "Inventory" at bounding box center [55, 90] width 70 height 14
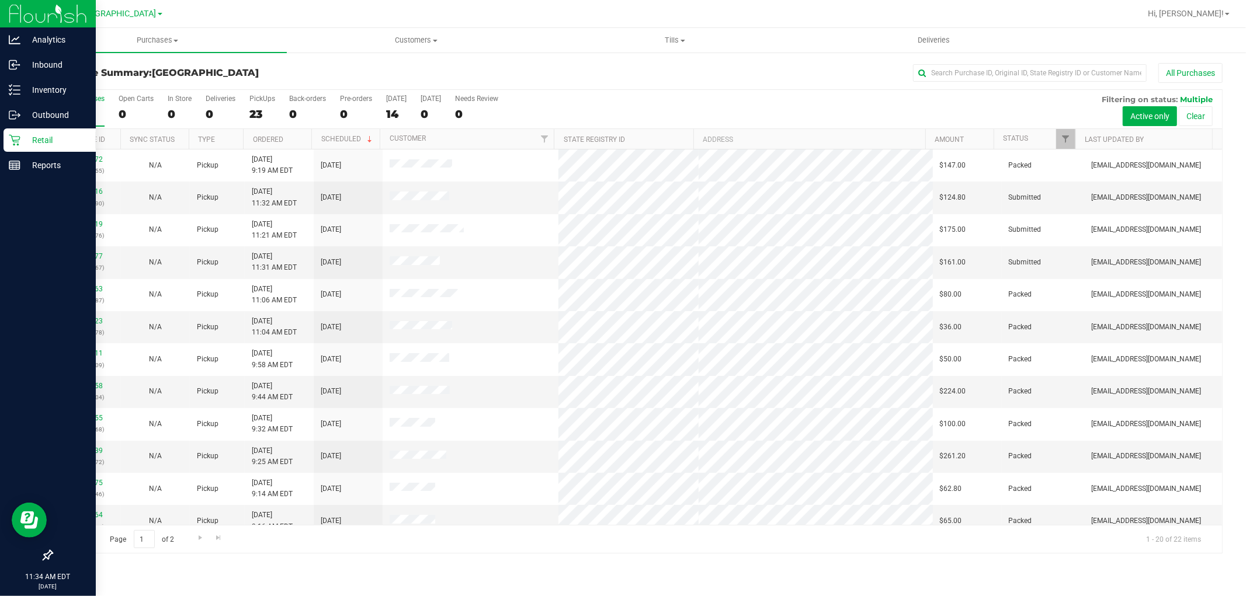
click at [30, 144] on p "Retail" at bounding box center [55, 140] width 70 height 14
click at [53, 78] on div "Inventory" at bounding box center [50, 89] width 92 height 23
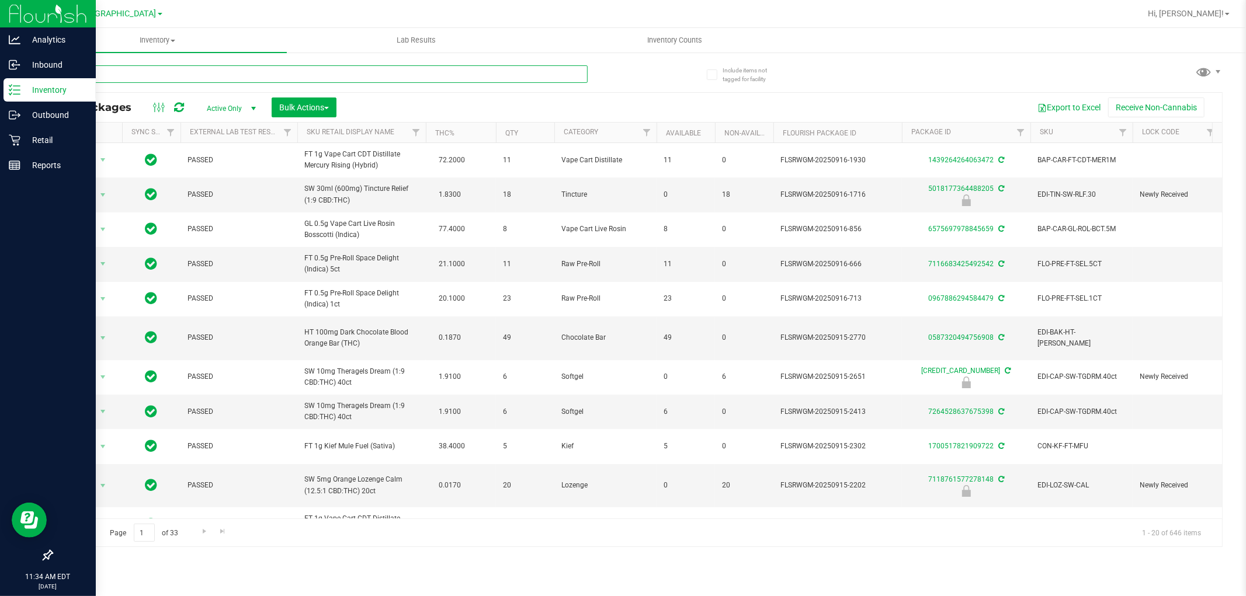
click at [89, 74] on input "text" at bounding box center [319, 74] width 536 height 18
type input "rbp"
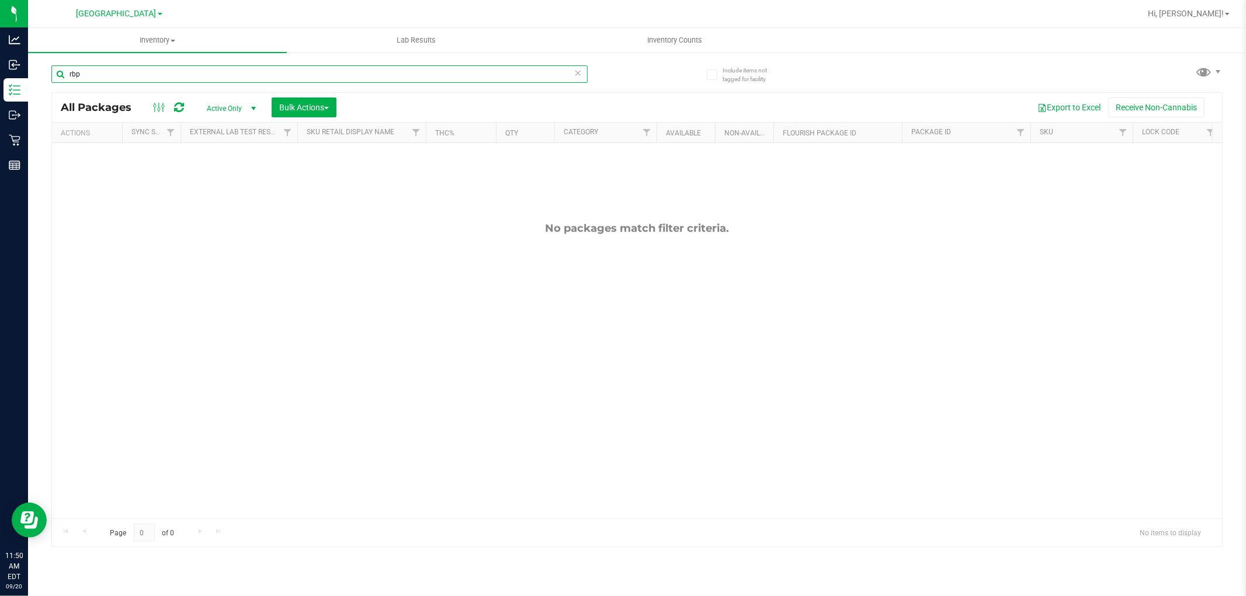
click at [101, 71] on input "rbp" at bounding box center [319, 74] width 536 height 18
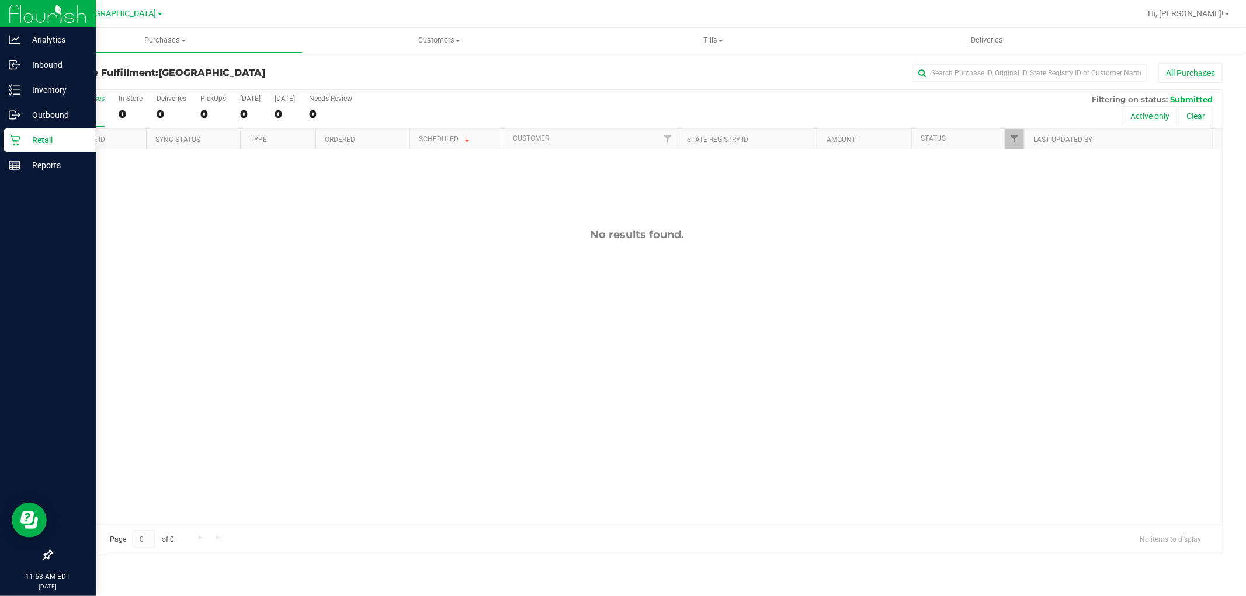
click at [35, 140] on p "Retail" at bounding box center [55, 140] width 70 height 14
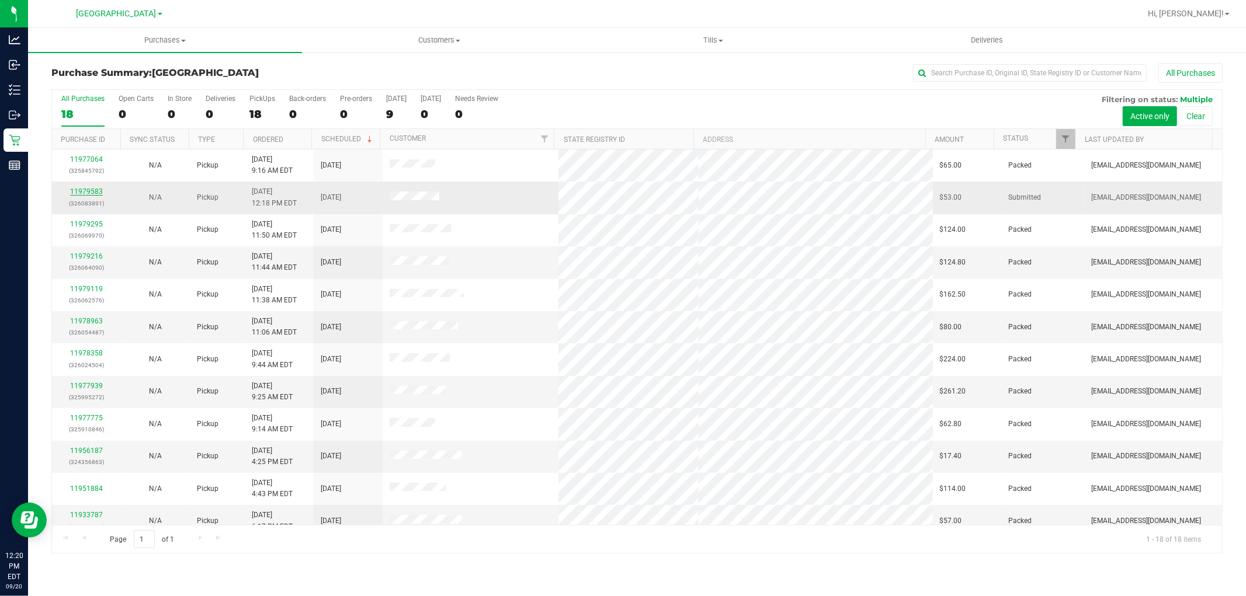
click at [93, 189] on link "11979583" at bounding box center [86, 192] width 33 height 8
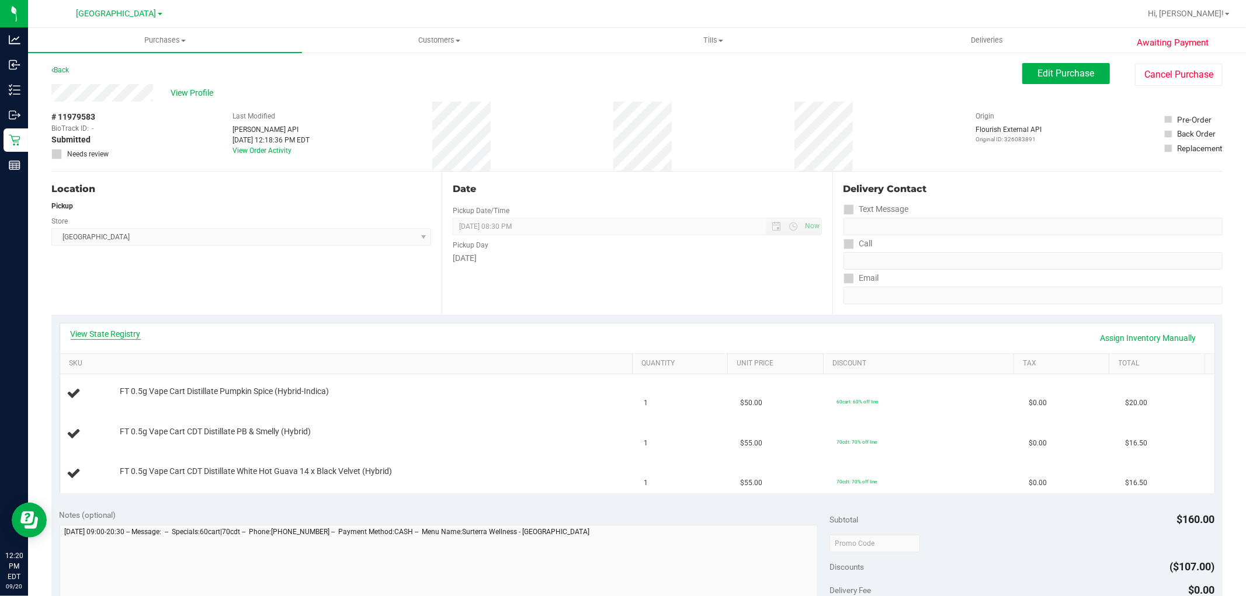
click at [132, 333] on link "View State Registry" at bounding box center [106, 334] width 70 height 12
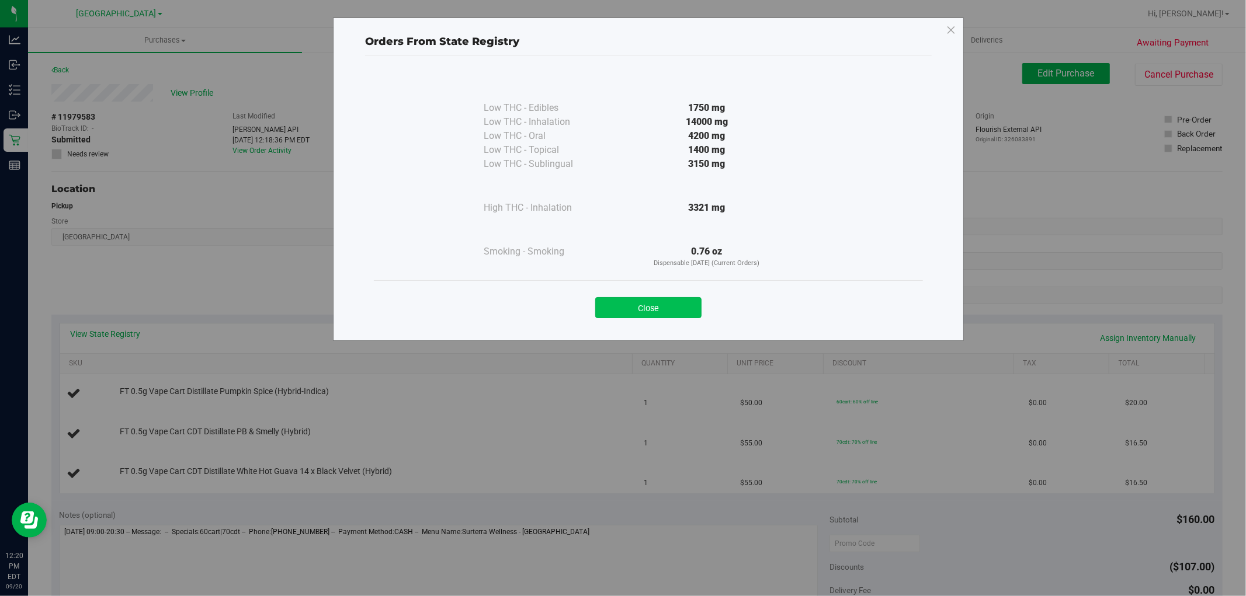
click at [641, 304] on button "Close" at bounding box center [648, 307] width 106 height 21
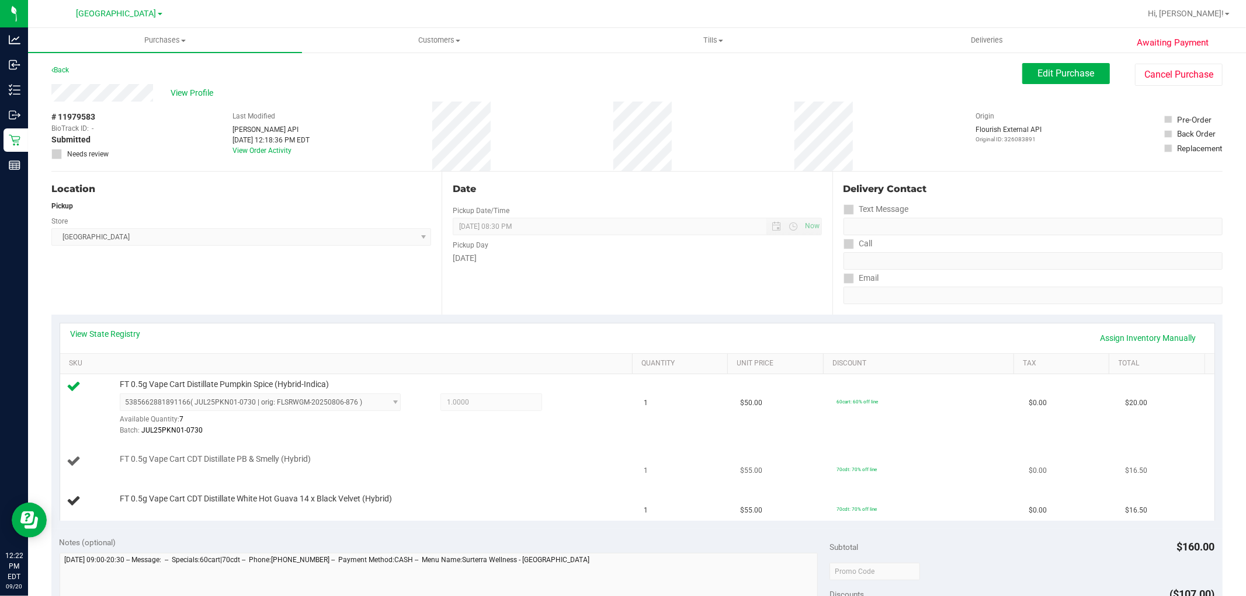
click at [539, 447] on td "FT 0.5g Vape Cart CDT Distillate PB & Smelly (Hybrid)" at bounding box center [348, 462] width 577 height 40
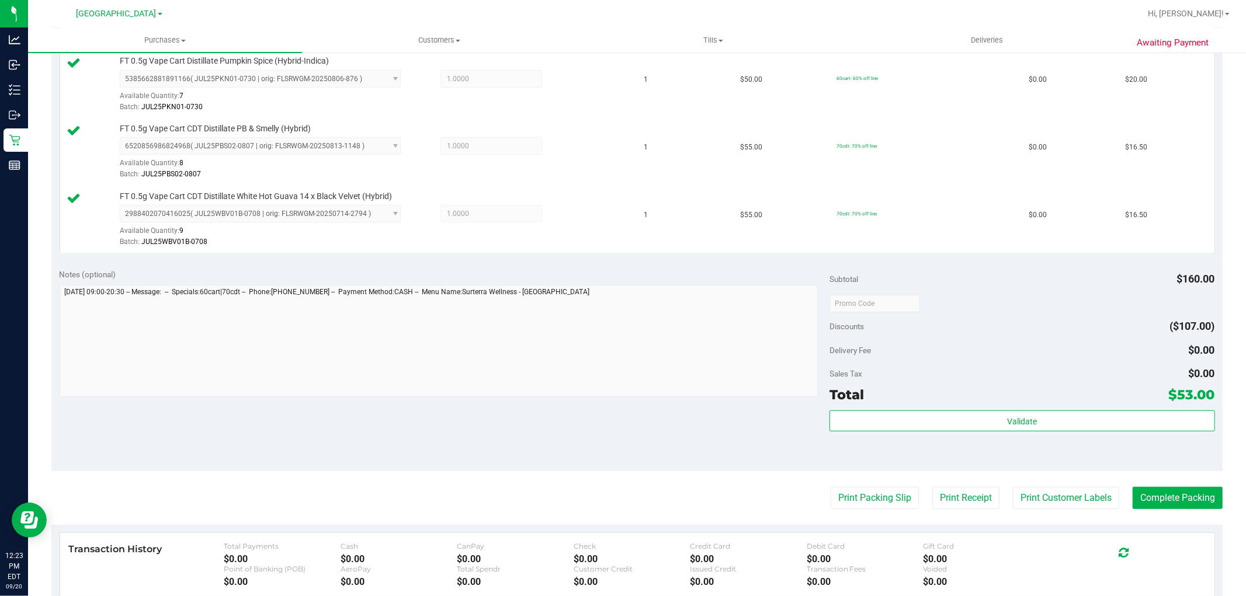
scroll to position [324, 0]
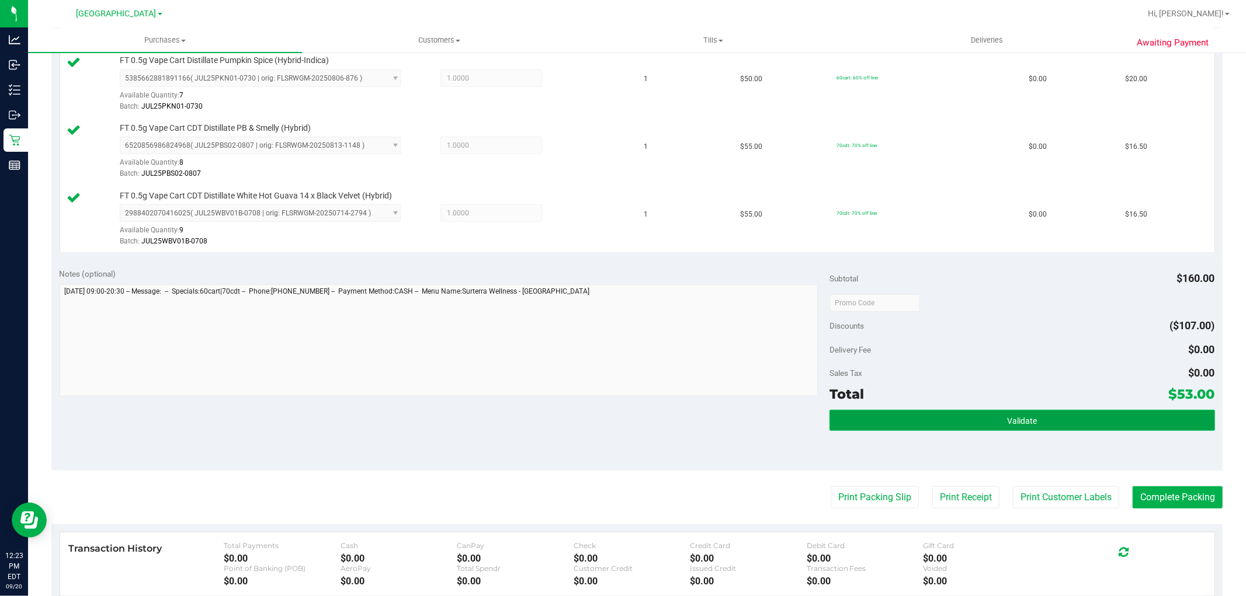
click at [966, 414] on button "Validate" at bounding box center [1022, 420] width 385 height 21
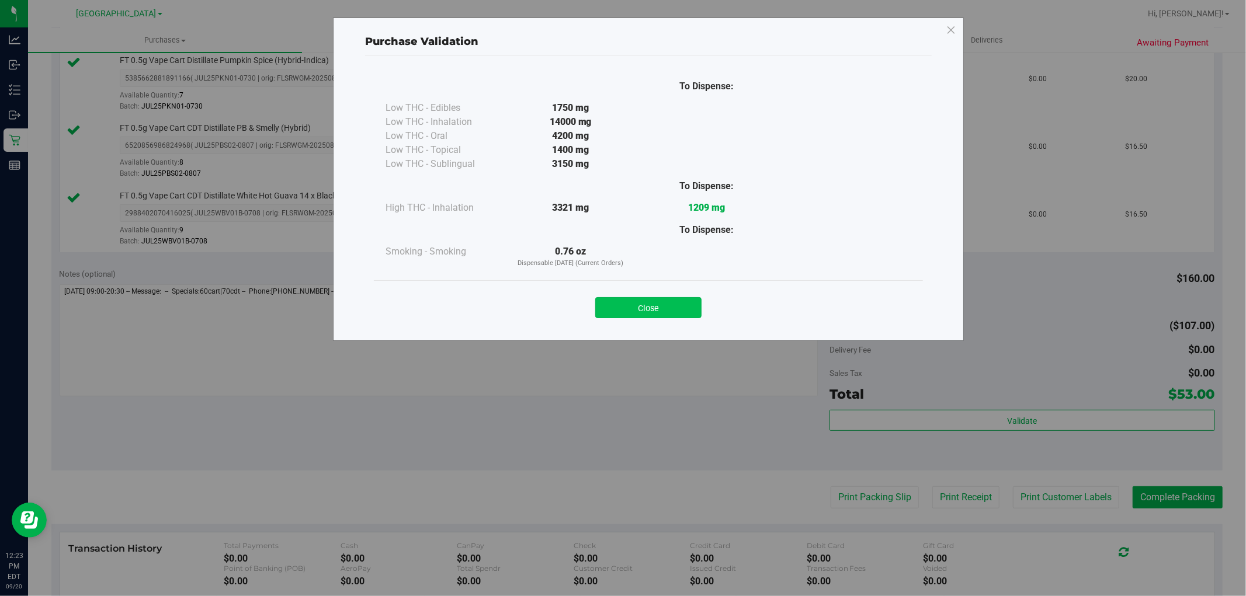
click at [665, 304] on button "Close" at bounding box center [648, 307] width 106 height 21
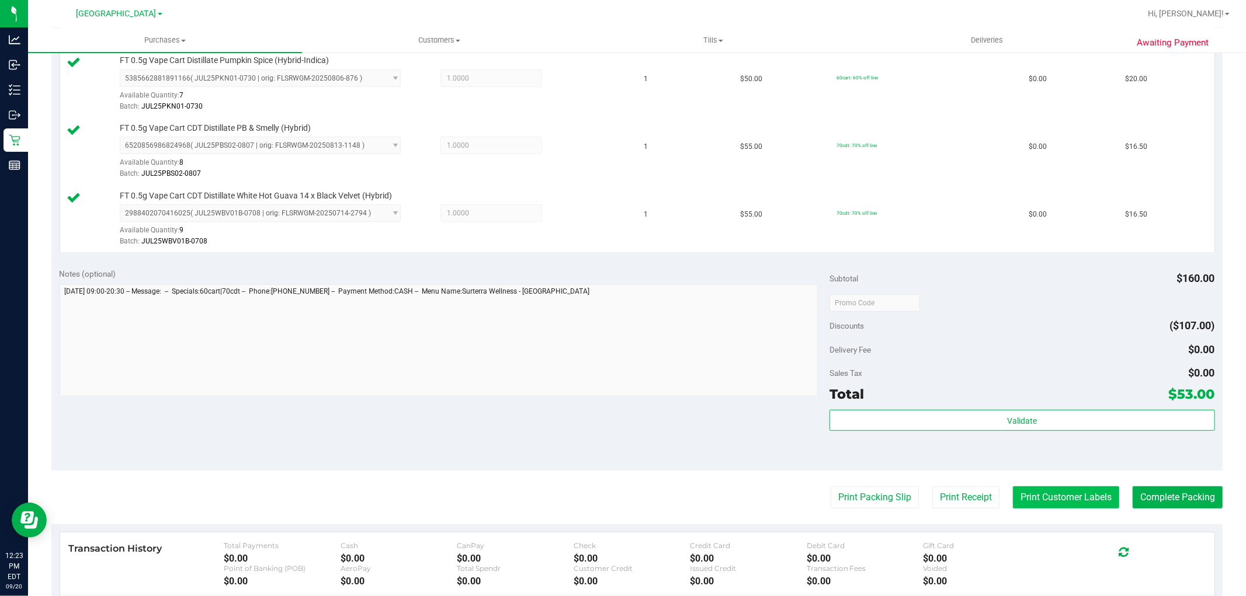
click at [1059, 495] on button "Print Customer Labels" at bounding box center [1066, 498] width 106 height 22
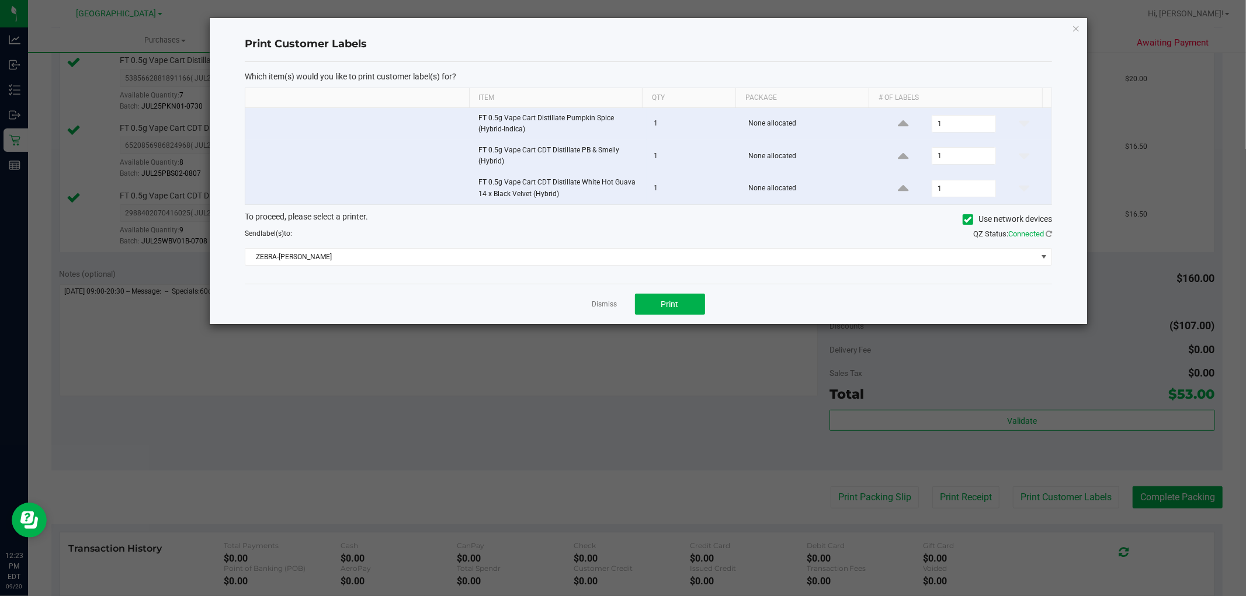
click at [673, 290] on div "Dismiss Print" at bounding box center [648, 304] width 807 height 40
click at [664, 298] on button "Print" at bounding box center [670, 304] width 70 height 21
click at [609, 300] on link "Dismiss" at bounding box center [604, 305] width 25 height 10
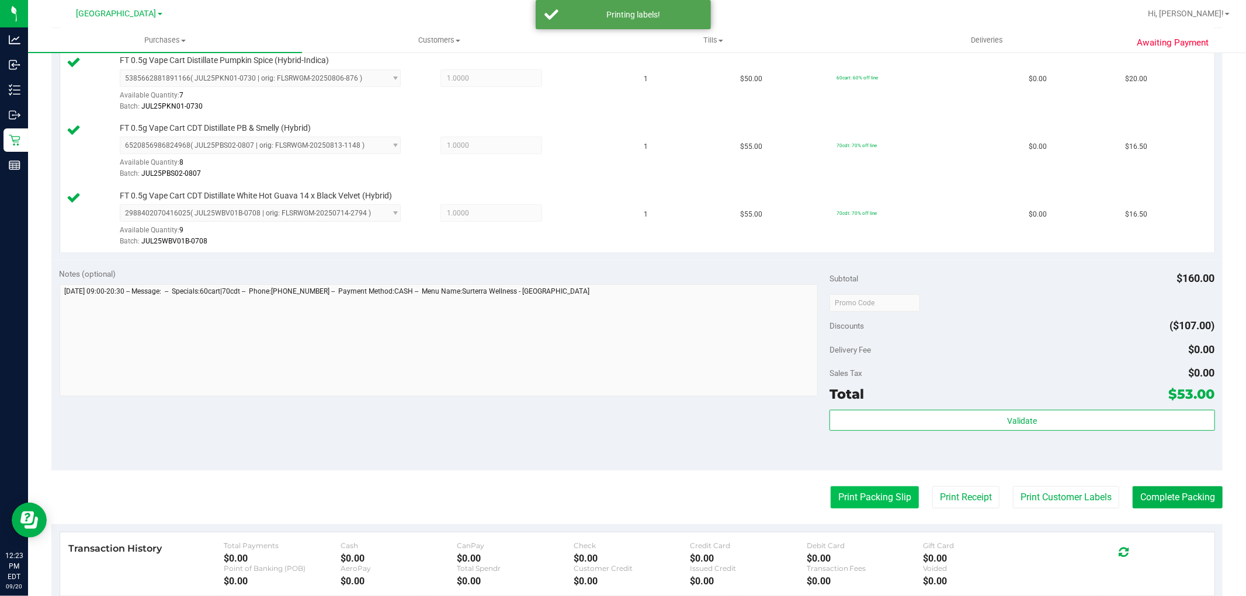
click at [850, 493] on button "Print Packing Slip" at bounding box center [875, 498] width 88 height 22
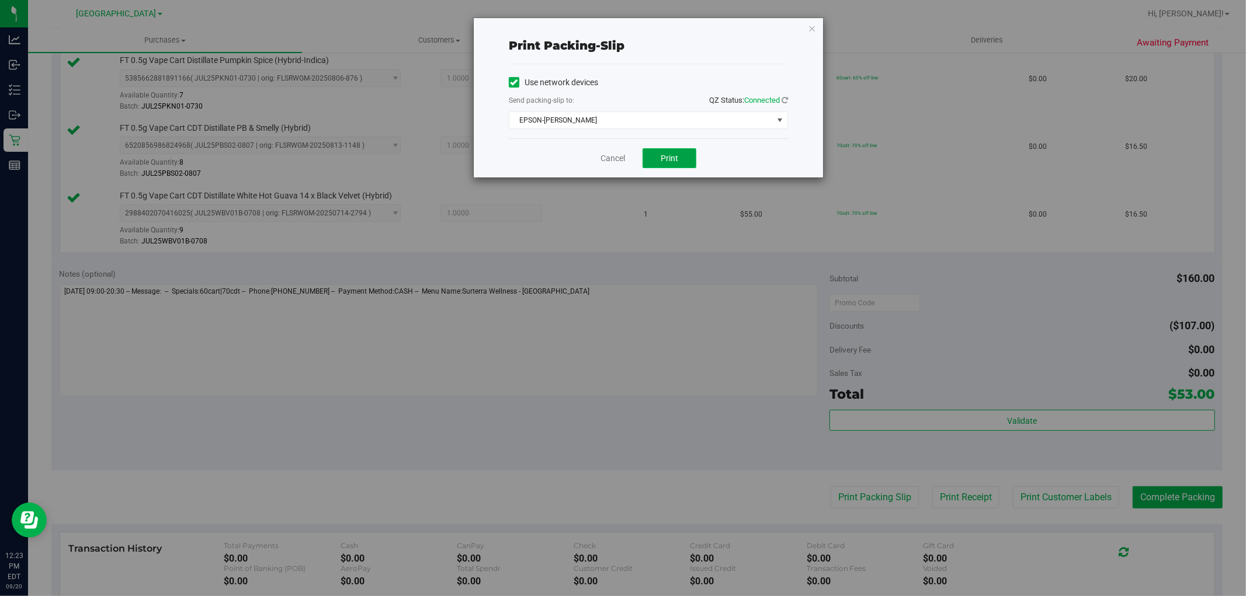
click at [657, 155] on button "Print" at bounding box center [670, 158] width 54 height 20
click at [615, 155] on link "Cancel" at bounding box center [613, 158] width 25 height 12
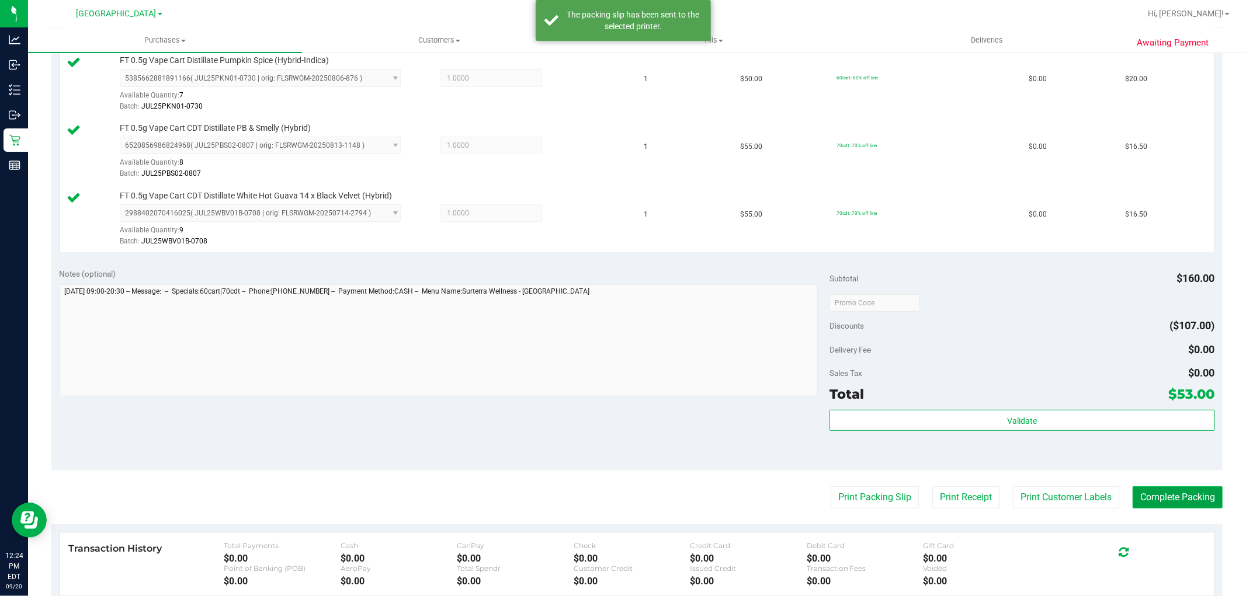
click at [1165, 495] on button "Complete Packing" at bounding box center [1178, 498] width 90 height 22
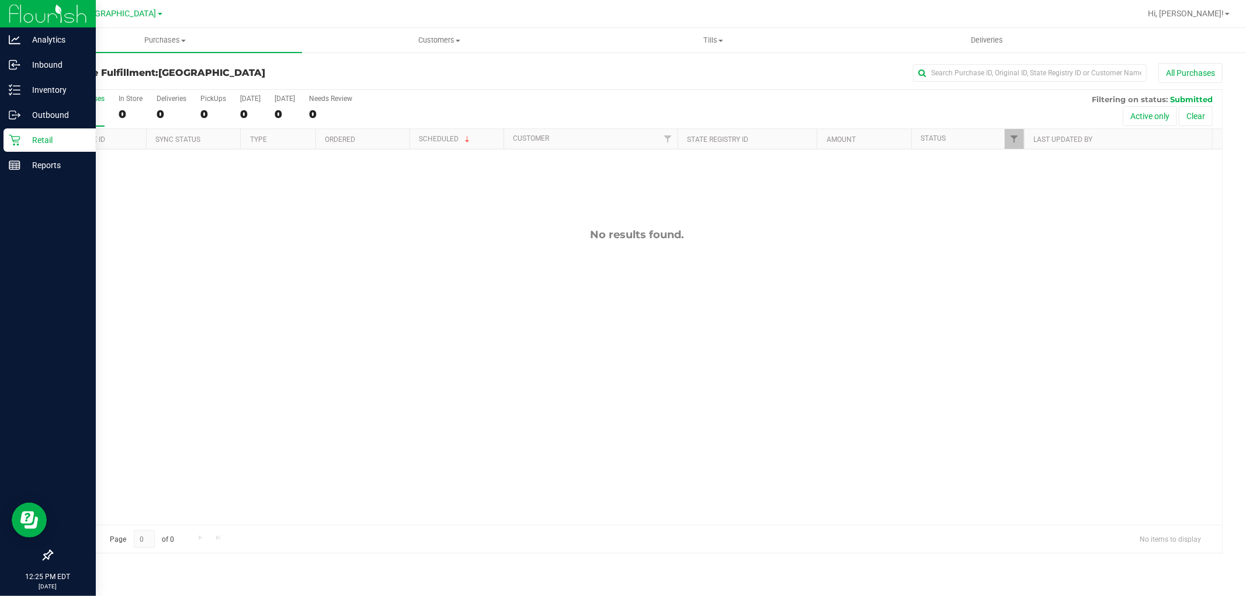
click at [57, 137] on p "Retail" at bounding box center [55, 140] width 70 height 14
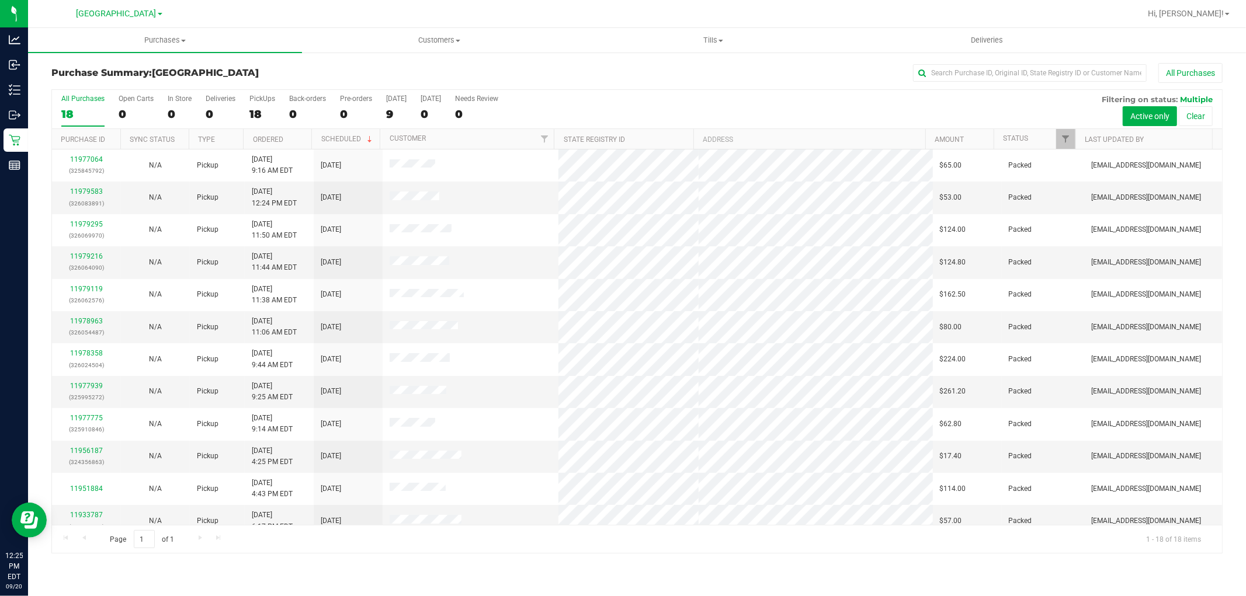
click at [265, 98] on div "PickUps" at bounding box center [262, 99] width 26 height 8
click at [0, 0] on input "PickUps 18" at bounding box center [0, 0] width 0 height 0
click at [96, 189] on link "11979714" at bounding box center [86, 192] width 33 height 8
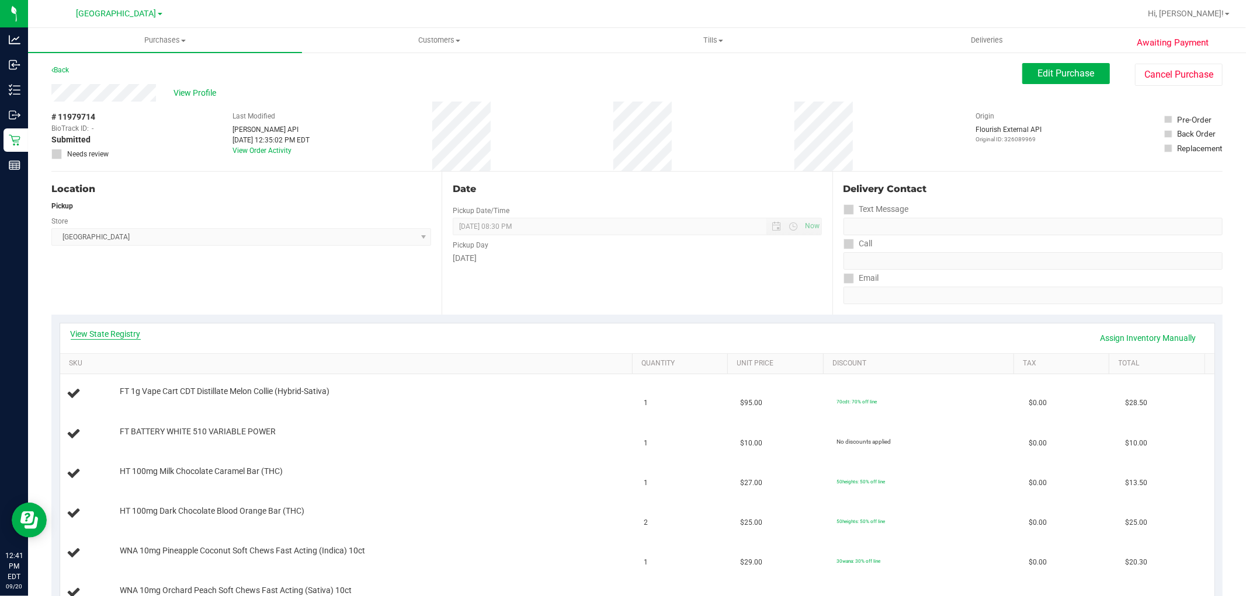
click at [118, 334] on link "View State Registry" at bounding box center [106, 334] width 70 height 12
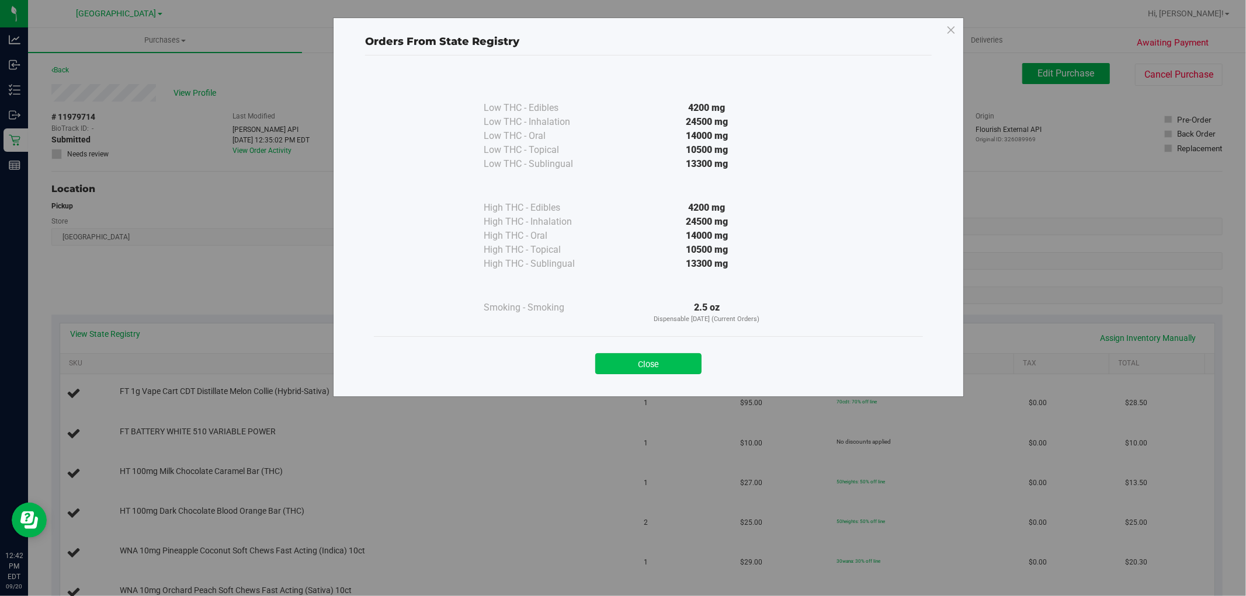
click at [655, 360] on button "Close" at bounding box center [648, 363] width 106 height 21
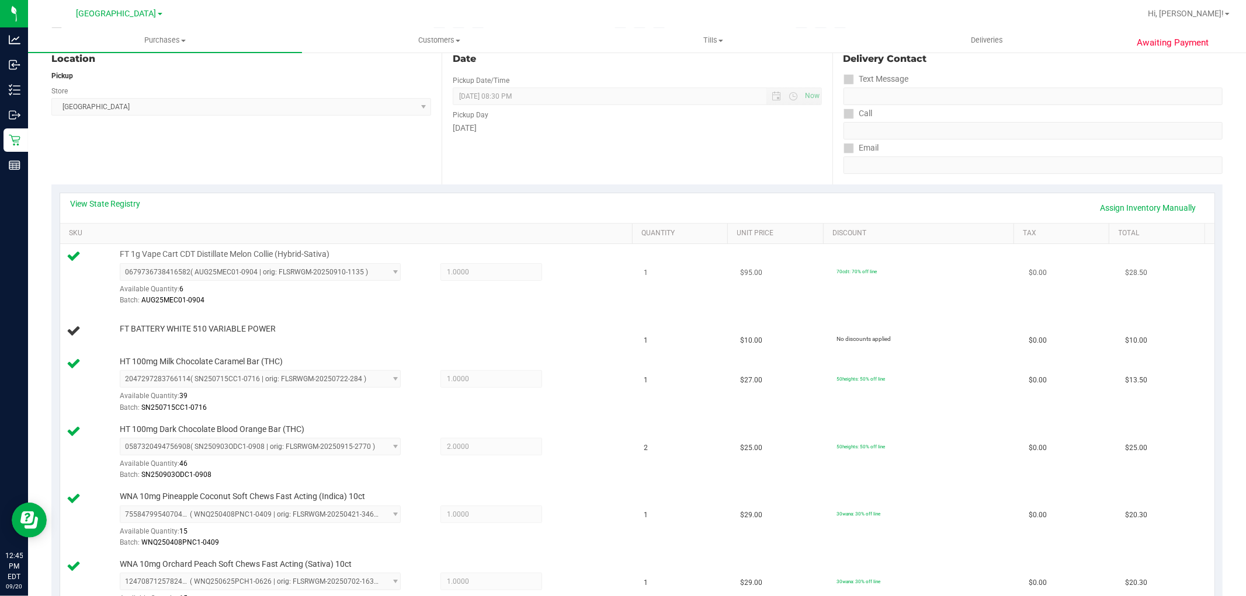
scroll to position [130, 0]
click at [1114, 206] on link "Assign Inventory Manually" at bounding box center [1148, 209] width 111 height 20
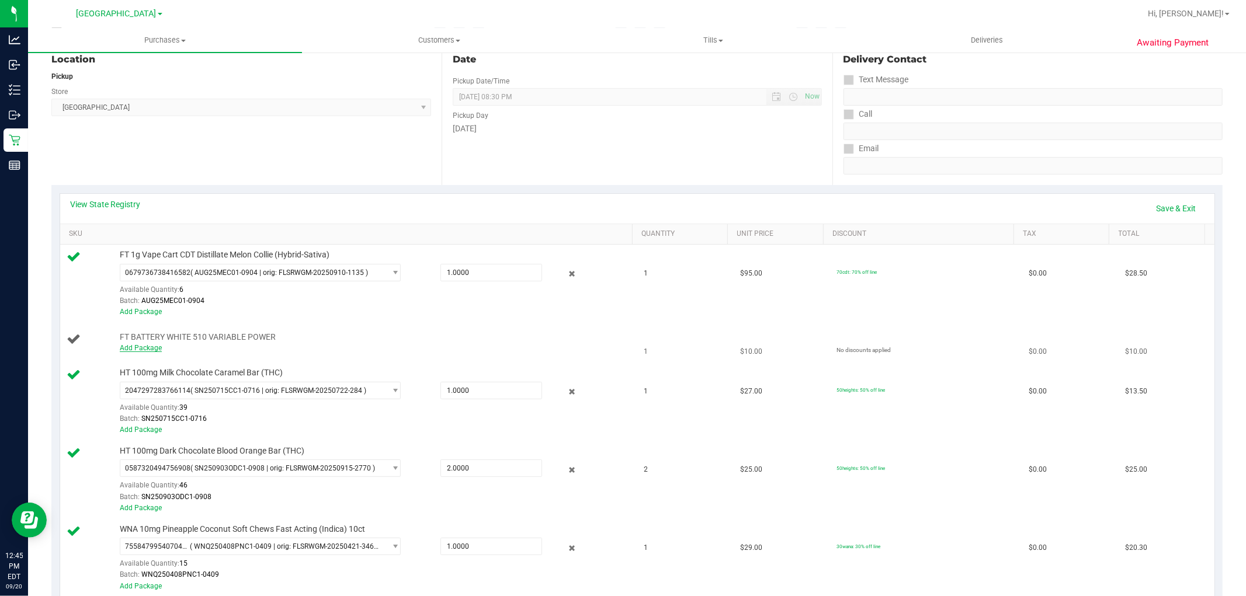
click at [148, 349] on link "Add Package" at bounding box center [141, 348] width 42 height 8
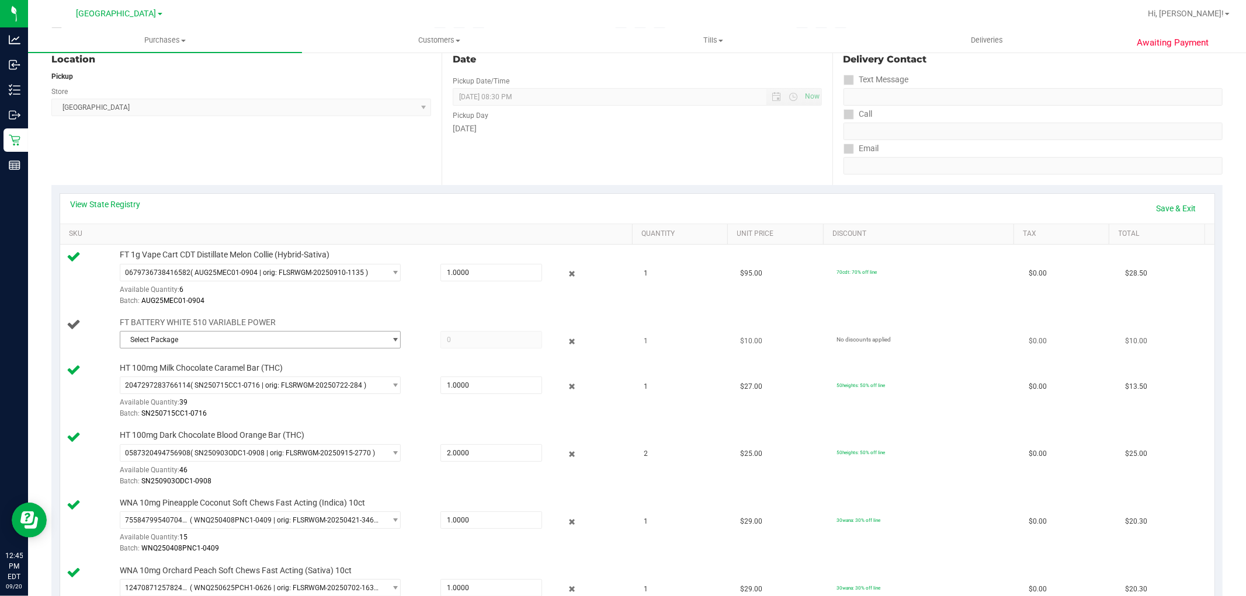
click at [388, 335] on span "select" at bounding box center [392, 340] width 15 height 16
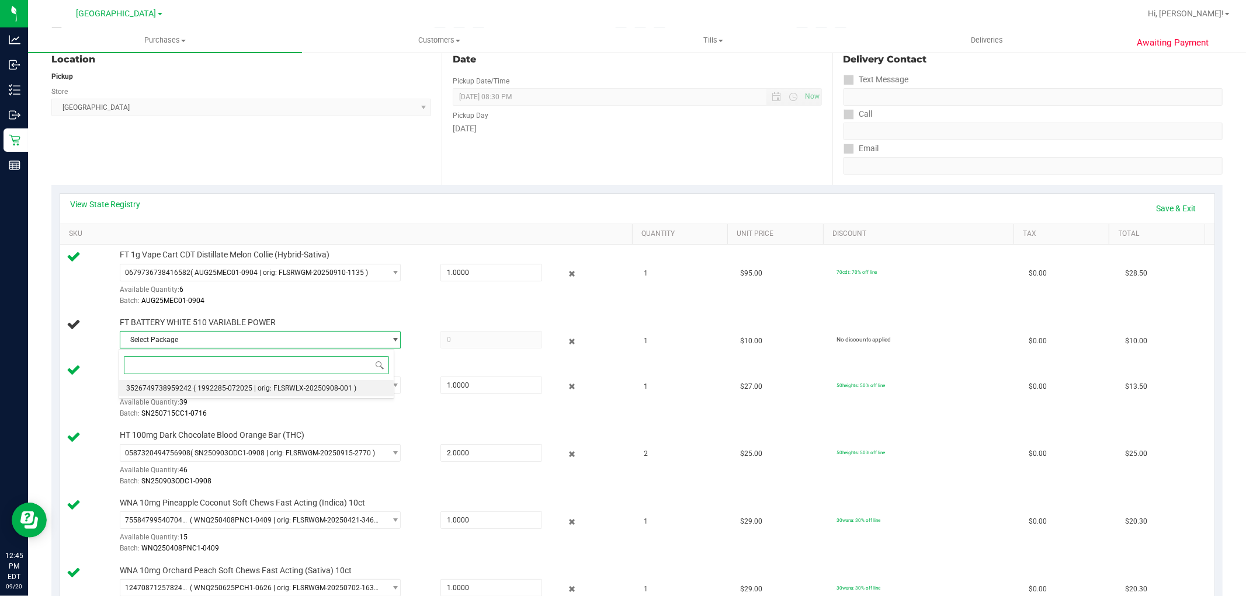
click at [314, 389] on span "( 1992285-072025 | orig: FLSRWLX-20250908-001 )" at bounding box center [274, 388] width 163 height 8
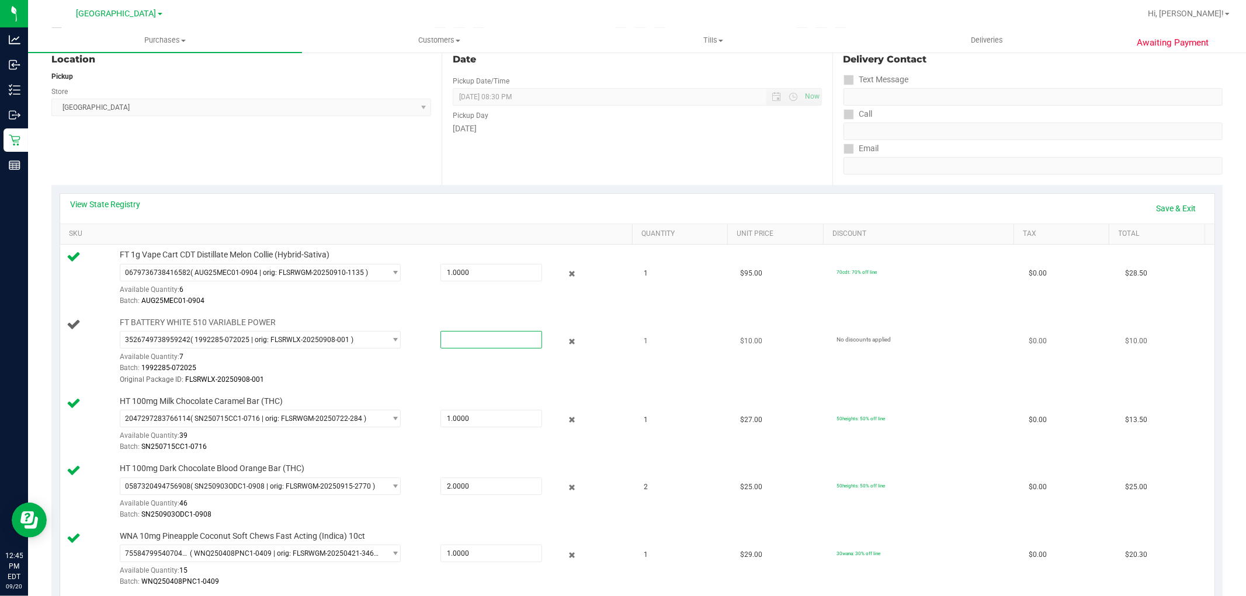
click at [444, 334] on span at bounding box center [491, 340] width 102 height 18
type input "1"
type input "1.0000"
click at [529, 387] on td "FT BATTERY WHITE 510 VARIABLE POWER 3526749738959242 ( 1992285-072025 | orig: F…" at bounding box center [348, 352] width 577 height 79
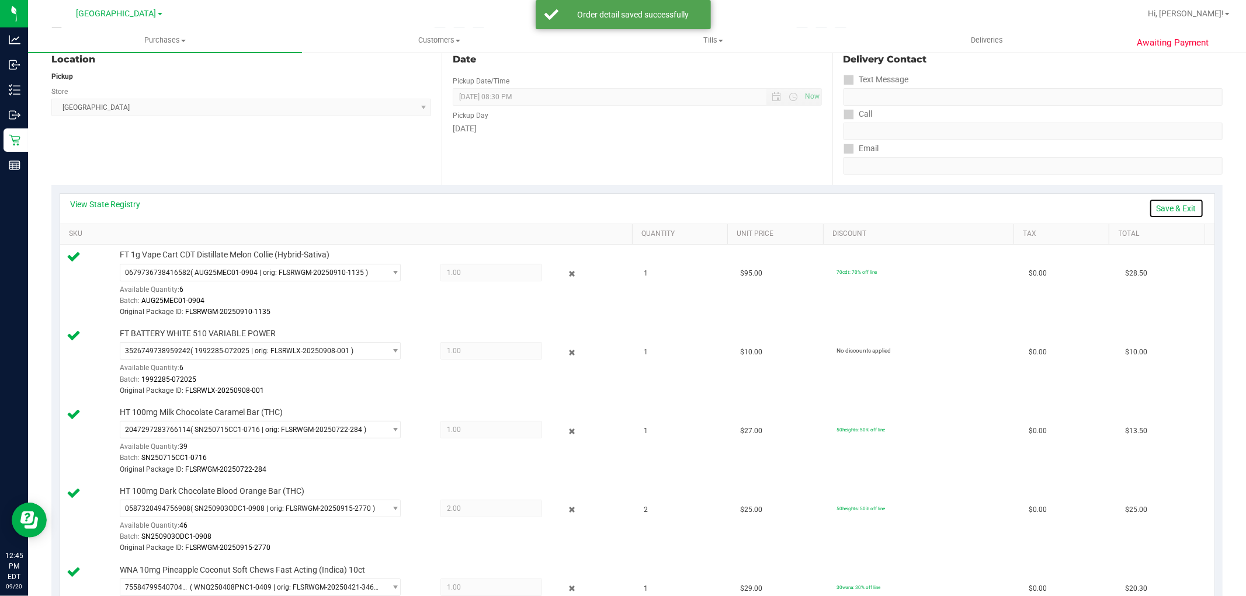
click at [1161, 203] on link "Save & Exit" at bounding box center [1176, 209] width 55 height 20
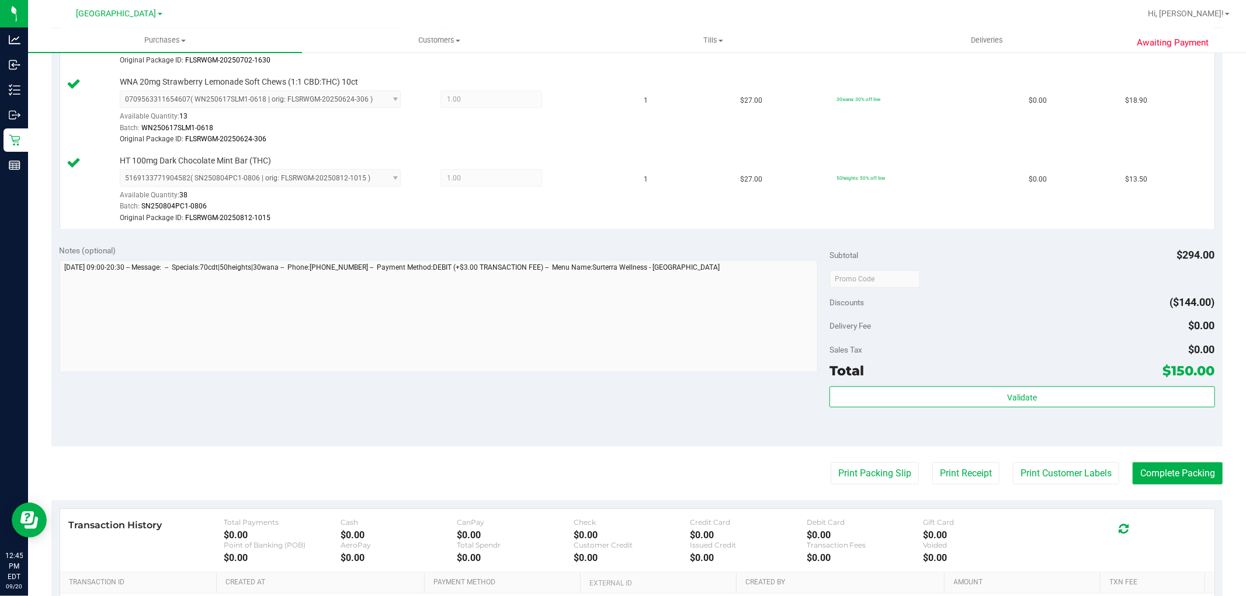
scroll to position [779, 0]
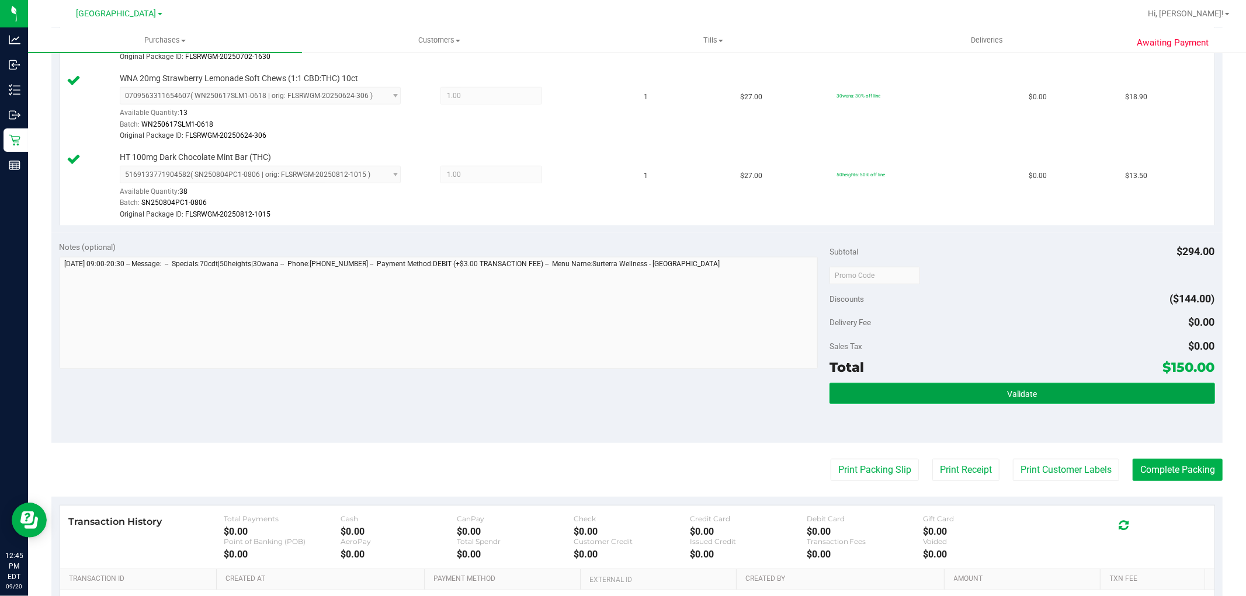
click at [1011, 388] on button "Validate" at bounding box center [1022, 393] width 385 height 21
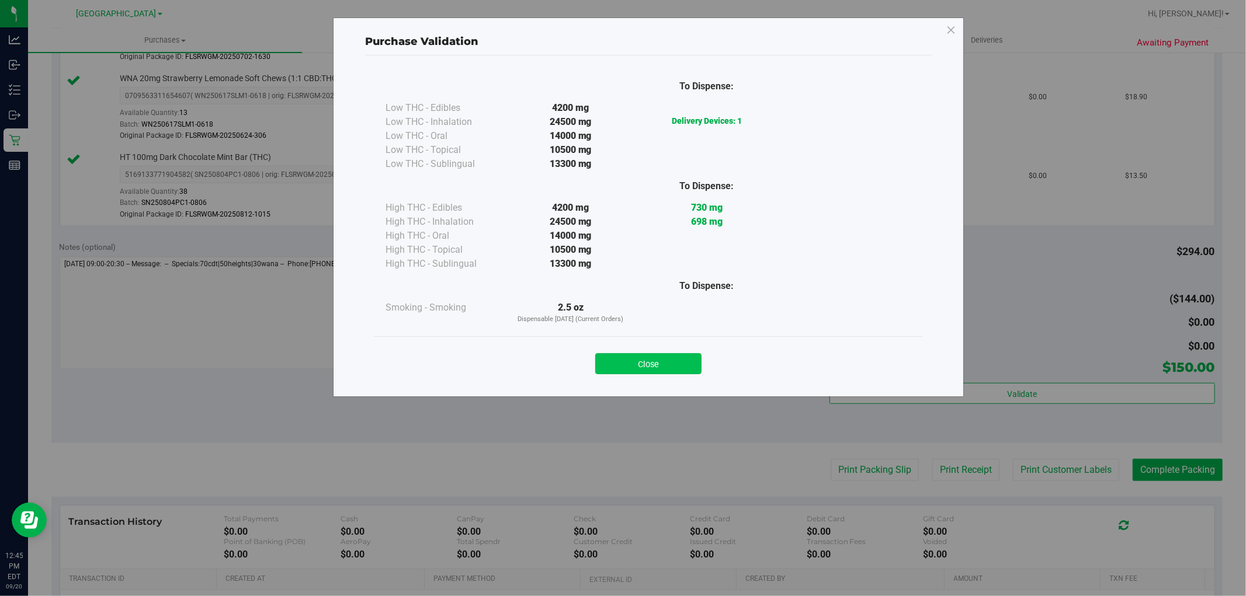
click at [672, 368] on button "Close" at bounding box center [648, 363] width 106 height 21
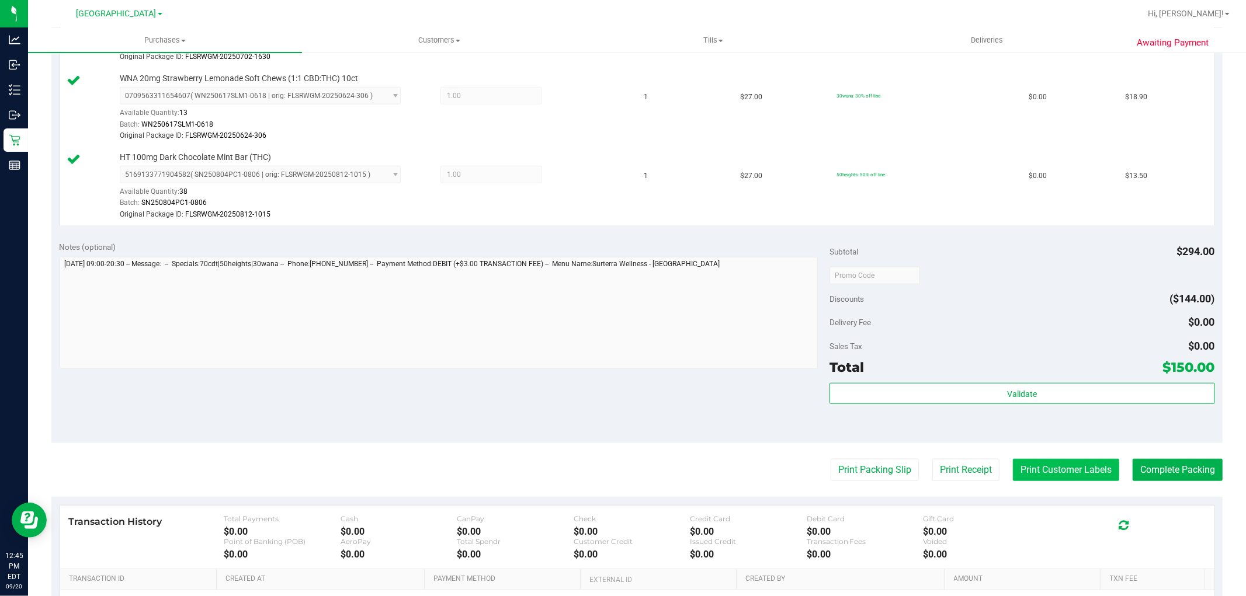
click at [1081, 474] on button "Print Customer Labels" at bounding box center [1066, 470] width 106 height 22
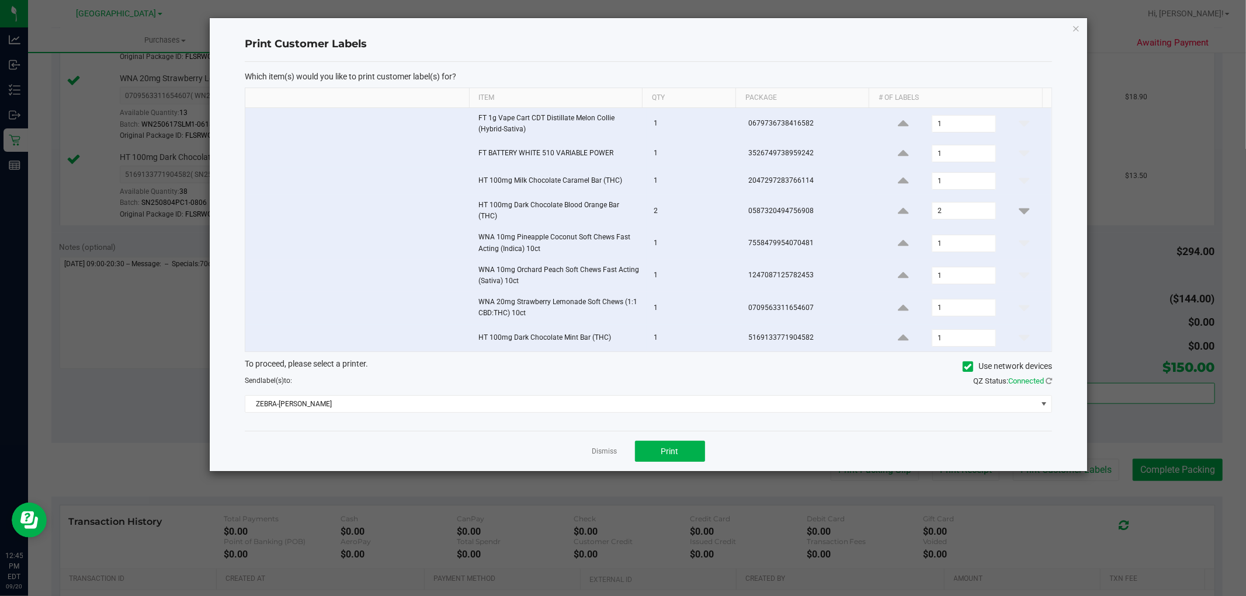
click at [654, 459] on div "Dismiss Print" at bounding box center [648, 451] width 807 height 40
click at [654, 445] on button "Print" at bounding box center [670, 451] width 70 height 21
click at [594, 447] on link "Dismiss" at bounding box center [604, 452] width 25 height 10
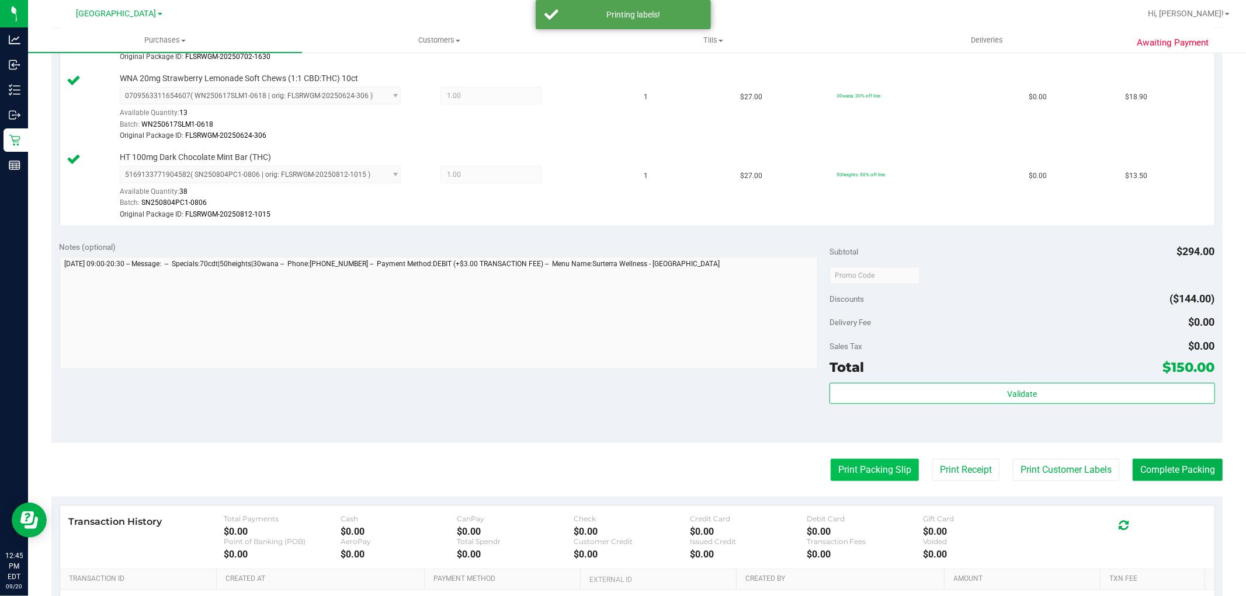
click at [874, 480] on button "Print Packing Slip" at bounding box center [875, 470] width 88 height 22
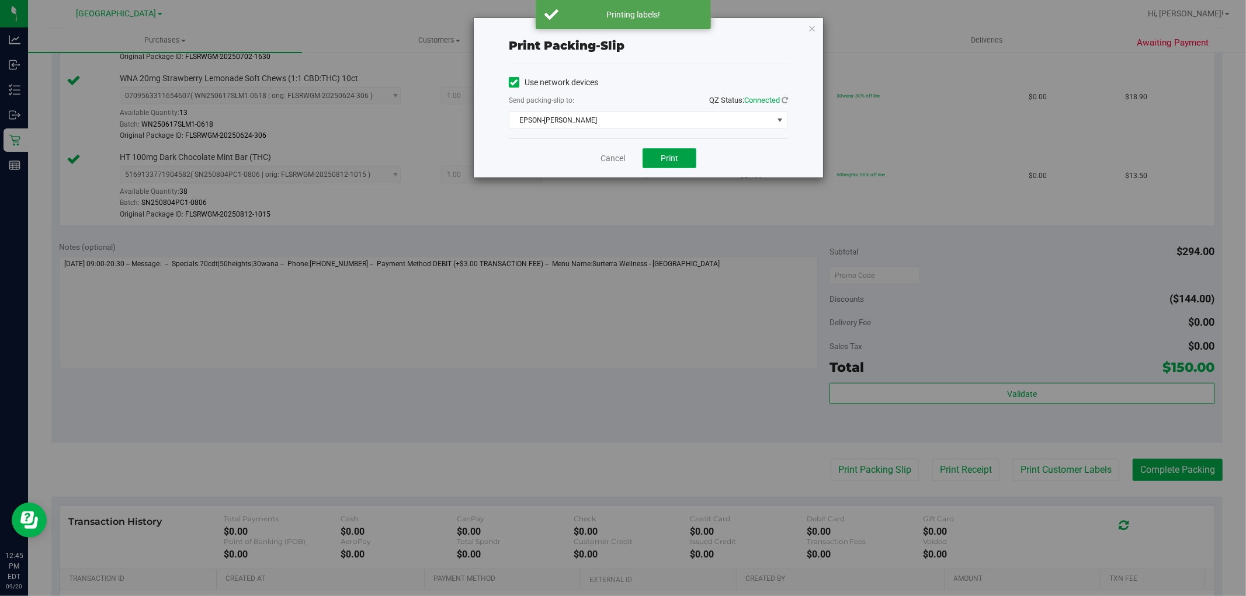
click at [681, 162] on button "Print" at bounding box center [670, 158] width 54 height 20
click at [623, 155] on link "Cancel" at bounding box center [613, 158] width 25 height 12
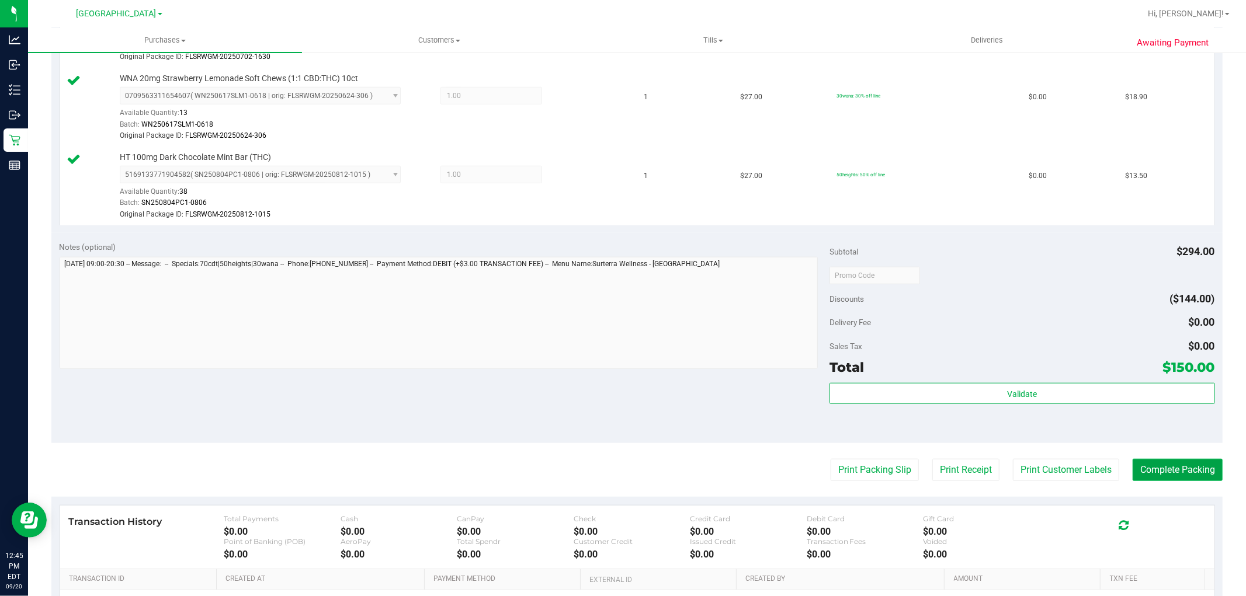
click at [1152, 467] on button "Complete Packing" at bounding box center [1178, 470] width 90 height 22
